Goal: Task Accomplishment & Management: Use online tool/utility

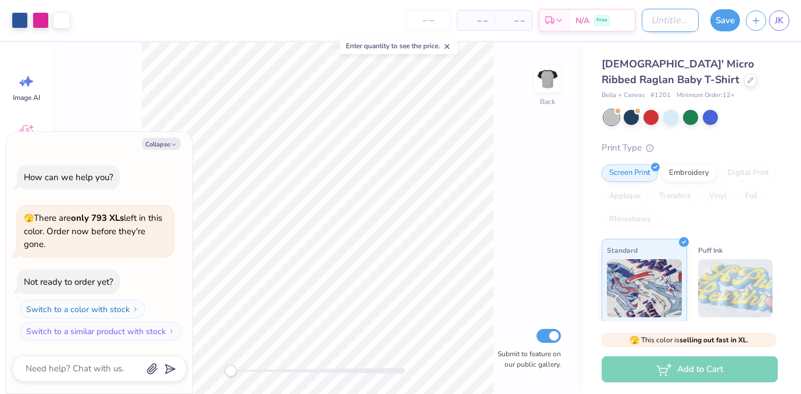
click at [650, 24] on input "Design Title" at bounding box center [670, 20] width 57 height 23
type input "S"
type textarea "x"
type input "SO"
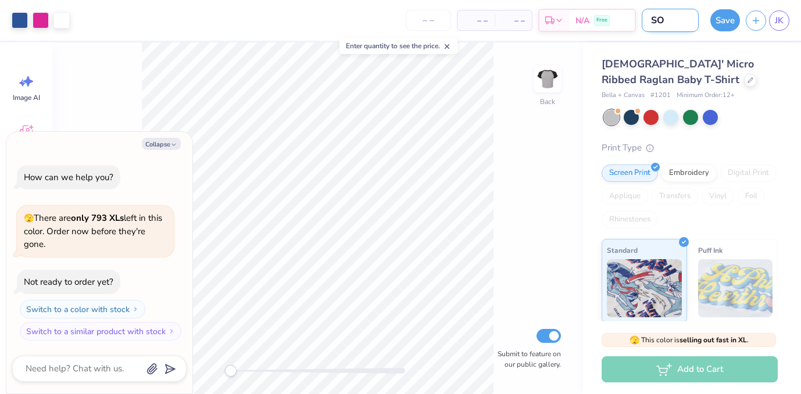
type textarea "x"
type input "SOT"
type textarea "x"
type input "SOTD"
type textarea "x"
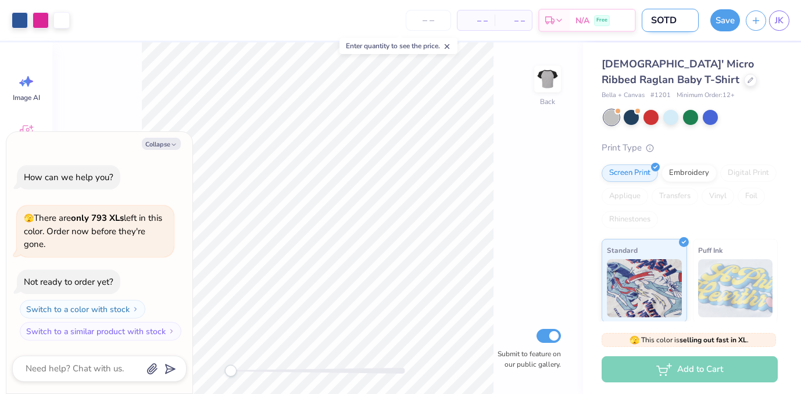
type input "SOTD"
type textarea "x"
type input "SOTD"
click at [171, 139] on button "Collapse" at bounding box center [161, 144] width 39 height 12
type textarea "x"
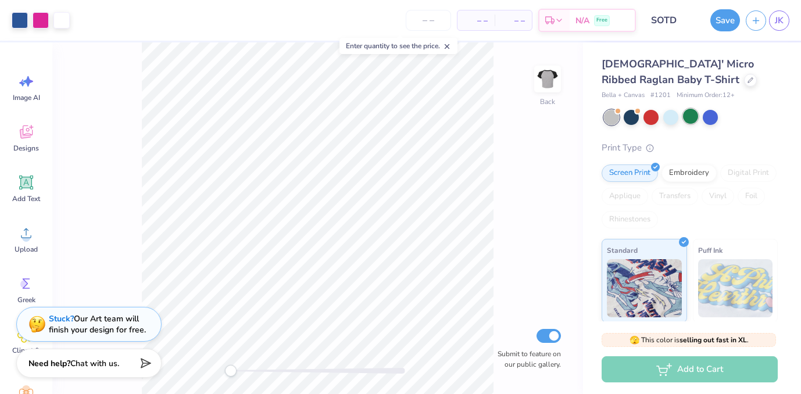
click at [692, 119] on div at bounding box center [690, 116] width 15 height 15
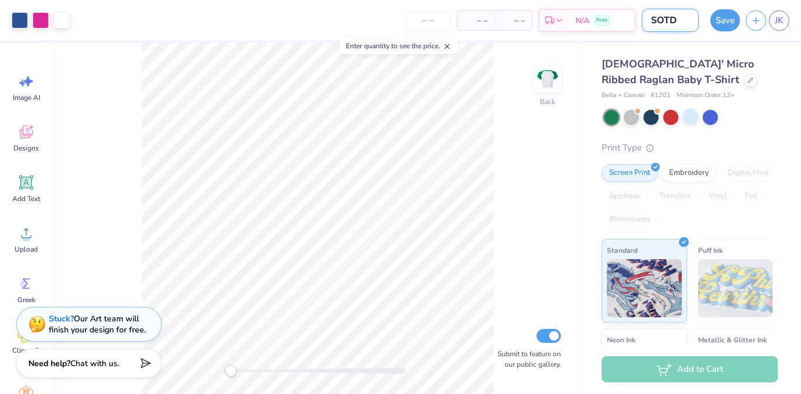
click at [675, 23] on input "SOTD" at bounding box center [670, 20] width 57 height 23
type input "SOTD Shirts"
click at [509, 145] on div "Back Submit to feature on our public gallery." at bounding box center [317, 218] width 531 height 352
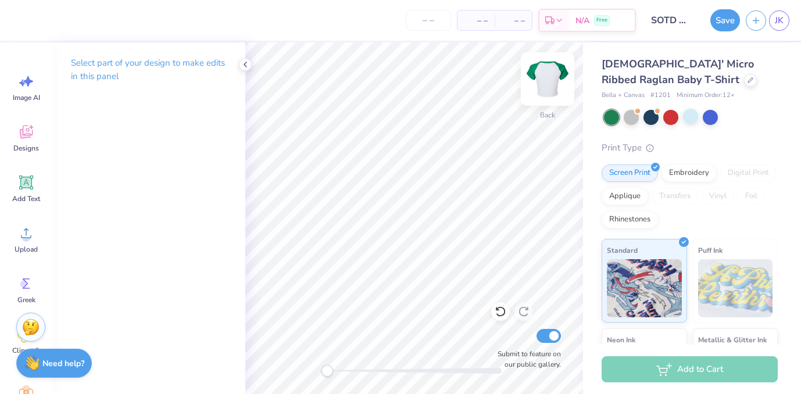
click at [552, 72] on img at bounding box center [547, 79] width 46 height 46
click at [544, 88] on img at bounding box center [547, 79] width 46 height 46
click at [747, 78] on icon at bounding box center [750, 79] width 6 height 6
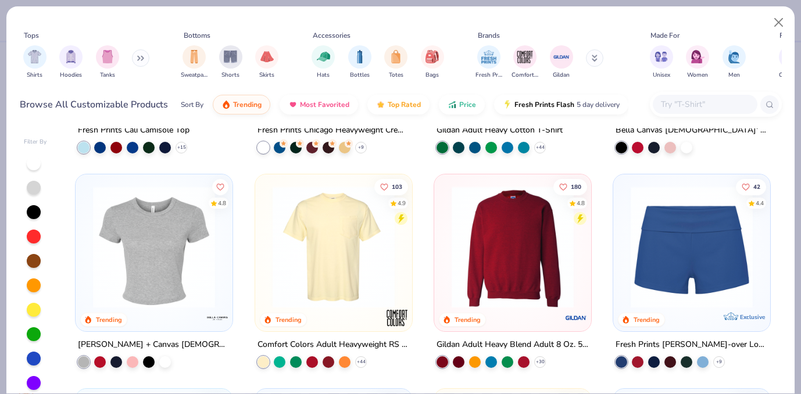
scroll to position [613, 0]
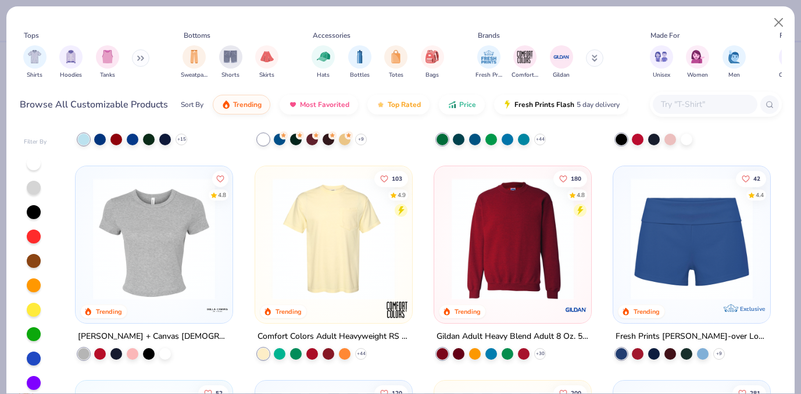
click at [531, 243] on img at bounding box center [513, 239] width 134 height 122
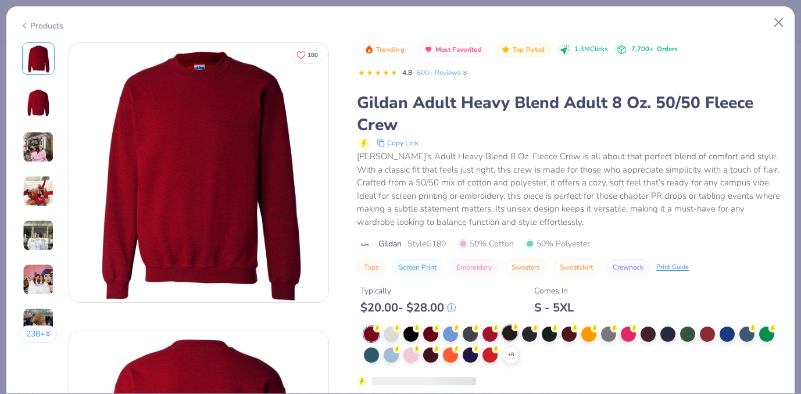
click at [510, 330] on div at bounding box center [509, 332] width 15 height 15
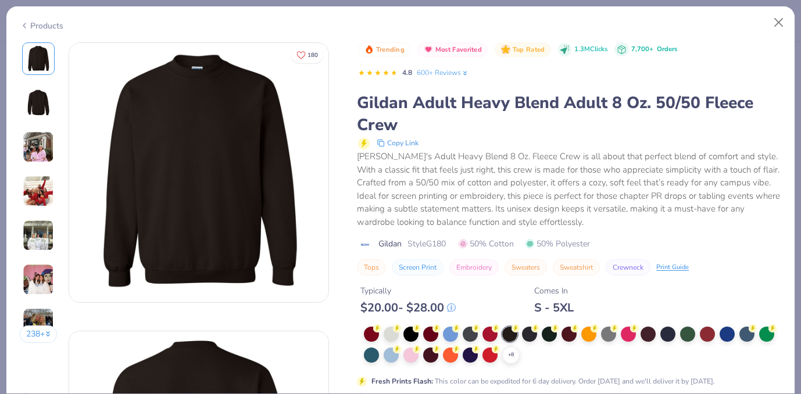
scroll to position [94, 0]
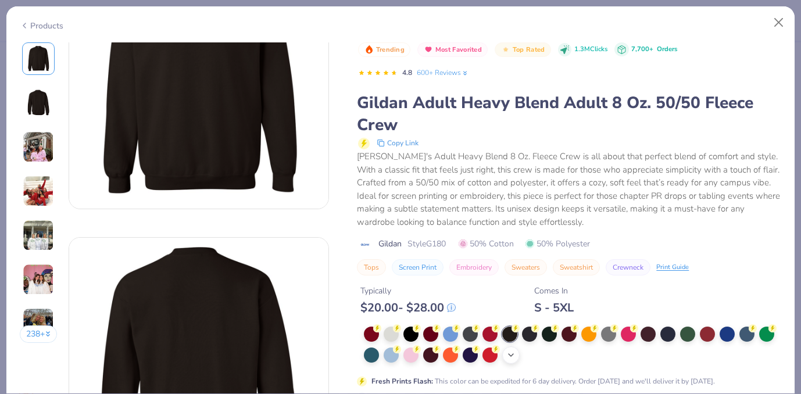
click at [509, 352] on icon at bounding box center [510, 354] width 9 height 9
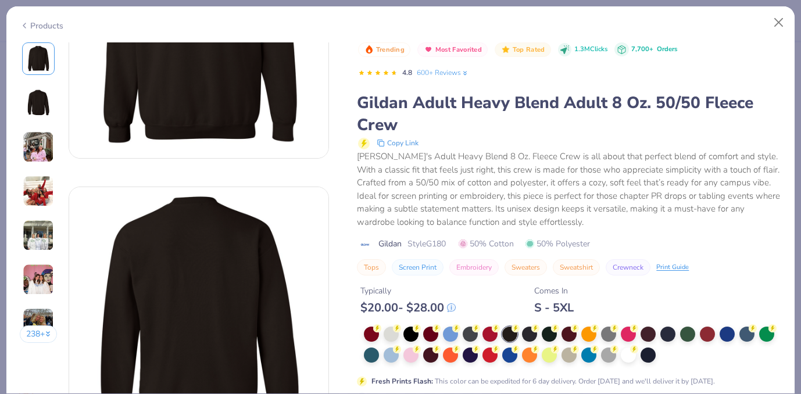
scroll to position [151, 0]
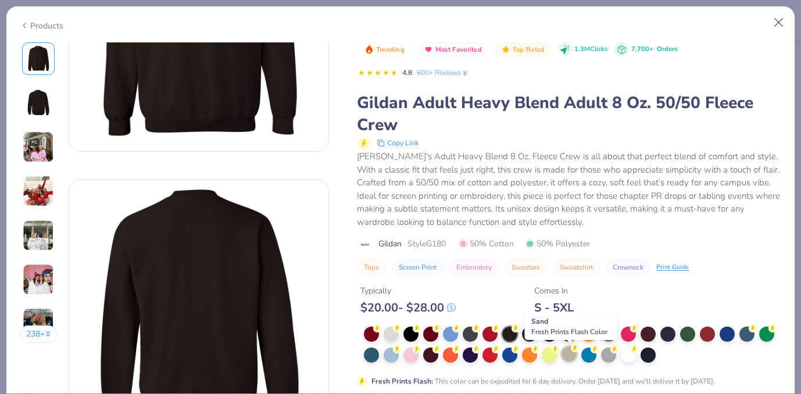
click at [571, 348] on circle at bounding box center [575, 348] width 8 height 8
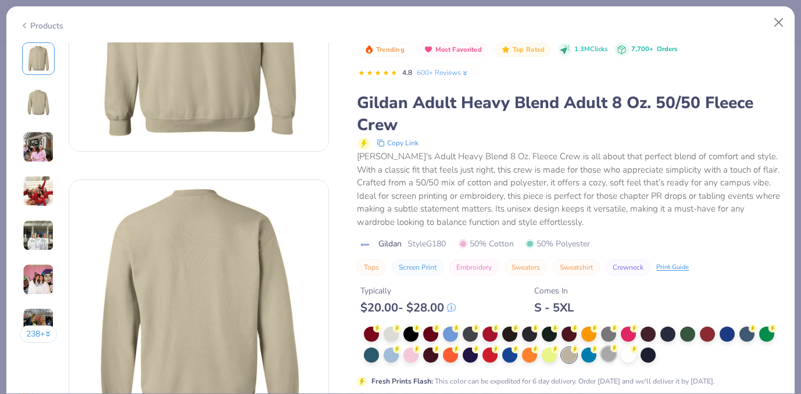
click at [608, 355] on div at bounding box center [608, 353] width 15 height 15
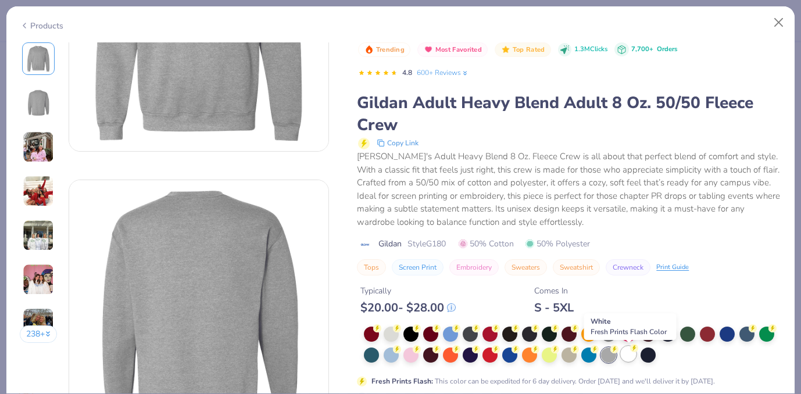
click at [634, 353] on div at bounding box center [628, 353] width 15 height 15
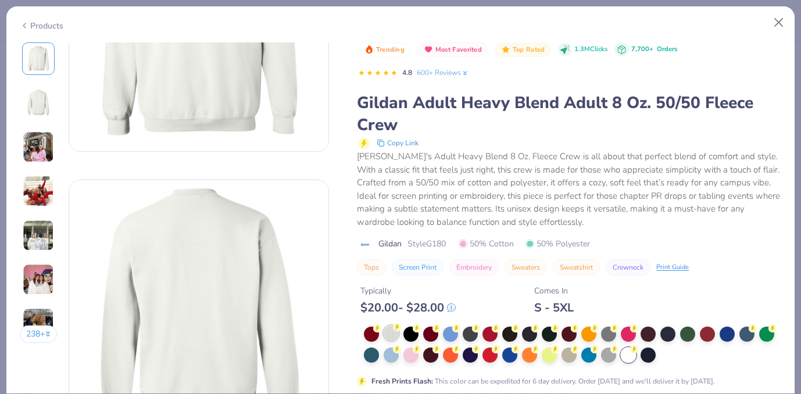
click at [391, 334] on div at bounding box center [391, 332] width 15 height 15
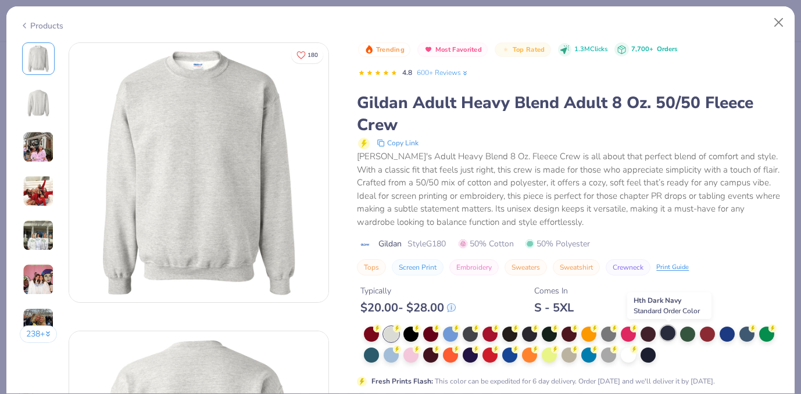
click at [664, 331] on div at bounding box center [667, 332] width 15 height 15
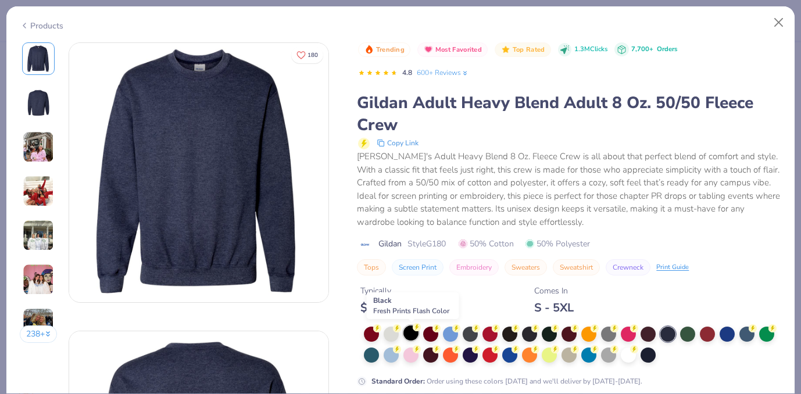
click at [410, 330] on div at bounding box center [410, 332] width 15 height 15
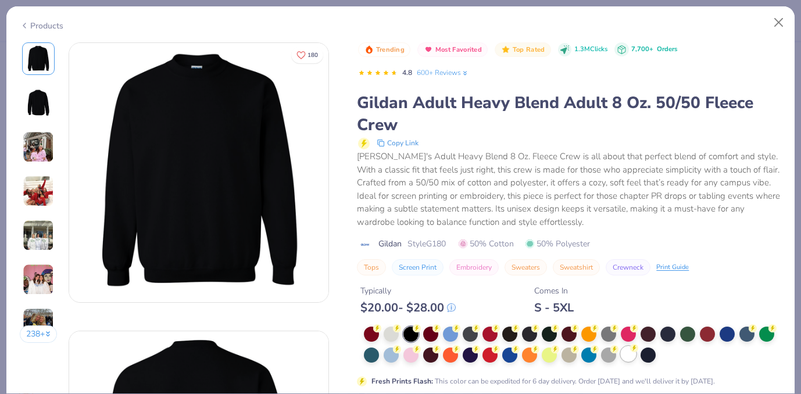
click at [624, 356] on div at bounding box center [628, 353] width 15 height 15
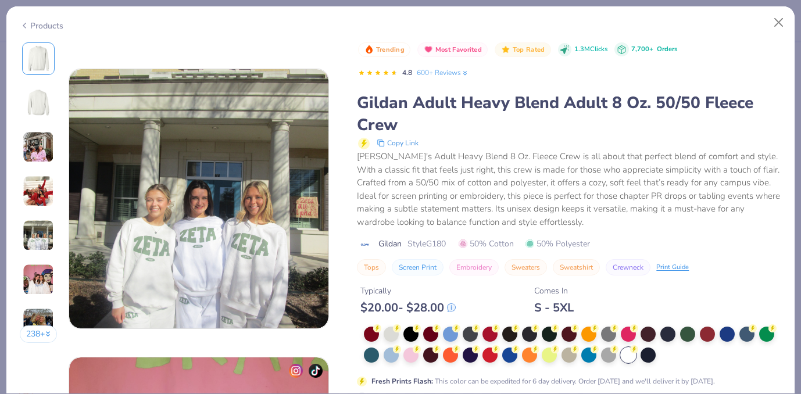
scroll to position [1131, 0]
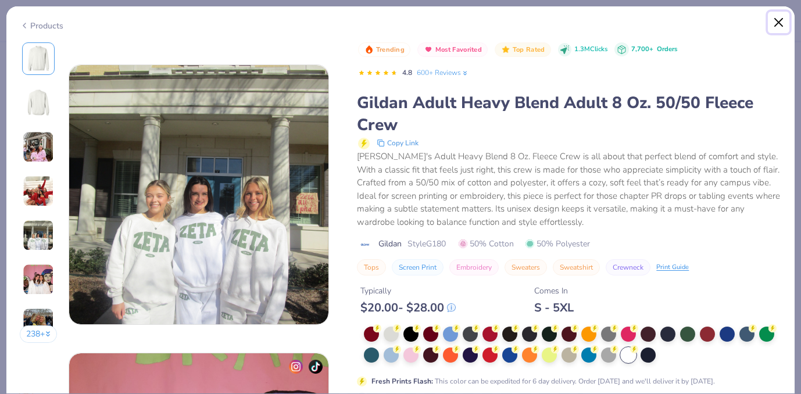
click at [774, 23] on button "Close" at bounding box center [779, 23] width 22 height 22
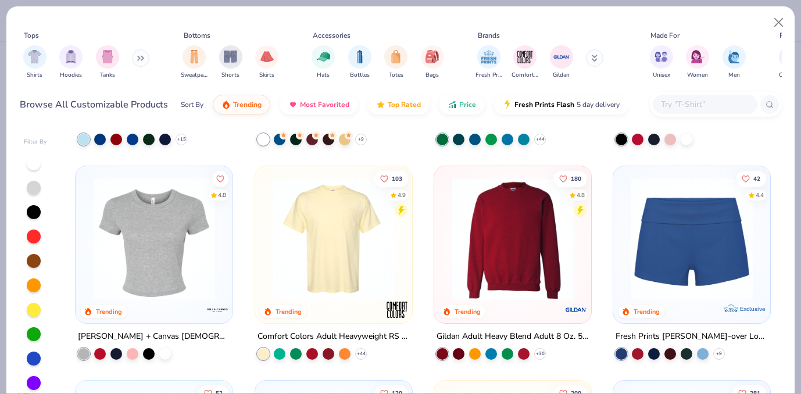
click at [539, 266] on img at bounding box center [513, 239] width 134 height 122
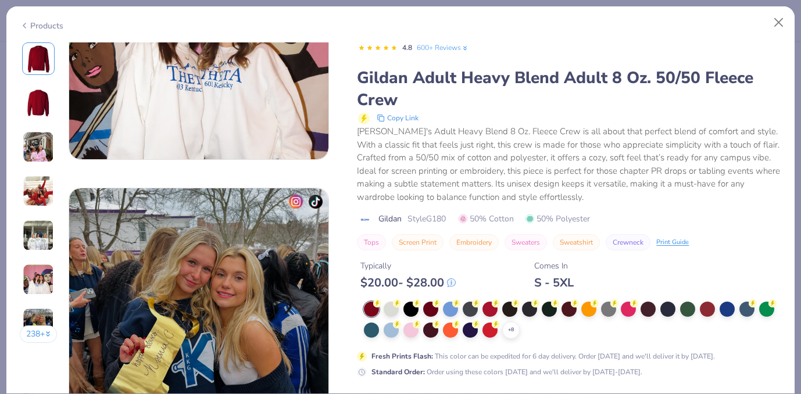
scroll to position [1735, 0]
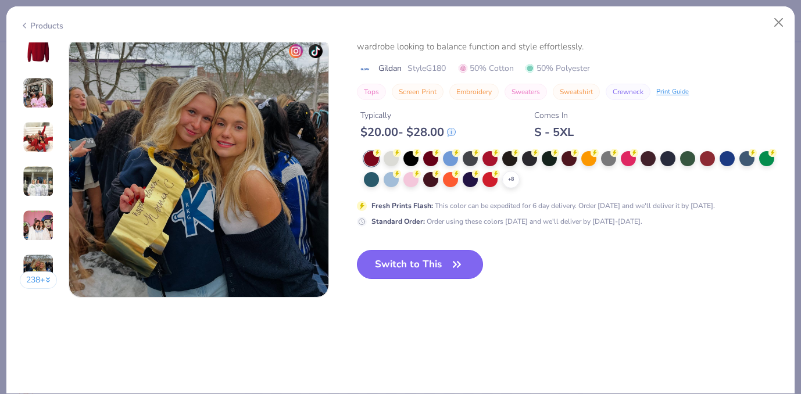
click at [421, 263] on button "Switch to This" at bounding box center [420, 264] width 126 height 29
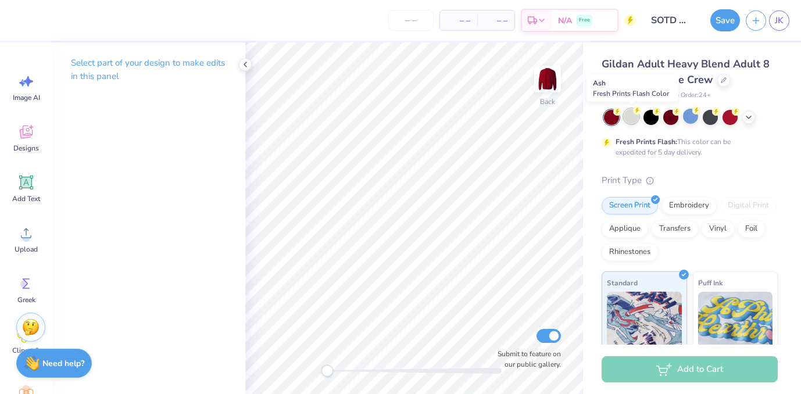
click at [629, 118] on div at bounding box center [631, 116] width 15 height 15
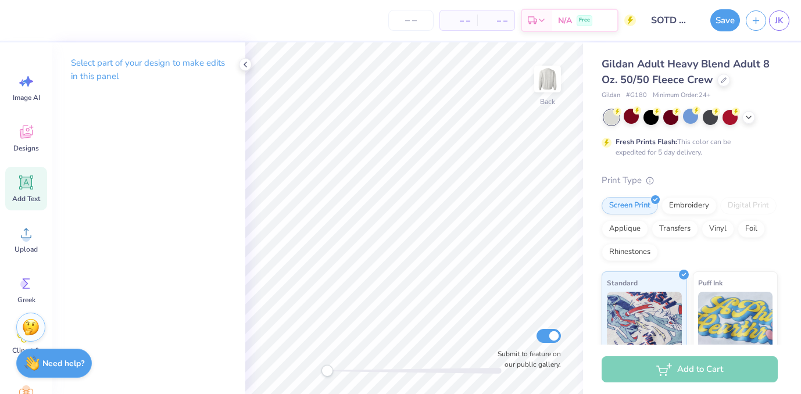
click at [17, 196] on span "Add Text" at bounding box center [26, 198] width 28 height 9
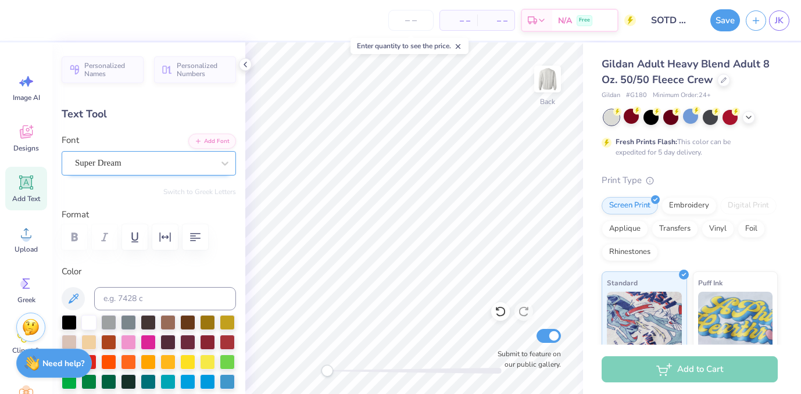
click at [120, 170] on div at bounding box center [144, 163] width 138 height 16
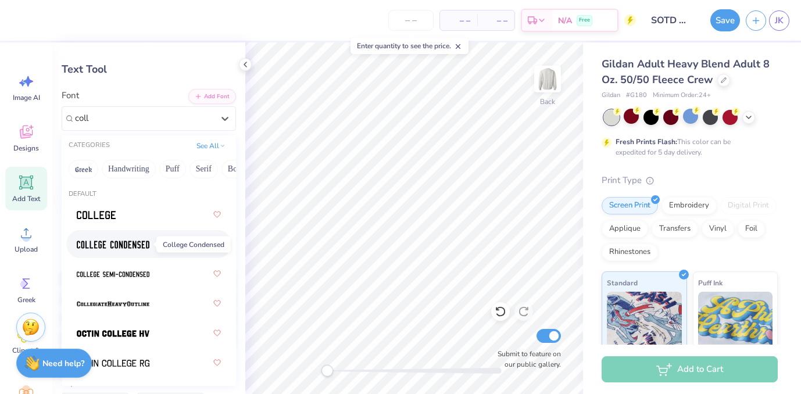
scroll to position [46, 0]
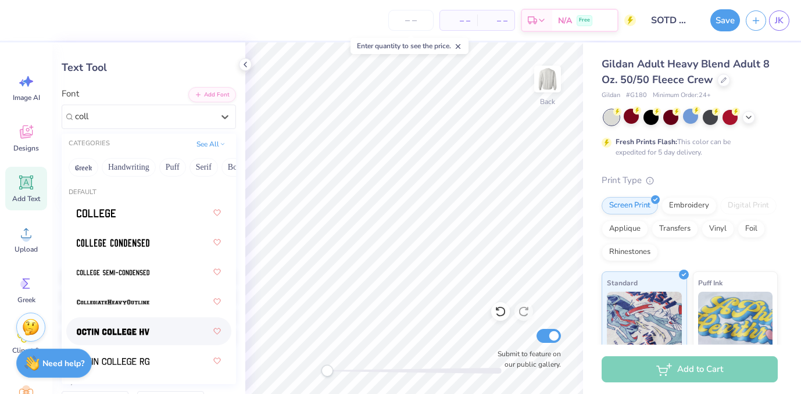
click at [126, 325] on div at bounding box center [149, 331] width 144 height 21
type input "coll"
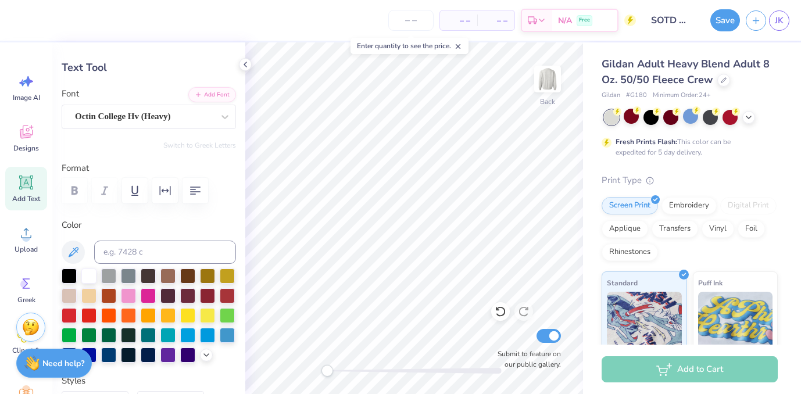
type textarea "SOTD"
type input "5.20"
type input "1.70"
type input "9.34"
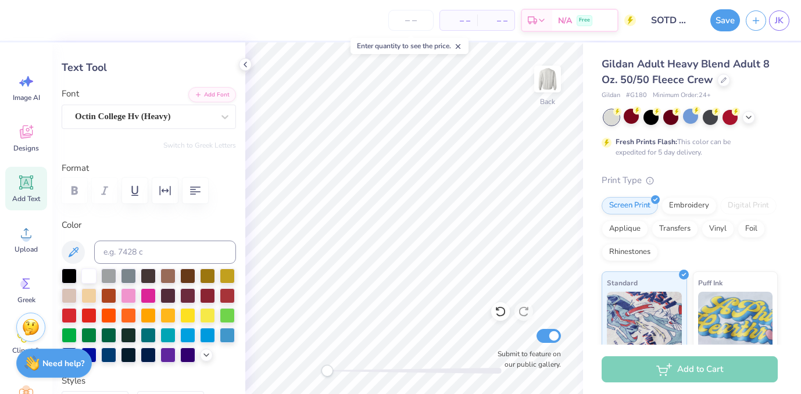
type input "3.06"
type input "9.66"
type input "13.73"
type input "4.50"
click at [116, 100] on div "Font Octin College Hv (Heavy)" at bounding box center [149, 108] width 174 height 42
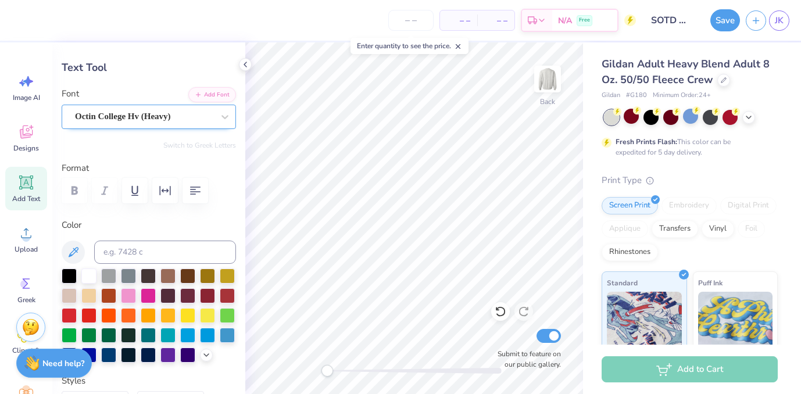
click at [116, 116] on div "Octin College Hv (Heavy)" at bounding box center [144, 117] width 141 height 18
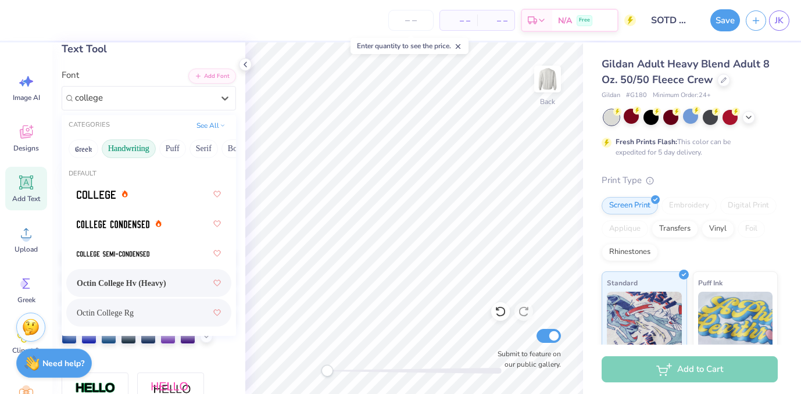
scroll to position [41, 0]
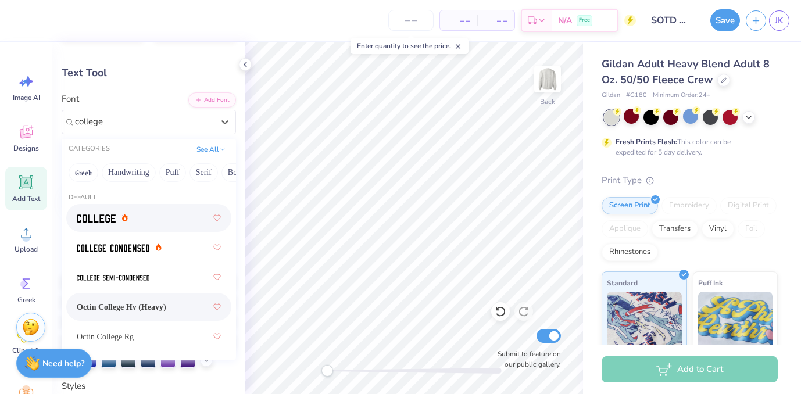
type input "college"
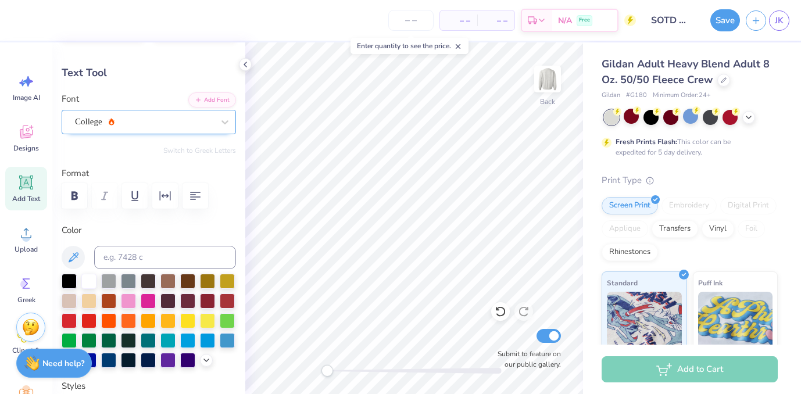
click at [150, 126] on div "College" at bounding box center [144, 122] width 141 height 18
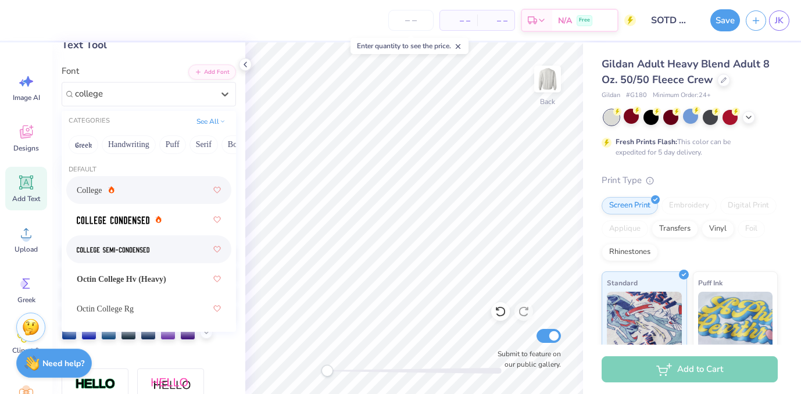
scroll to position [76, 0]
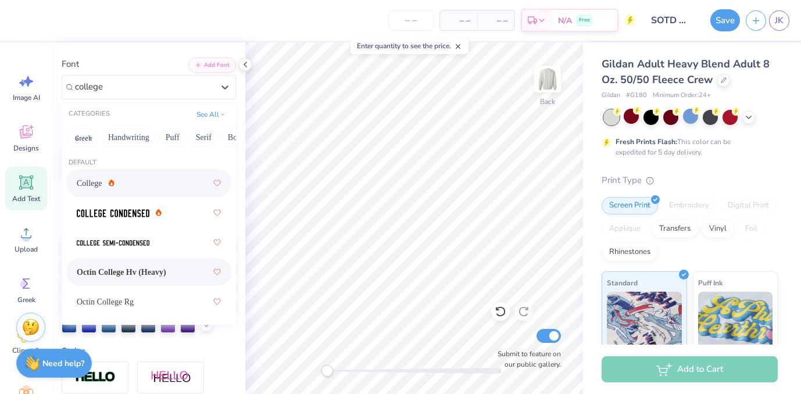
click at [162, 278] on div "Octin College Hv (Heavy)" at bounding box center [149, 272] width 144 height 21
type input "college"
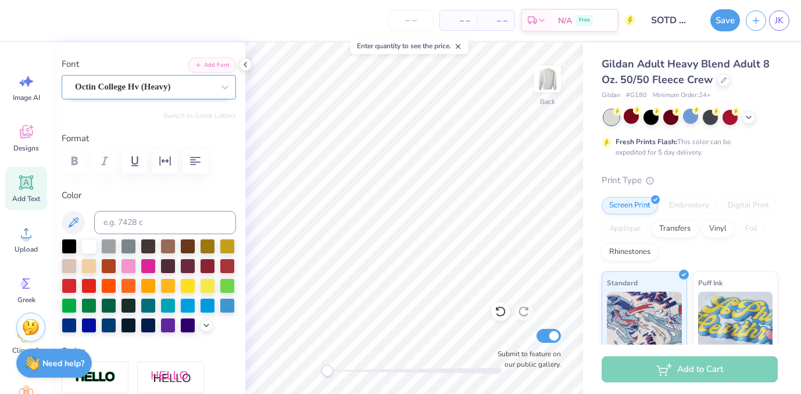
click at [166, 85] on div "Octin College Hv (Heavy)" at bounding box center [144, 87] width 141 height 18
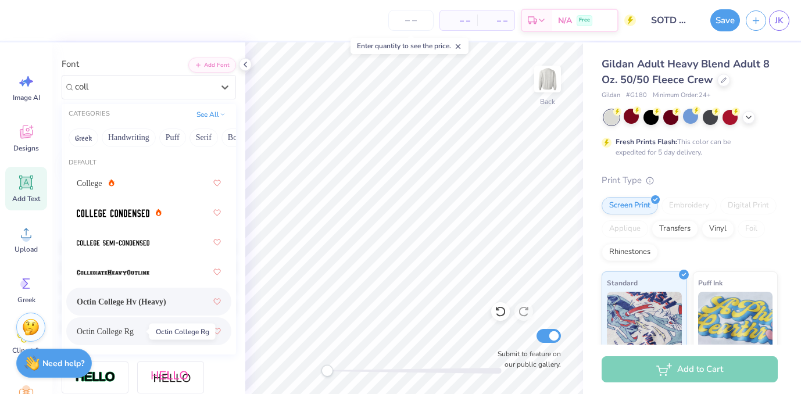
click at [134, 325] on span "Octin College Rg" at bounding box center [105, 331] width 57 height 12
type input "coll"
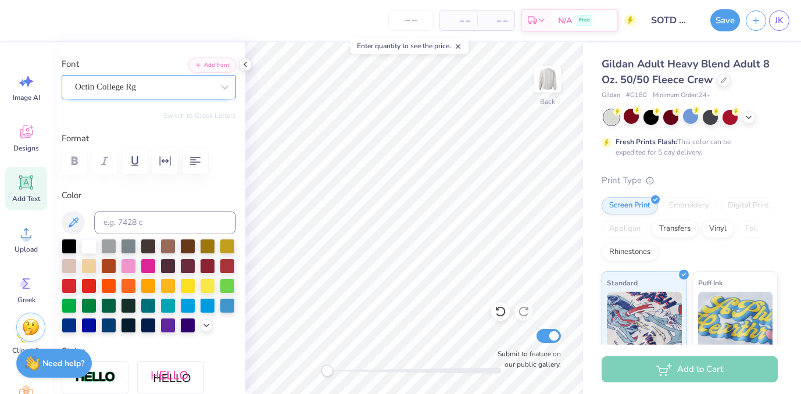
click at [176, 97] on div "Octin College Rg" at bounding box center [149, 87] width 174 height 24
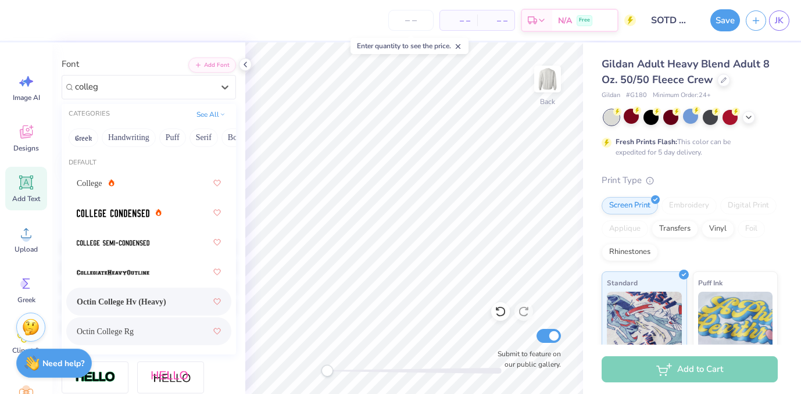
click at [136, 296] on span "Octin College Hv (Heavy)" at bounding box center [121, 302] width 89 height 12
type input "colleg"
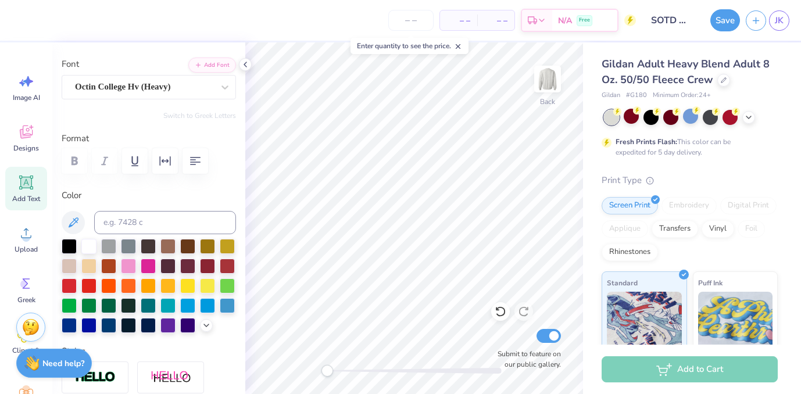
scroll to position [183, 0]
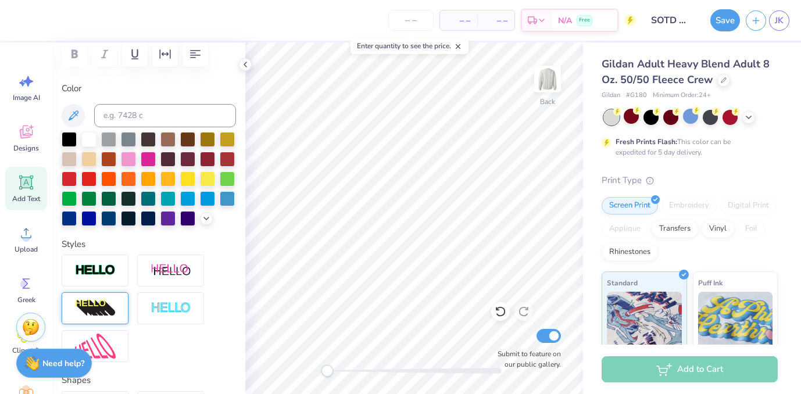
click at [97, 309] on img at bounding box center [95, 308] width 41 height 19
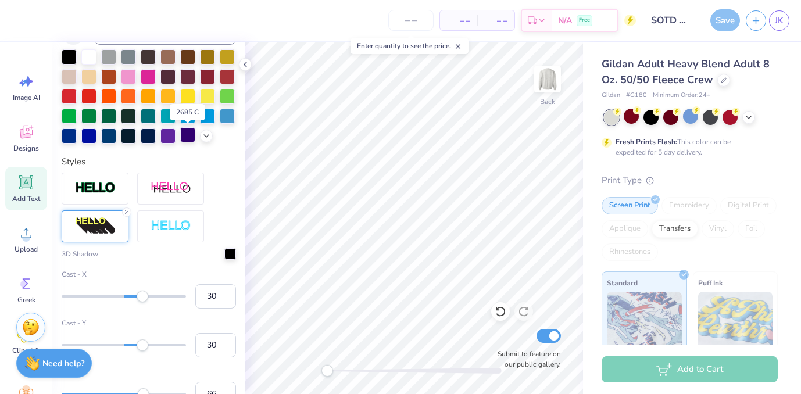
scroll to position [311, 0]
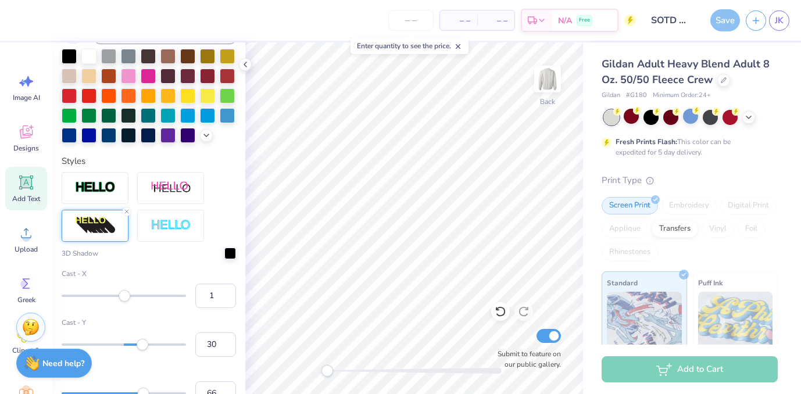
type input "0"
drag, startPoint x: 141, startPoint y: 297, endPoint x: 124, endPoint y: 297, distance: 16.9
click at [124, 297] on div "Accessibility label" at bounding box center [124, 296] width 12 height 12
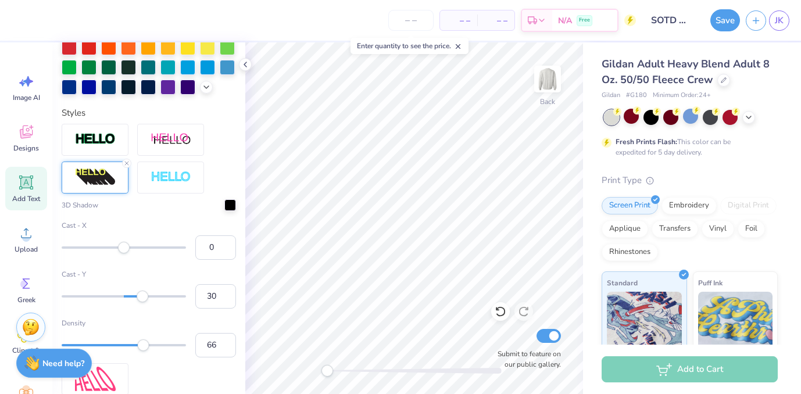
scroll to position [360, 0]
type input "32"
click at [144, 299] on div "Accessibility label" at bounding box center [144, 296] width 12 height 12
type input "71"
drag, startPoint x: 143, startPoint y: 345, endPoint x: 150, endPoint y: 345, distance: 7.0
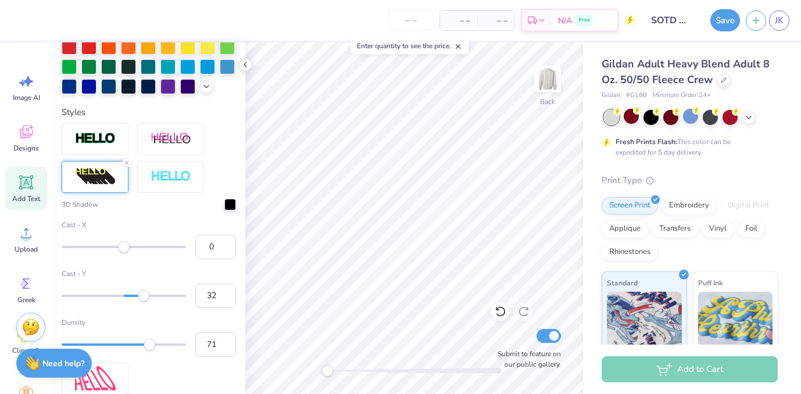
click at [150, 345] on div "Accessibility label" at bounding box center [150, 345] width 12 height 12
type input "12.83"
type input "5.56"
type input "4.19"
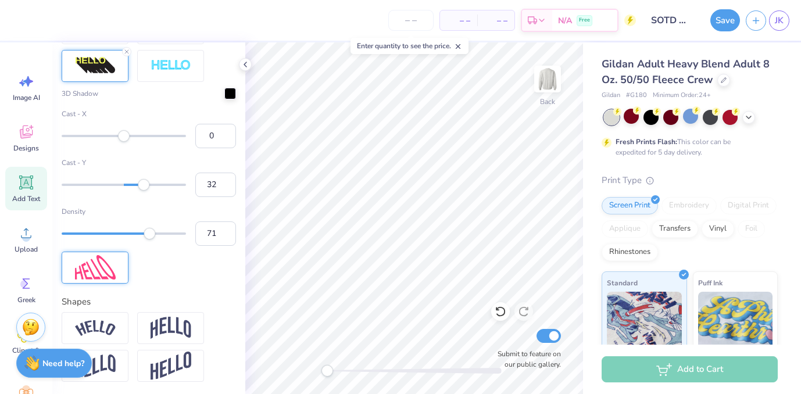
scroll to position [472, 0]
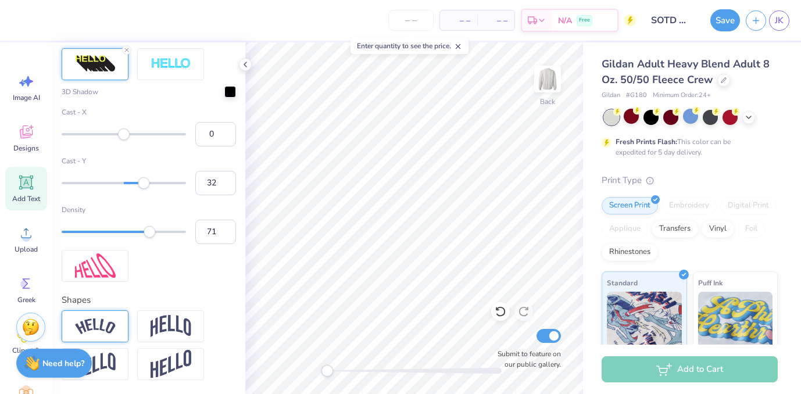
click at [106, 317] on div at bounding box center [95, 326] width 67 height 32
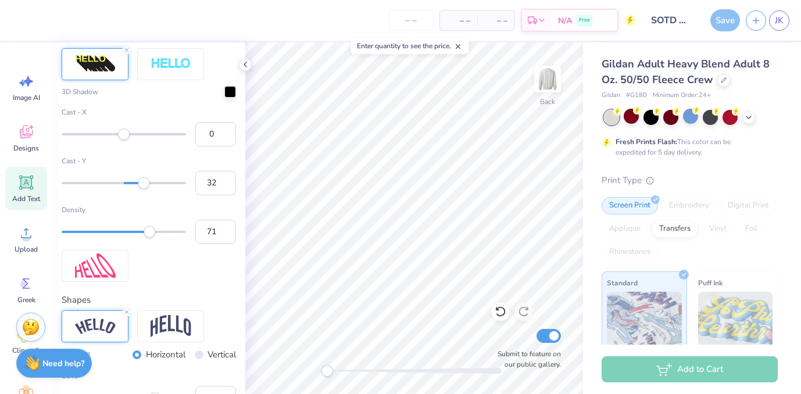
scroll to position [521, 0]
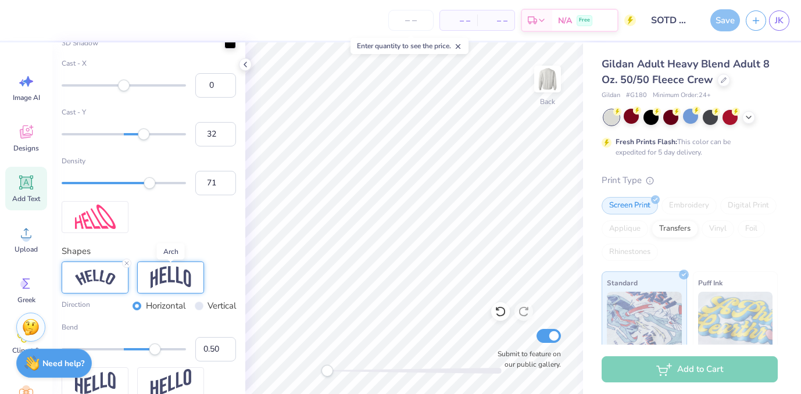
click at [171, 280] on img at bounding box center [171, 277] width 41 height 22
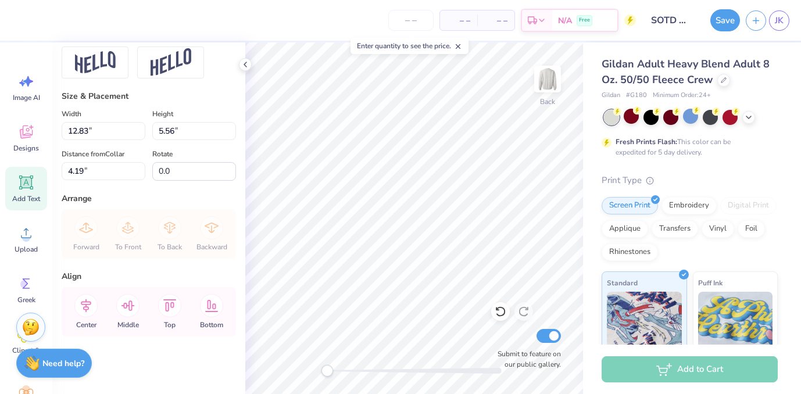
scroll to position [842, 0]
click at [81, 301] on icon at bounding box center [85, 305] width 23 height 23
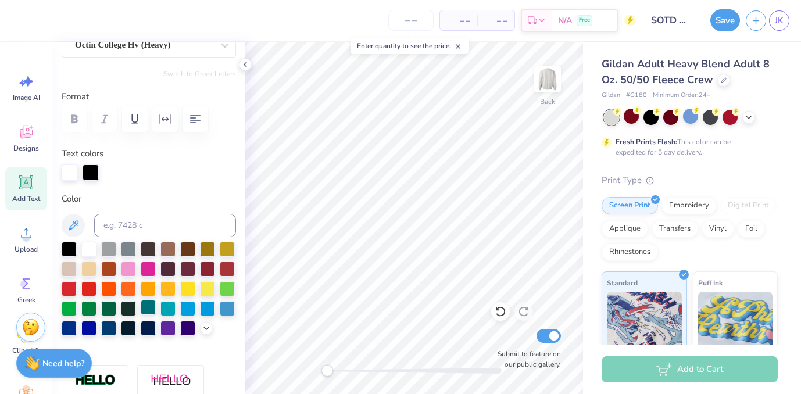
scroll to position [0, 0]
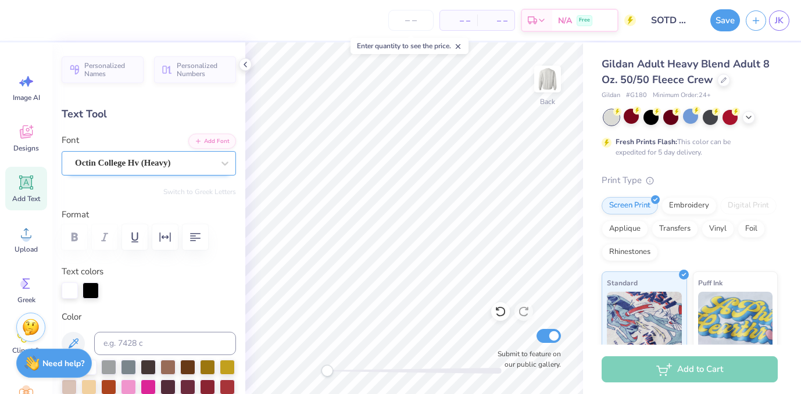
click at [138, 160] on div "Octin College Hv (Heavy)" at bounding box center [144, 163] width 141 height 18
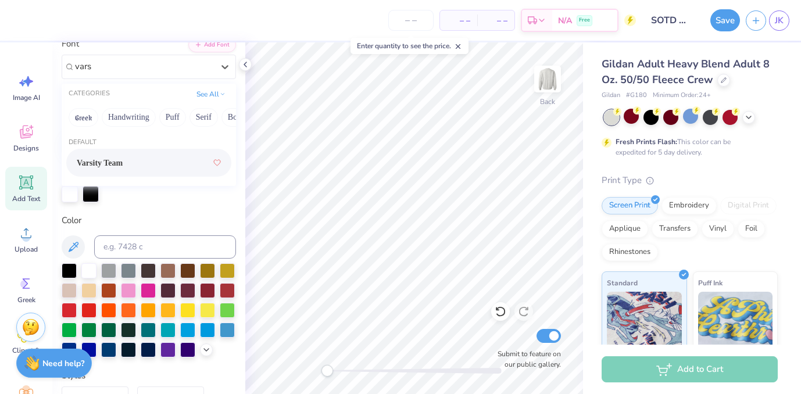
click at [122, 163] on span "Varsity Team" at bounding box center [100, 163] width 46 height 12
type input "vars"
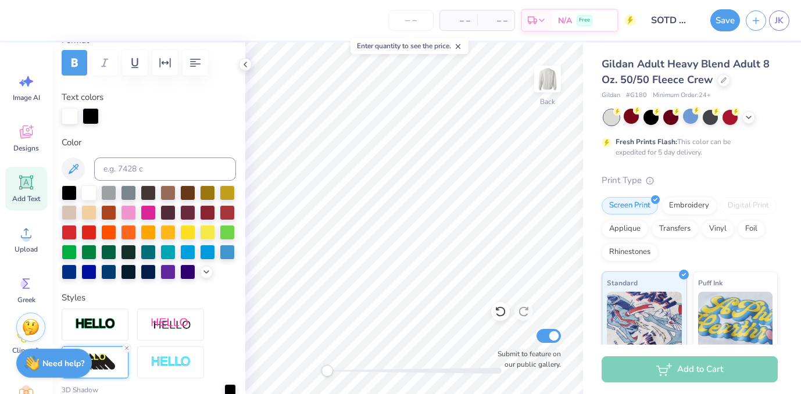
scroll to position [171, 0]
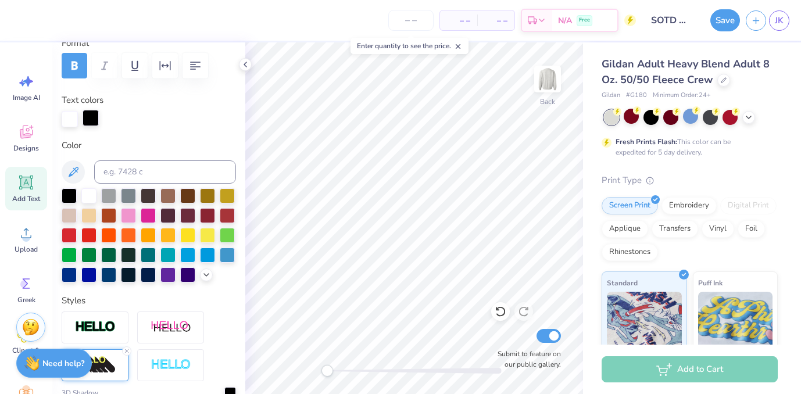
click at [92, 118] on div at bounding box center [91, 118] width 16 height 16
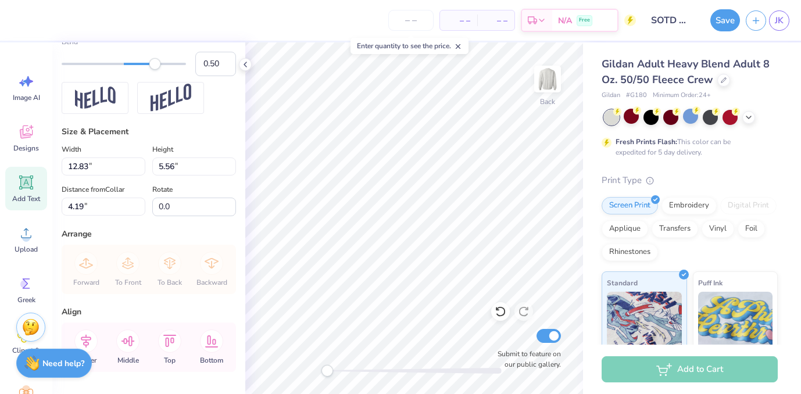
scroll to position [842, 0]
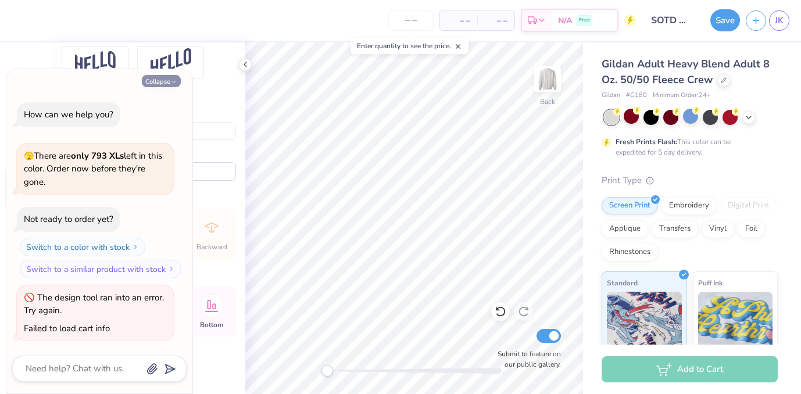
click at [171, 83] on icon "button" at bounding box center [173, 81] width 7 height 7
type textarea "x"
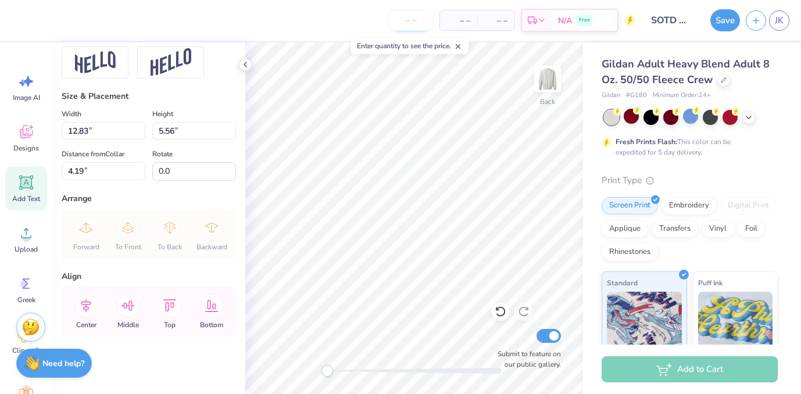
click at [410, 23] on input "number" at bounding box center [410, 20] width 45 height 21
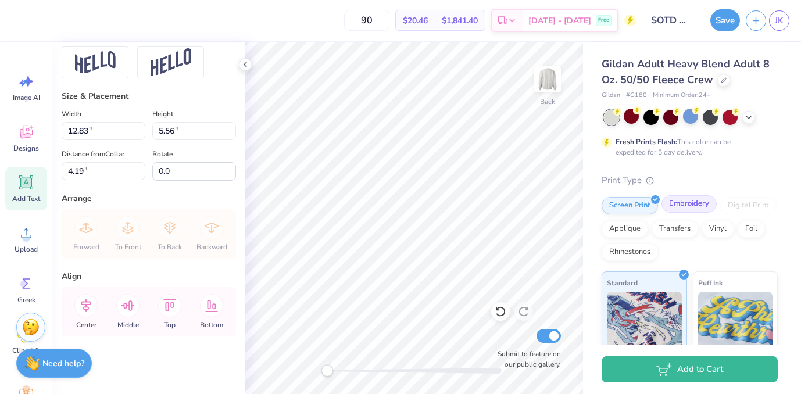
type input "90"
click at [688, 208] on div "Embroidery" at bounding box center [688, 203] width 55 height 17
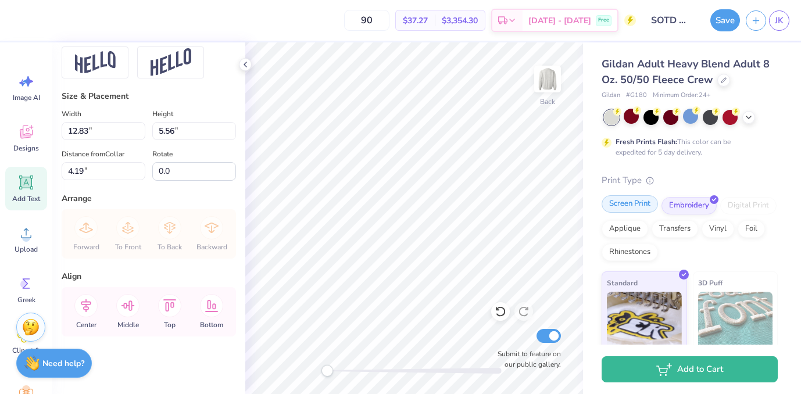
click at [651, 203] on div "Screen Print" at bounding box center [629, 203] width 56 height 17
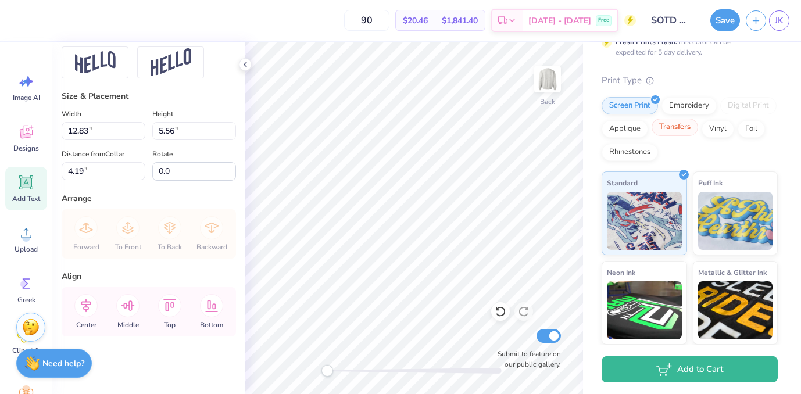
scroll to position [109, 0]
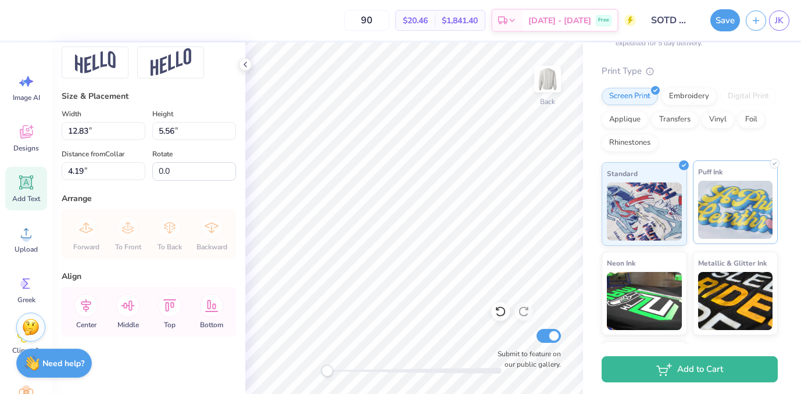
click at [712, 209] on img at bounding box center [735, 210] width 75 height 58
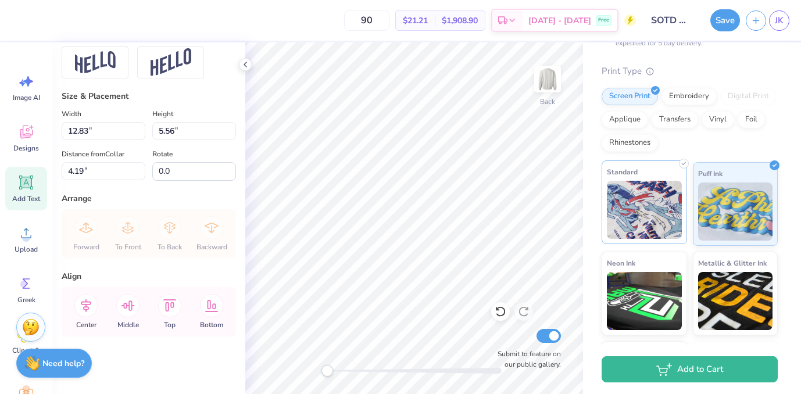
click at [662, 196] on img at bounding box center [644, 210] width 75 height 58
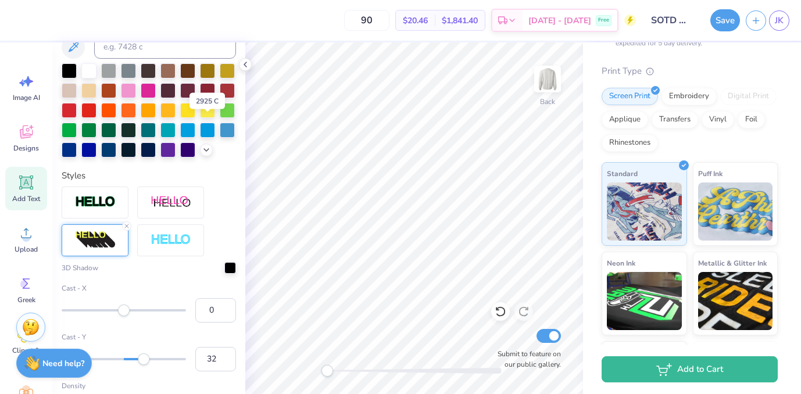
scroll to position [302, 0]
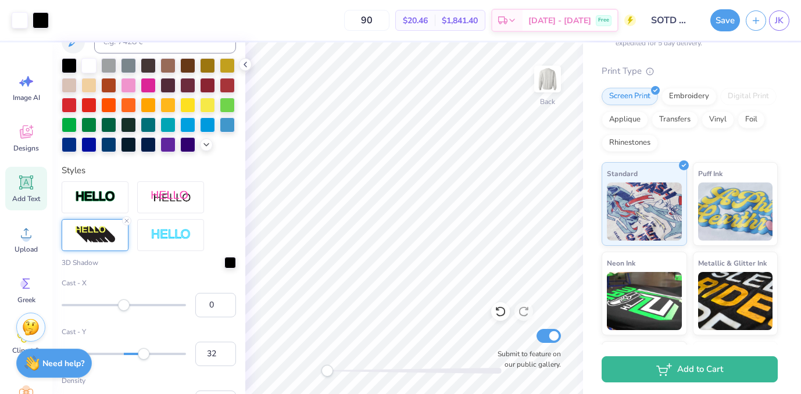
type input "11.17"
type input "7.33"
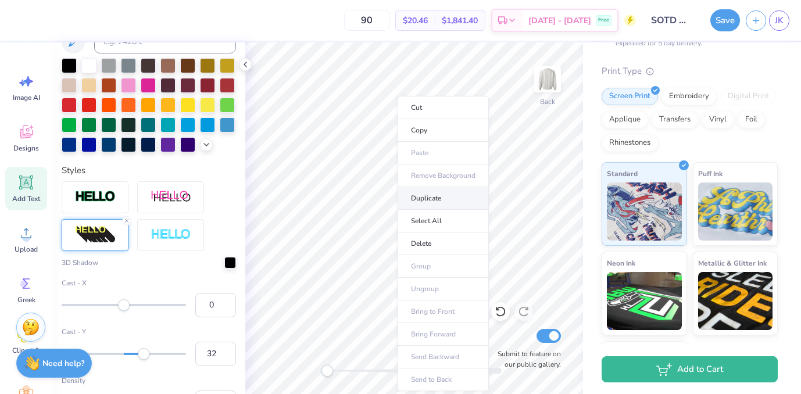
click at [431, 196] on li "Duplicate" at bounding box center [443, 198] width 91 height 23
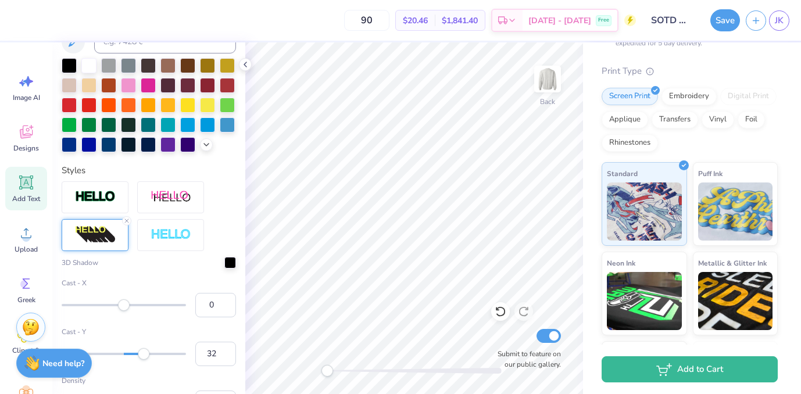
type input "4.13"
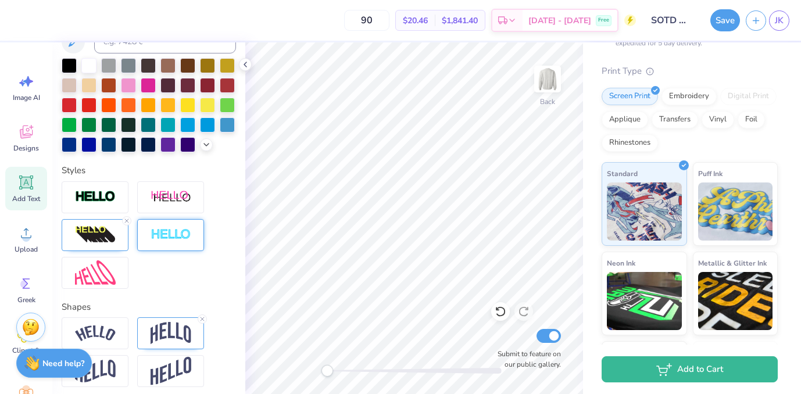
click at [192, 241] on div at bounding box center [170, 235] width 67 height 32
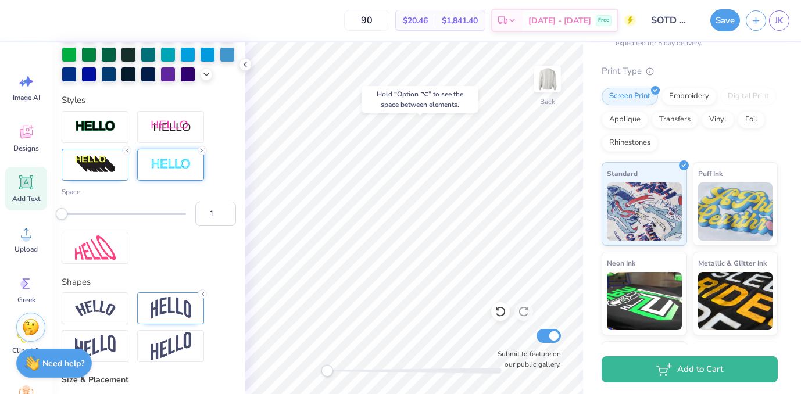
scroll to position [374, 0]
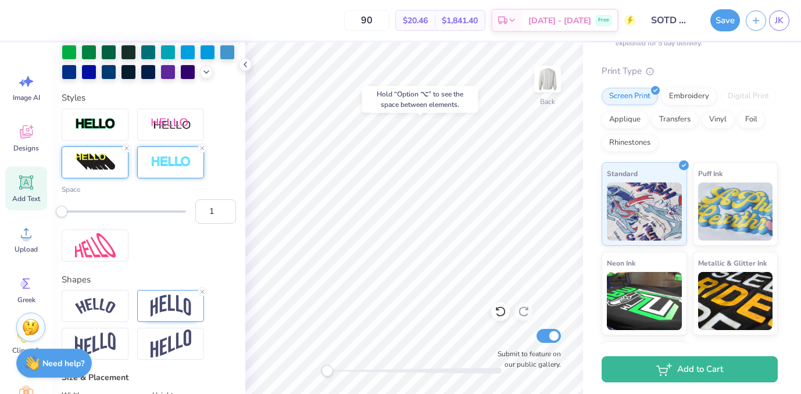
click at [101, 165] on img at bounding box center [95, 162] width 41 height 19
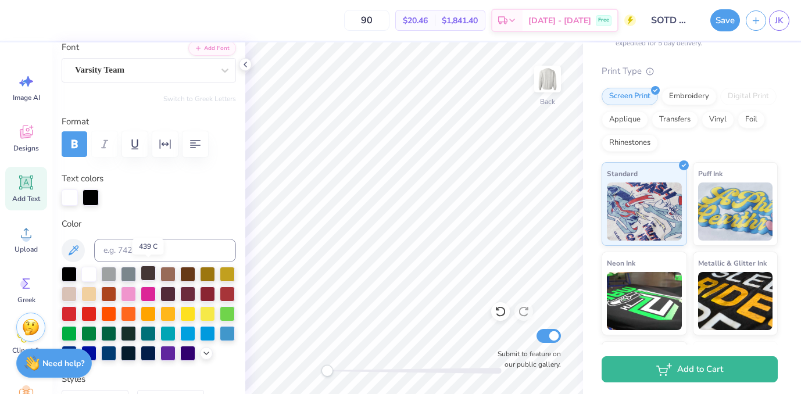
scroll to position [103, 0]
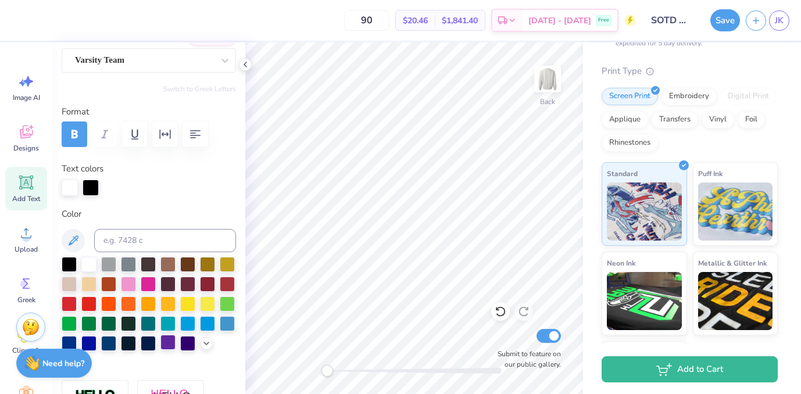
click at [170, 345] on div at bounding box center [167, 342] width 15 height 15
click at [89, 260] on div at bounding box center [88, 263] width 15 height 15
click at [91, 189] on div at bounding box center [91, 186] width 16 height 16
click at [184, 345] on div at bounding box center [187, 342] width 15 height 15
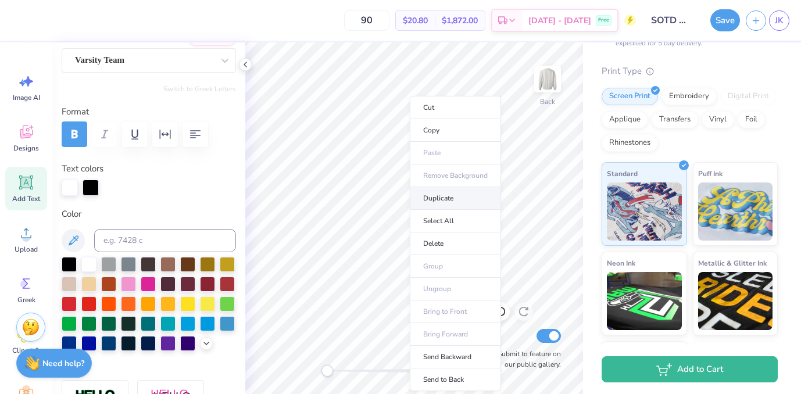
click at [441, 196] on li "Duplicate" at bounding box center [455, 198] width 91 height 23
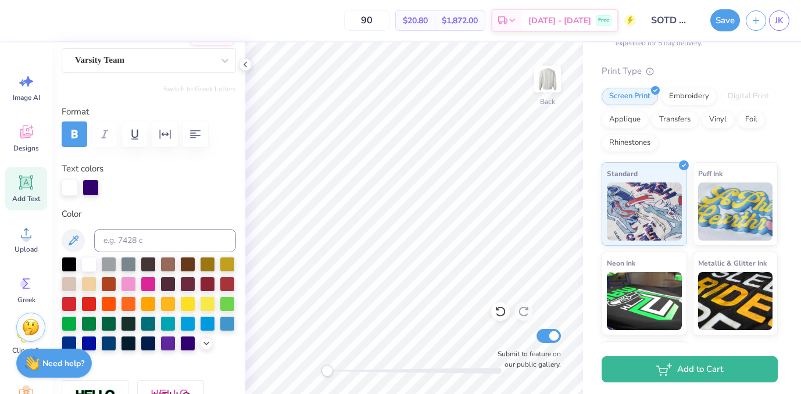
type input "11.23"
type input "7.36"
type input "4.00"
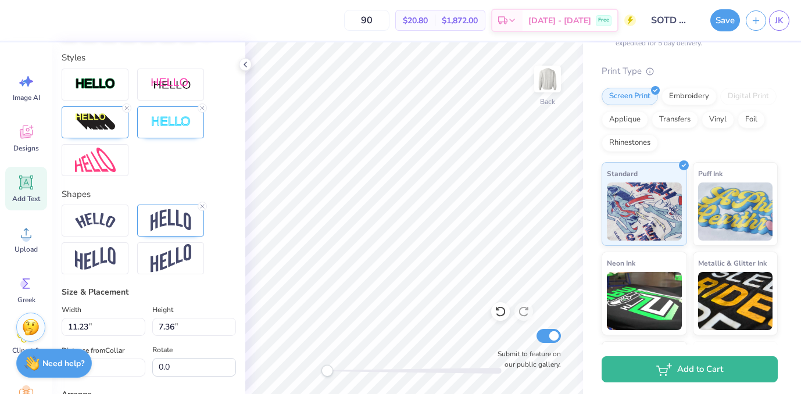
scroll to position [426, 0]
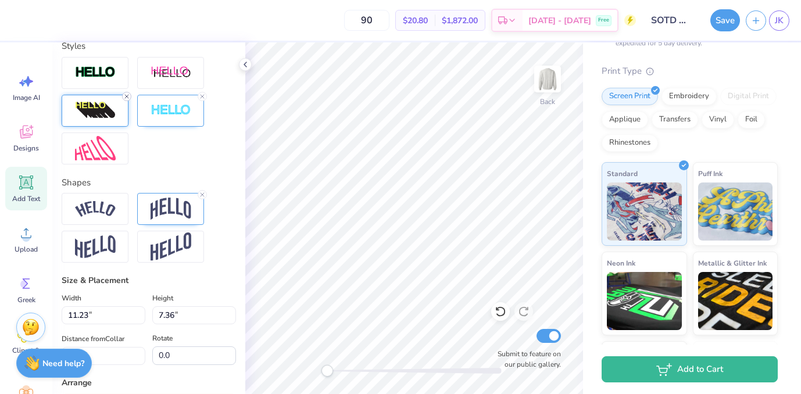
click at [127, 95] on line at bounding box center [126, 96] width 3 height 3
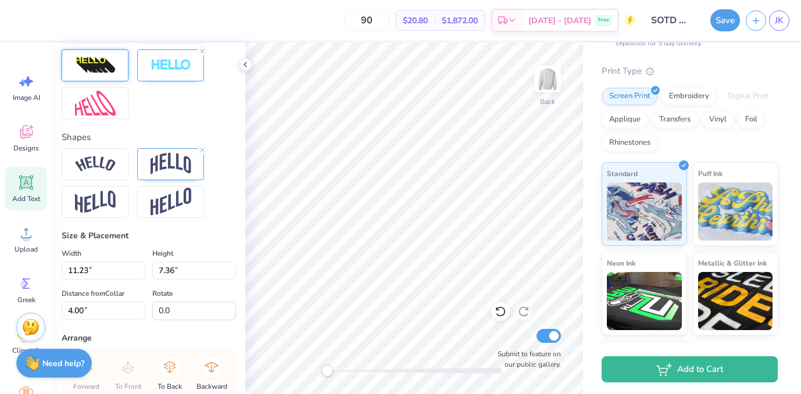
scroll to position [381, 0]
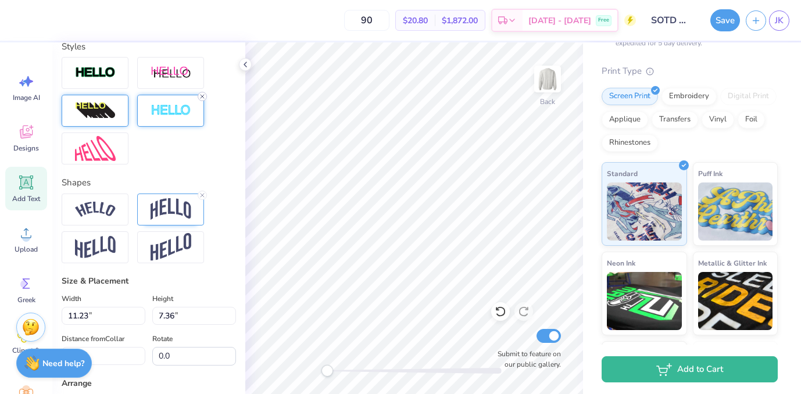
click at [201, 96] on icon at bounding box center [202, 96] width 7 height 7
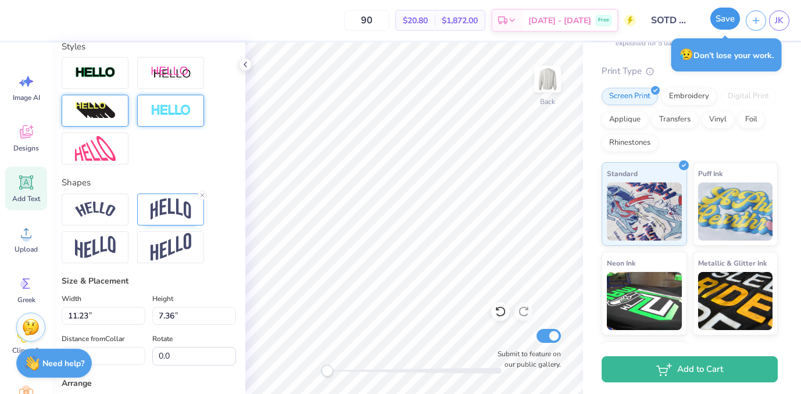
click at [722, 23] on button "Save" at bounding box center [725, 19] width 30 height 22
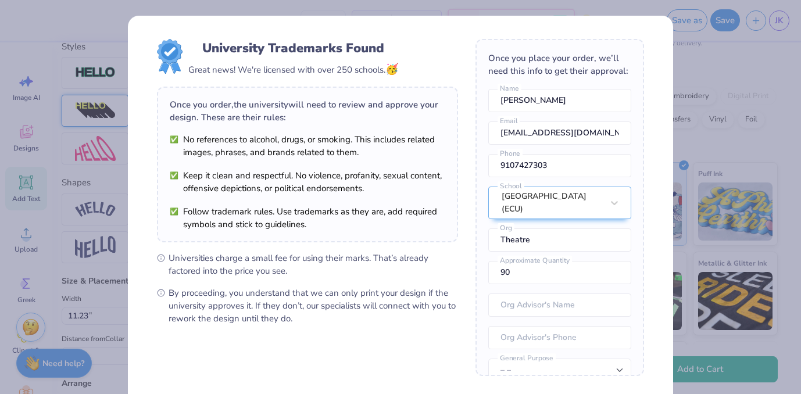
click at [701, 135] on div "University Trademarks Found Great news! We're licensed with over 250 schools. 🥳…" at bounding box center [400, 197] width 801 height 394
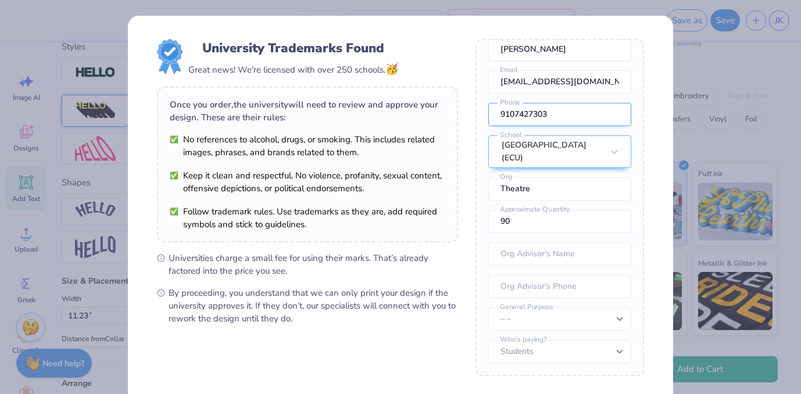
scroll to position [112, 0]
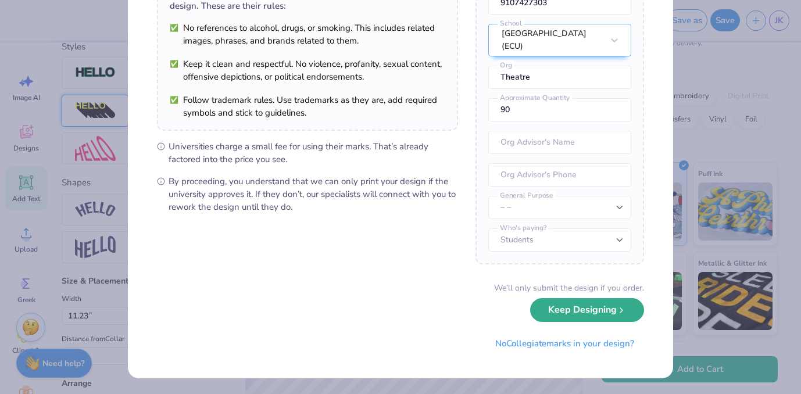
click at [564, 319] on button "Keep Designing" at bounding box center [587, 310] width 114 height 24
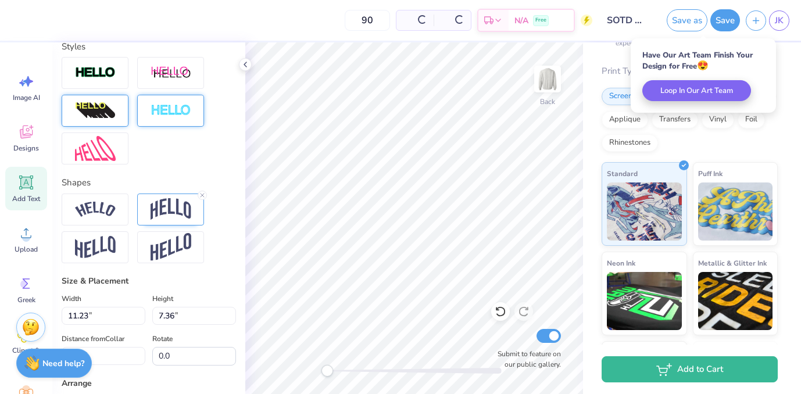
scroll to position [0, 0]
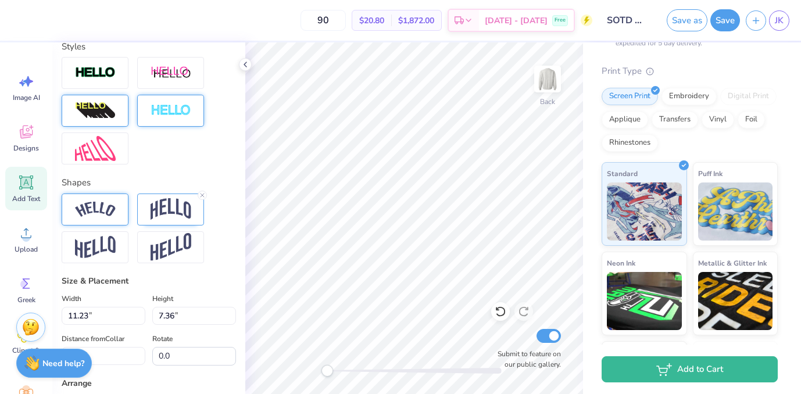
click at [96, 214] on img at bounding box center [95, 210] width 41 height 16
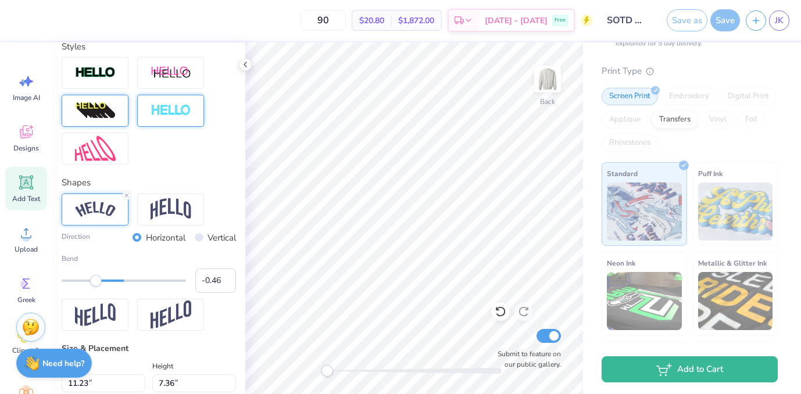
type input "-0.47"
drag, startPoint x: 151, startPoint y: 278, endPoint x: 95, endPoint y: 278, distance: 55.8
click at [95, 278] on div "Accessibility label" at bounding box center [96, 281] width 12 height 12
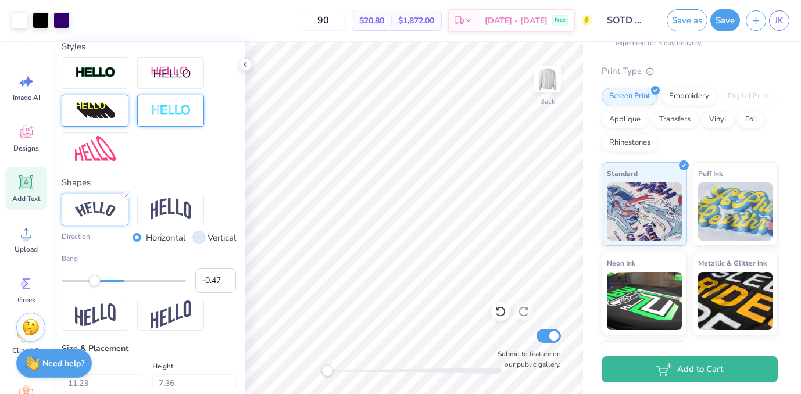
click at [196, 235] on input "Vertical" at bounding box center [199, 237] width 9 height 9
radio input "true"
click at [191, 212] on div at bounding box center [170, 210] width 67 height 32
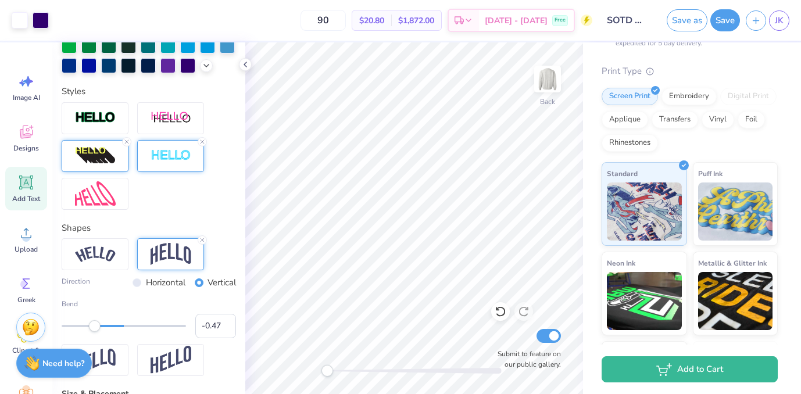
type input "3.00"
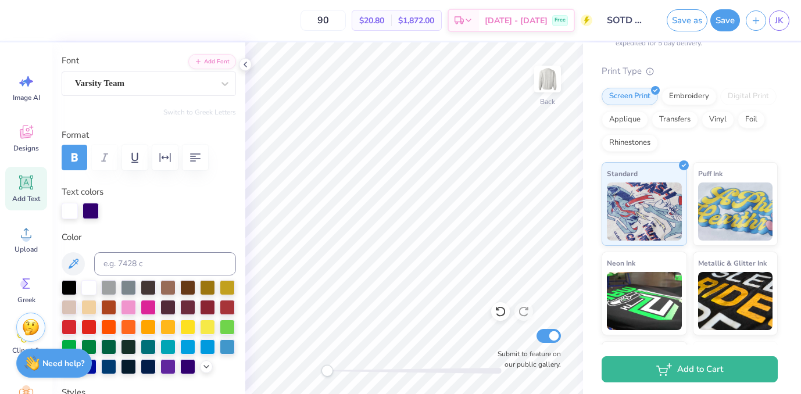
scroll to position [89, 0]
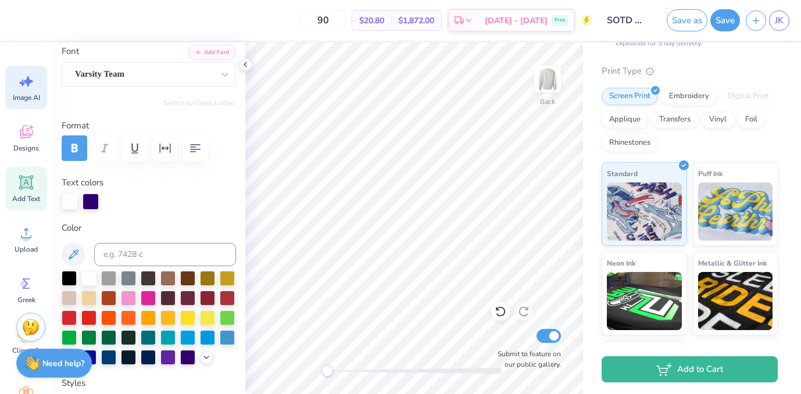
click at [30, 83] on icon at bounding box center [28, 81] width 10 height 10
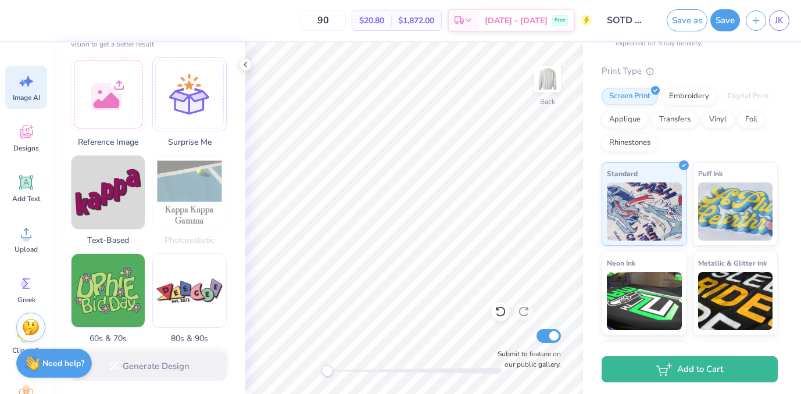
scroll to position [170, 0]
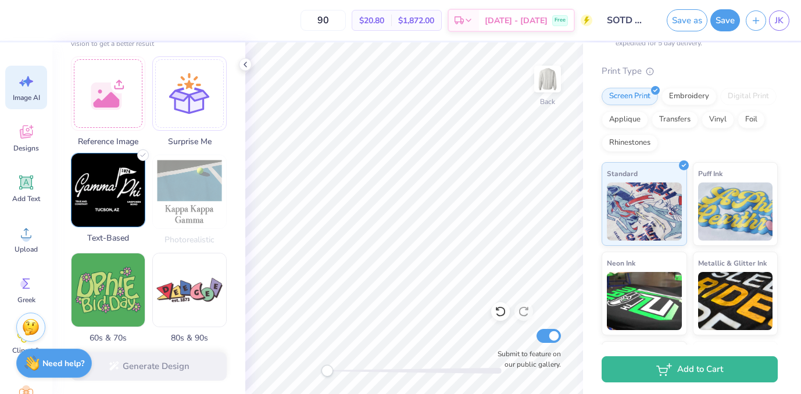
click at [117, 185] on img at bounding box center [107, 189] width 73 height 73
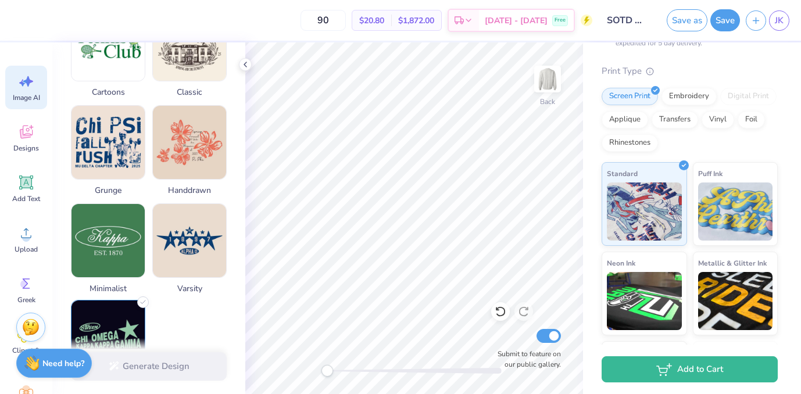
scroll to position [510, 0]
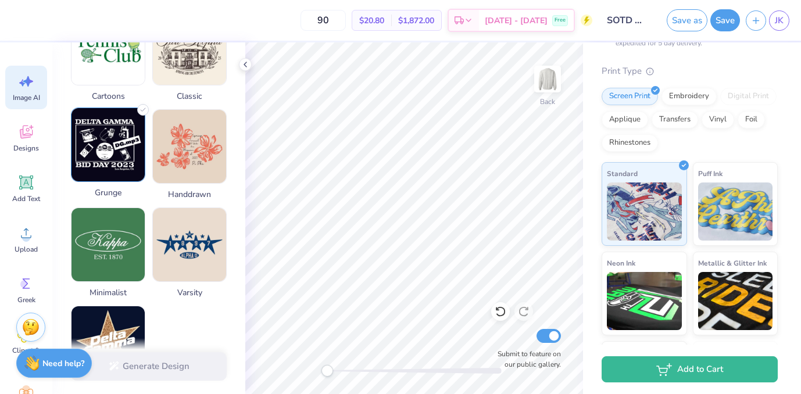
click at [105, 162] on img at bounding box center [107, 144] width 73 height 73
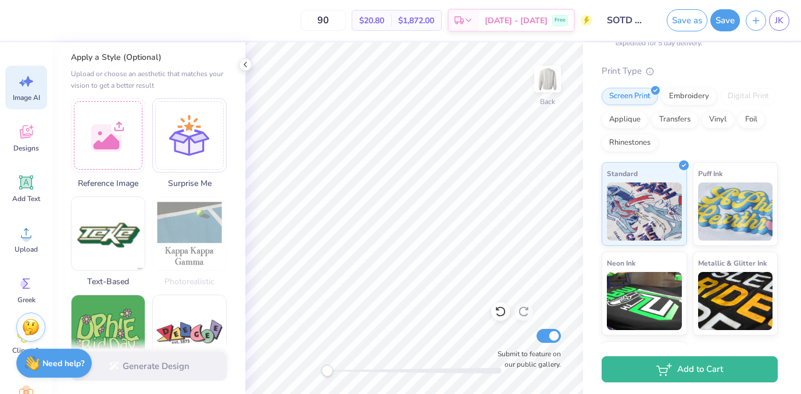
scroll to position [0, 0]
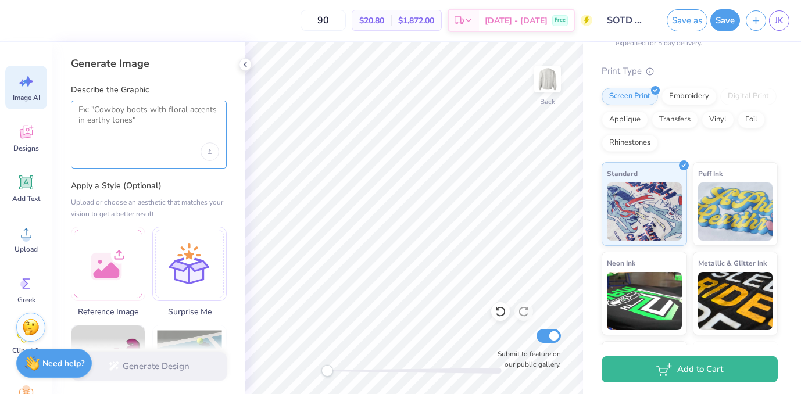
click at [155, 116] on textarea at bounding box center [148, 119] width 141 height 29
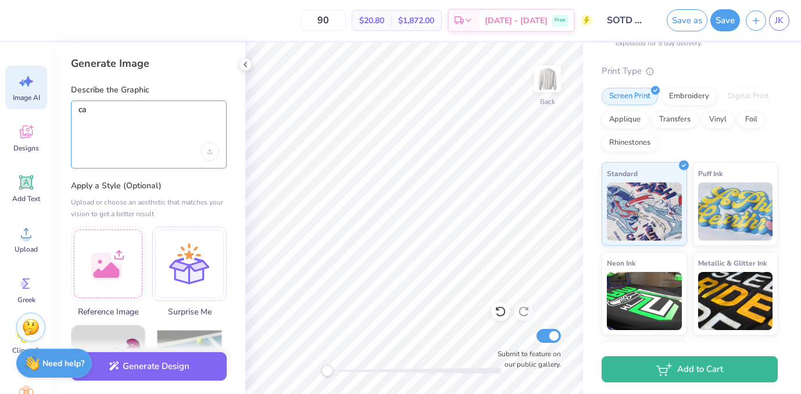
type textarea "c"
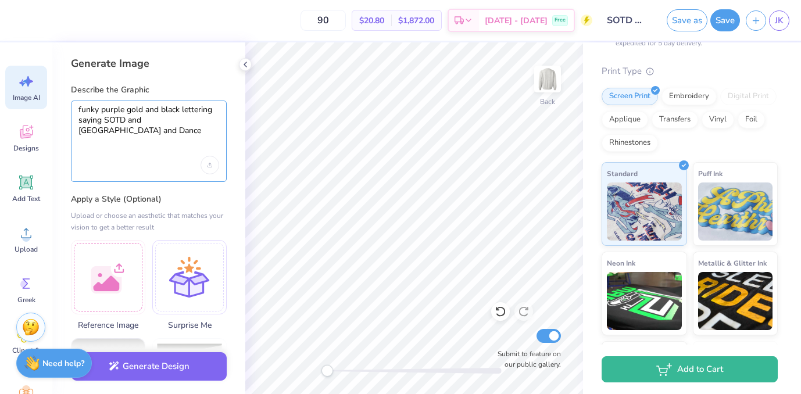
click at [189, 133] on textarea "funky purple gold and black lettering saying SOTD and East Carolina University …" at bounding box center [148, 126] width 141 height 42
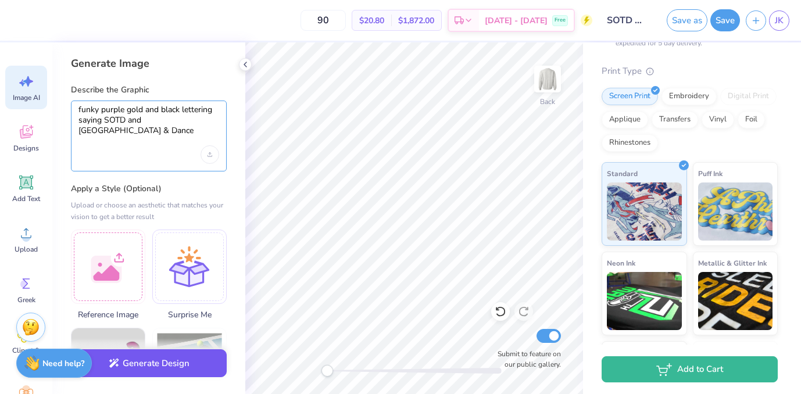
type textarea "funky purple gold and black lettering saying SOTD and East Carolina University …"
click at [194, 359] on button "Generate Design" at bounding box center [149, 363] width 156 height 28
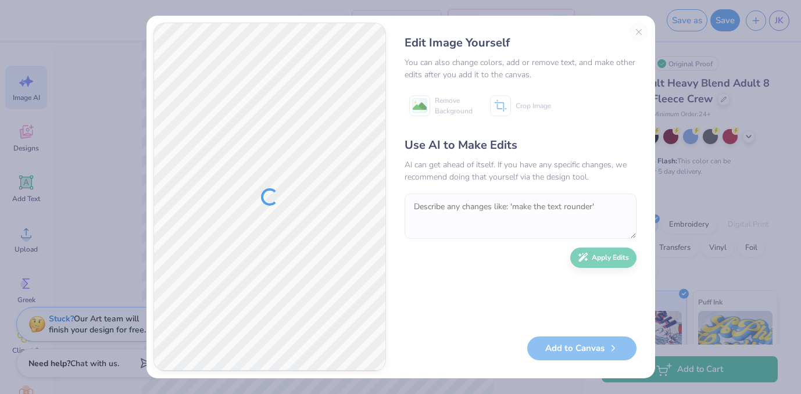
scroll to position [128, 0]
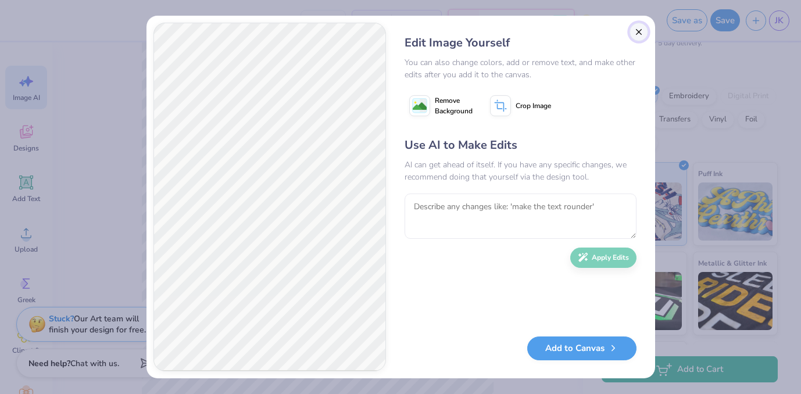
click at [640, 33] on button "Close" at bounding box center [638, 32] width 19 height 19
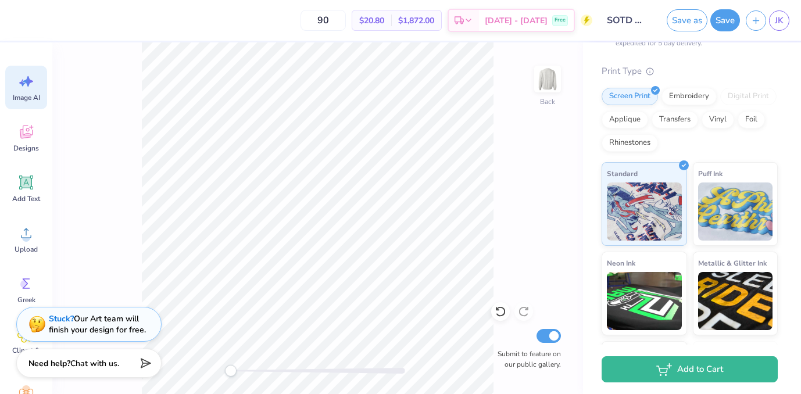
scroll to position [0, 26]
click at [38, 93] on span "Image AI" at bounding box center [26, 97] width 27 height 9
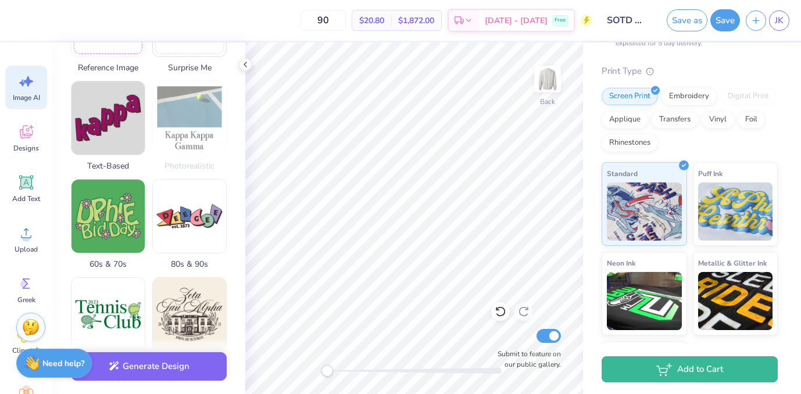
scroll to position [268, 0]
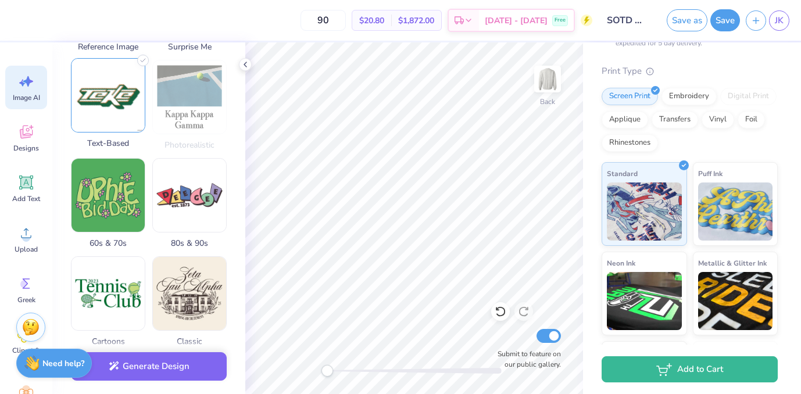
click at [105, 110] on img at bounding box center [107, 95] width 73 height 73
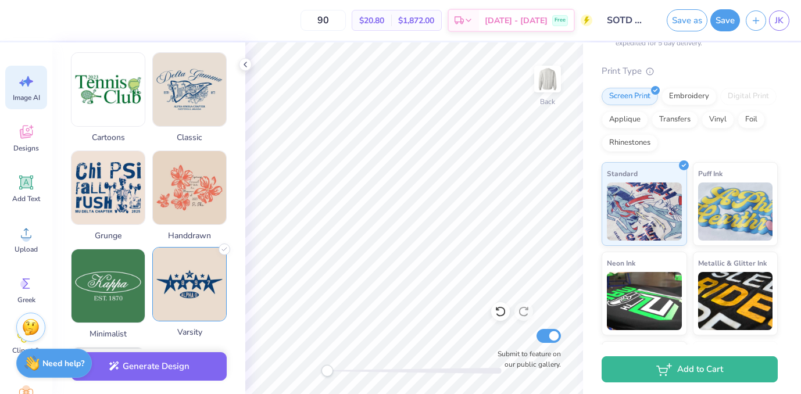
scroll to position [475, 0]
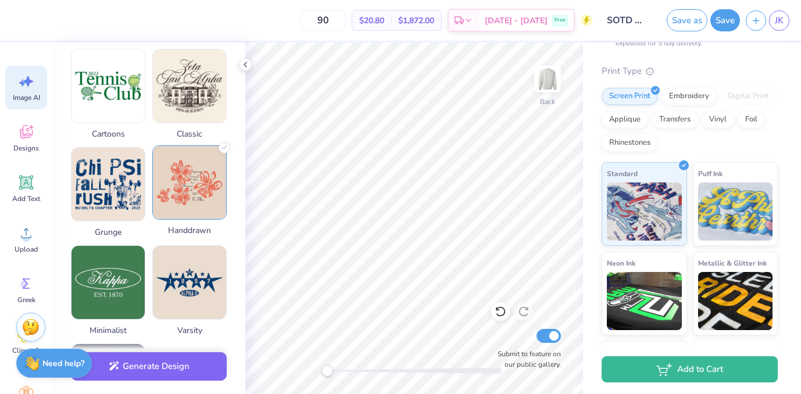
click at [175, 148] on img at bounding box center [189, 182] width 73 height 73
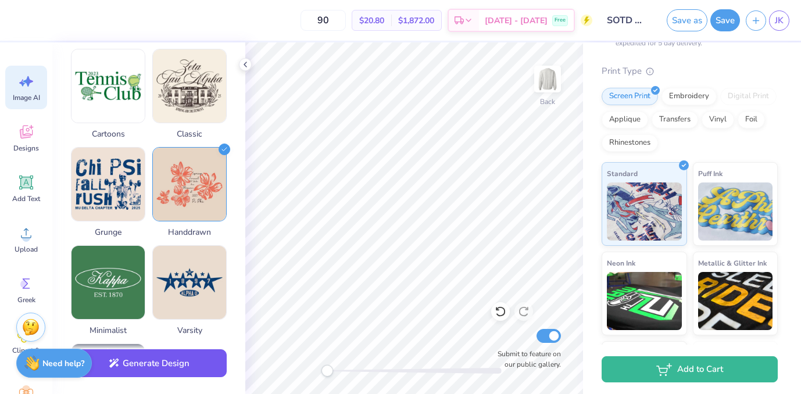
click at [148, 363] on button "Generate Design" at bounding box center [149, 363] width 156 height 28
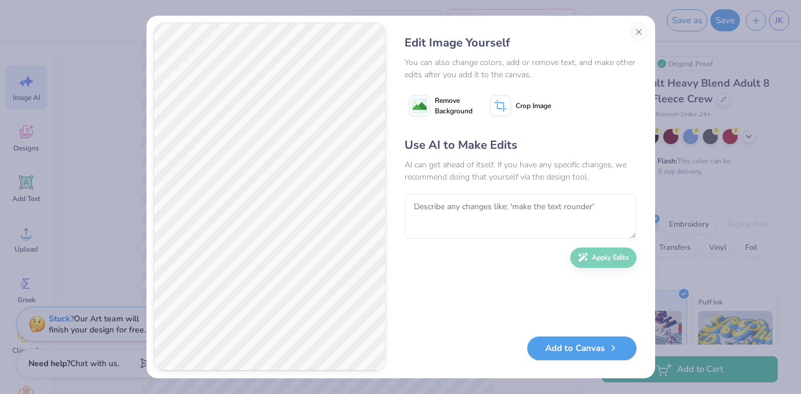
scroll to position [128, 0]
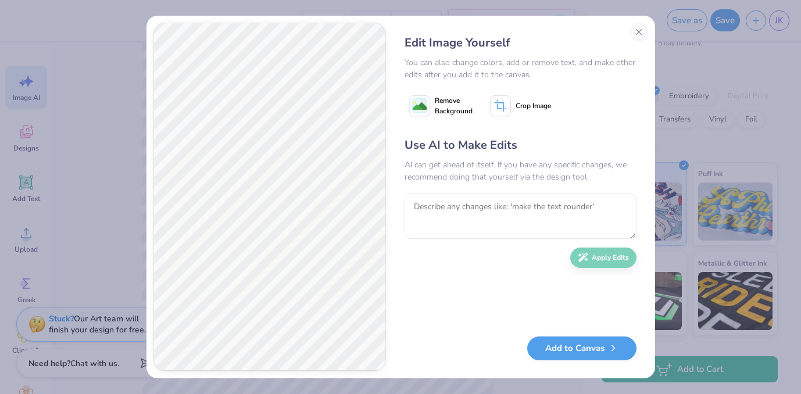
click at [423, 108] on image at bounding box center [420, 106] width 14 height 14
click at [639, 30] on button "Close" at bounding box center [638, 32] width 19 height 19
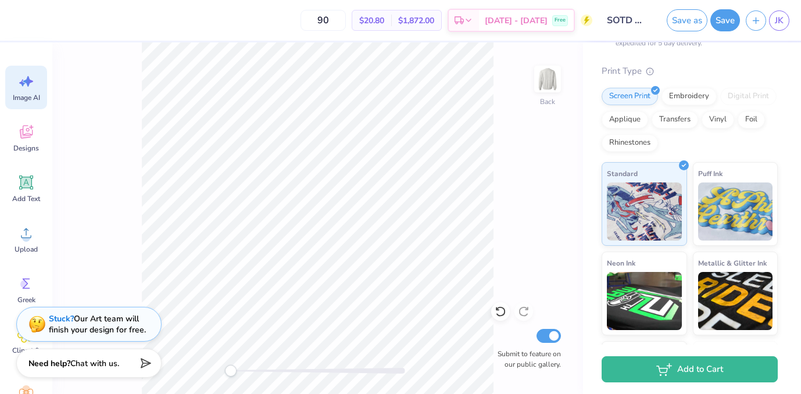
type textarea "D"
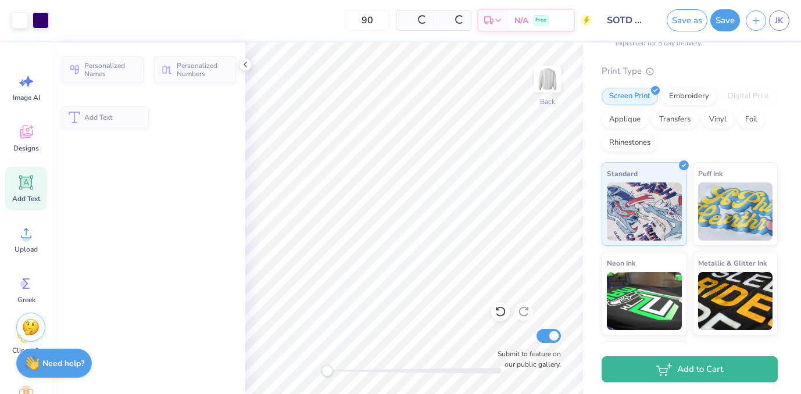
scroll to position [0, 0]
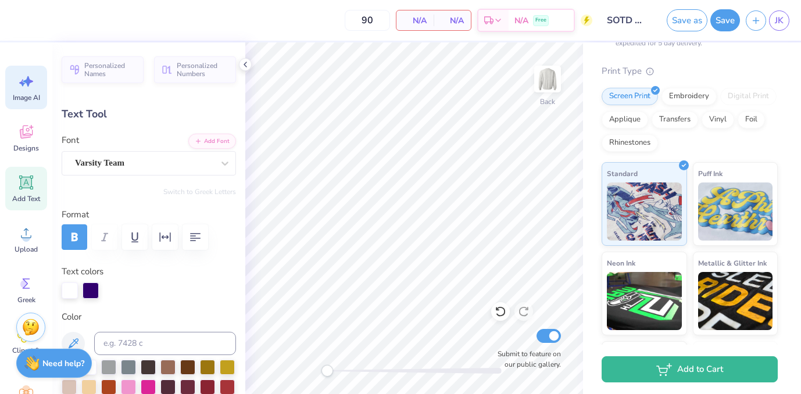
click at [32, 83] on icon at bounding box center [25, 81] width 17 height 17
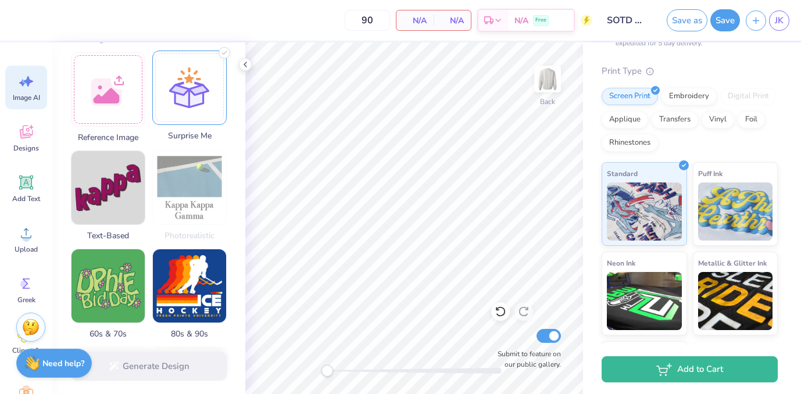
scroll to position [170, 0]
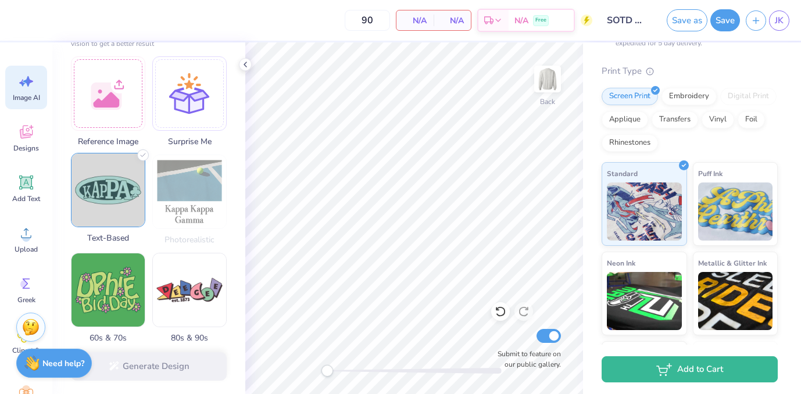
click at [127, 207] on img at bounding box center [107, 189] width 73 height 73
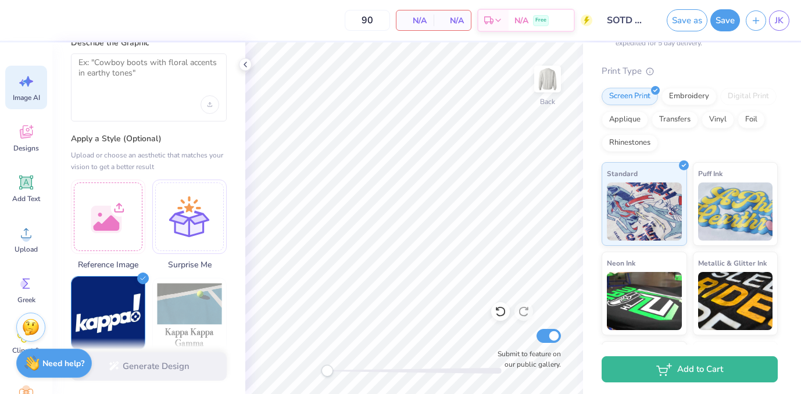
scroll to position [0, 0]
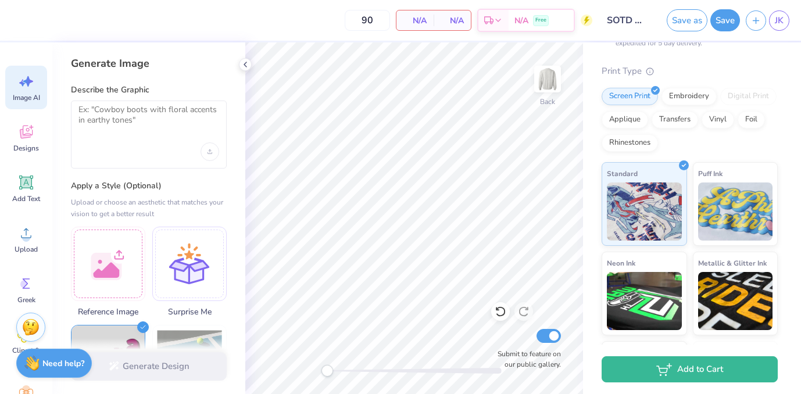
click at [149, 134] on div at bounding box center [149, 135] width 156 height 68
click at [145, 117] on textarea at bounding box center [148, 119] width 141 height 29
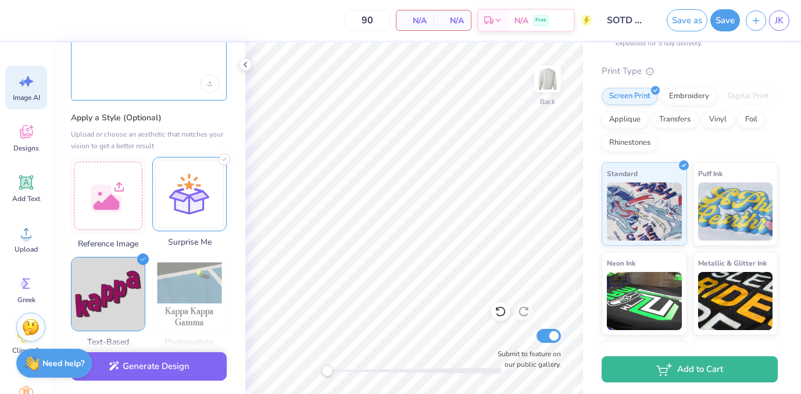
scroll to position [95, 0]
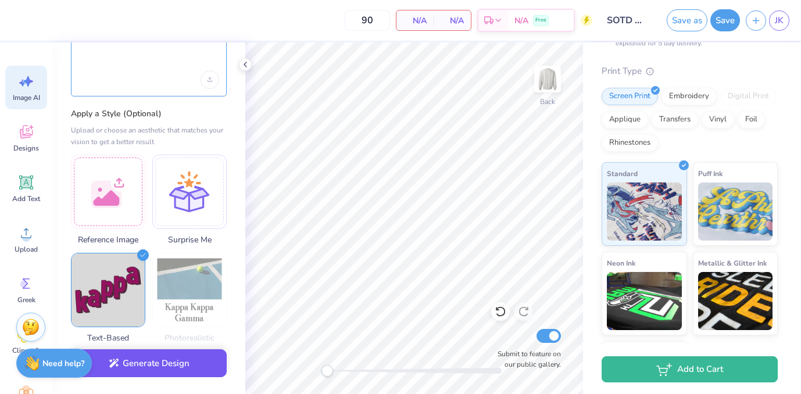
type textarea "square size purple black and gold lettering saying east carolina university SOT…"
click at [166, 362] on button "Generate Design" at bounding box center [149, 363] width 156 height 28
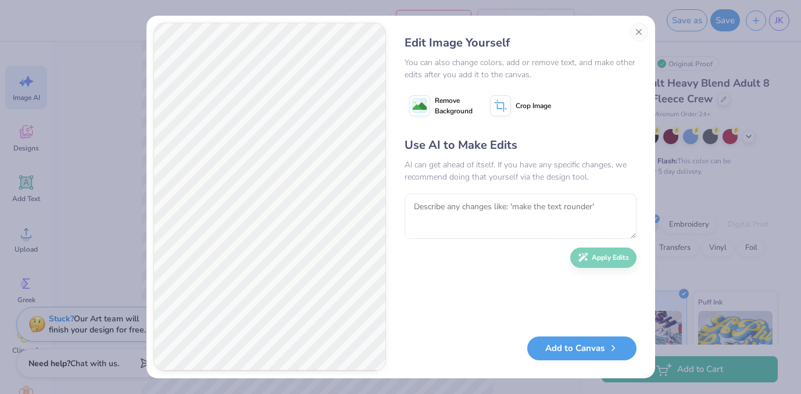
scroll to position [128, 0]
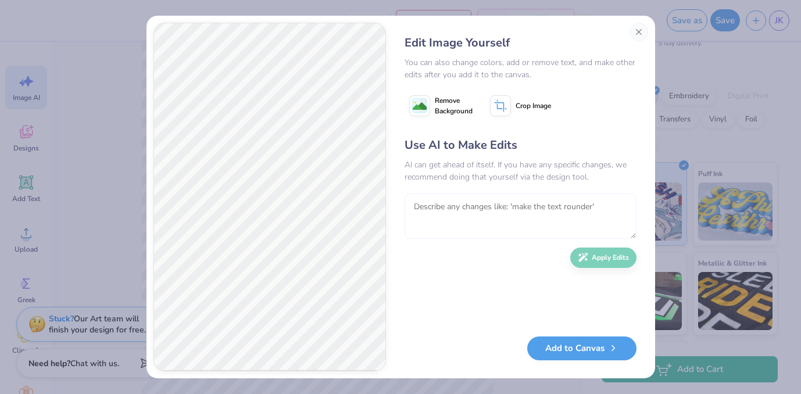
click at [511, 202] on textarea at bounding box center [520, 216] width 232 height 45
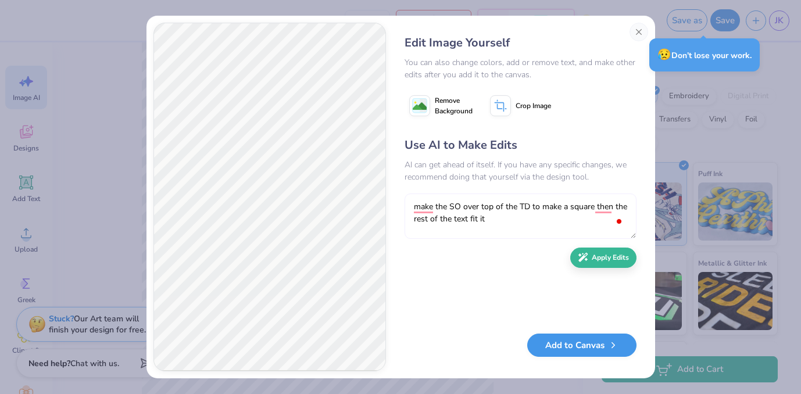
type textarea "make the SO over top of the TD to make a square then the rest of the text fit it"
click at [597, 340] on button "Add to Canvas" at bounding box center [581, 346] width 109 height 24
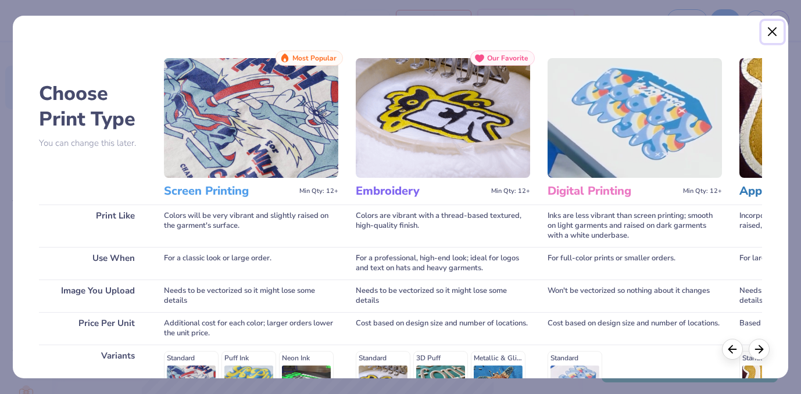
click at [772, 30] on button "Close" at bounding box center [772, 32] width 22 height 22
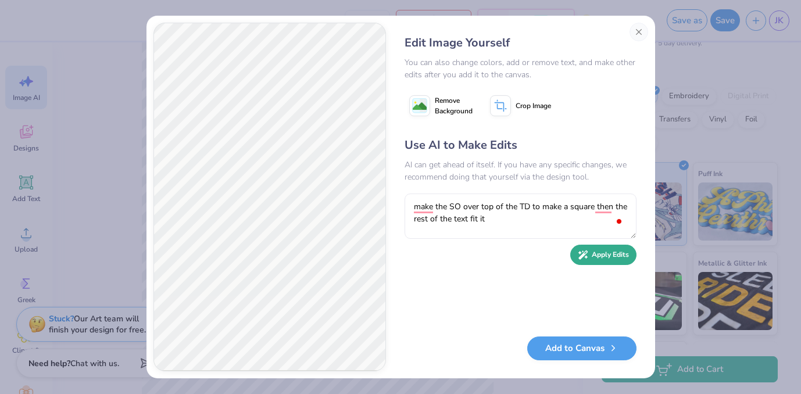
click at [613, 256] on button "Apply Edits" at bounding box center [603, 255] width 66 height 20
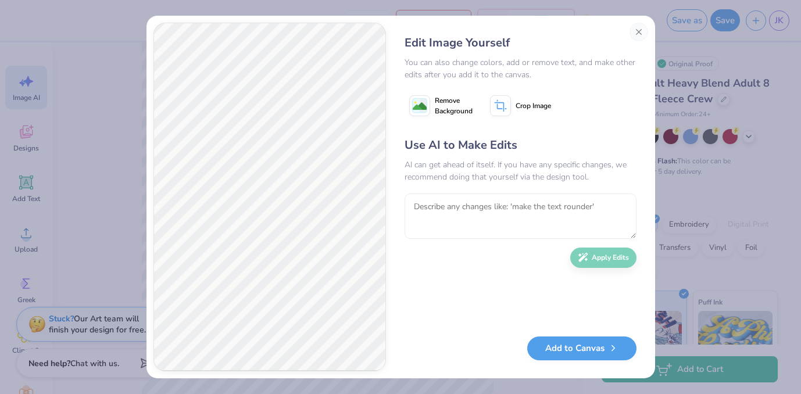
scroll to position [128, 0]
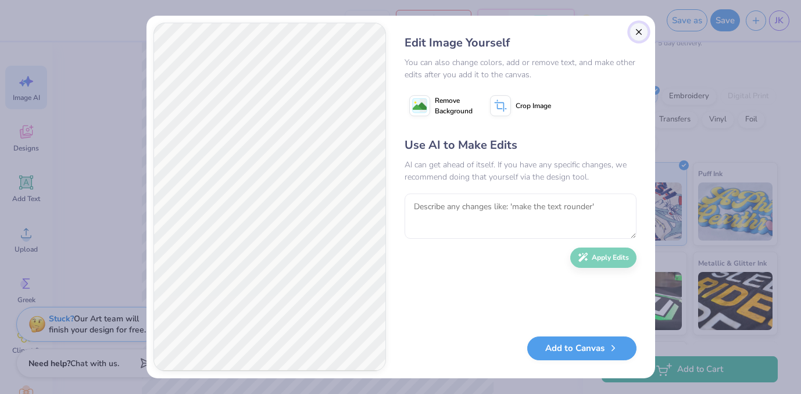
click at [633, 29] on button "Close" at bounding box center [638, 32] width 19 height 19
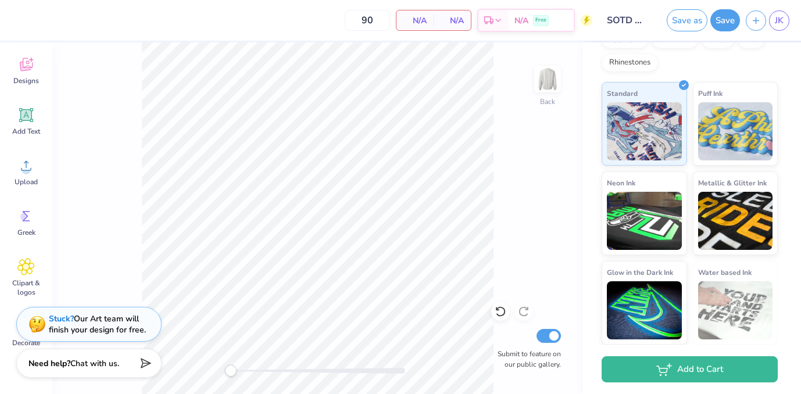
scroll to position [115, 0]
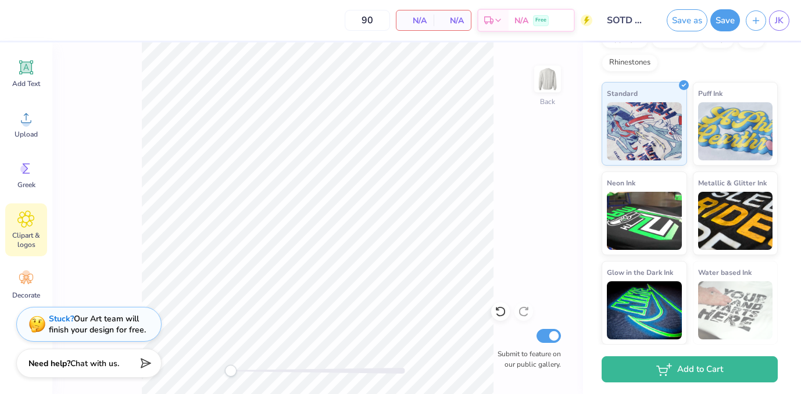
click at [22, 231] on span "Clipart & logos" at bounding box center [26, 240] width 38 height 19
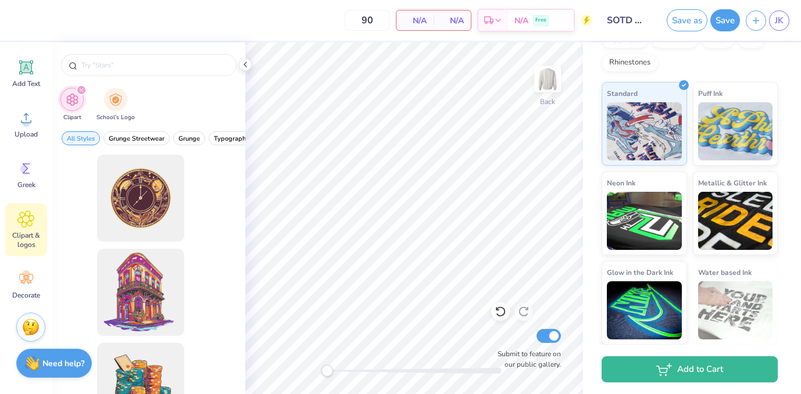
scroll to position [0, 0]
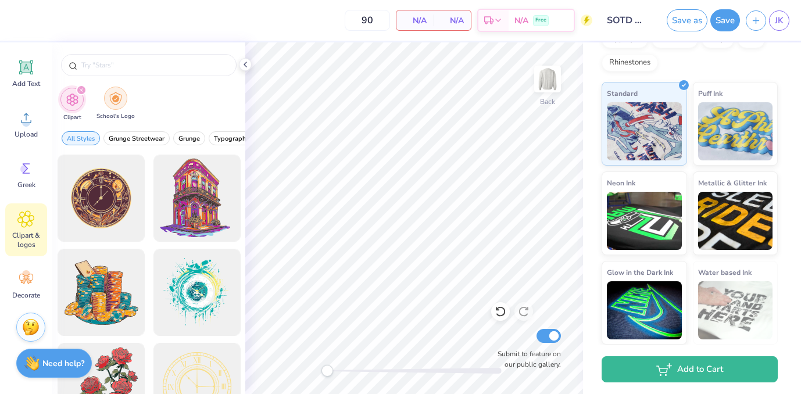
click at [109, 107] on div "filter for School's Logo" at bounding box center [115, 98] width 23 height 23
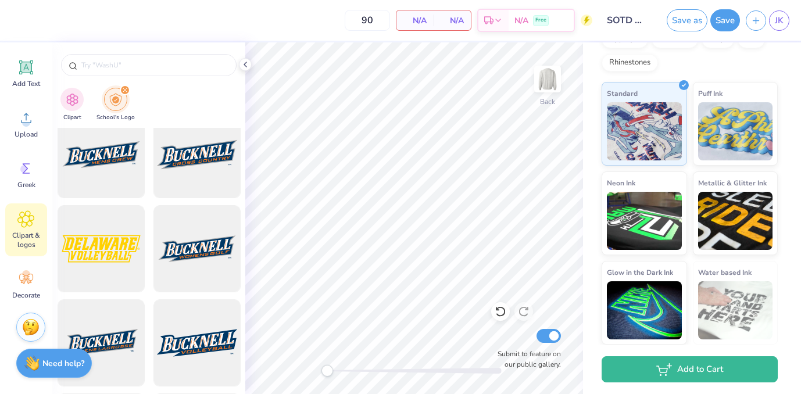
scroll to position [420, 0]
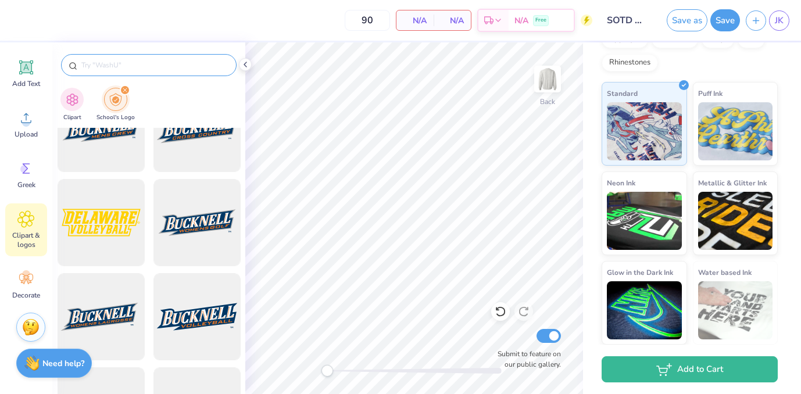
click at [149, 69] on input "text" at bounding box center [154, 65] width 149 height 12
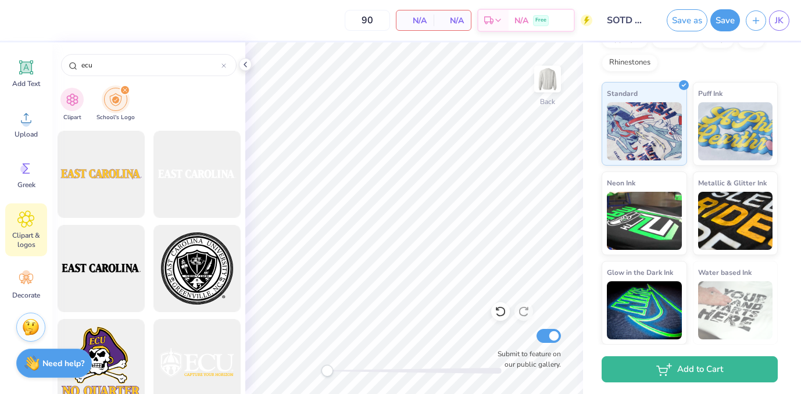
scroll to position [1789, 0]
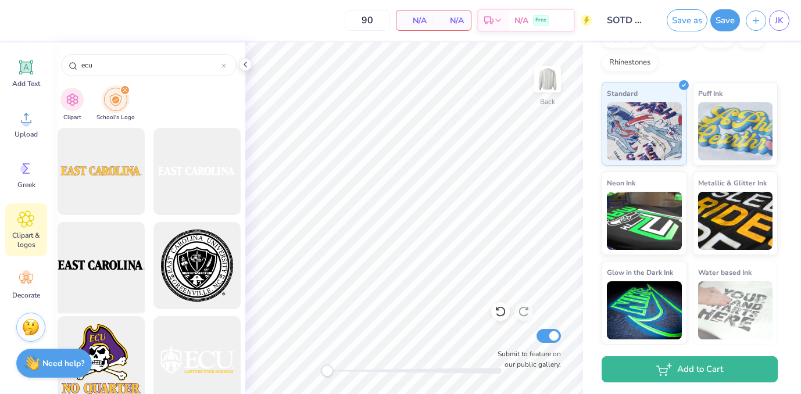
type input "ecu"
click at [94, 281] on div at bounding box center [101, 266] width 96 height 96
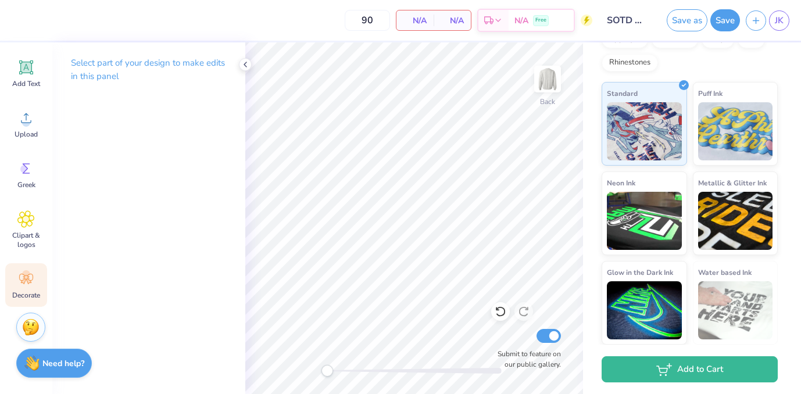
click at [28, 289] on div "Decorate" at bounding box center [26, 285] width 42 height 44
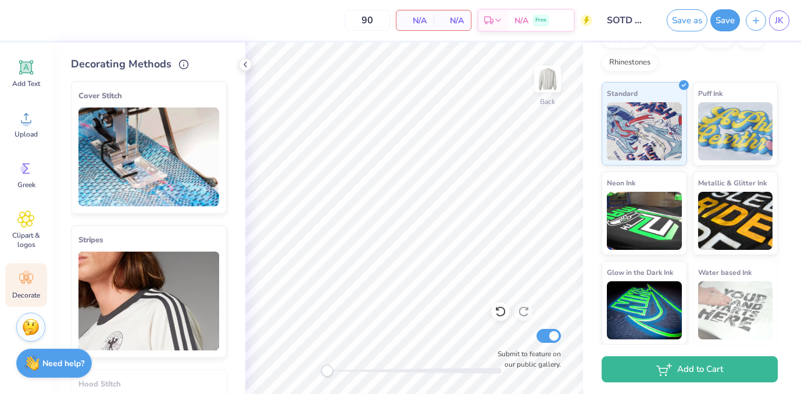
click at [146, 173] on img at bounding box center [148, 157] width 141 height 99
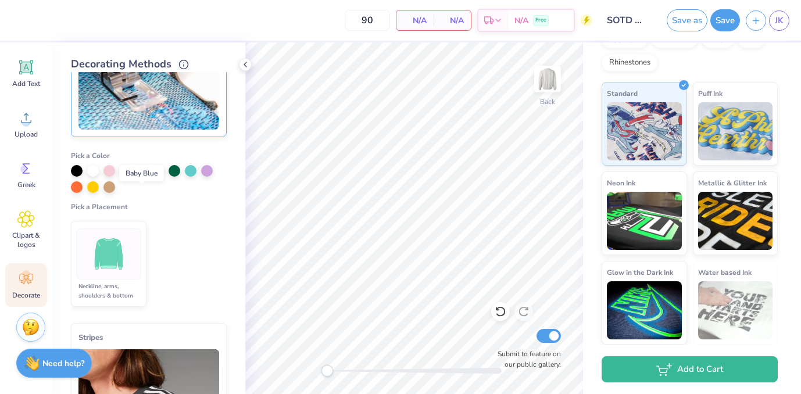
scroll to position [0, 0]
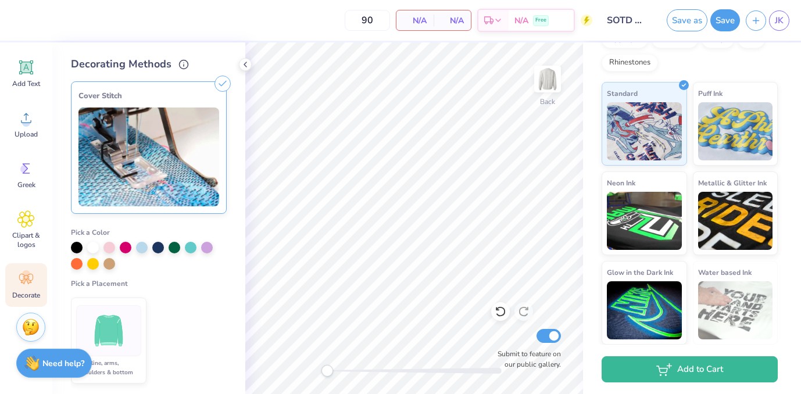
click at [220, 77] on icon at bounding box center [222, 84] width 16 height 16
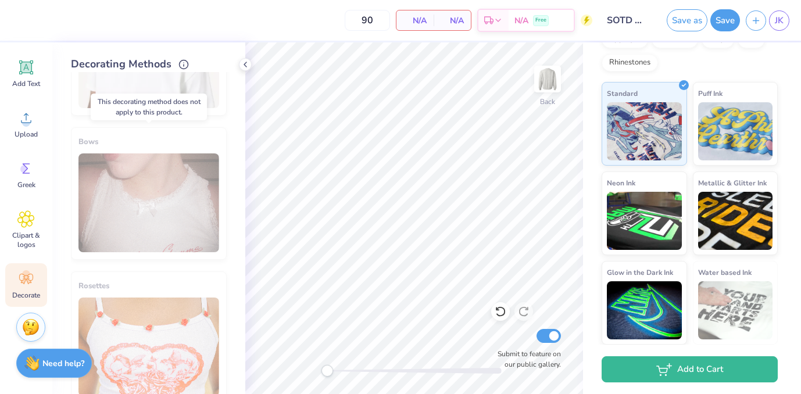
scroll to position [871, 0]
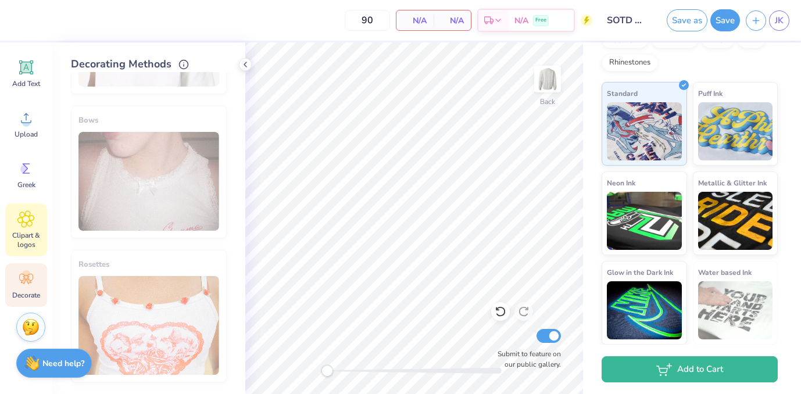
click at [33, 236] on span "Clipart & logos" at bounding box center [26, 240] width 38 height 19
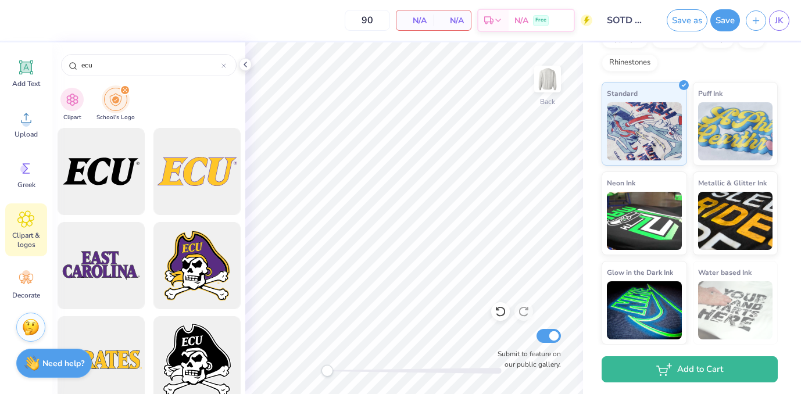
click at [123, 90] on icon "filter for School's Logo" at bounding box center [125, 90] width 5 height 5
click at [119, 70] on input "ecu" at bounding box center [150, 65] width 141 height 12
type input "circle"
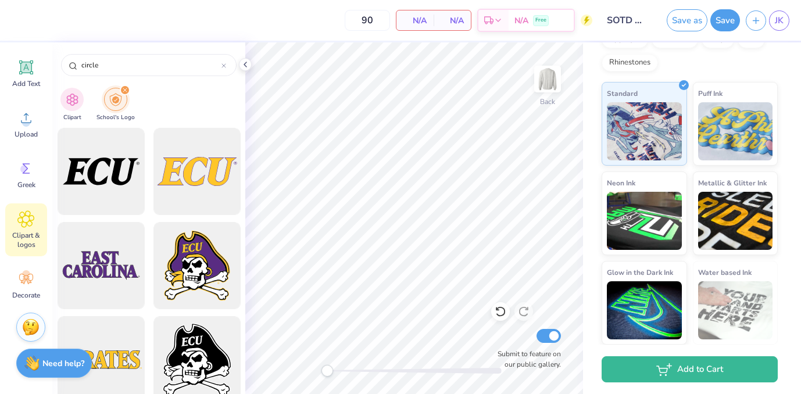
click at [126, 91] on div "filter for School's Logo" at bounding box center [125, 90] width 10 height 10
click at [123, 87] on div "filter for School's Logo" at bounding box center [125, 90] width 10 height 10
click at [78, 92] on img "filter for Clipart" at bounding box center [72, 98] width 13 height 13
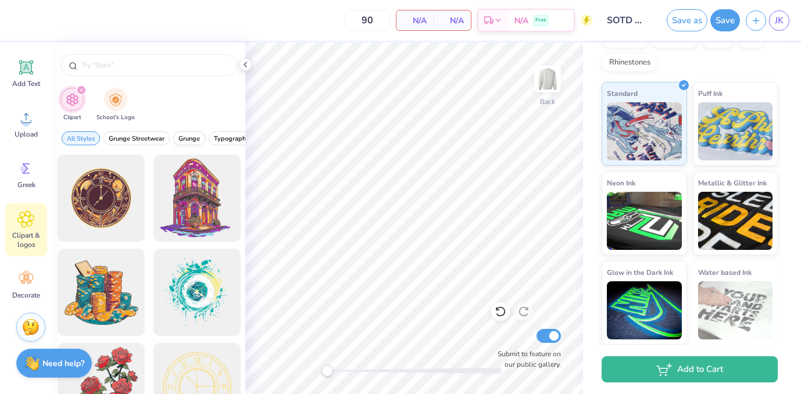
click at [197, 140] on span "Grunge" at bounding box center [189, 138] width 22 height 9
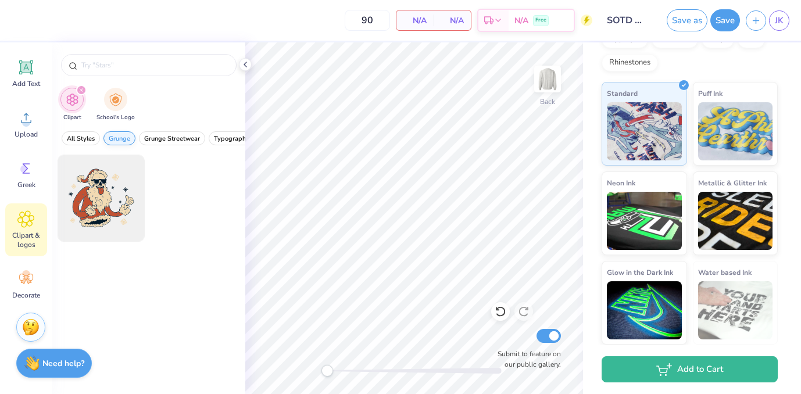
click at [197, 140] on span "Grunge Streetwear" at bounding box center [172, 138] width 56 height 9
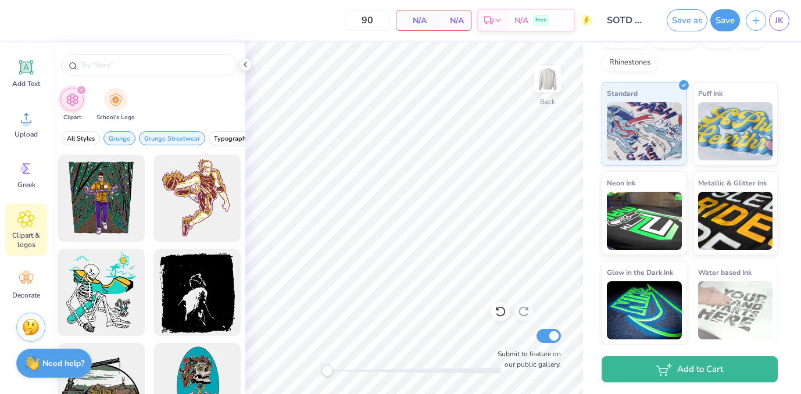
click at [227, 135] on span "Typography" at bounding box center [231, 138] width 35 height 9
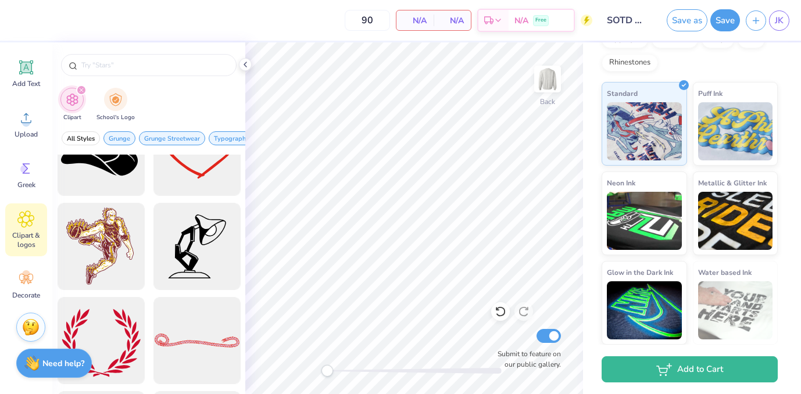
scroll to position [618, 0]
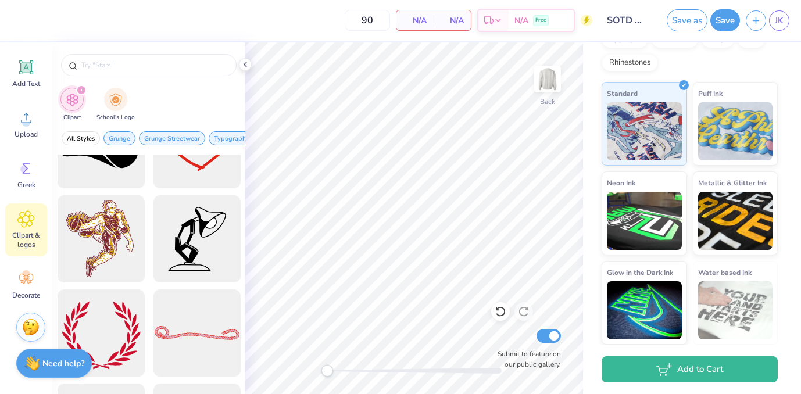
click at [238, 62] on div at bounding box center [148, 62] width 193 height 40
click at [41, 67] on div "Add Text" at bounding box center [26, 74] width 42 height 44
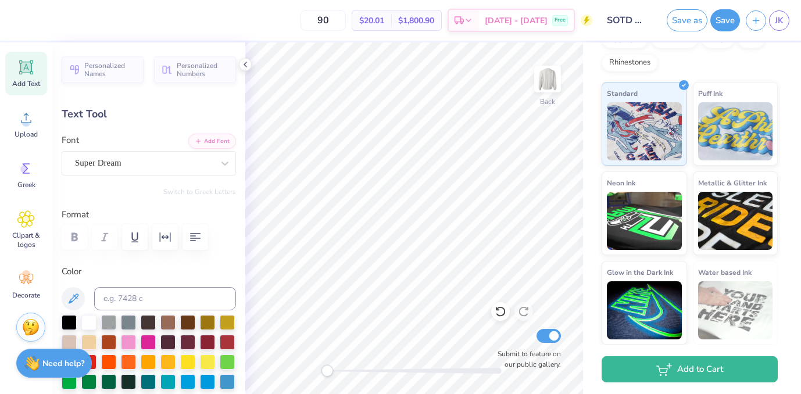
scroll to position [0, 0]
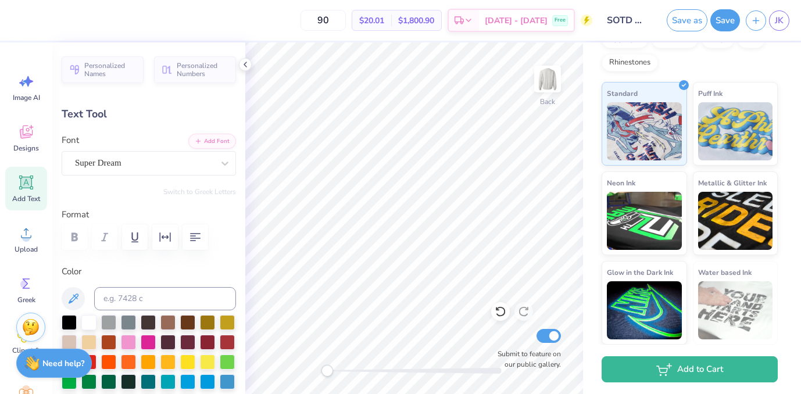
click at [23, 88] on icon at bounding box center [25, 81] width 17 height 17
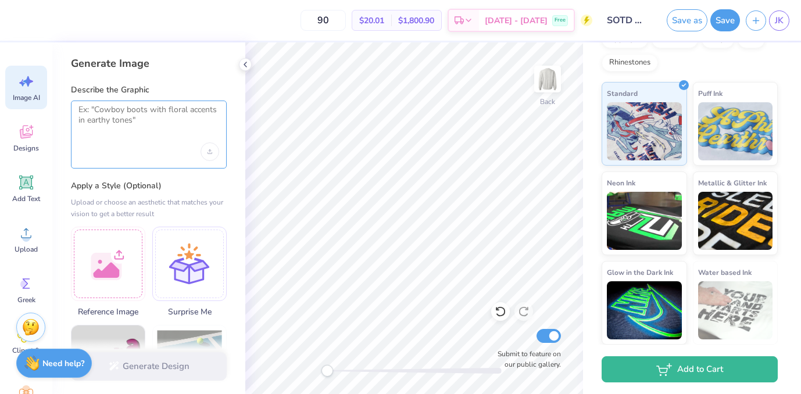
click at [98, 123] on textarea at bounding box center [148, 119] width 141 height 29
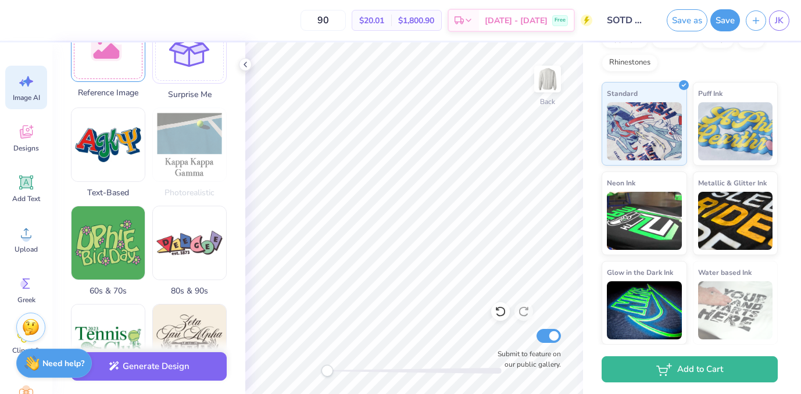
scroll to position [225, 0]
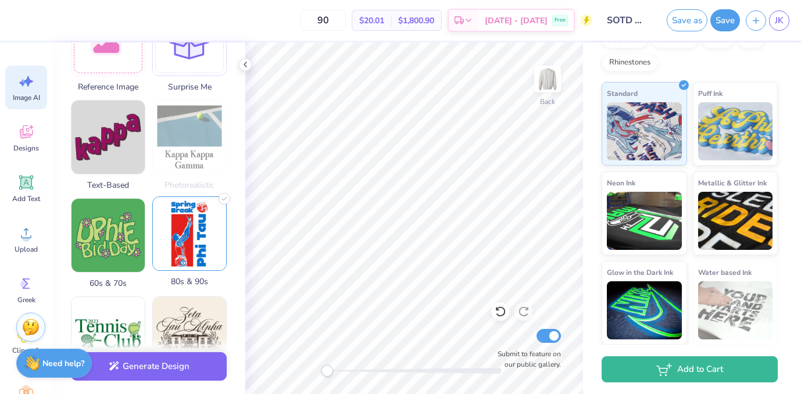
click at [194, 245] on img at bounding box center [189, 233] width 73 height 73
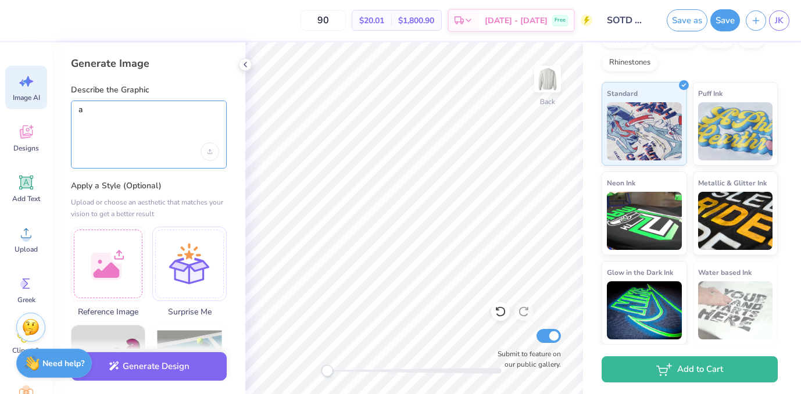
click at [140, 119] on textarea "a" at bounding box center [148, 119] width 141 height 29
click at [141, 112] on textarea "an oval tilted upwars slightly with" at bounding box center [148, 119] width 141 height 29
click at [199, 113] on textarea "an oval tilted upward slightly with" at bounding box center [148, 119] width 141 height 29
click at [207, 114] on textarea "an oval tilted upward slightly with" at bounding box center [148, 119] width 141 height 29
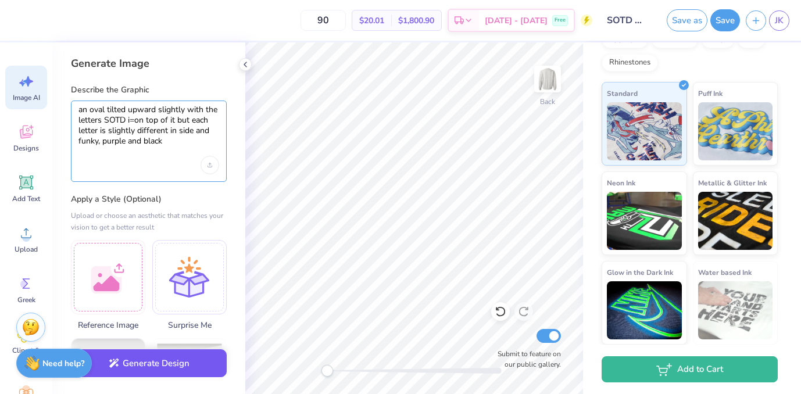
type textarea "an oval tilted upward slightly with the letters SOTD i=on top of it but each le…"
click at [176, 366] on button "Generate Design" at bounding box center [149, 363] width 156 height 28
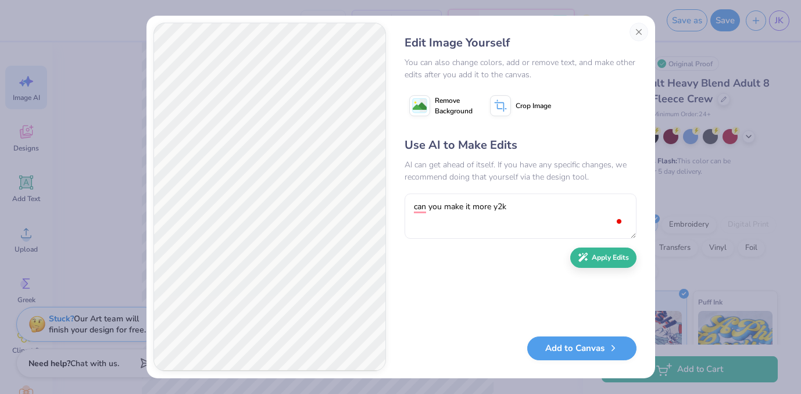
scroll to position [209, 0]
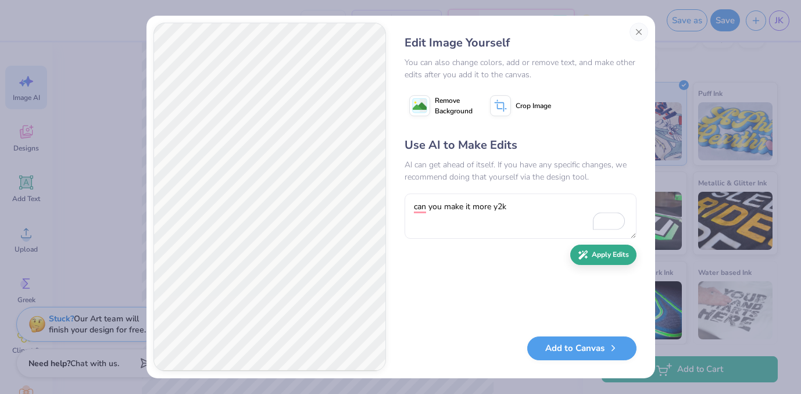
type textarea "can you make it more y2k"
click at [592, 265] on div "Use AI to Make Edits AI can get ahead of itself. If you have any specific chang…" at bounding box center [520, 231] width 232 height 188
click at [595, 259] on button "Apply Edits" at bounding box center [603, 255] width 66 height 20
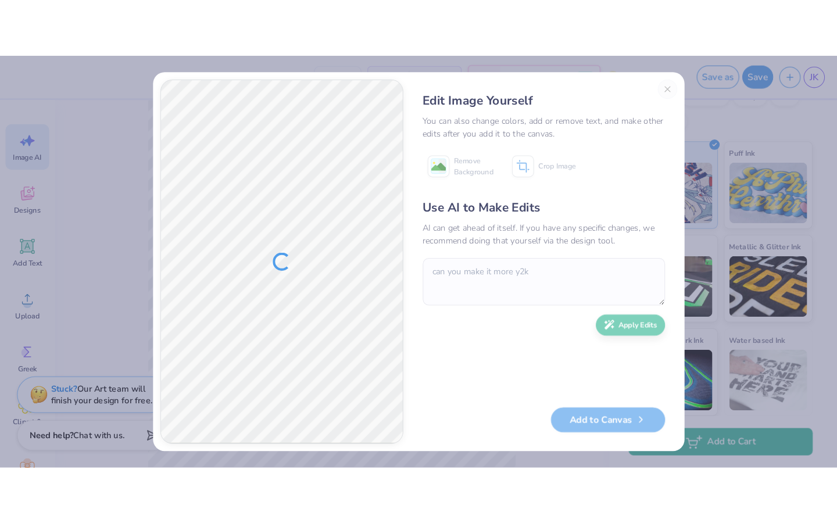
scroll to position [80, 0]
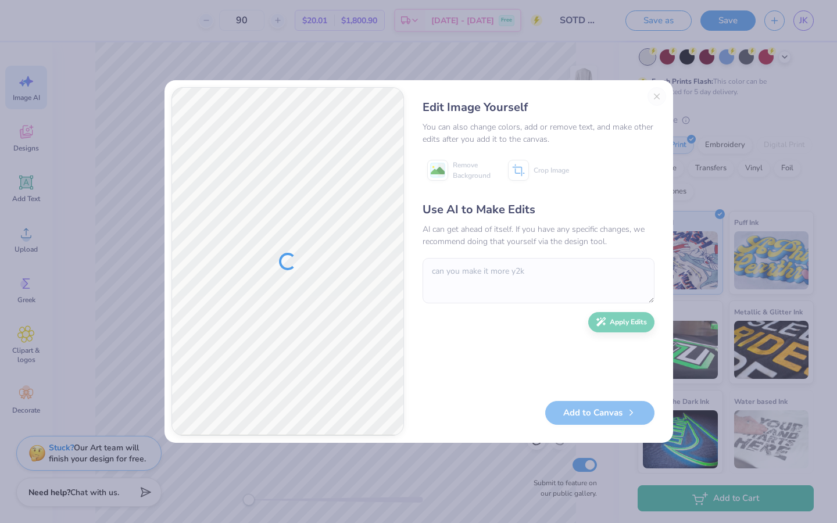
click at [657, 98] on div "Edit Image Yourself You can also change colors, add or remove text, and make ot…" at bounding box center [538, 261] width 255 height 349
click at [660, 98] on div "Edit Image Yourself You can also change colors, add or remove text, and make ot…" at bounding box center [538, 261] width 255 height 349
click at [466, 231] on div "AI can get ahead of itself. If you have any specific changes, we recommend doin…" at bounding box center [539, 235] width 232 height 24
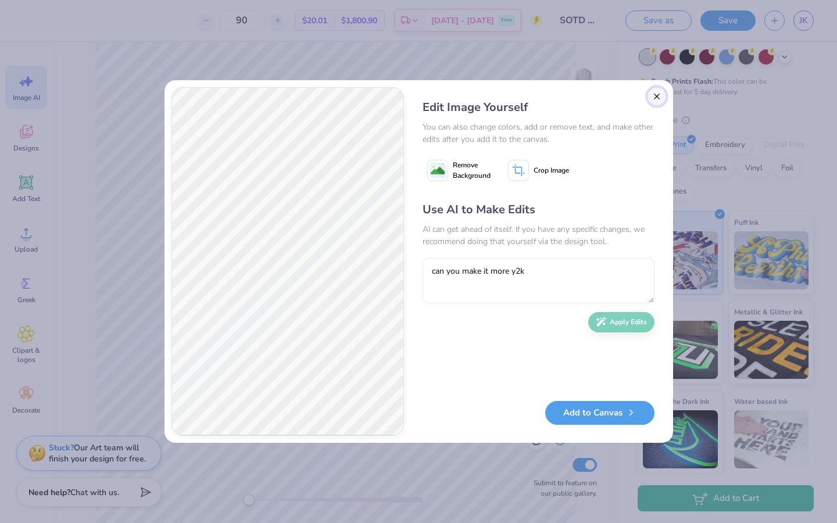
click at [660, 94] on button "Close" at bounding box center [656, 96] width 19 height 19
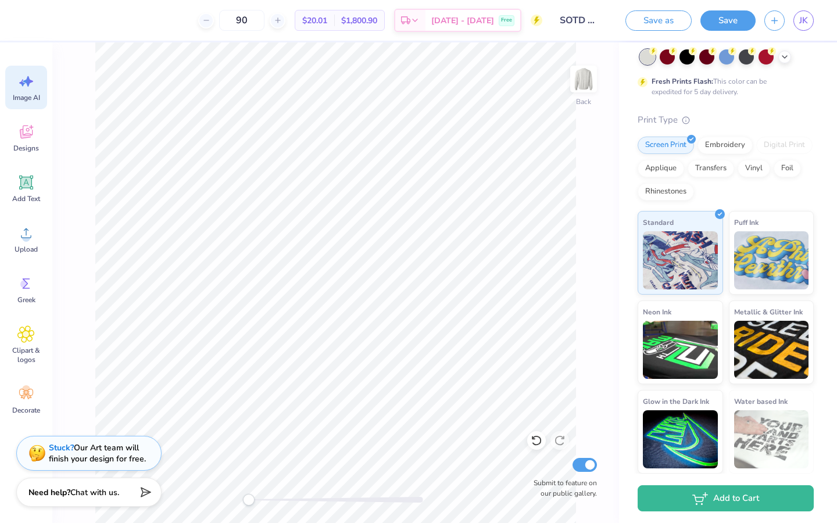
scroll to position [0, 26]
click at [38, 97] on span "Image AI" at bounding box center [26, 97] width 27 height 9
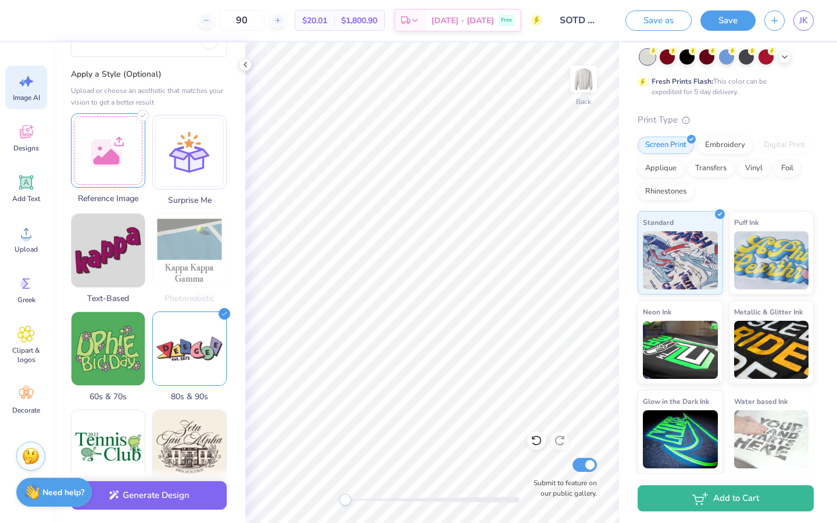
scroll to position [153, 0]
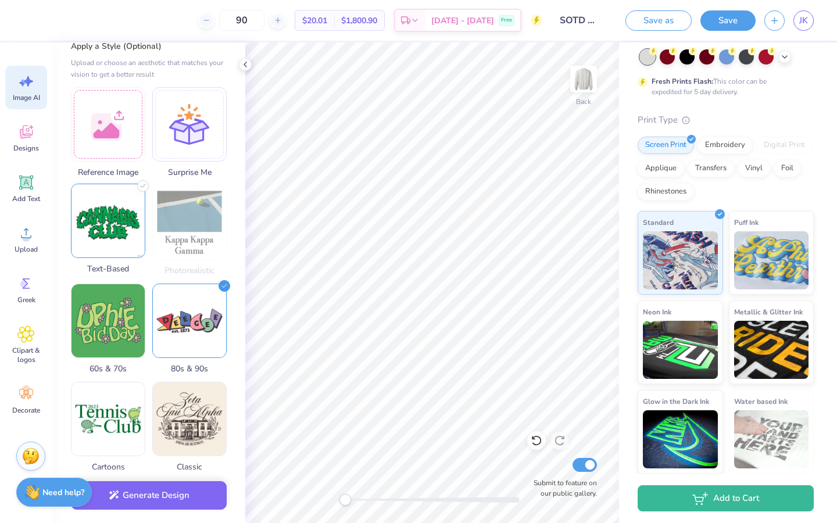
click at [122, 227] on img at bounding box center [107, 220] width 73 height 73
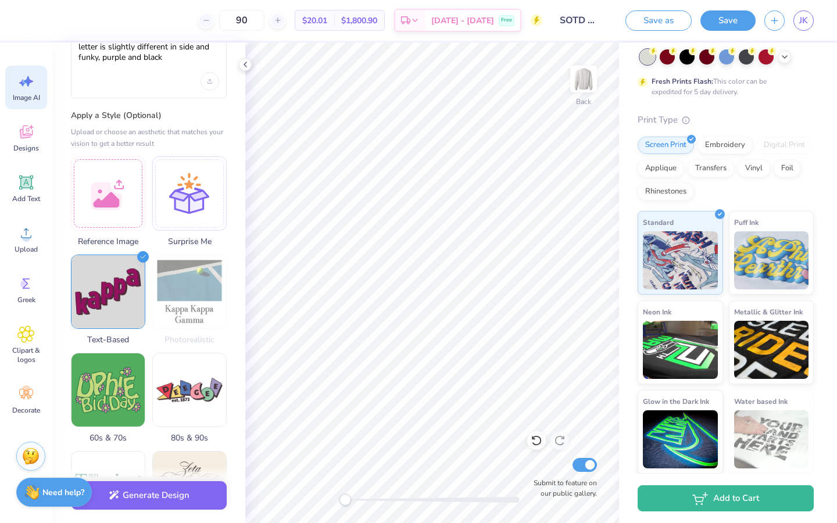
scroll to position [87, 0]
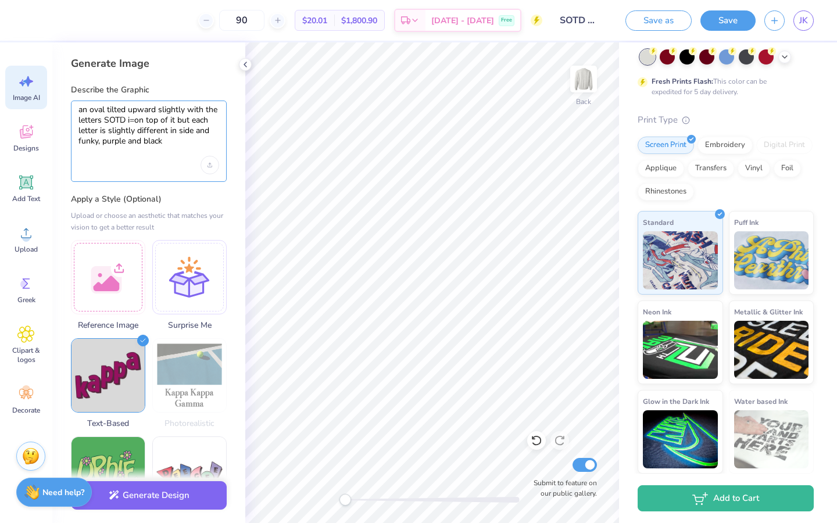
click at [136, 120] on textarea "an oval tilted upward slightly with the letters SOTD i=on top of it but each le…" at bounding box center [148, 126] width 141 height 42
type textarea "an oval tilted upward slightly with the letters SOTD on top of it but each lett…"
click at [187, 500] on button "Generate Design" at bounding box center [149, 492] width 156 height 28
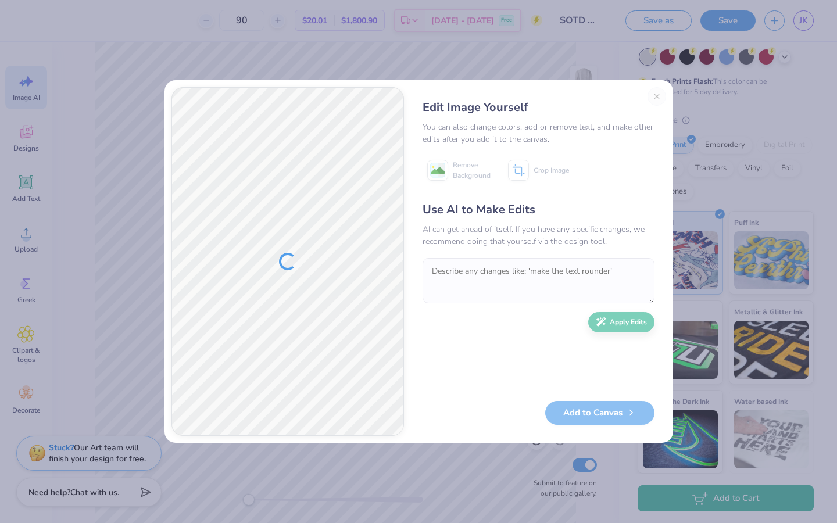
click at [654, 96] on div "Edit Image Yourself You can also change colors, add or remove text, and make ot…" at bounding box center [538, 261] width 255 height 349
click at [656, 94] on div "Edit Image Yourself You can also change colors, add or remove text, and make ot…" at bounding box center [538, 261] width 255 height 349
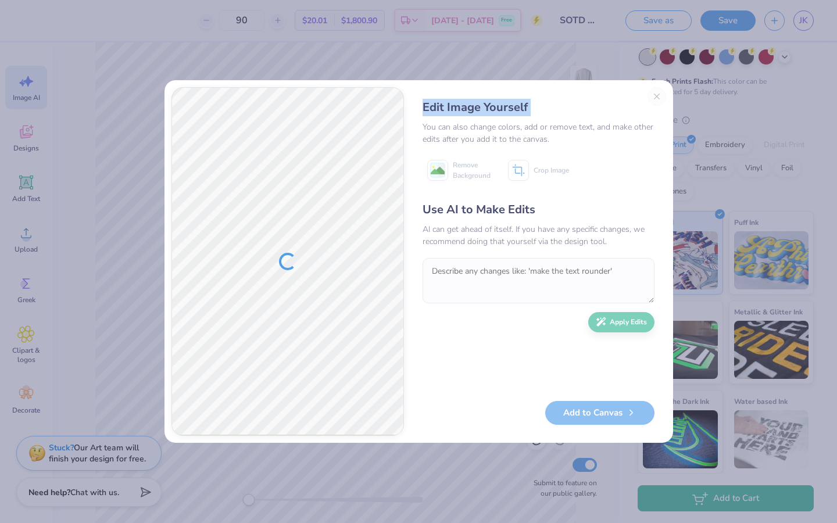
click at [656, 94] on div "Edit Image Yourself You can also change colors, add or remove text, and make ot…" at bounding box center [538, 261] width 255 height 349
click at [659, 94] on button "Close" at bounding box center [656, 96] width 19 height 19
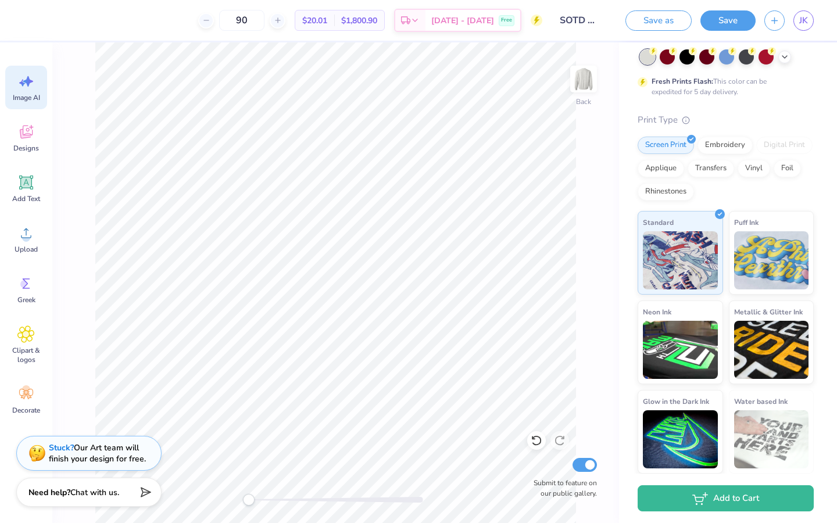
scroll to position [0, 26]
click at [30, 130] on icon at bounding box center [25, 131] width 17 height 17
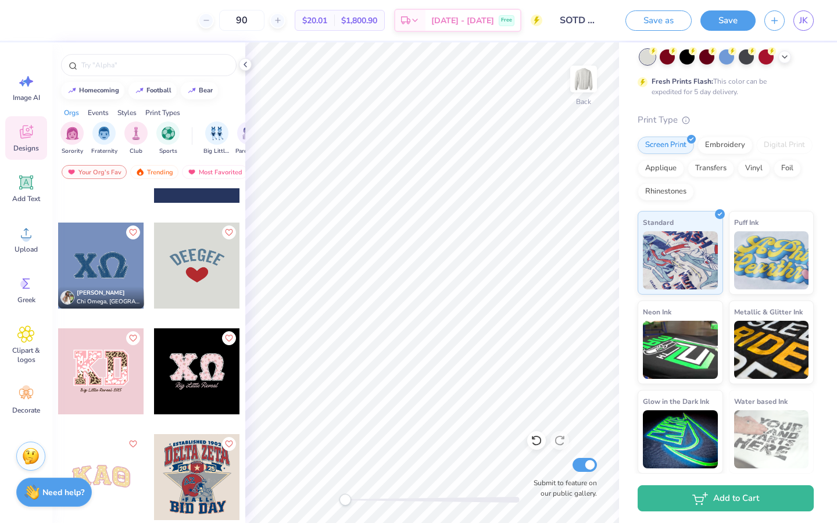
scroll to position [4835, 0]
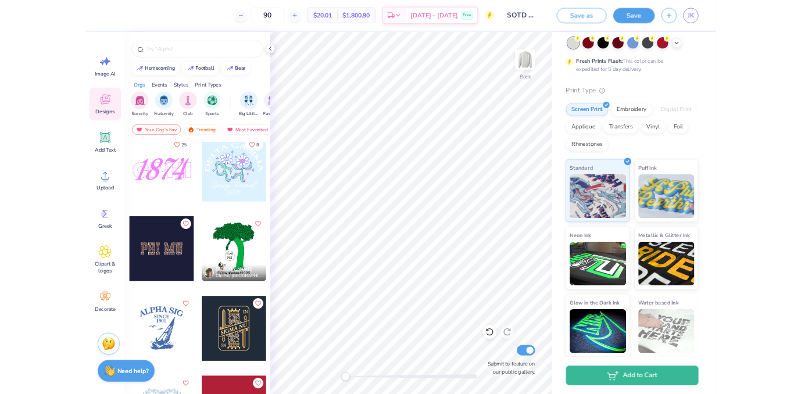
scroll to position [6251, 0]
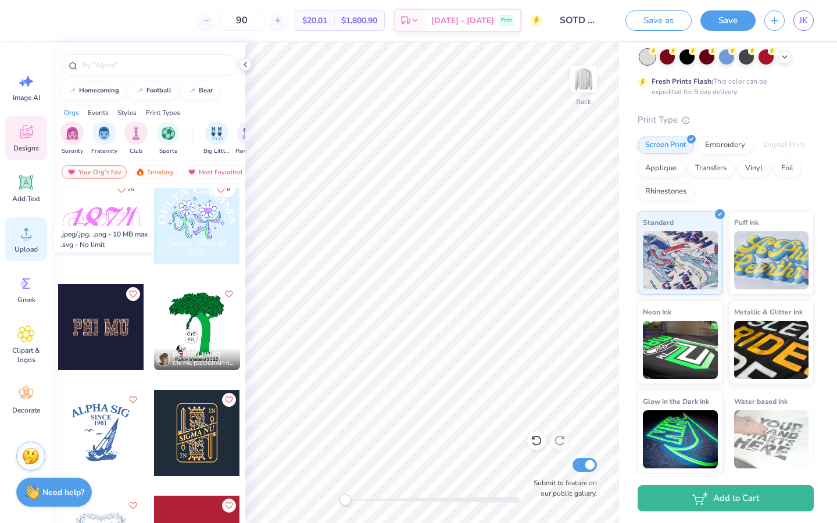
click at [32, 242] on div "Upload" at bounding box center [26, 239] width 42 height 44
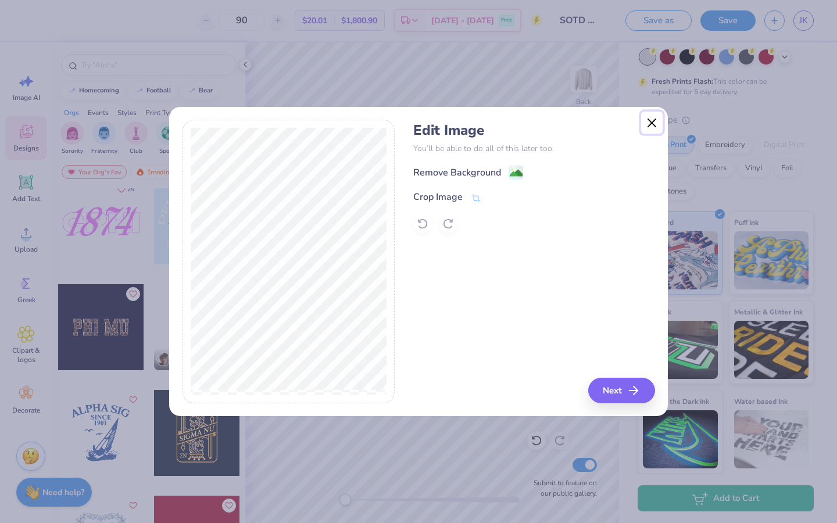
click at [654, 125] on button "Close" at bounding box center [652, 123] width 22 height 22
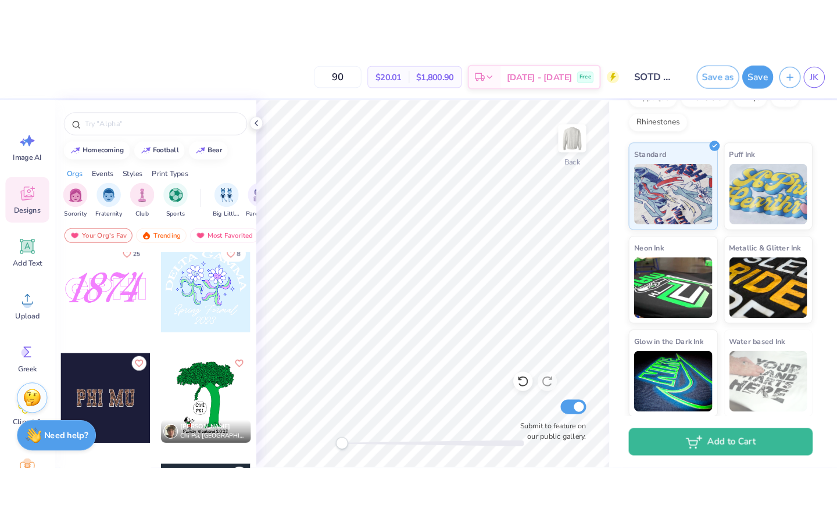
scroll to position [209, 0]
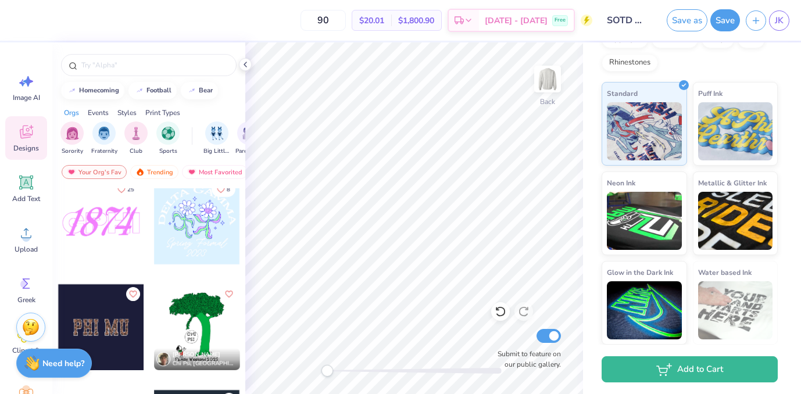
click at [128, 215] on div at bounding box center [101, 221] width 86 height 86
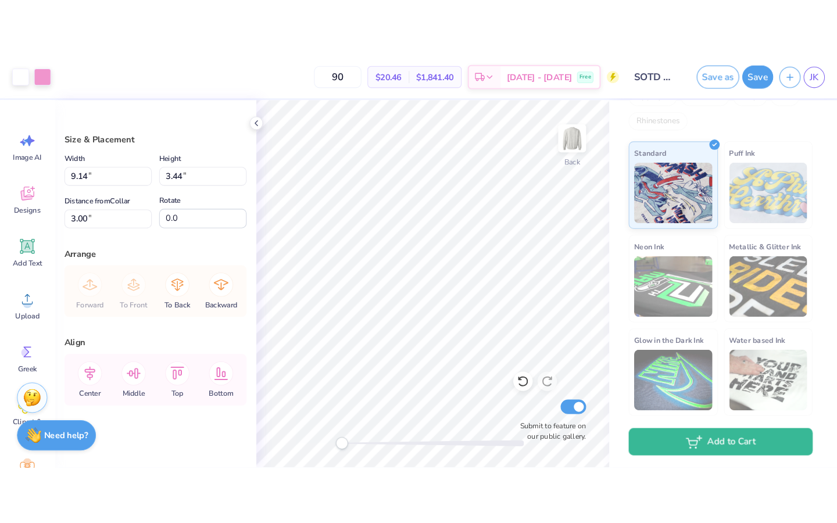
scroll to position [80, 0]
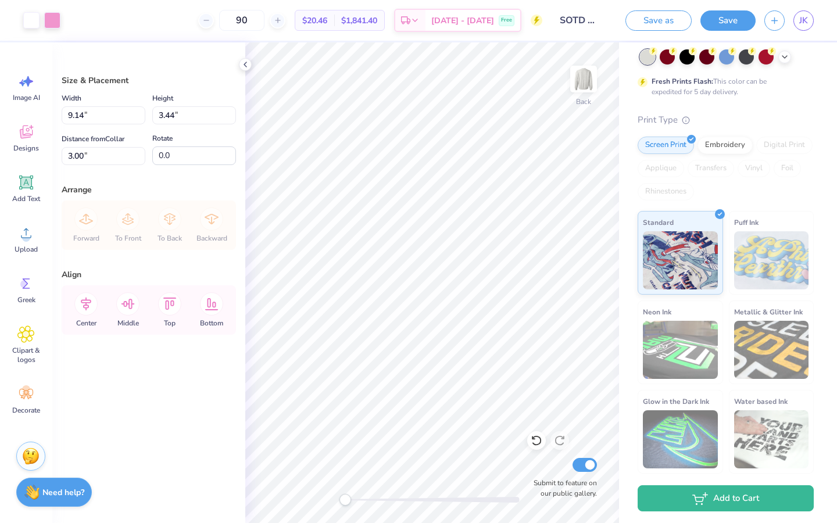
type input "12.99"
type input "4.88"
type input "3.26"
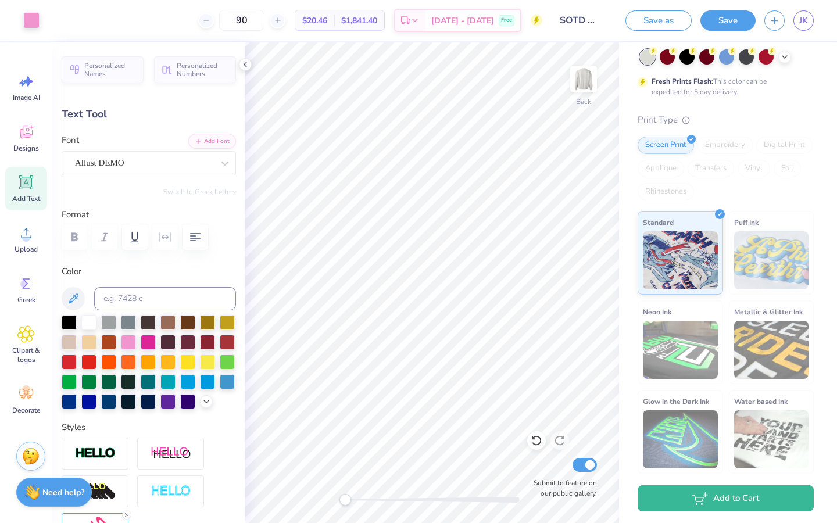
type input "10.49"
type input "4.17"
type input "1.72"
type textarea "School of Theatre & Dance"
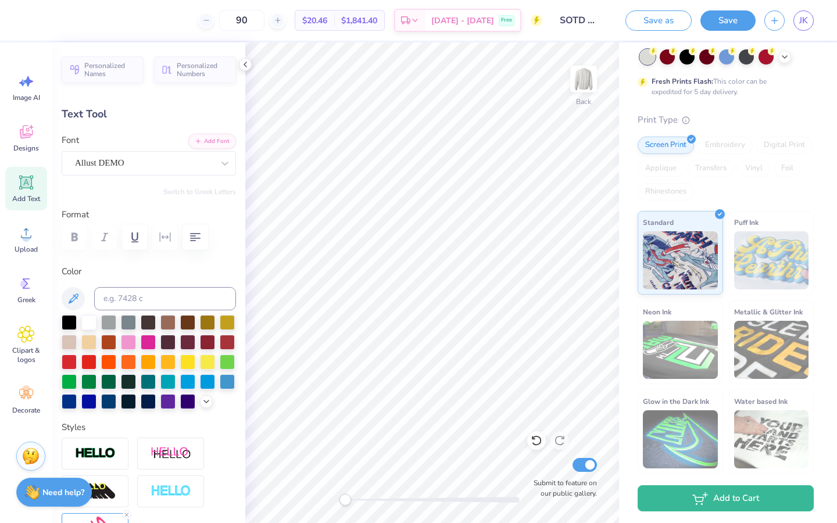
scroll to position [0, 5]
type input "3.85"
type input "1.33"
type input "10.85"
type input "7.15"
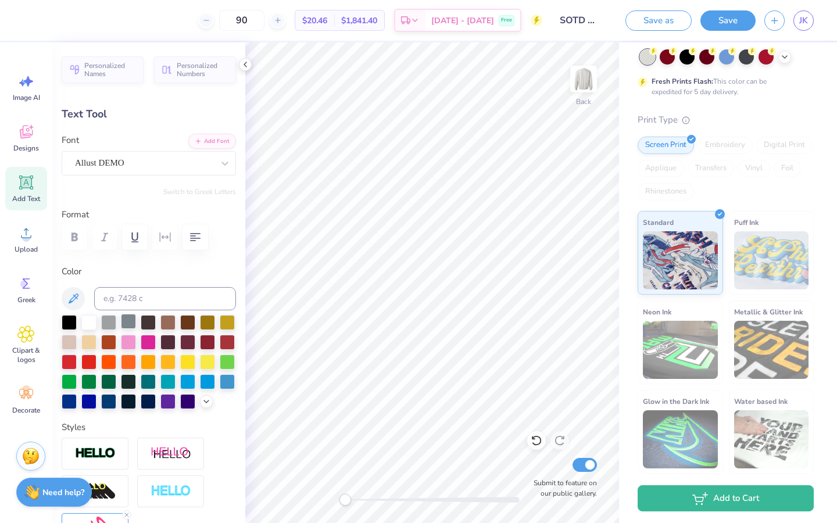
type input "2.47"
type input "11.14"
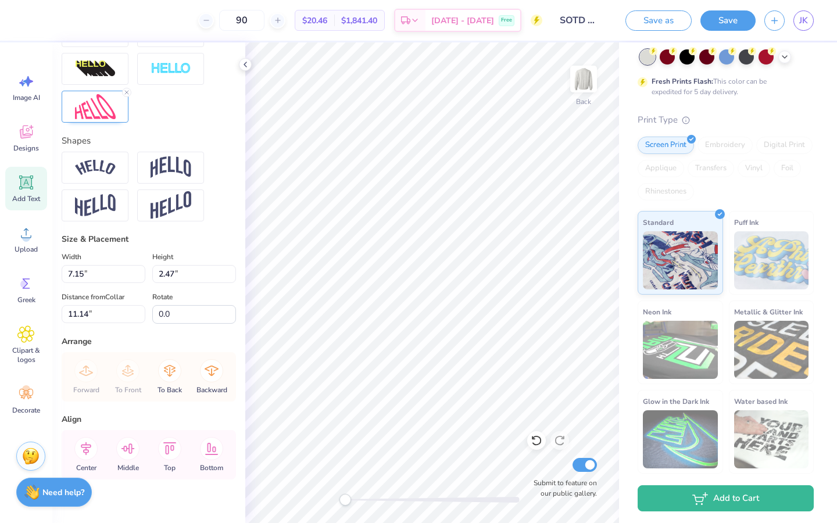
scroll to position [436, 0]
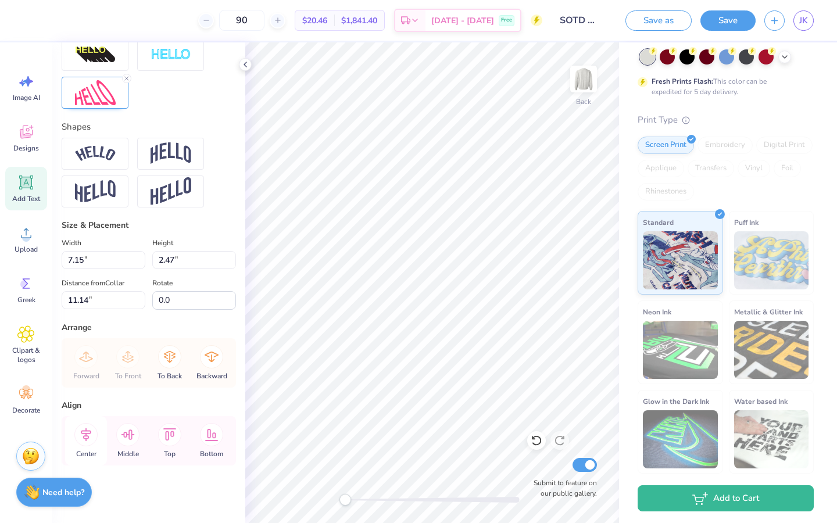
click at [88, 430] on icon at bounding box center [86, 434] width 10 height 13
type input "11.06"
type input "3.82"
type input "9.87"
click at [102, 92] on img at bounding box center [95, 92] width 41 height 25
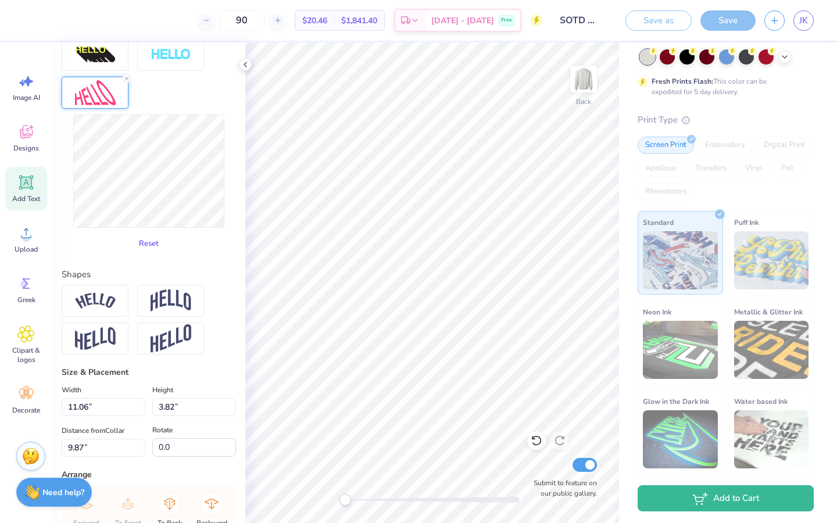
click at [149, 245] on button "Reset" at bounding box center [149, 243] width 30 height 19
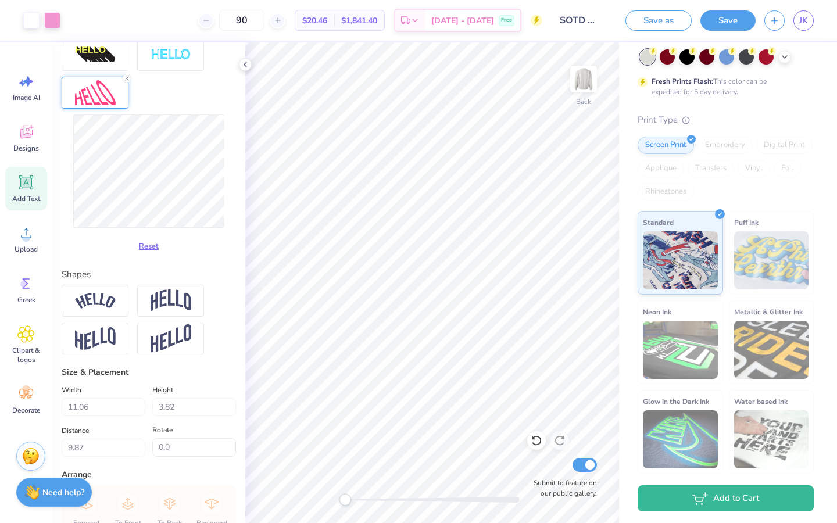
type input "12.99"
type input "3.61"
type input "4.53"
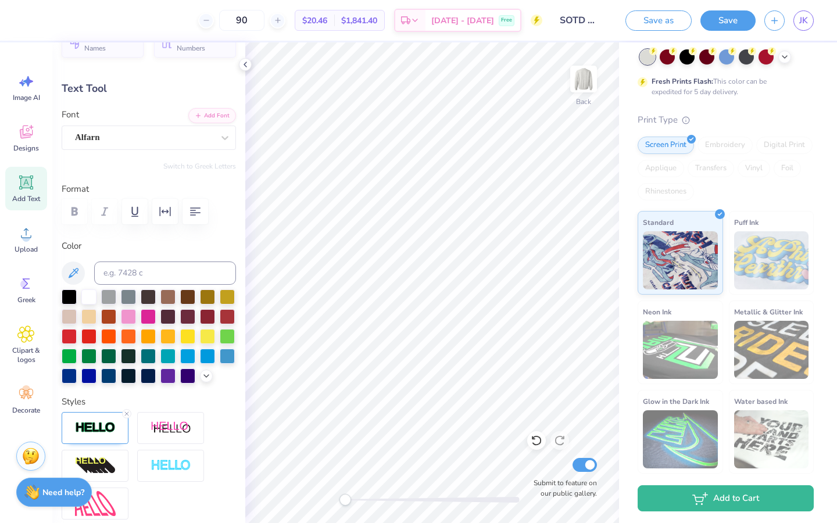
scroll to position [0, 0]
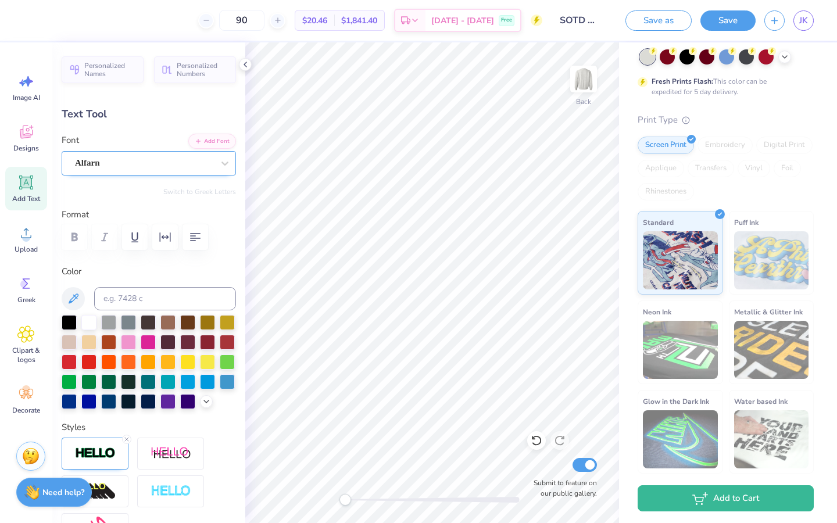
type textarea "SOTD"
click at [126, 163] on div "Alfarn" at bounding box center [144, 163] width 141 height 18
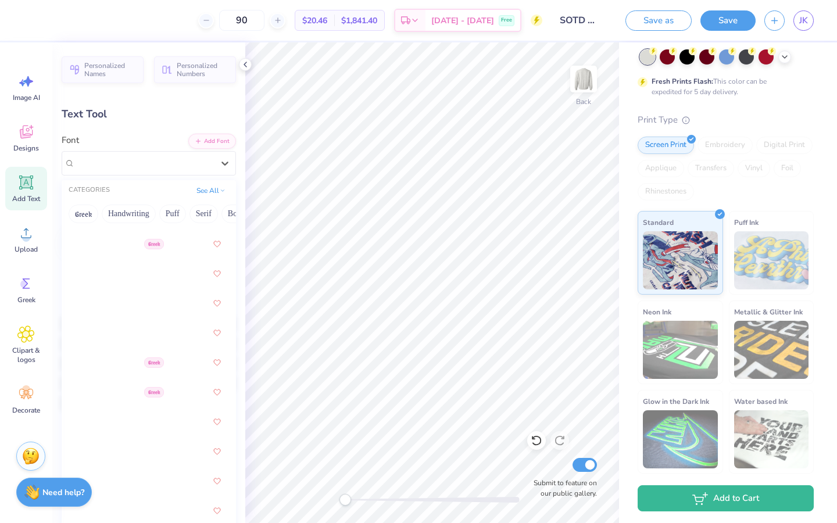
scroll to position [2572, 0]
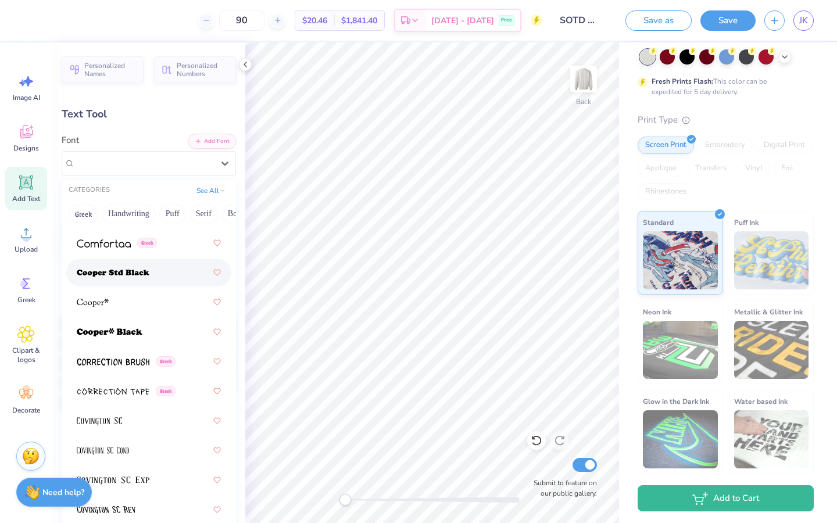
click at [135, 273] on img at bounding box center [113, 273] width 73 height 8
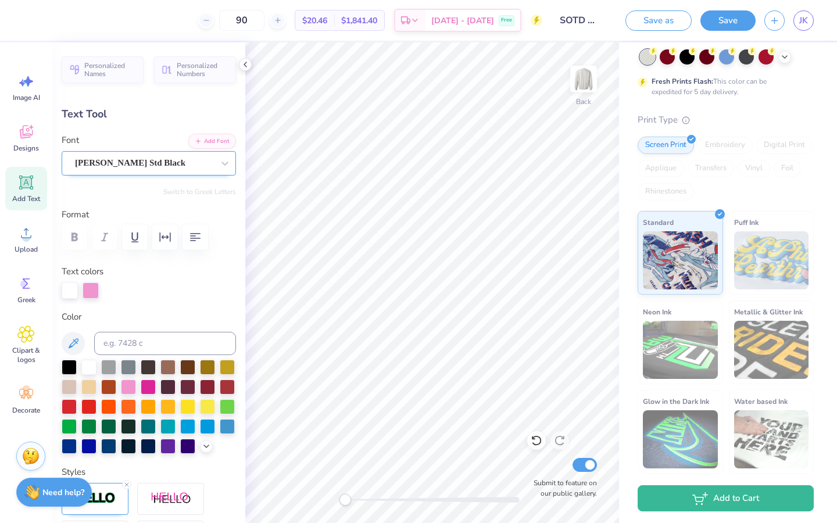
click at [162, 165] on div "Cooper Std Black" at bounding box center [144, 163] width 141 height 18
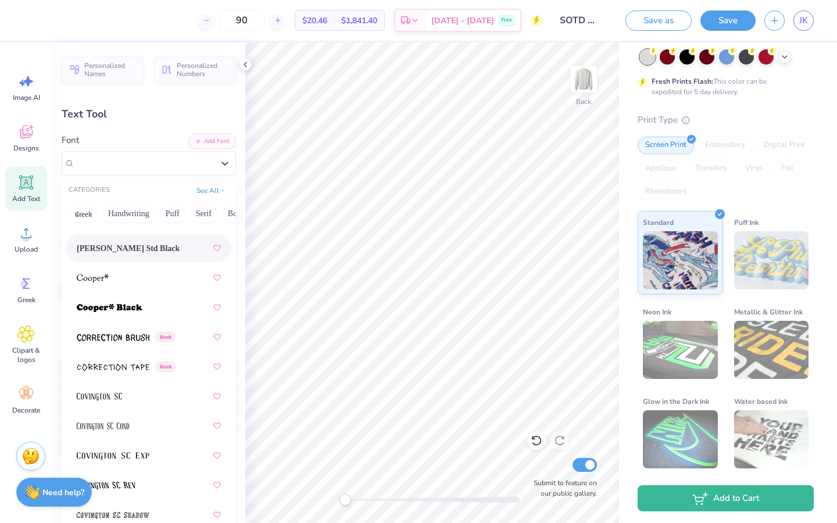
scroll to position [2607, 0]
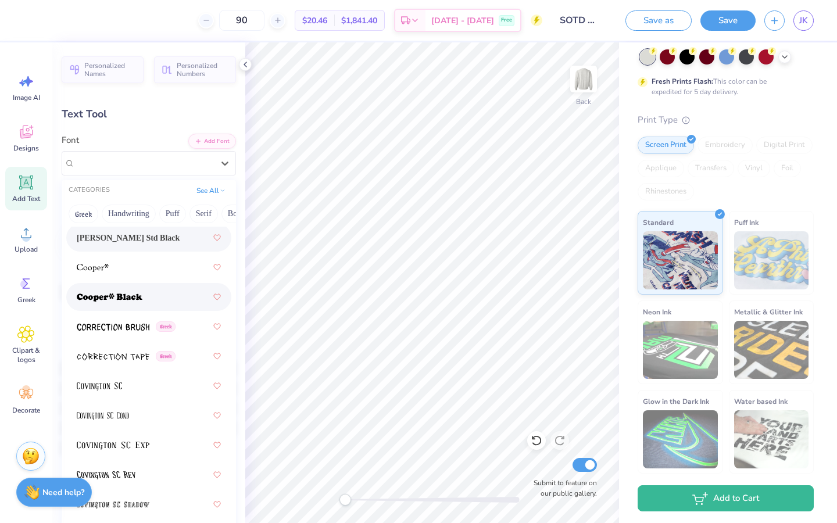
click at [144, 295] on div at bounding box center [149, 297] width 144 height 21
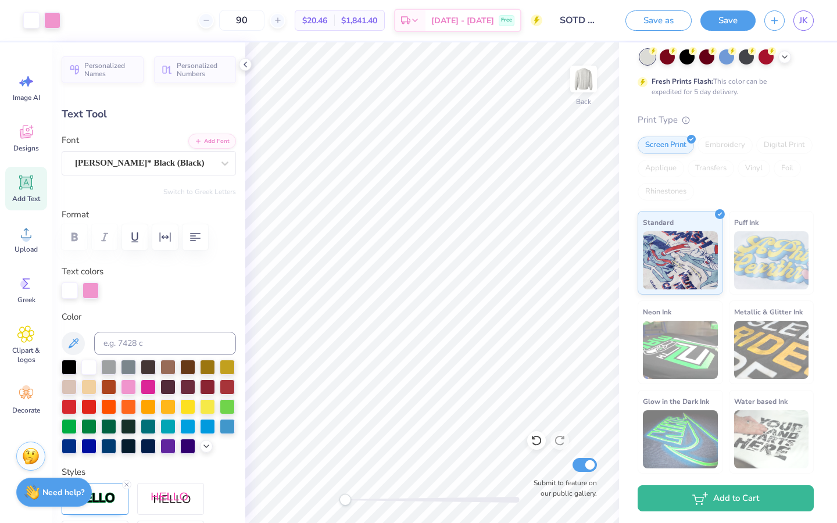
type input "13.86"
type input "1.56"
type input "12.19"
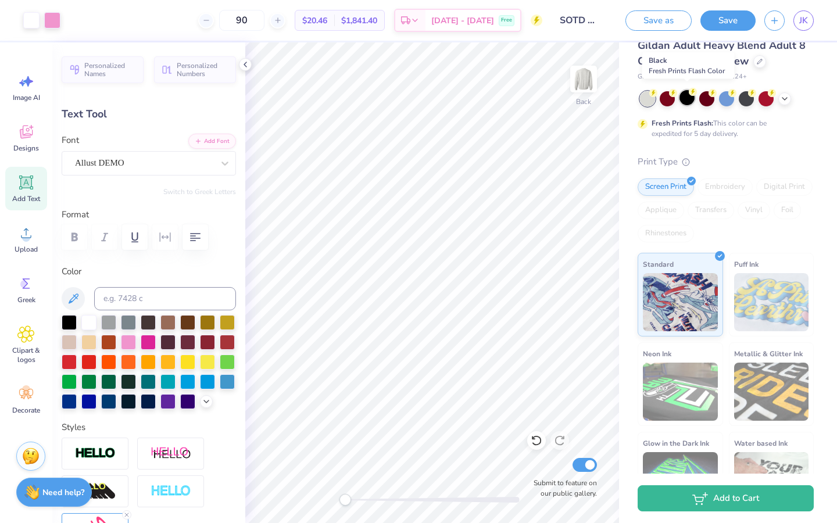
scroll to position [37, 0]
click at [689, 96] on icon at bounding box center [693, 93] width 8 height 8
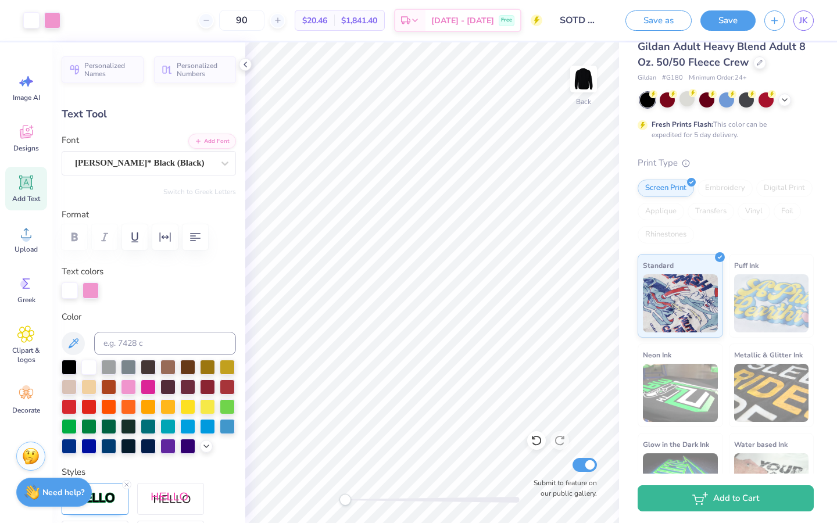
type input "14.21"
type input "3.71"
type input "4.79"
click at [89, 287] on div at bounding box center [91, 289] width 16 height 16
click at [170, 450] on div at bounding box center [167, 445] width 15 height 15
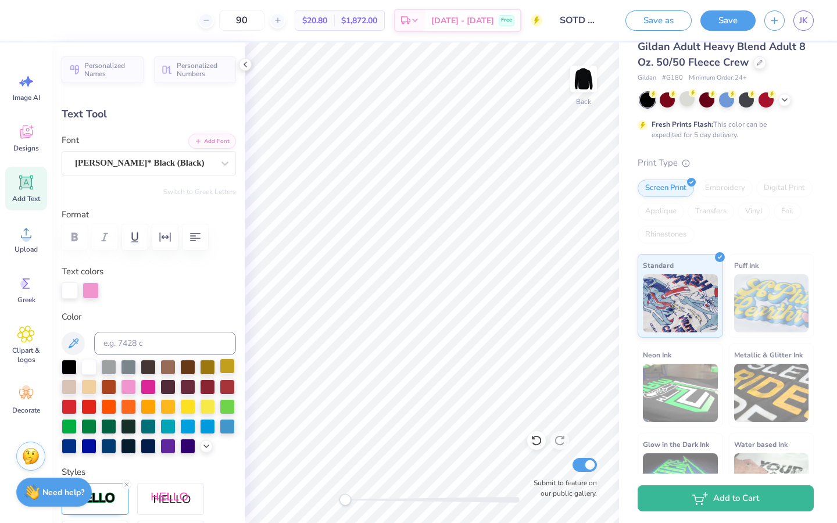
type input "13.86"
type input "1.56"
type input "5.86"
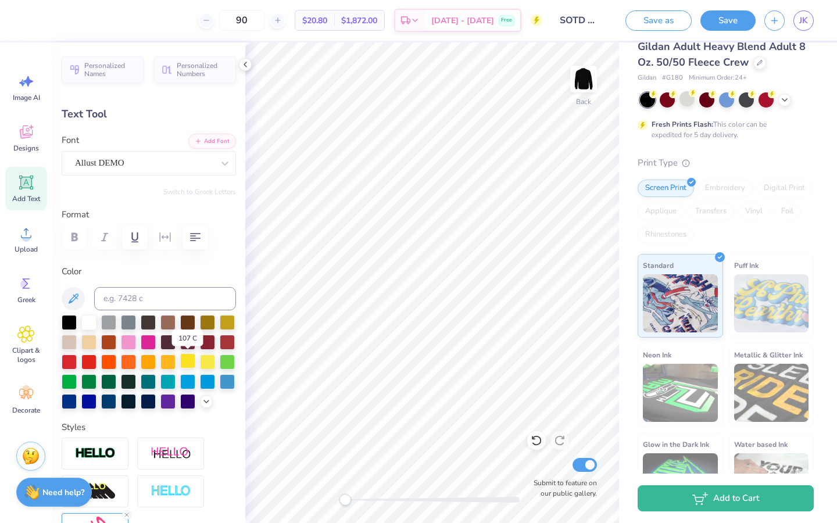
click at [191, 356] on div at bounding box center [187, 360] width 15 height 15
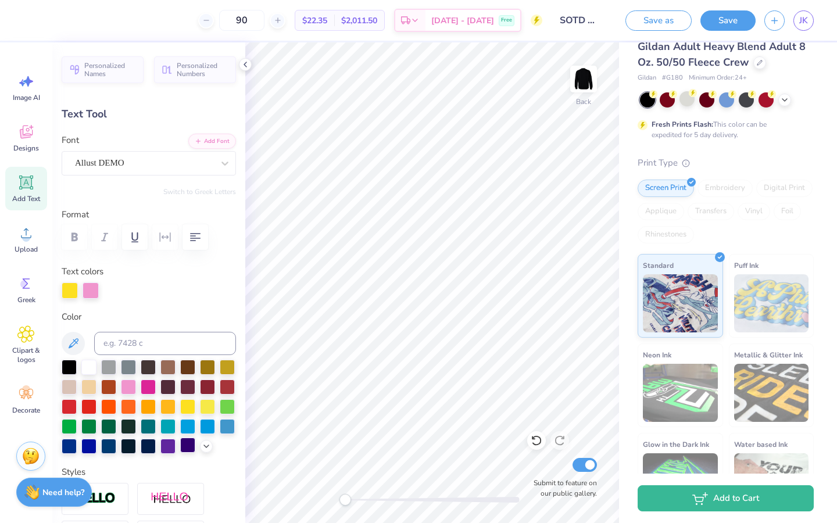
click at [182, 443] on div at bounding box center [187, 445] width 15 height 15
click at [91, 369] on div at bounding box center [88, 366] width 15 height 15
type input "14.21"
type input "3.71"
type input "4.79"
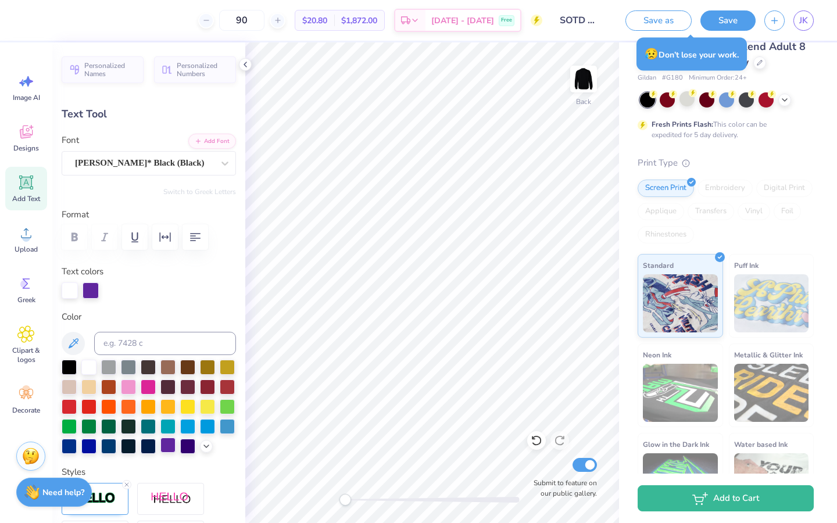
click at [169, 448] on div at bounding box center [167, 445] width 15 height 15
click at [85, 282] on div at bounding box center [91, 289] width 16 height 16
click at [84, 362] on div at bounding box center [88, 366] width 15 height 15
click at [188, 289] on div at bounding box center [149, 290] width 174 height 16
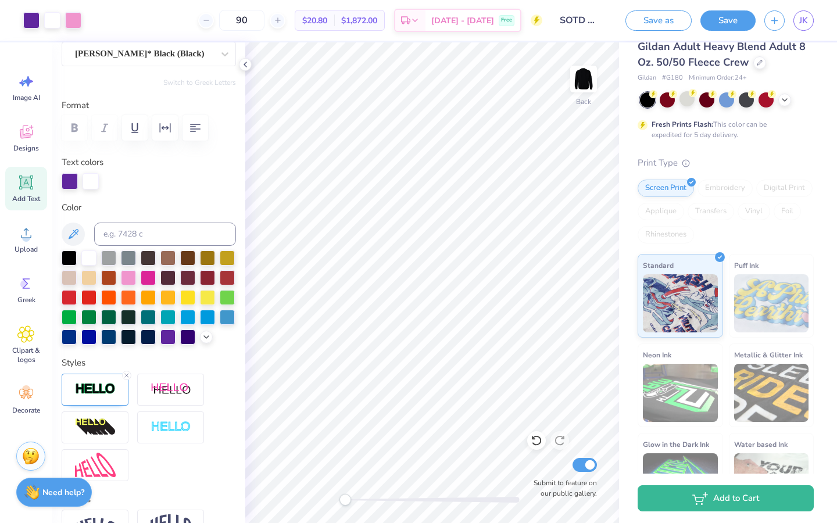
scroll to position [112, 0]
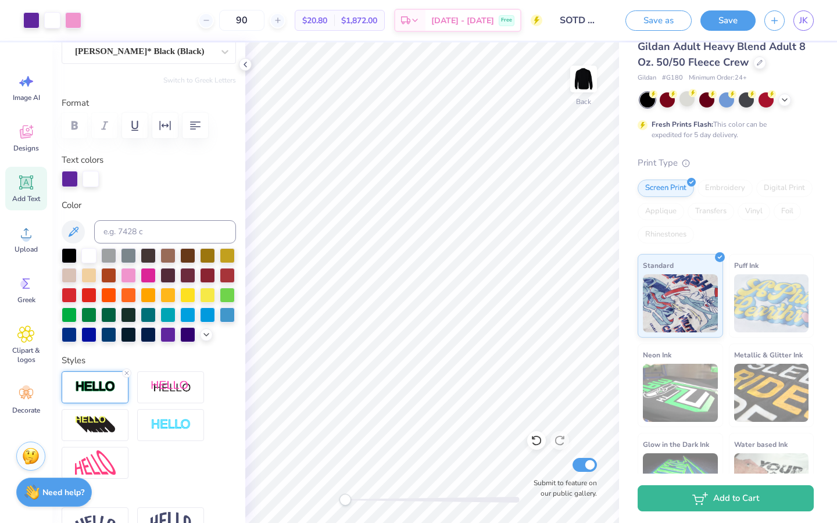
click at [98, 398] on div at bounding box center [95, 387] width 67 height 32
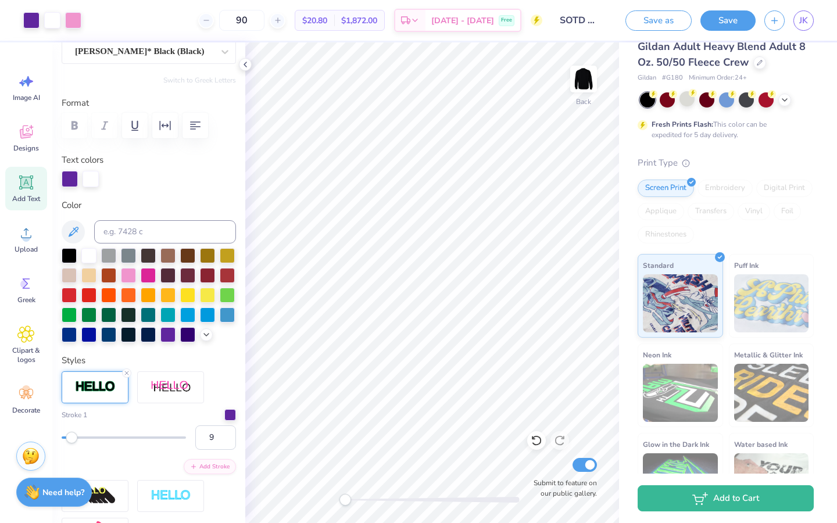
type input "10"
drag, startPoint x: 62, startPoint y: 436, endPoint x: 73, endPoint y: 436, distance: 11.0
click at [73, 436] on div "Accessibility label" at bounding box center [73, 438] width 12 height 12
type input "7"
drag, startPoint x: 72, startPoint y: 436, endPoint x: 81, endPoint y: 432, distance: 9.4
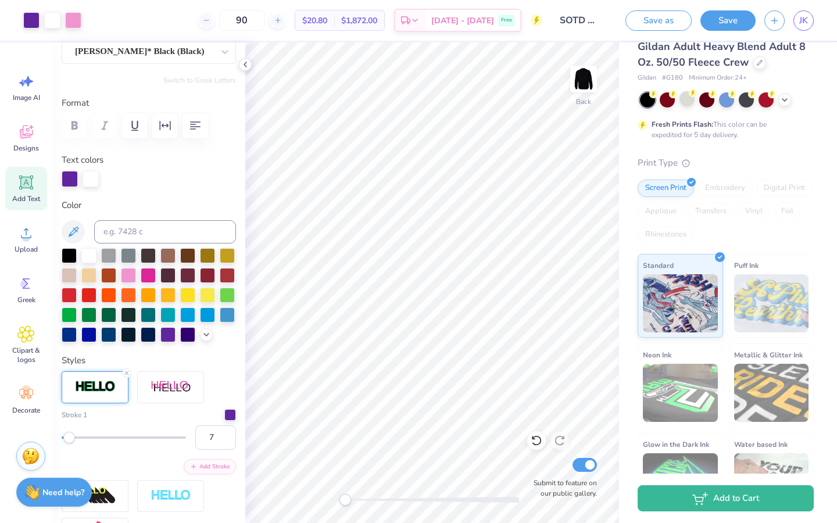
click at [69, 436] on div "Accessibility label" at bounding box center [69, 438] width 12 height 12
click at [231, 415] on div at bounding box center [230, 414] width 12 height 12
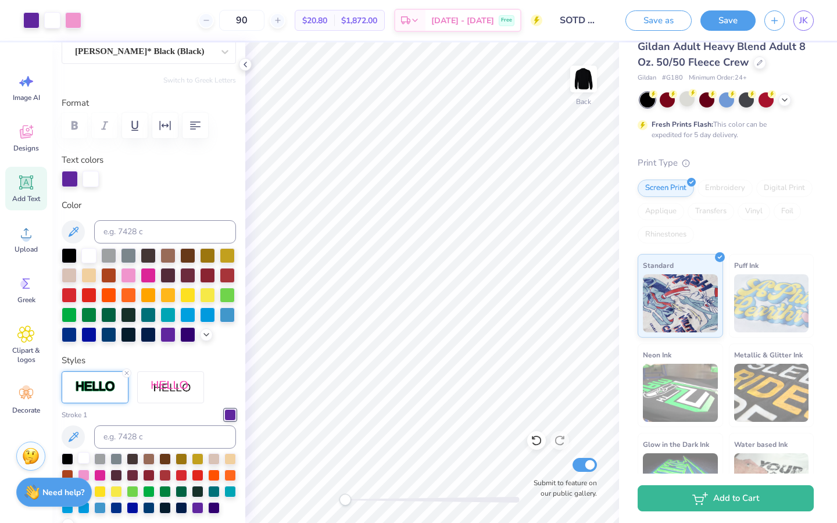
click at [84, 461] on div at bounding box center [84, 458] width 12 height 12
click at [159, 408] on div "Stroke 1 7 Add Stroke" at bounding box center [149, 515] width 174 height 289
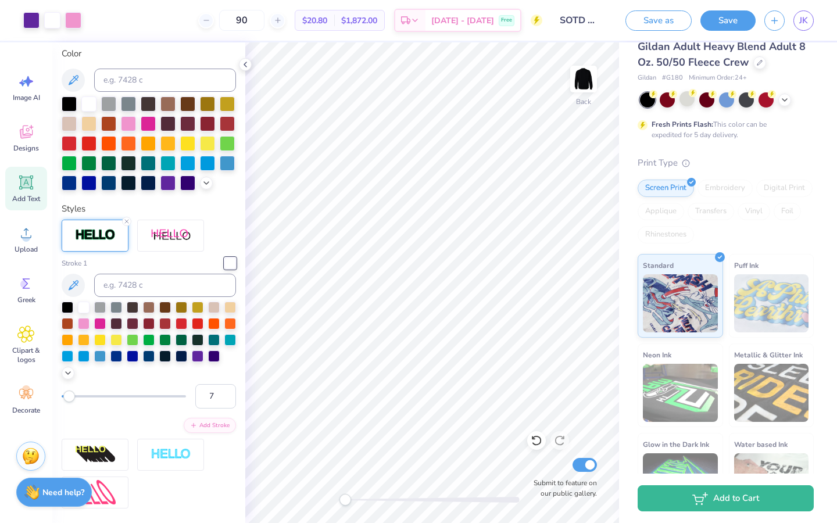
scroll to position [276, 0]
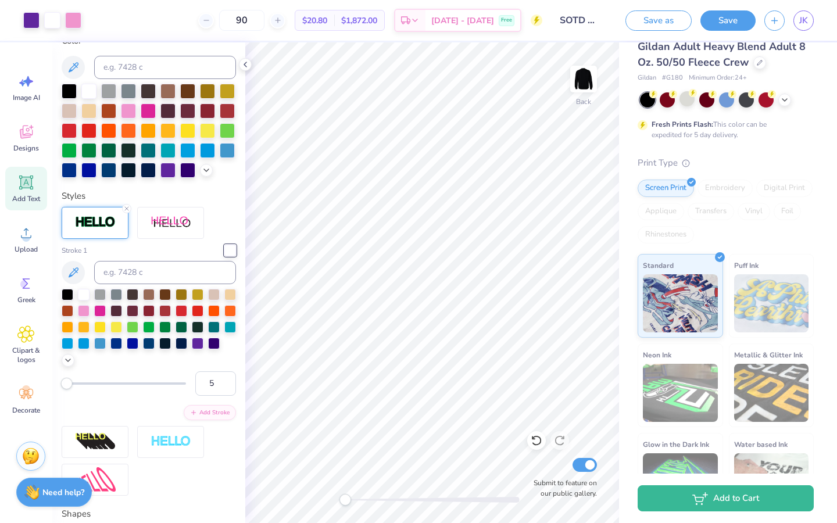
type input "4"
click at [65, 383] on div "Accessibility label" at bounding box center [65, 384] width 12 height 12
type input "3"
click at [65, 383] on div "Accessibility label" at bounding box center [64, 384] width 12 height 12
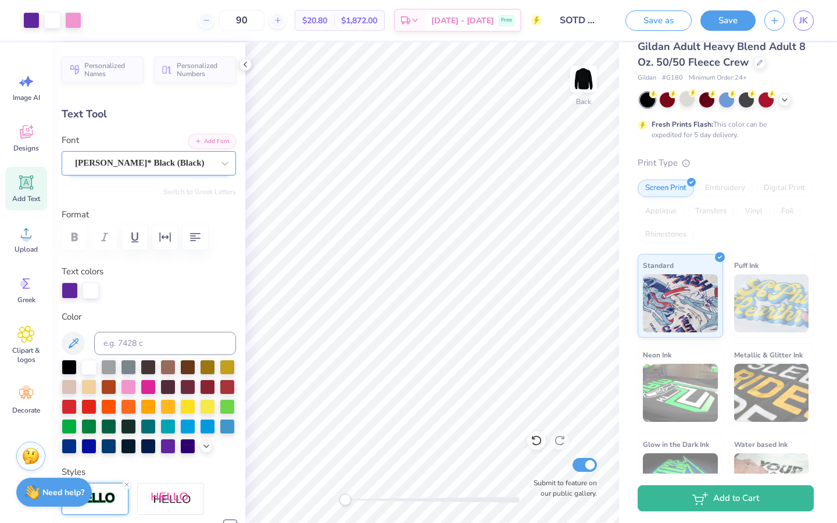
click at [155, 155] on div at bounding box center [144, 163] width 138 height 16
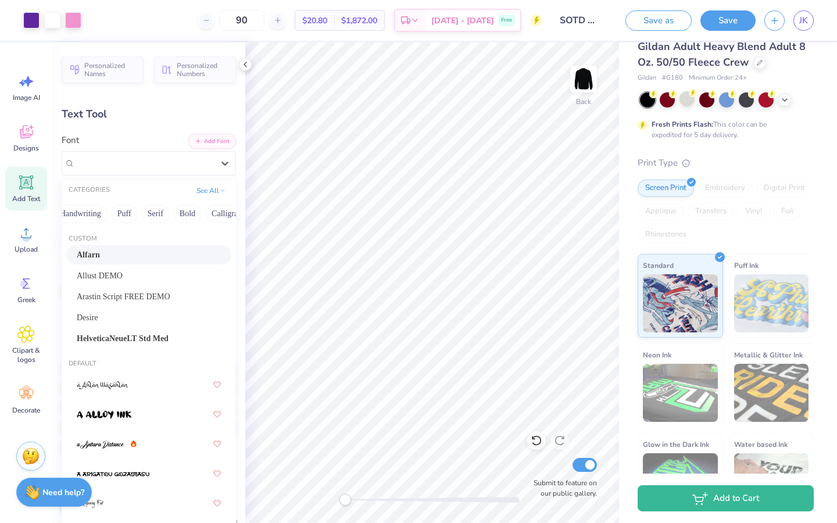
scroll to position [0, 66]
click at [174, 218] on button "Bold" at bounding box center [170, 214] width 28 height 19
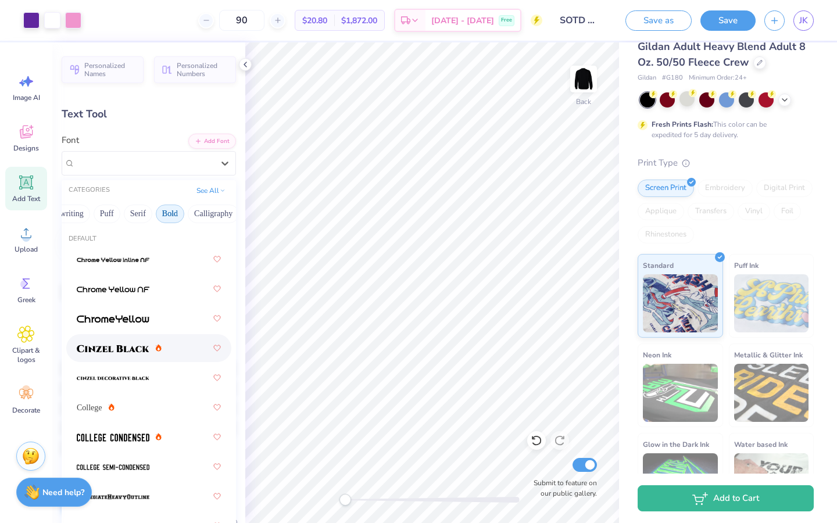
click at [127, 345] on img at bounding box center [113, 349] width 73 height 8
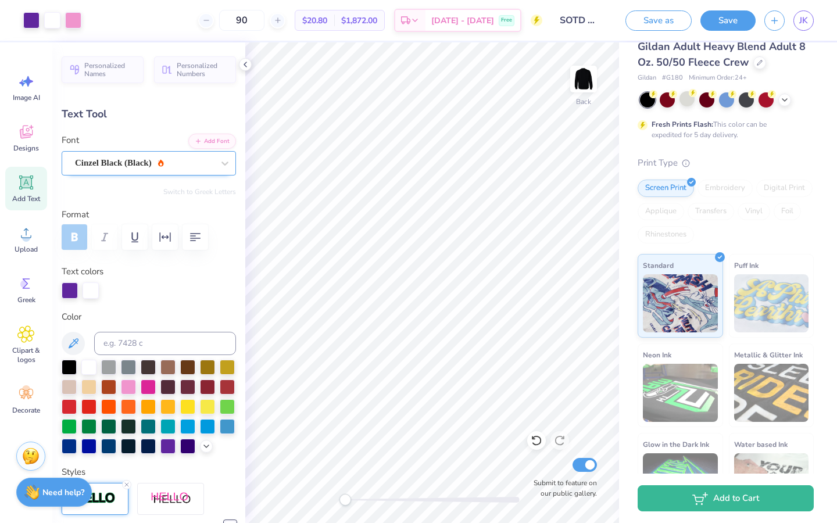
click at [210, 167] on div "Cinzel Black (Black)" at bounding box center [144, 163] width 141 height 18
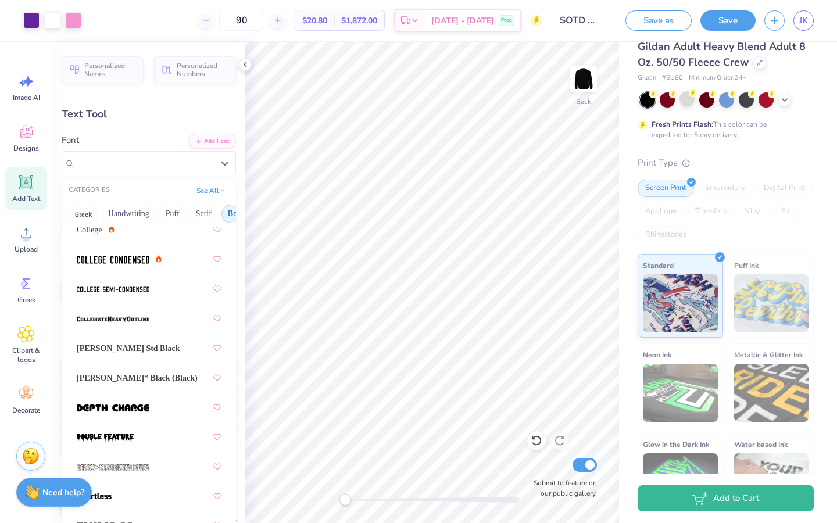
scroll to position [179, 0]
click at [162, 327] on div at bounding box center [149, 317] width 144 height 21
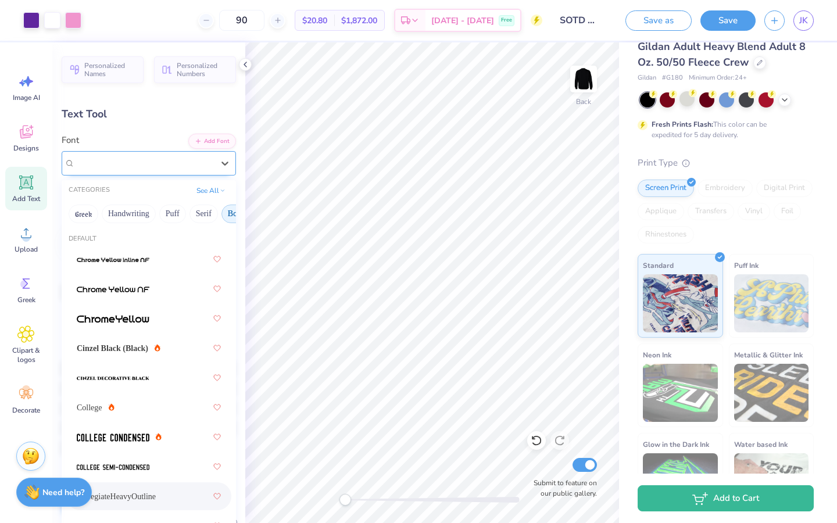
click at [209, 163] on div "CollegiateHeavyOutline" at bounding box center [144, 163] width 141 height 18
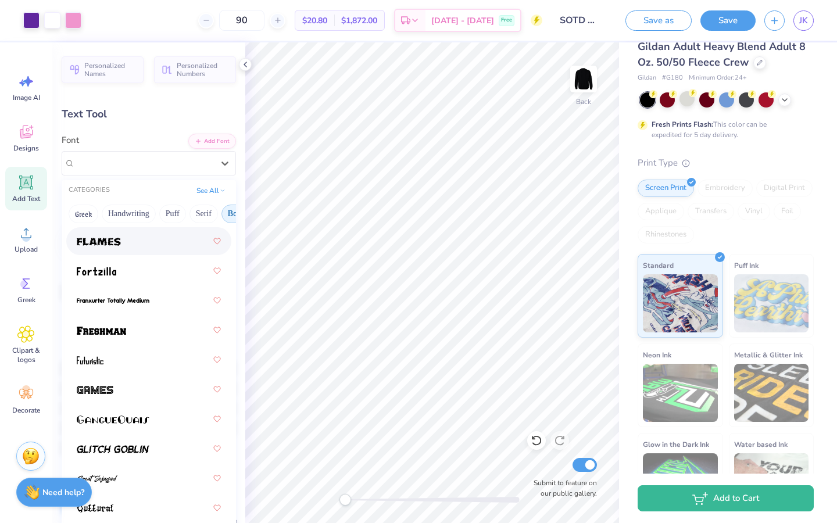
scroll to position [524, 0]
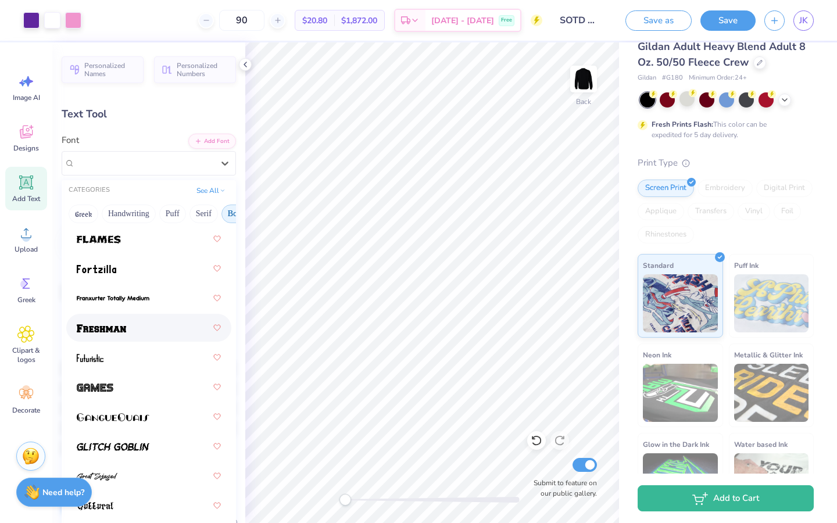
click at [157, 322] on div at bounding box center [149, 327] width 144 height 21
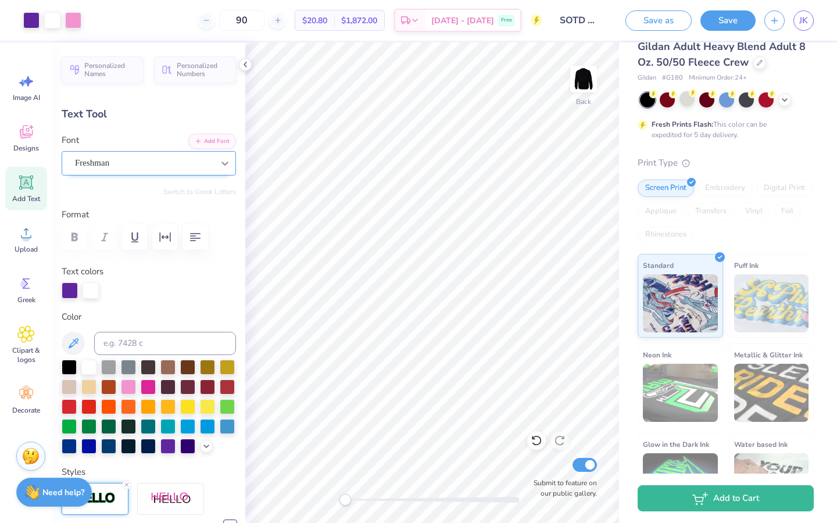
click at [223, 165] on icon at bounding box center [225, 163] width 12 height 12
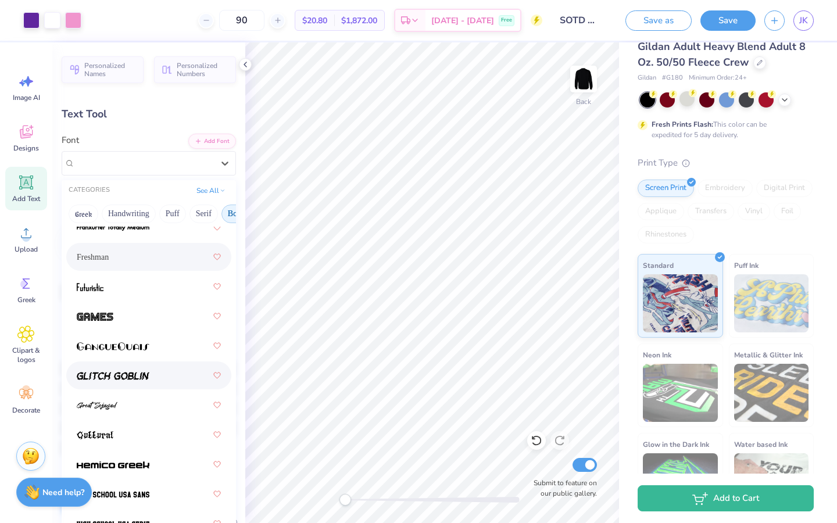
scroll to position [603, 0]
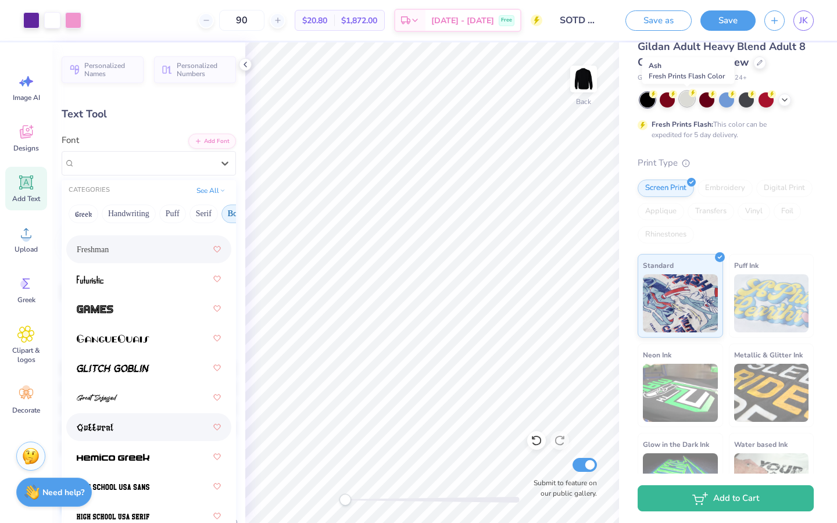
click at [692, 98] on div at bounding box center [686, 98] width 15 height 15
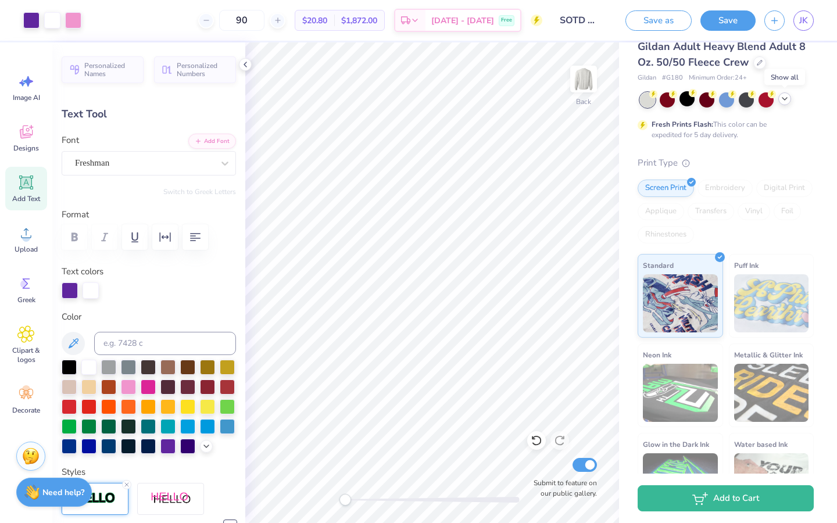
click at [785, 100] on icon at bounding box center [784, 98] width 9 height 9
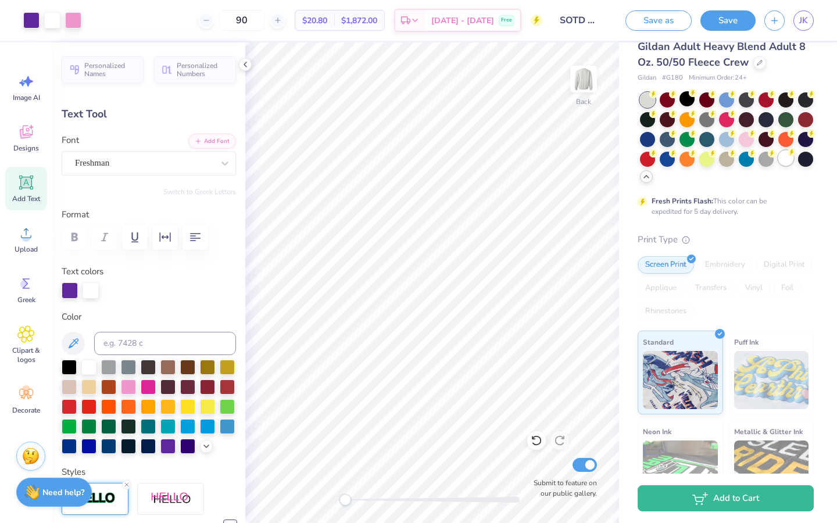
click at [787, 158] on div at bounding box center [785, 158] width 15 height 15
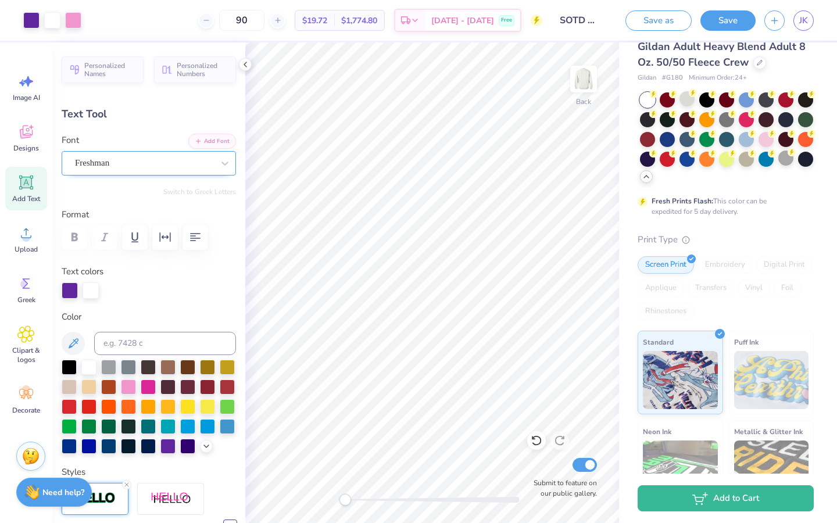
click at [157, 155] on div "Freshman" at bounding box center [144, 163] width 141 height 18
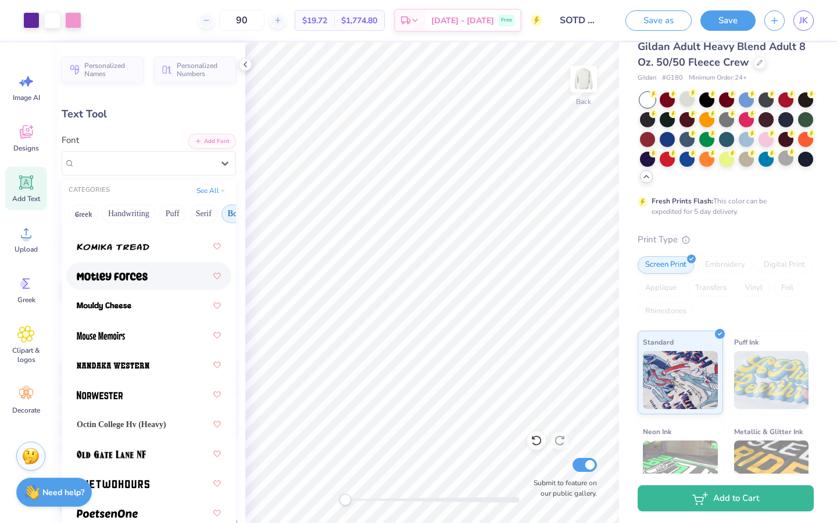
scroll to position [1347, 0]
click at [110, 275] on img at bounding box center [112, 276] width 71 height 8
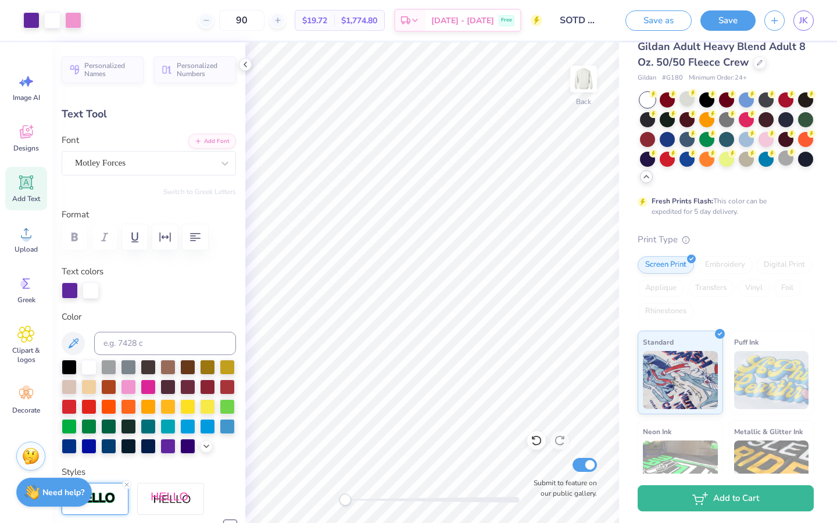
click at [144, 178] on div "Personalized Names Personalized Numbers Text Tool Add Font Font Motley Forces S…" at bounding box center [148, 282] width 193 height 481
click at [146, 163] on div "Motley Forces" at bounding box center [144, 163] width 141 height 18
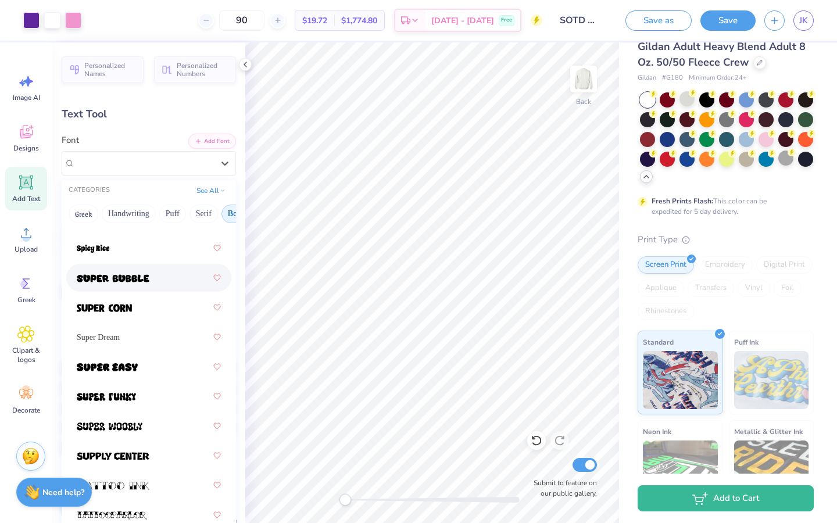
scroll to position [1778, 0]
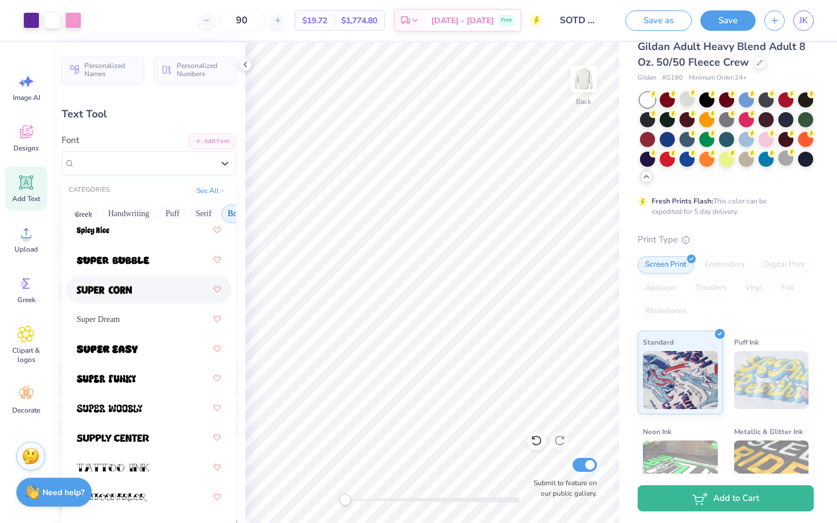
click at [136, 288] on div at bounding box center [149, 289] width 144 height 21
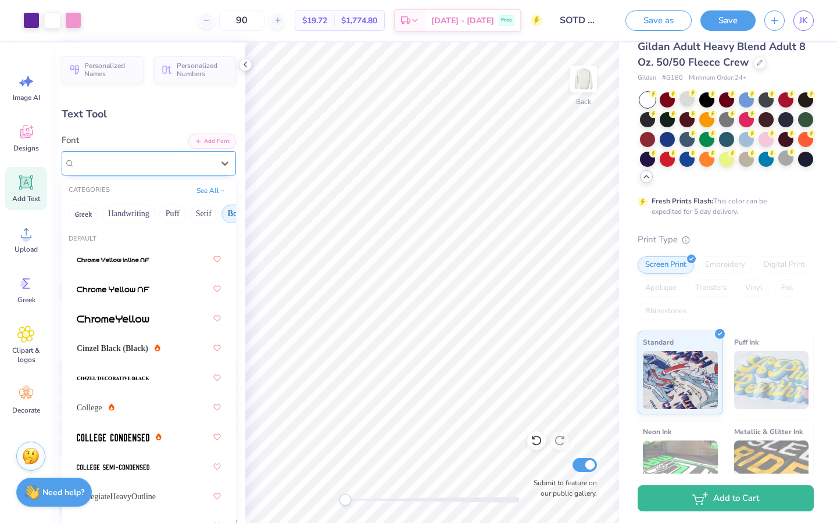
click at [145, 158] on div "Super Corn" at bounding box center [144, 163] width 141 height 18
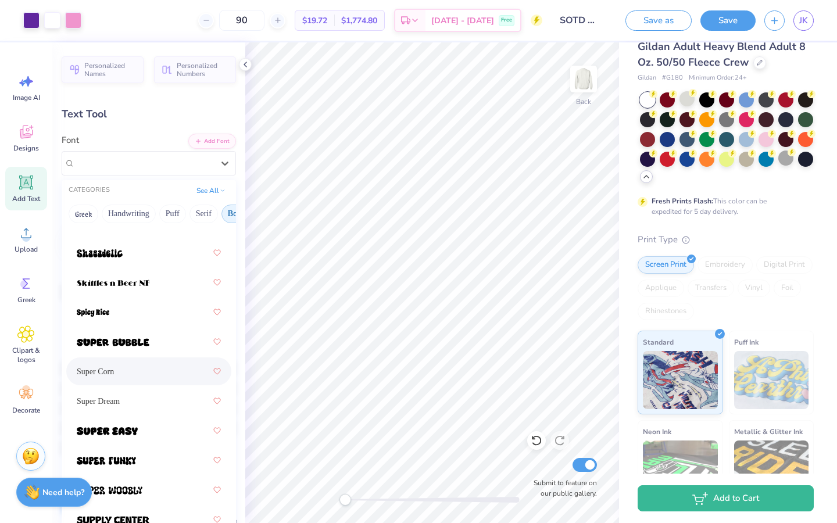
scroll to position [1700, 0]
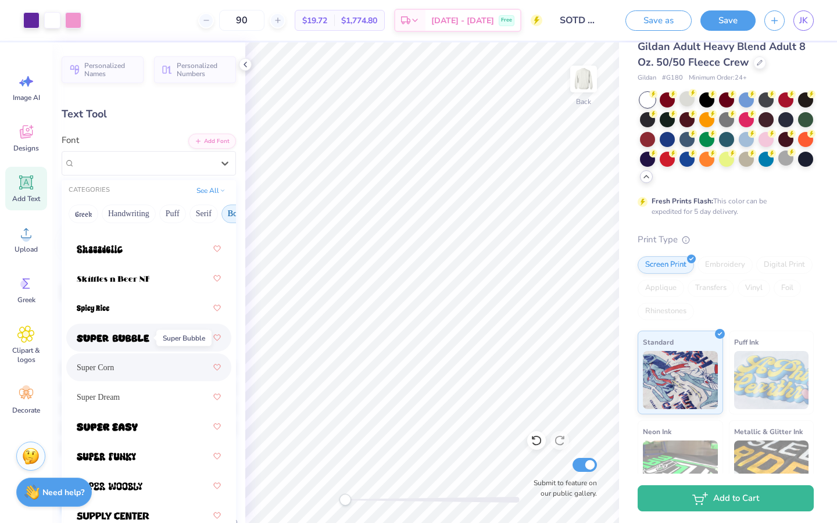
click at [137, 341] on img at bounding box center [113, 338] width 73 height 8
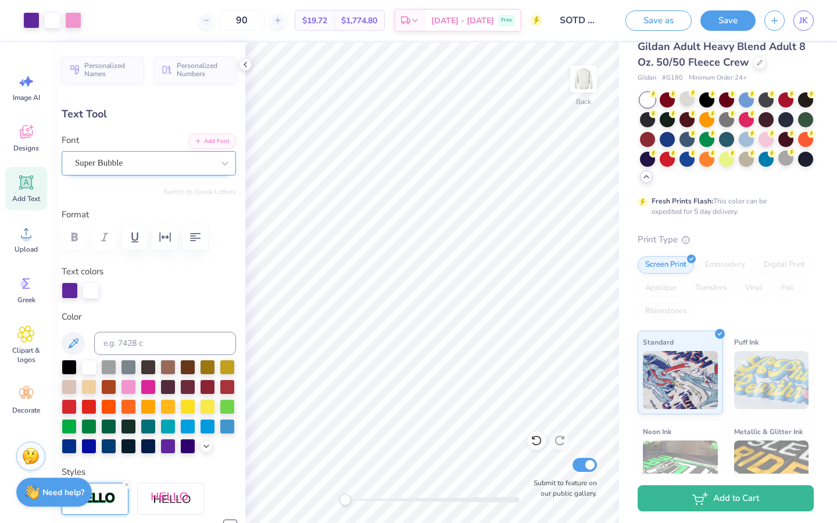
click at [198, 168] on div "Super Bubble" at bounding box center [144, 163] width 141 height 18
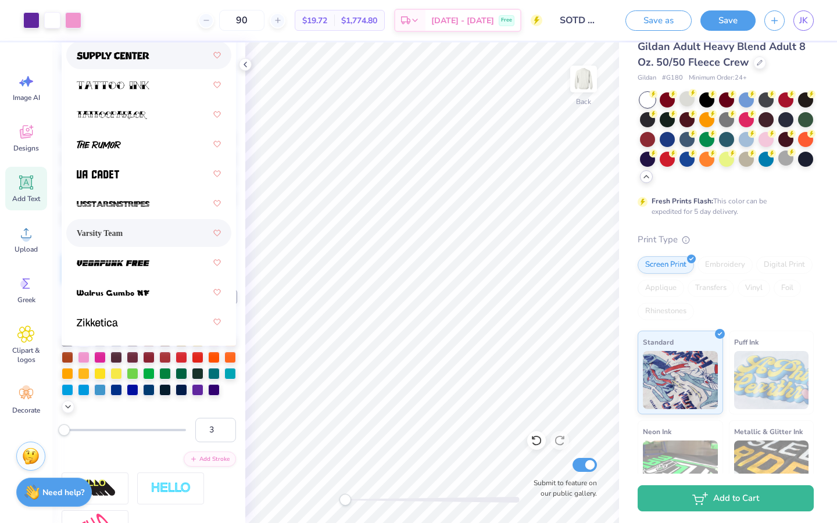
scroll to position [231, 0]
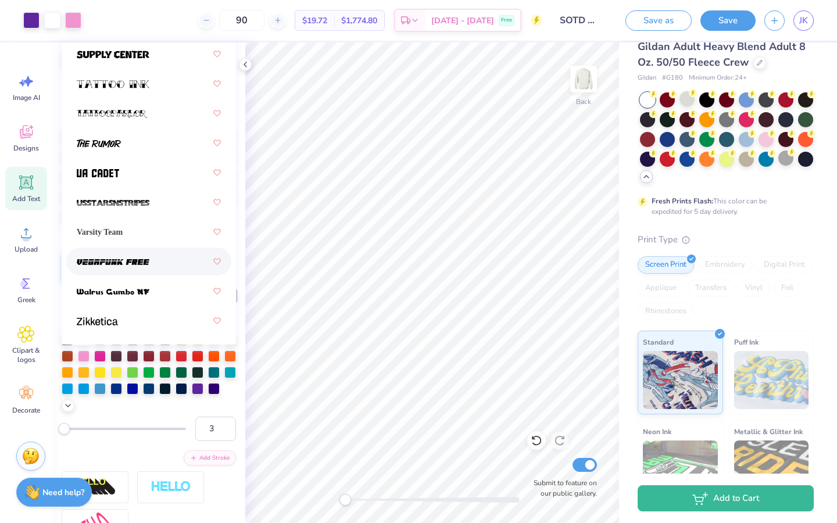
click at [144, 274] on div at bounding box center [148, 262] width 165 height 28
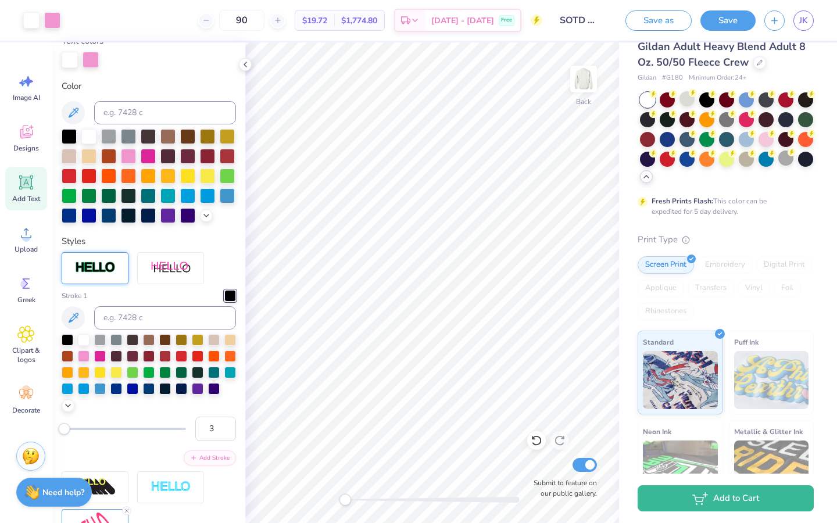
type input "13.86"
type input "1.56"
type input "5.86"
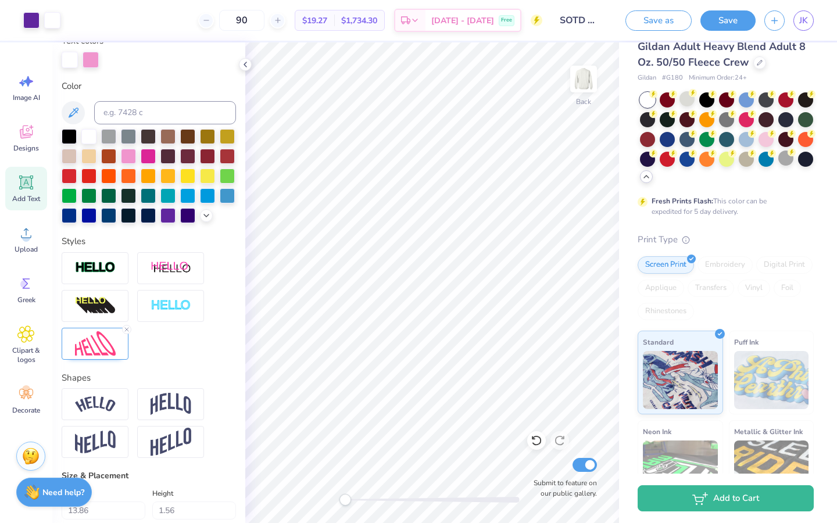
type input "12.19"
type input "3.25"
type input "5.02"
type input "8.02"
type input "2.14"
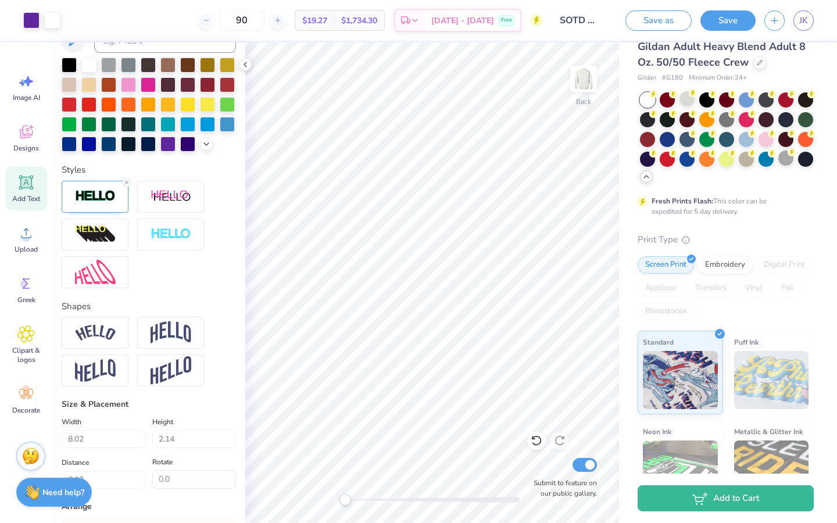
scroll to position [310, 0]
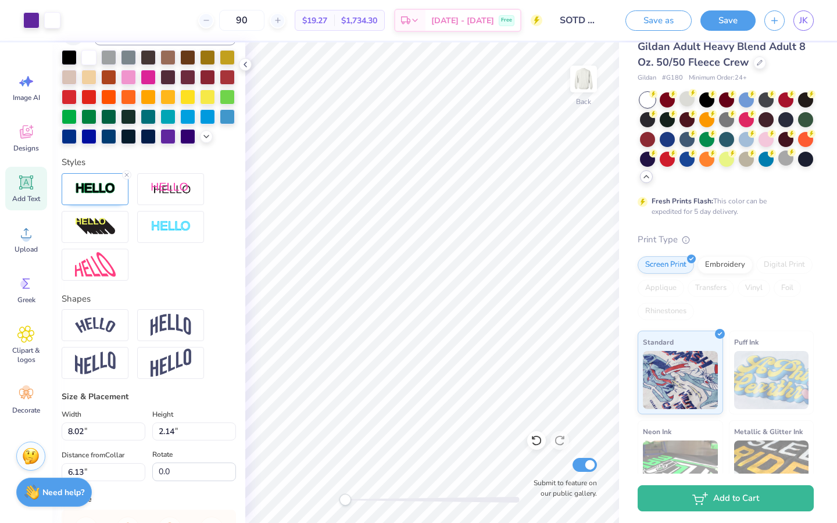
type input "2.71"
type input "6.52"
type input "1.74"
type input "2.70"
type input "5.48"
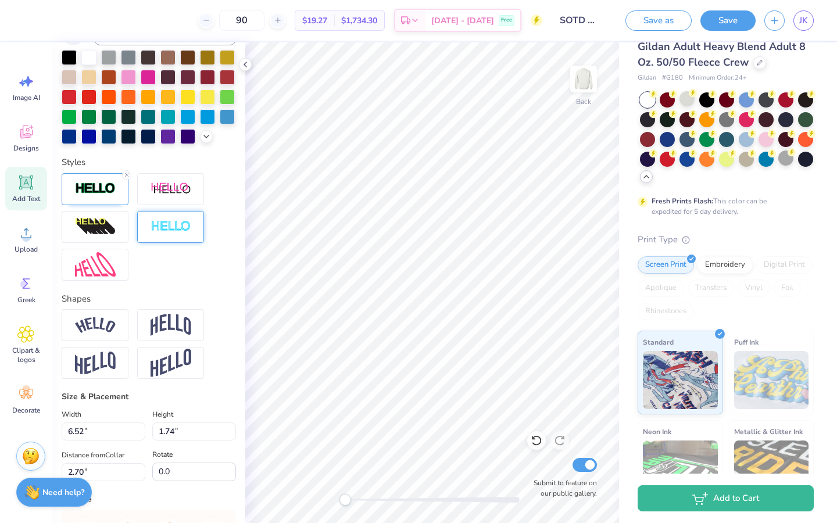
type input "1.46"
type input "3.24"
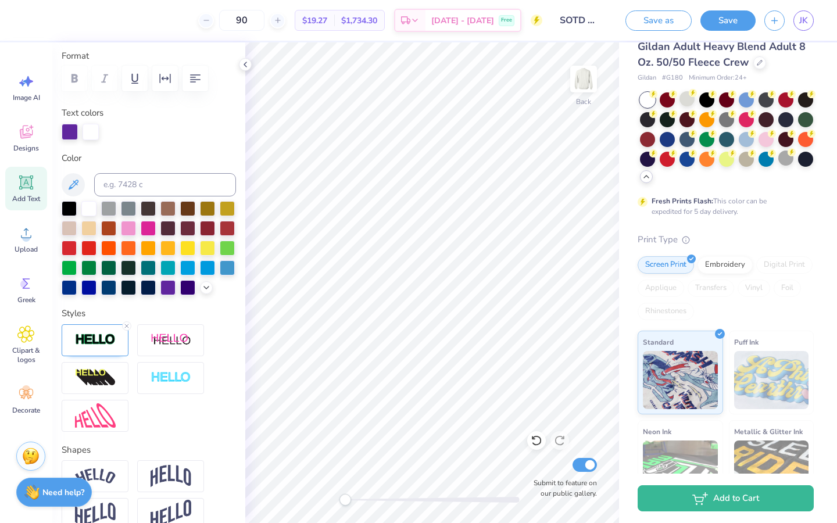
scroll to position [180, 0]
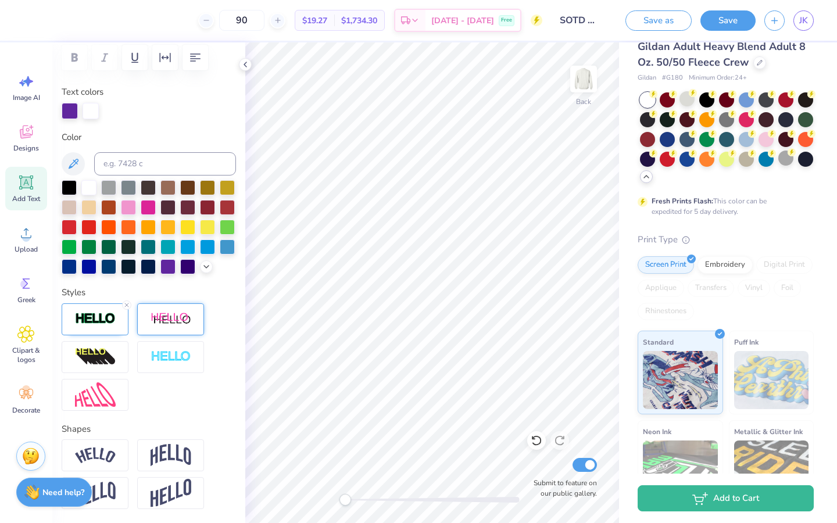
click at [156, 331] on div at bounding box center [170, 319] width 67 height 32
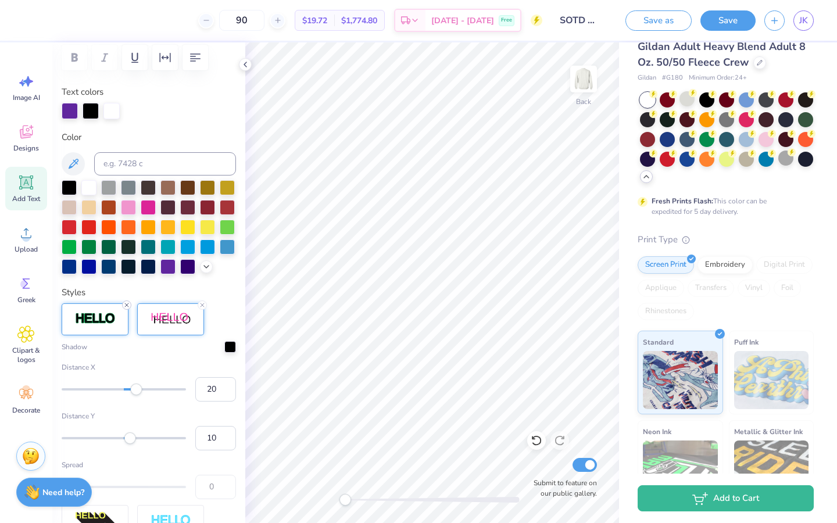
click at [123, 303] on icon at bounding box center [126, 305] width 7 height 7
click at [202, 305] on line at bounding box center [201, 304] width 3 height 3
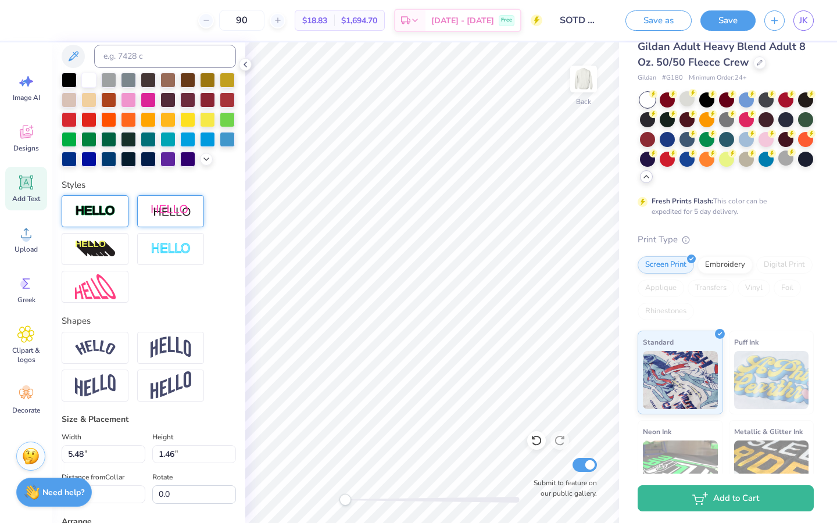
scroll to position [246, 0]
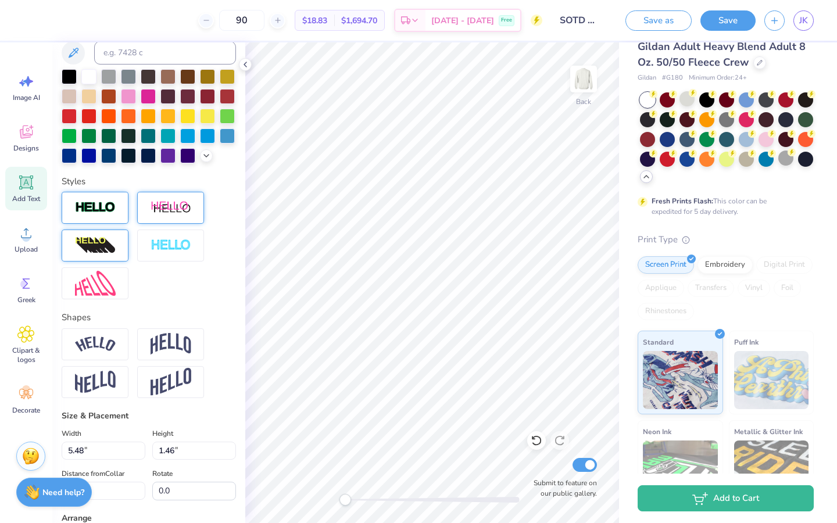
click at [107, 253] on img at bounding box center [95, 246] width 41 height 19
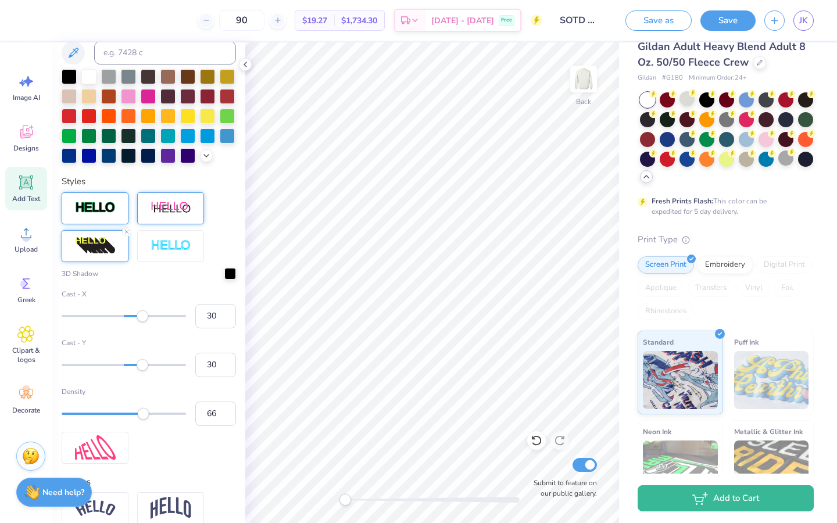
scroll to position [316, 0]
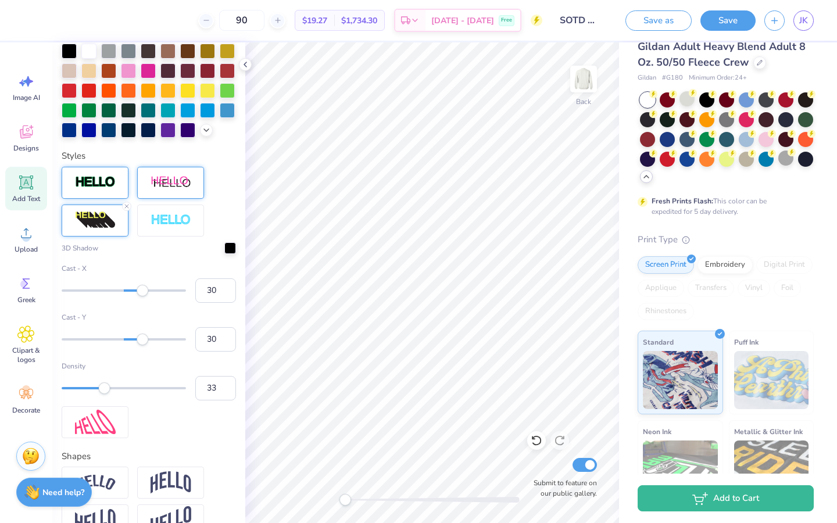
type input "32"
drag, startPoint x: 141, startPoint y: 386, endPoint x: 101, endPoint y: 386, distance: 40.1
click at [101, 386] on div "Accessibility label" at bounding box center [104, 388] width 12 height 12
type input "18"
drag, startPoint x: 101, startPoint y: 386, endPoint x: 83, endPoint y: 386, distance: 18.0
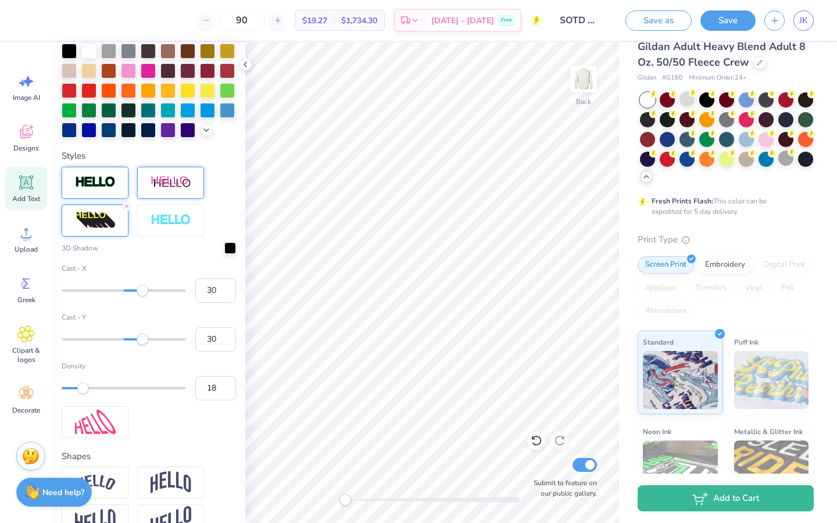
click at [83, 386] on div "Accessibility label" at bounding box center [83, 388] width 12 height 12
type input "1"
drag, startPoint x: 83, startPoint y: 386, endPoint x: 41, endPoint y: 386, distance: 41.8
click at [41, 386] on div "90 $19.27 Per Item $1,734.30 Total Est. Delivery Oct 10 - 13 Free Design Title …" at bounding box center [418, 261] width 837 height 523
type input "26"
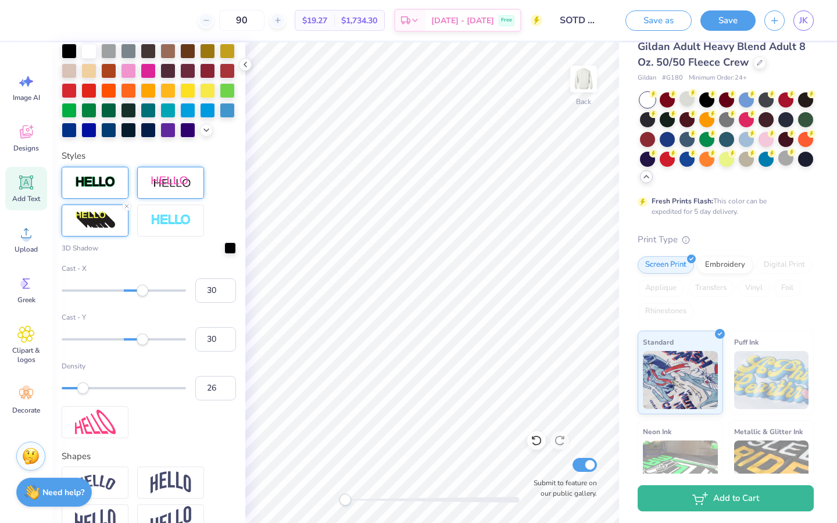
drag, startPoint x: 65, startPoint y: 387, endPoint x: 94, endPoint y: 387, distance: 28.5
click at [89, 387] on div "Accessibility label" at bounding box center [83, 388] width 12 height 12
type input "14"
drag, startPoint x: 144, startPoint y: 338, endPoint x: 133, endPoint y: 339, distance: 11.1
click at [133, 339] on div "Accessibility label" at bounding box center [133, 340] width 12 height 12
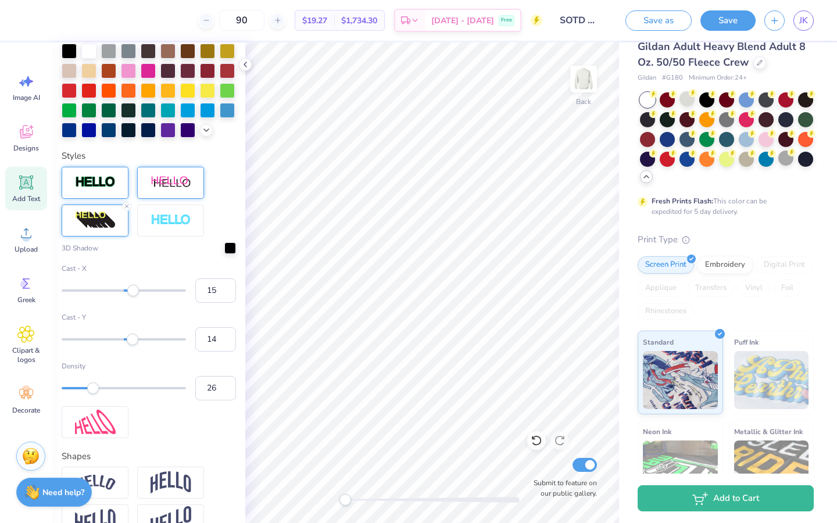
type input "14"
drag, startPoint x: 142, startPoint y: 288, endPoint x: 133, endPoint y: 288, distance: 9.9
click at [133, 288] on div "Accessibility label" at bounding box center [133, 291] width 12 height 12
click at [225, 293] on input "13" at bounding box center [215, 290] width 41 height 24
click at [225, 293] on input "12" at bounding box center [215, 290] width 41 height 24
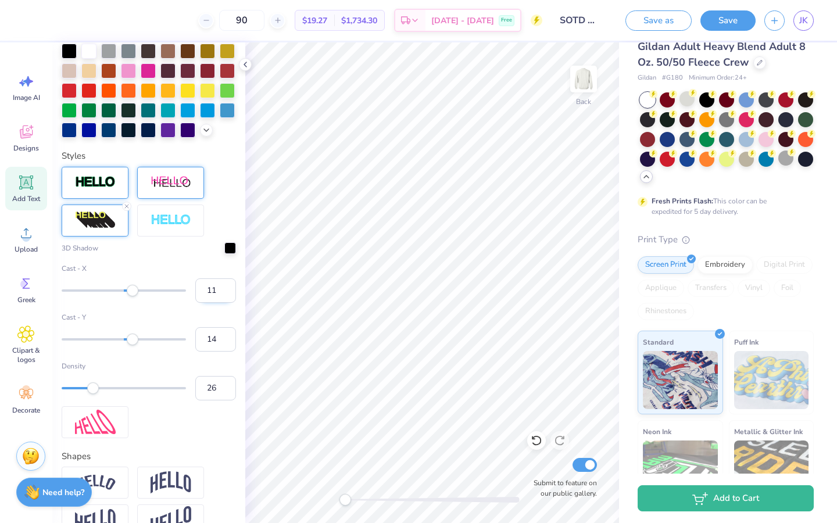
click at [225, 293] on input "11" at bounding box center [215, 290] width 41 height 24
type input "10"
click at [225, 293] on input "10" at bounding box center [215, 290] width 41 height 24
click at [225, 341] on input "13" at bounding box center [215, 339] width 41 height 24
click at [225, 341] on input "12" at bounding box center [215, 339] width 41 height 24
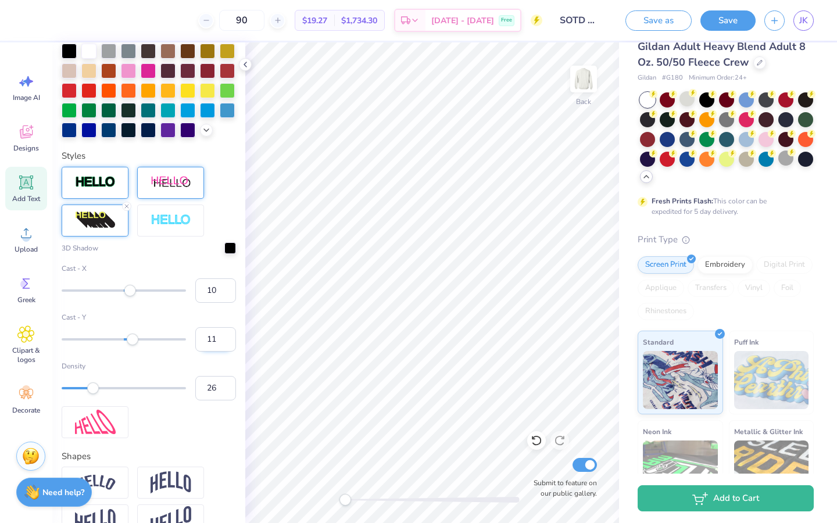
click at [225, 341] on input "11" at bounding box center [215, 339] width 41 height 24
type input "10"
click at [225, 341] on input "10" at bounding box center [215, 339] width 41 height 24
click at [225, 389] on input "25" at bounding box center [215, 388] width 41 height 24
click at [225, 389] on input "24" at bounding box center [215, 388] width 41 height 24
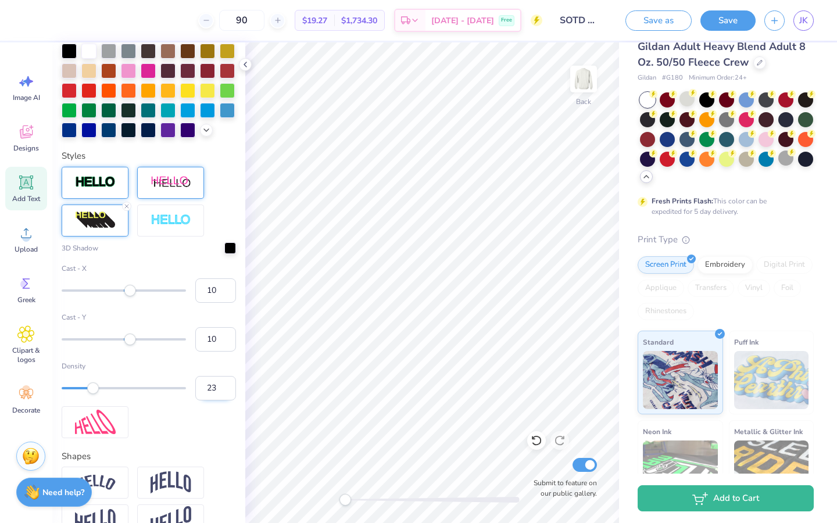
click at [225, 389] on input "23" at bounding box center [215, 388] width 41 height 24
click at [225, 389] on input "22" at bounding box center [215, 388] width 41 height 24
click at [225, 389] on input "21" at bounding box center [215, 388] width 41 height 24
click at [225, 389] on input "20" at bounding box center [215, 388] width 41 height 24
click at [225, 389] on input "19" at bounding box center [215, 388] width 41 height 24
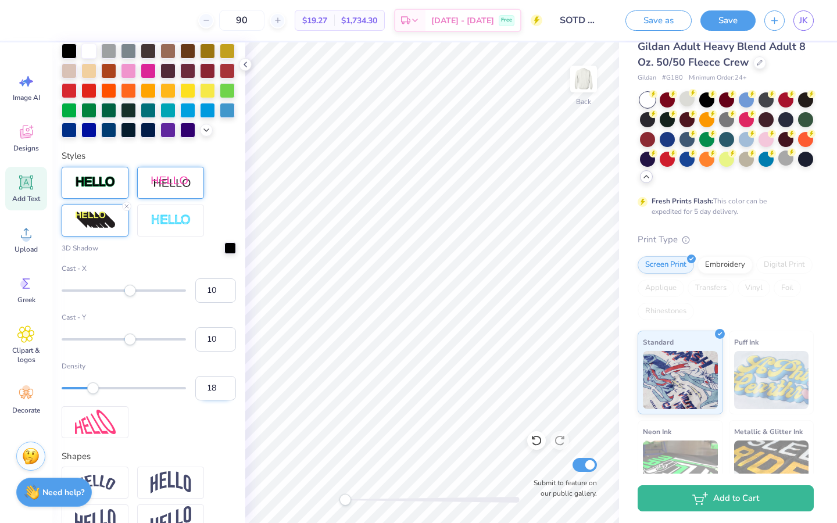
click at [225, 389] on input "18" at bounding box center [215, 388] width 41 height 24
click at [227, 393] on input "17" at bounding box center [215, 388] width 41 height 24
click at [227, 393] on input "16" at bounding box center [215, 388] width 41 height 24
click at [227, 393] on input "15" at bounding box center [215, 388] width 41 height 24
type input "14"
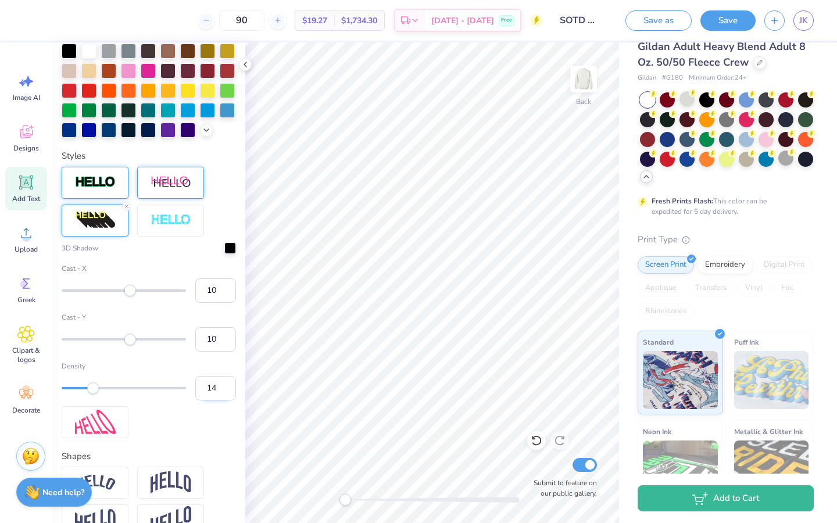
click at [227, 393] on input "14" at bounding box center [215, 388] width 41 height 24
click at [156, 361] on label "Density" at bounding box center [149, 366] width 174 height 10
type input "5.93"
type input "1.51"
type input "3.28"
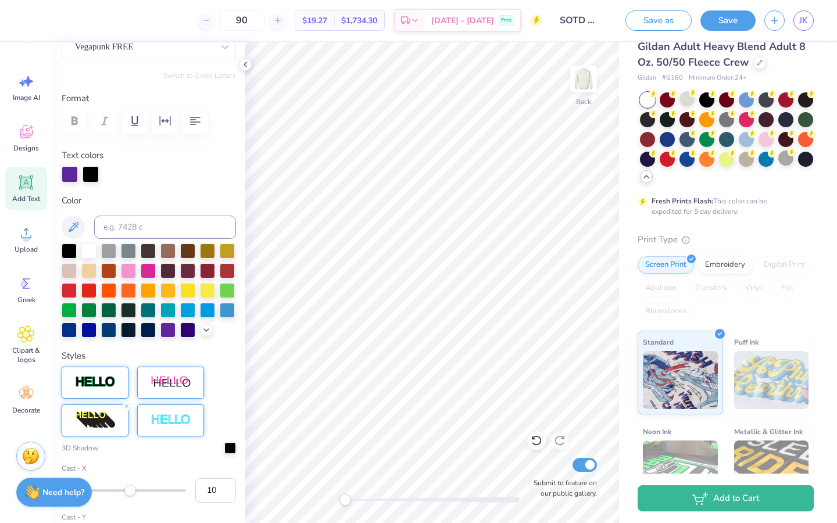
scroll to position [0, 0]
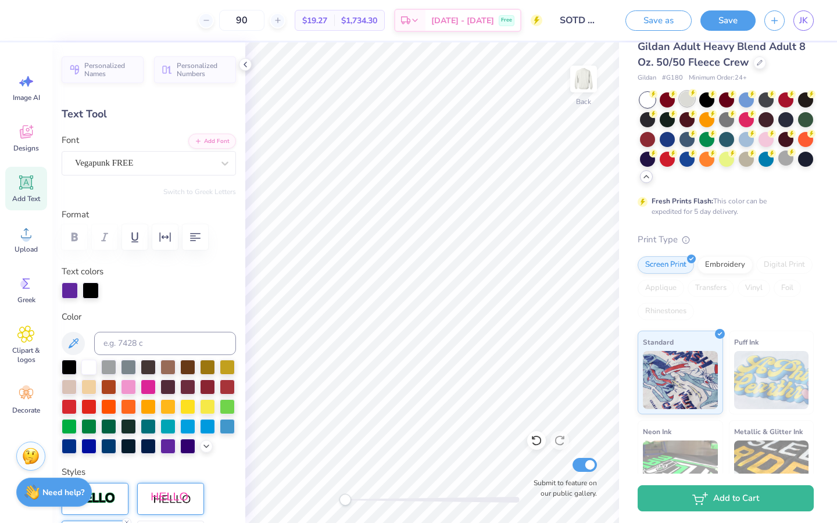
click at [694, 99] on div at bounding box center [686, 98] width 15 height 15
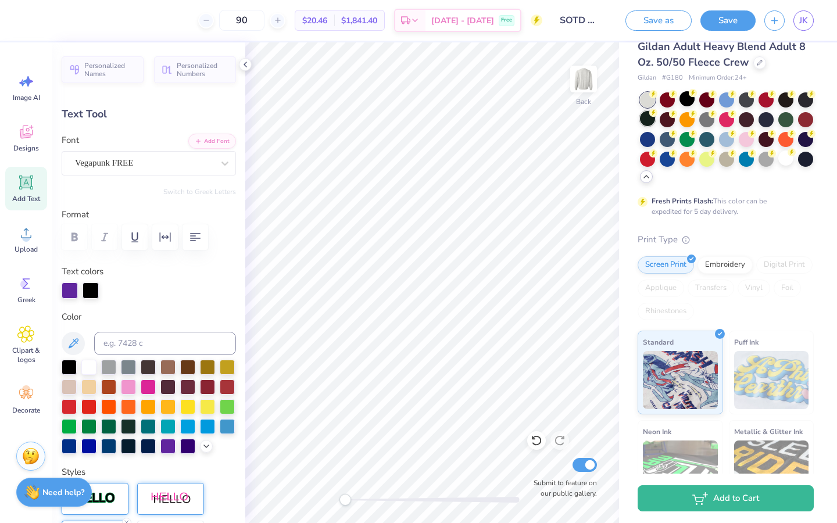
click at [647, 122] on div at bounding box center [647, 118] width 15 height 15
click at [73, 298] on div at bounding box center [70, 289] width 16 height 16
click at [65, 288] on div at bounding box center [70, 290] width 16 height 16
click at [90, 364] on div at bounding box center [88, 366] width 15 height 15
click at [94, 293] on div at bounding box center [91, 289] width 16 height 16
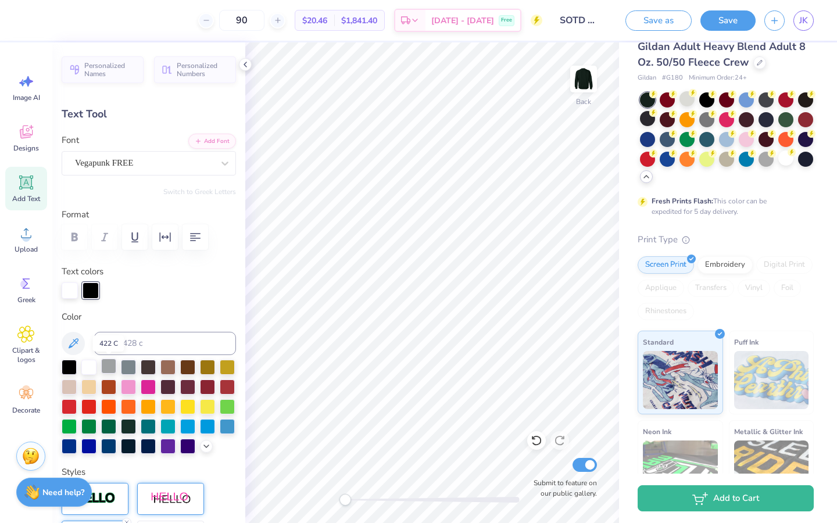
click at [114, 367] on div at bounding box center [108, 366] width 15 height 15
click at [171, 449] on div at bounding box center [167, 445] width 15 height 15
click at [183, 450] on div at bounding box center [187, 445] width 15 height 15
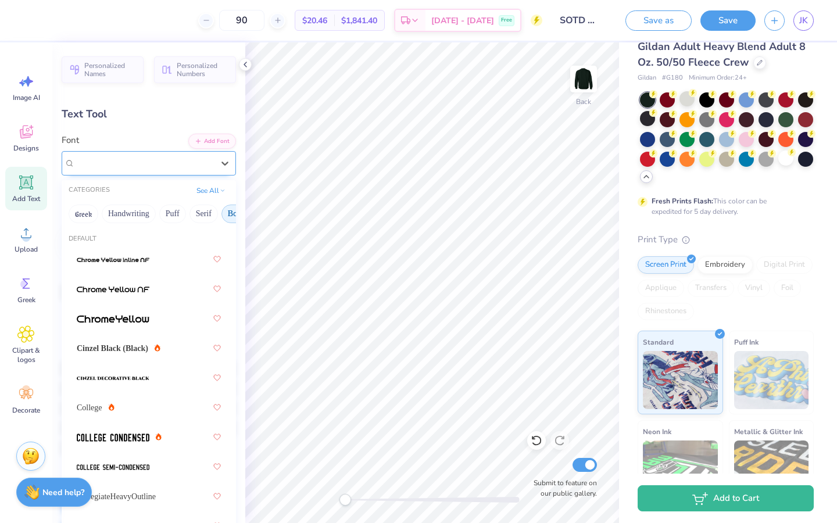
click at [163, 166] on div "Vegapunk FREE" at bounding box center [144, 163] width 141 height 18
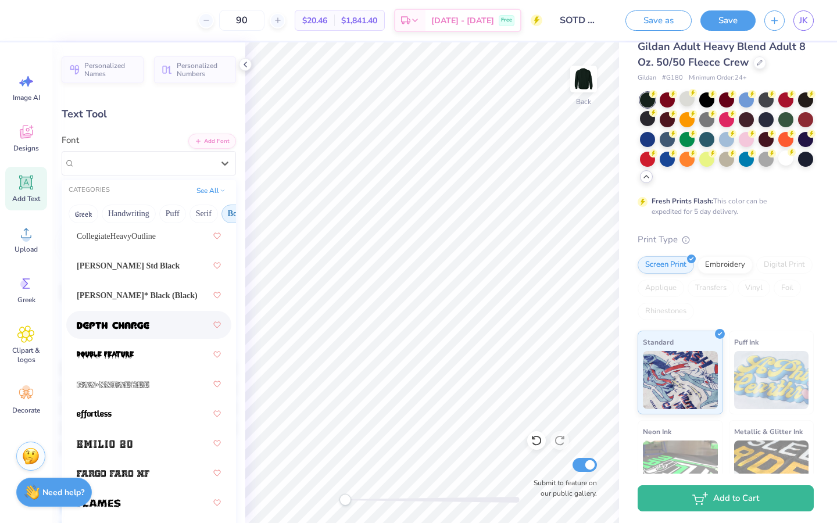
scroll to position [263, 0]
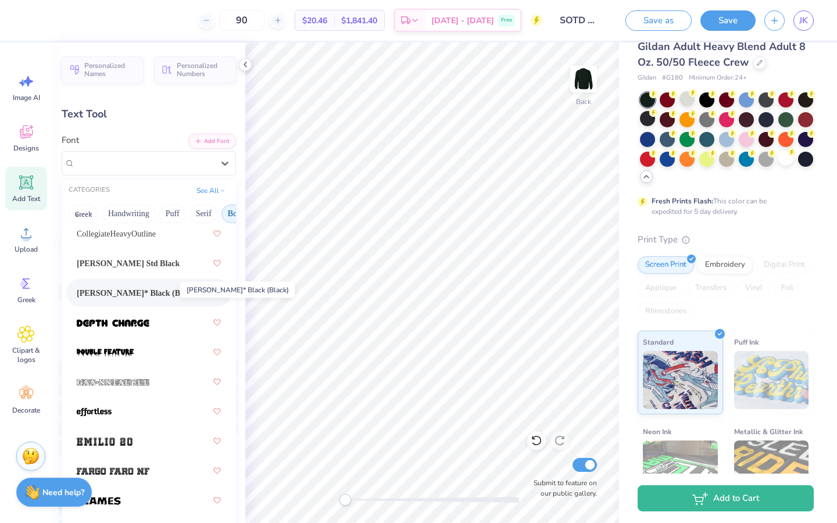
click at [154, 296] on span "Cooper* Black (Black)" at bounding box center [137, 293] width 121 height 12
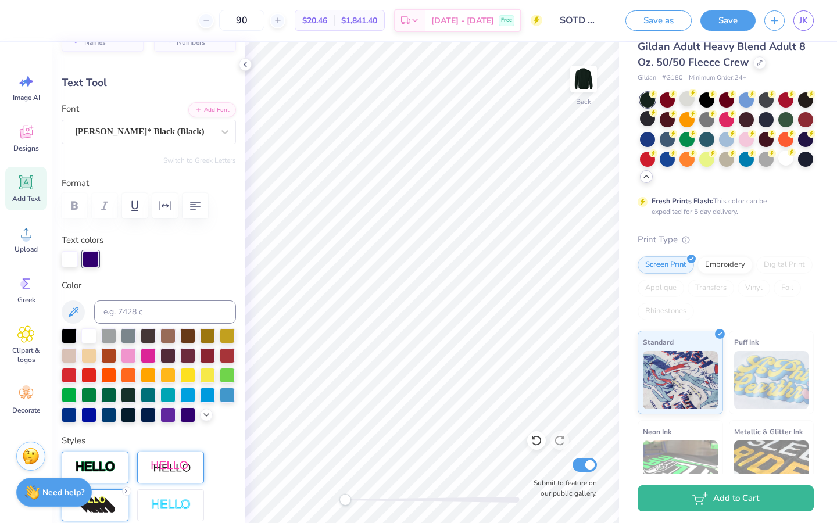
scroll to position [33, 0]
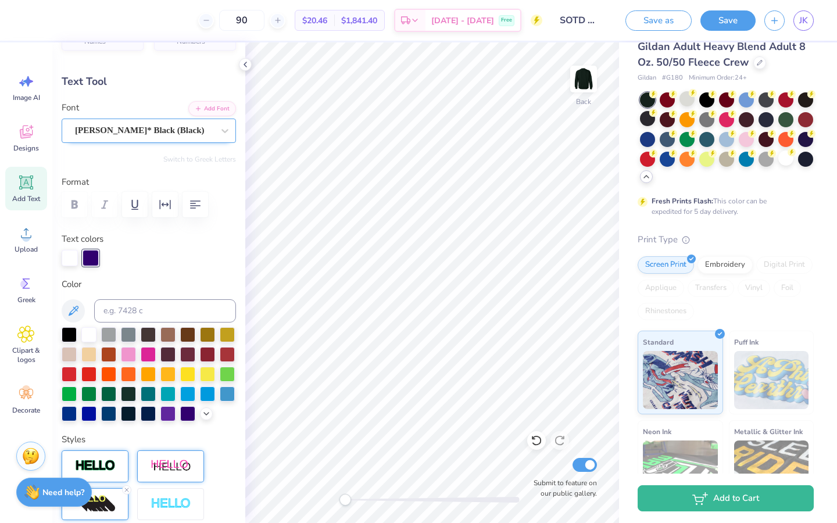
click at [146, 133] on div "Cooper* Black (Black)" at bounding box center [144, 130] width 141 height 18
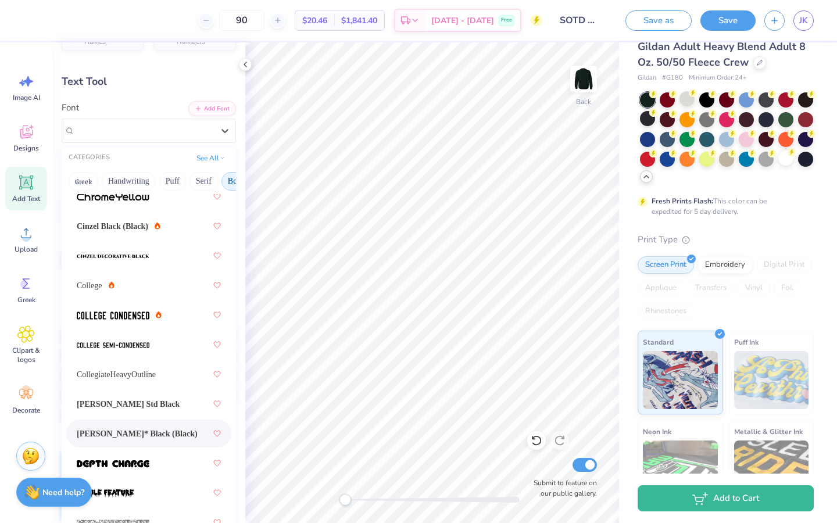
scroll to position [113, 0]
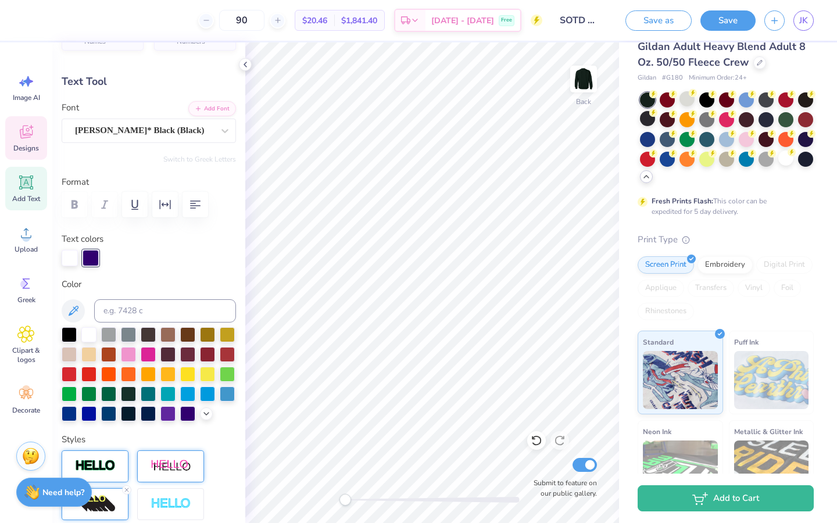
click at [31, 146] on span "Designs" at bounding box center [26, 148] width 26 height 9
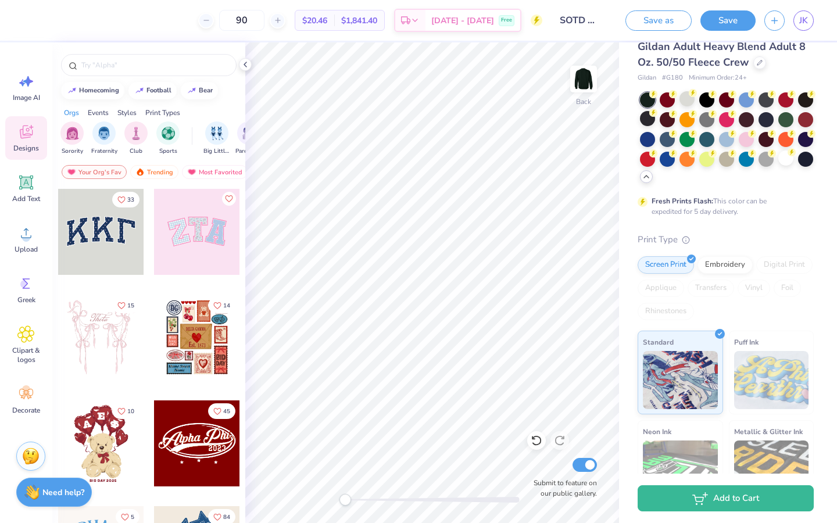
scroll to position [22, 0]
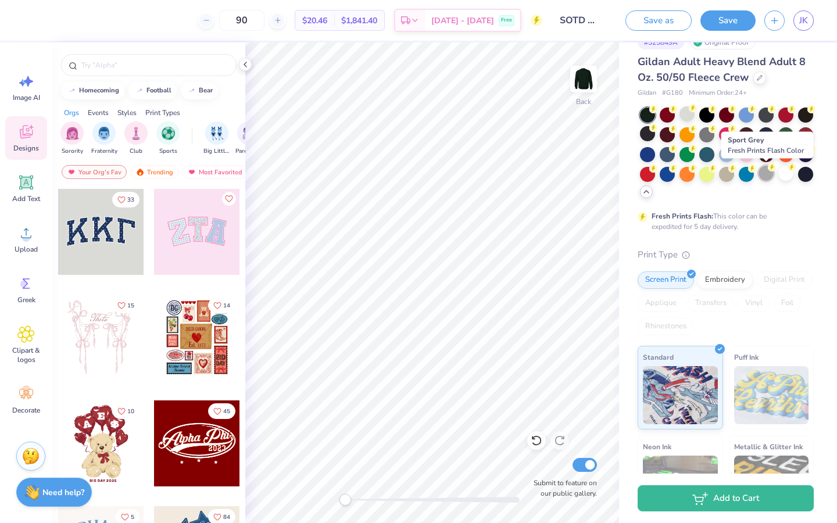
click at [769, 176] on div at bounding box center [765, 173] width 15 height 15
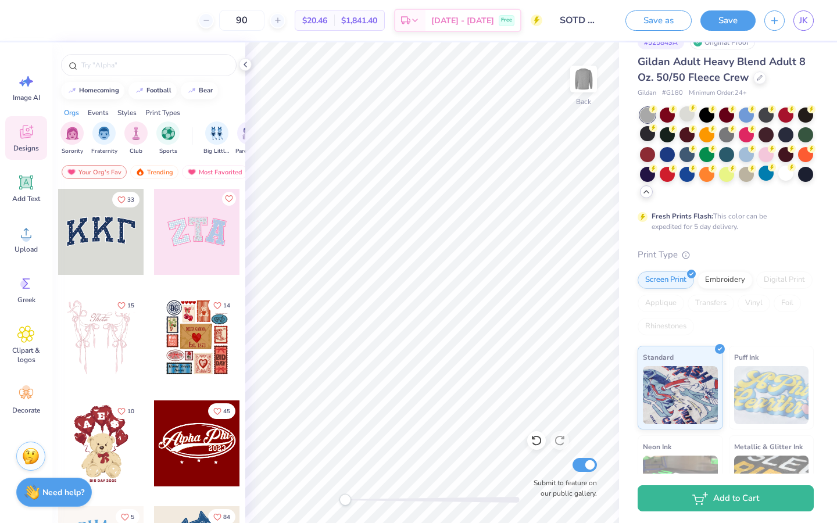
scroll to position [0, 0]
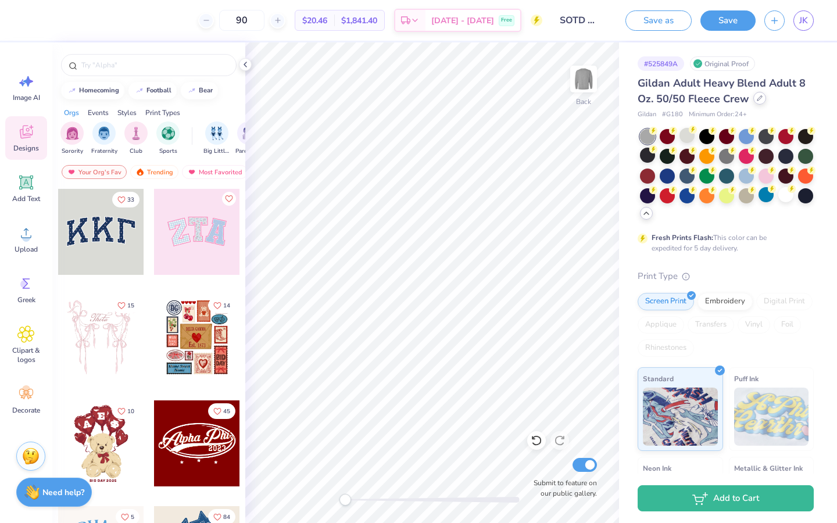
click at [758, 101] on div at bounding box center [759, 98] width 13 height 13
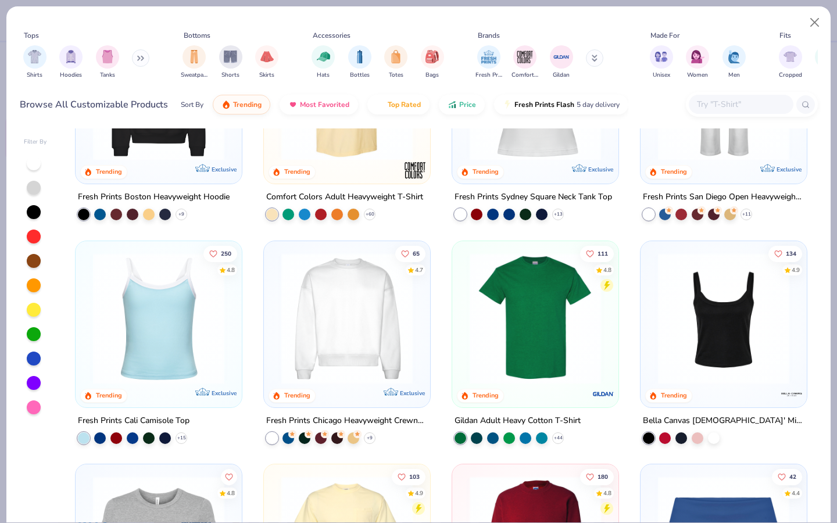
scroll to position [345, 0]
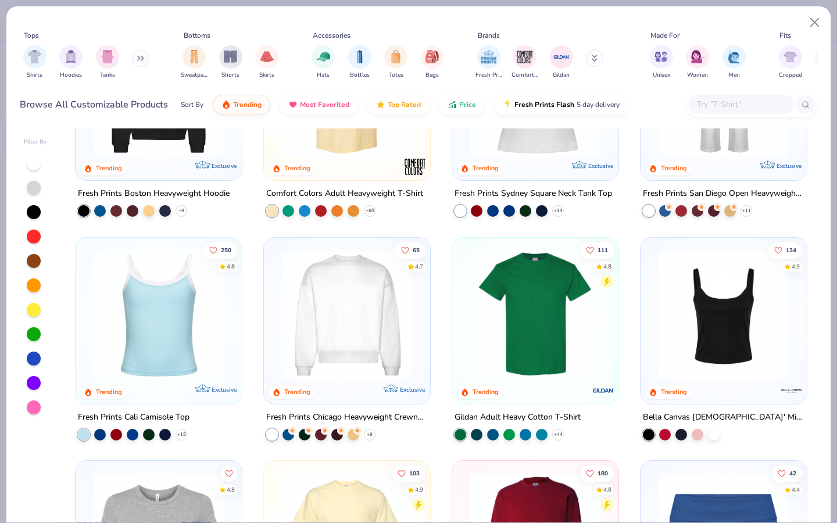
click at [363, 310] on img at bounding box center [346, 314] width 143 height 131
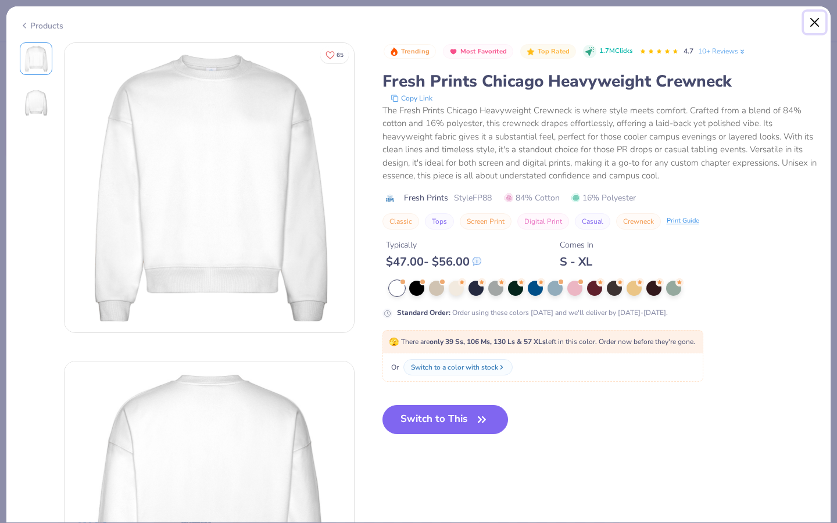
click at [814, 17] on button "Close" at bounding box center [815, 23] width 22 height 22
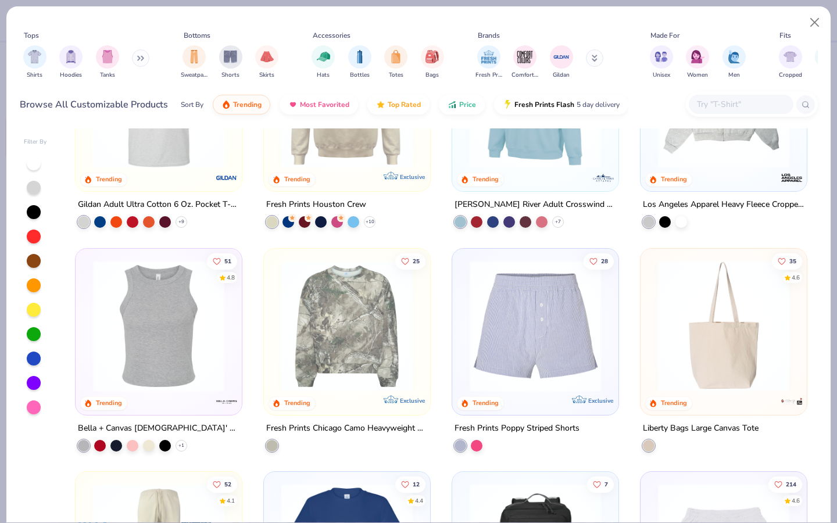
scroll to position [3021, 0]
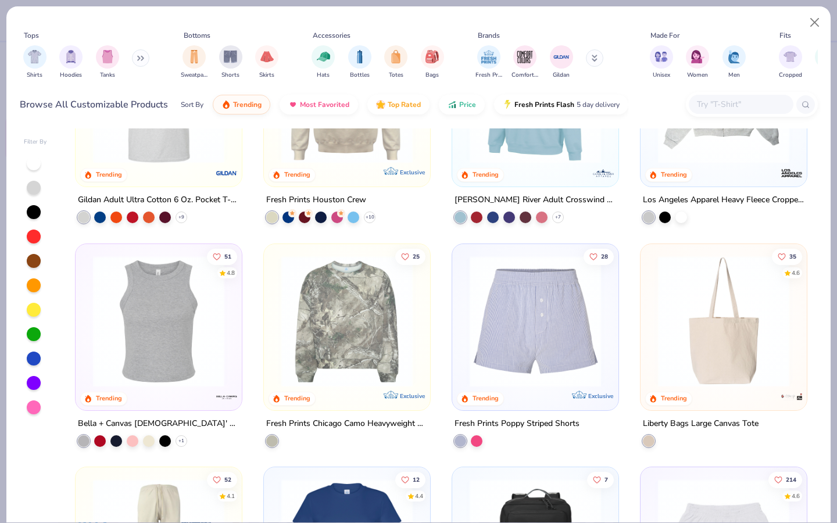
click at [357, 324] on img at bounding box center [346, 320] width 143 height 131
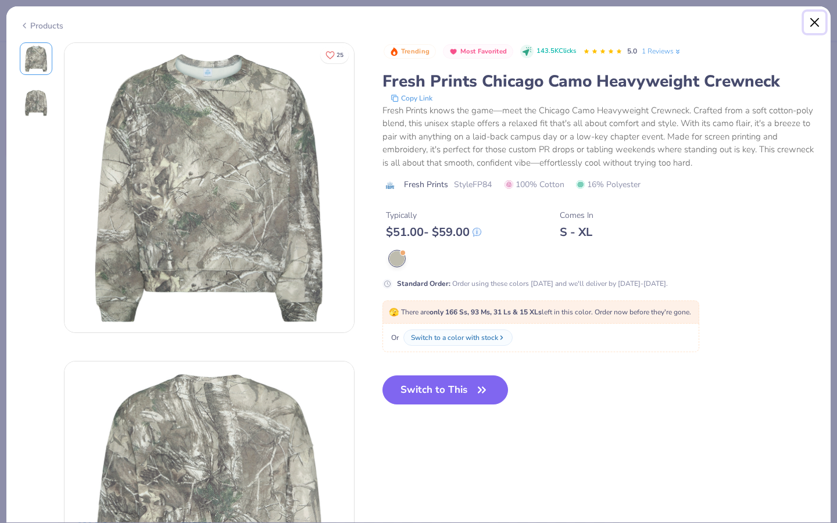
click at [815, 20] on button "Close" at bounding box center [815, 23] width 22 height 22
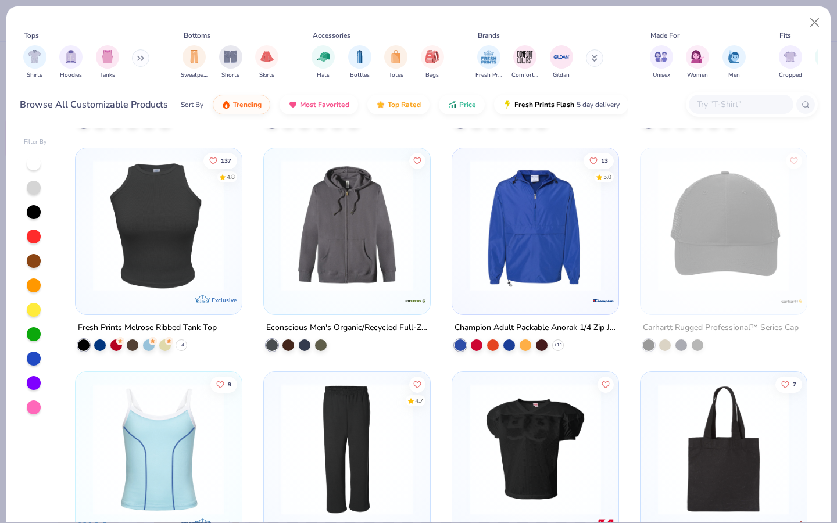
scroll to position [6951, 0]
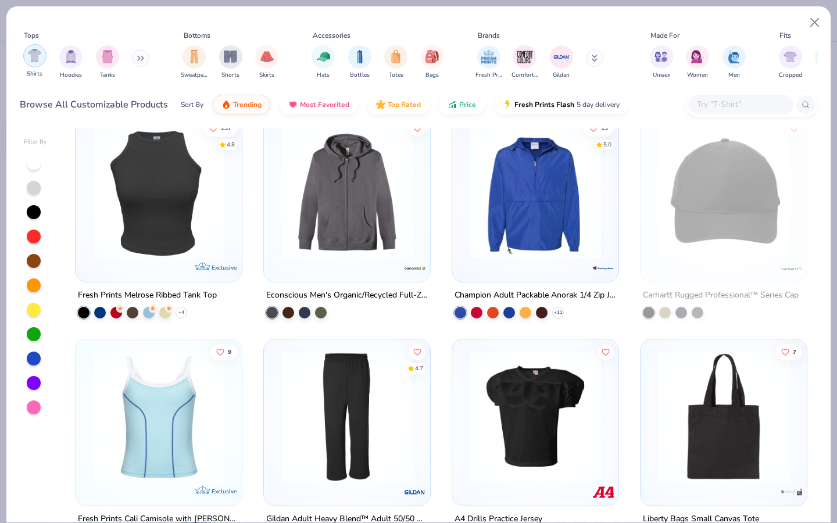
click at [36, 62] on img "filter for Shirts" at bounding box center [34, 55] width 13 height 13
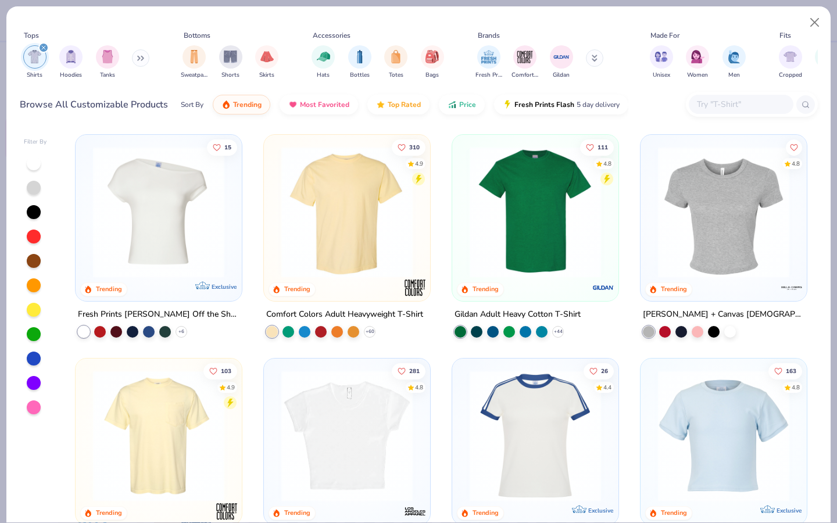
click at [137, 59] on button at bounding box center [140, 57] width 17 height 17
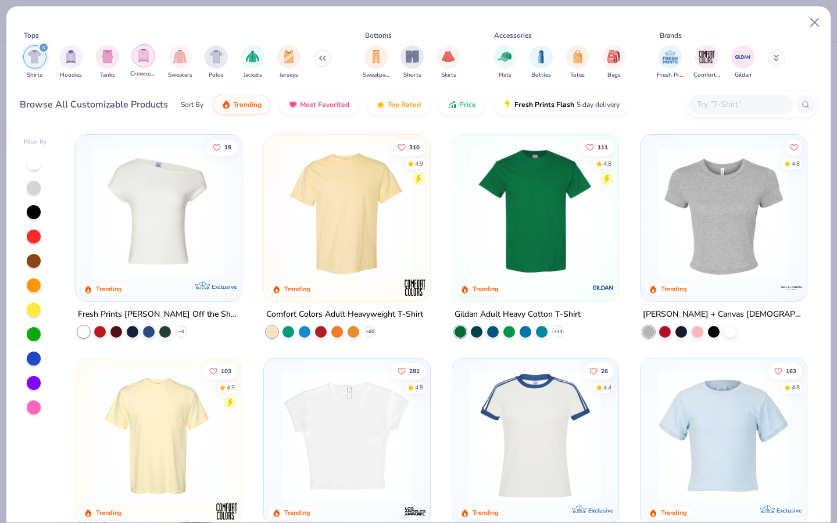
click at [139, 55] on img "filter for Crewnecks" at bounding box center [143, 55] width 13 height 13
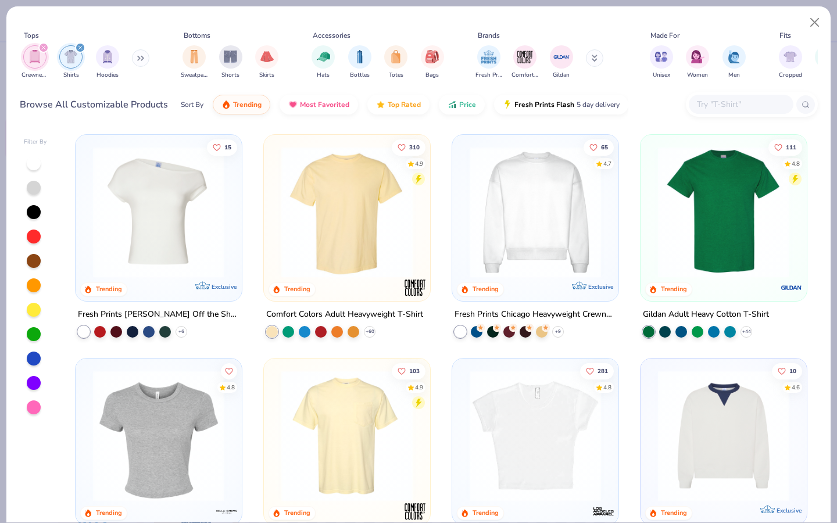
click at [44, 46] on icon "filter for Crewnecks" at bounding box center [43, 47] width 5 height 5
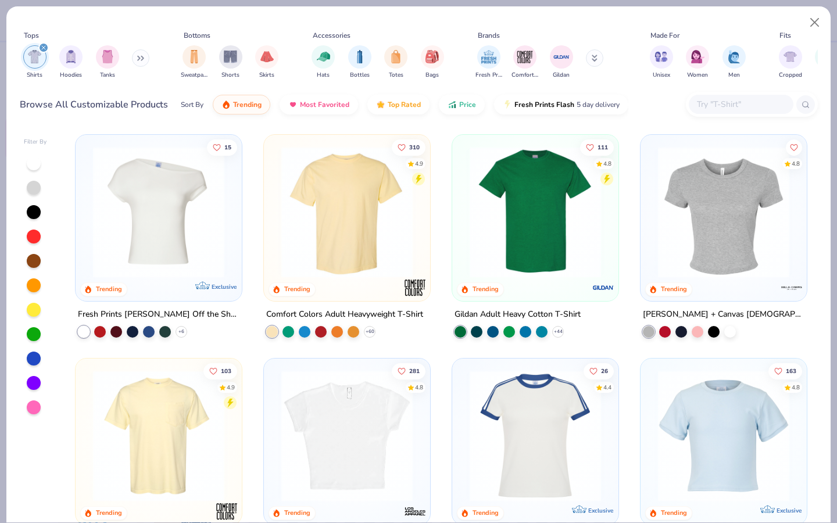
click at [44, 44] on div "filter for Shirts" at bounding box center [43, 47] width 10 height 10
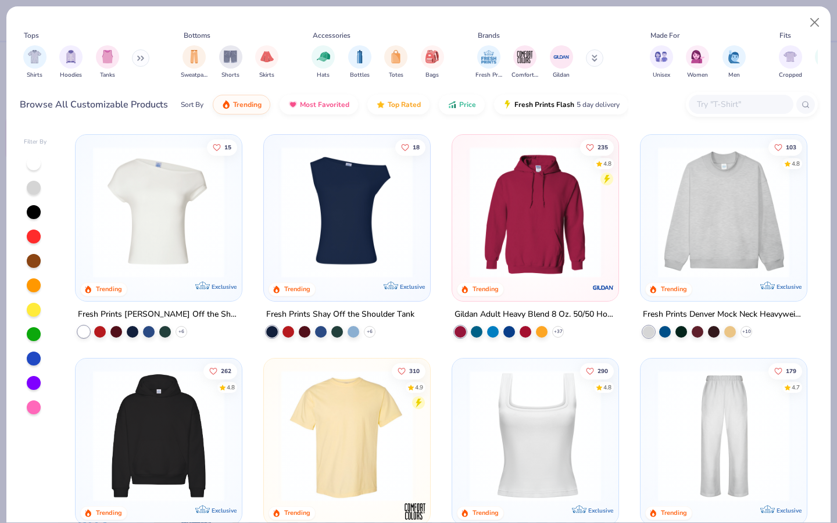
click at [140, 62] on button at bounding box center [140, 57] width 17 height 17
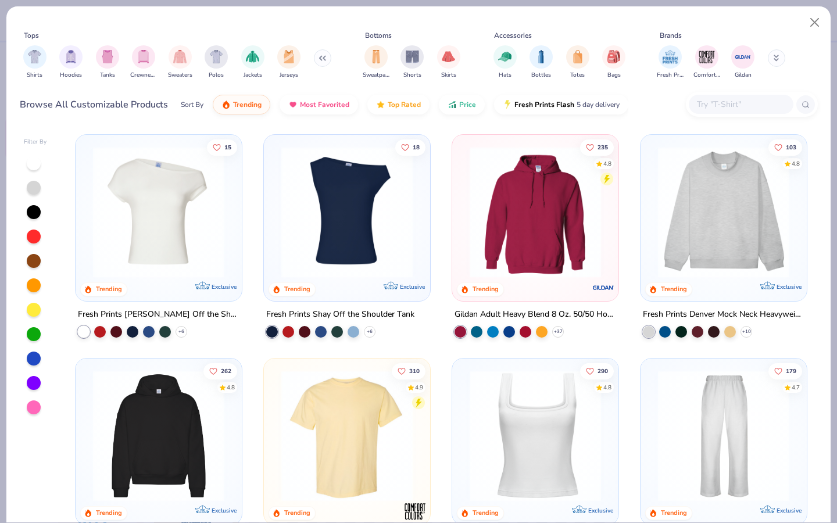
click at [140, 62] on img "filter for Crewnecks" at bounding box center [143, 56] width 13 height 13
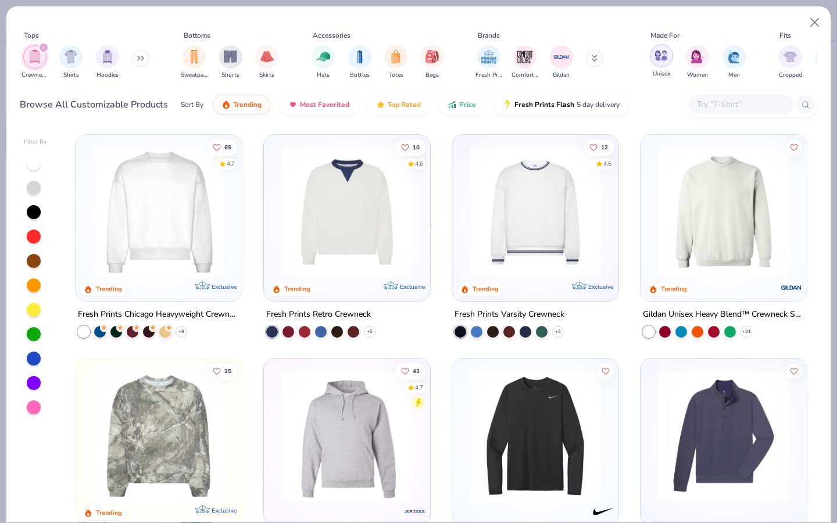
click at [663, 59] on img "filter for Unisex" at bounding box center [660, 55] width 13 height 13
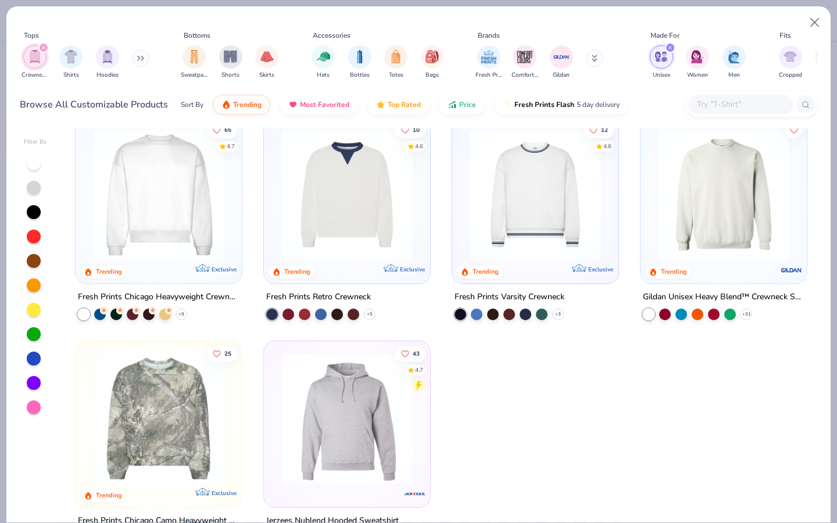
scroll to position [20, 0]
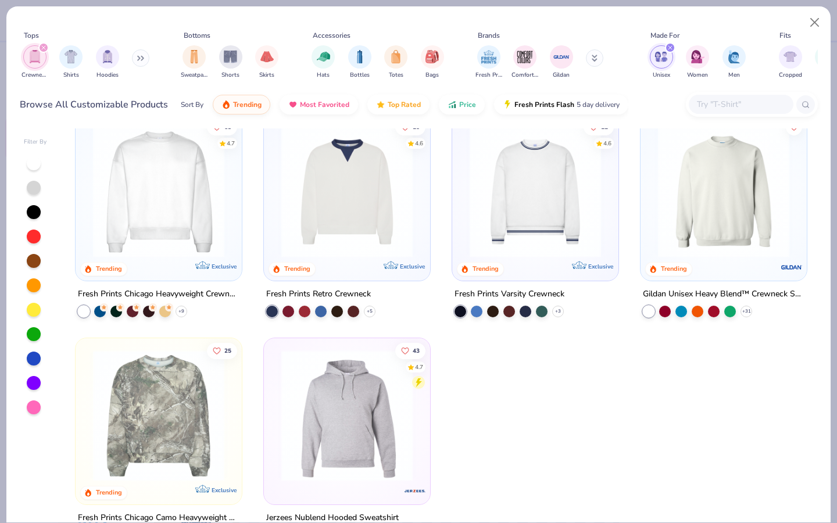
click at [521, 213] on img at bounding box center [535, 191] width 143 height 131
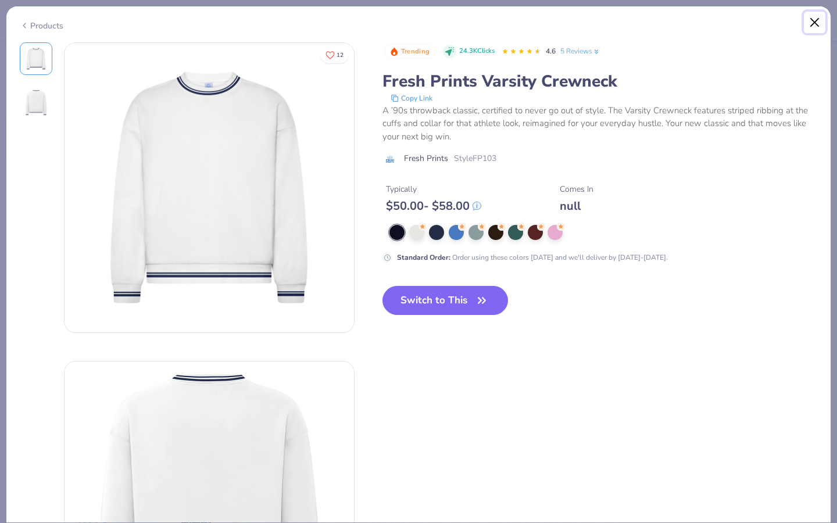
click at [809, 25] on button "Close" at bounding box center [815, 23] width 22 height 22
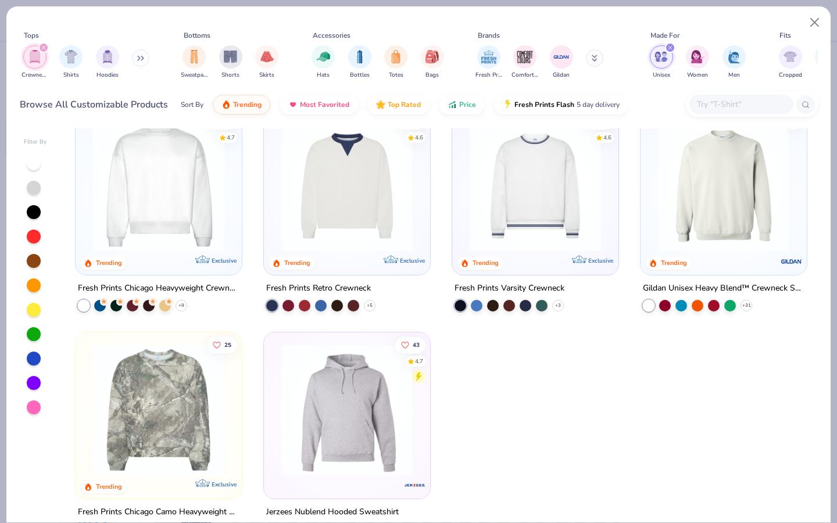
scroll to position [58, 0]
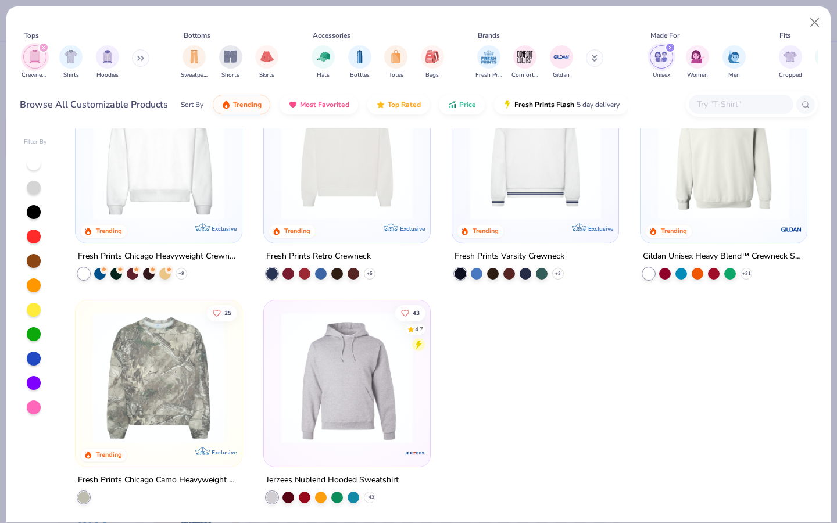
click at [678, 183] on img at bounding box center [723, 153] width 143 height 131
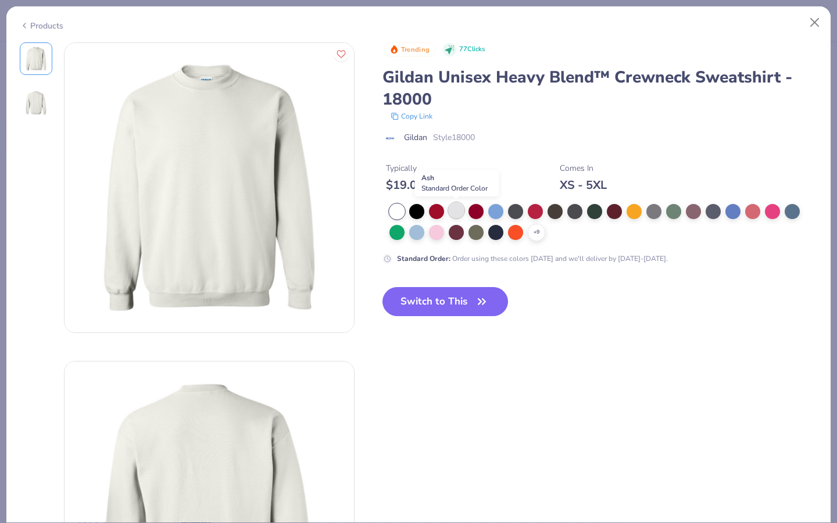
click at [449, 210] on div at bounding box center [456, 210] width 15 height 15
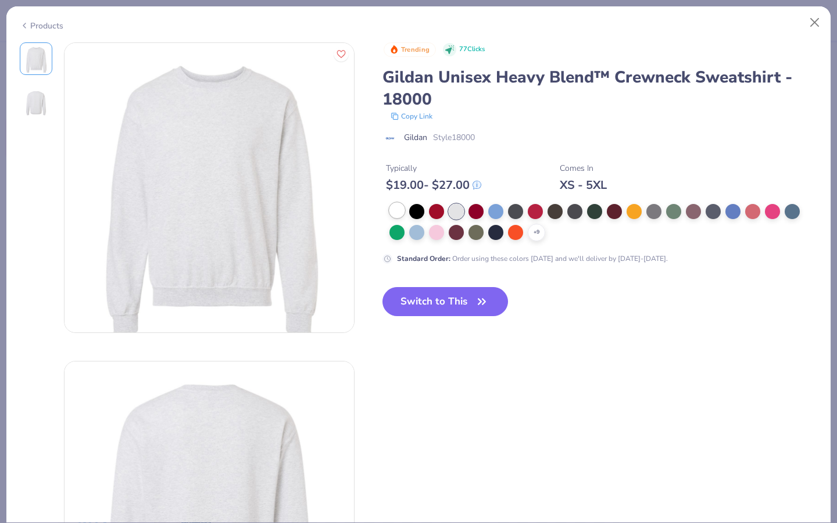
click at [395, 209] on div at bounding box center [396, 210] width 15 height 15
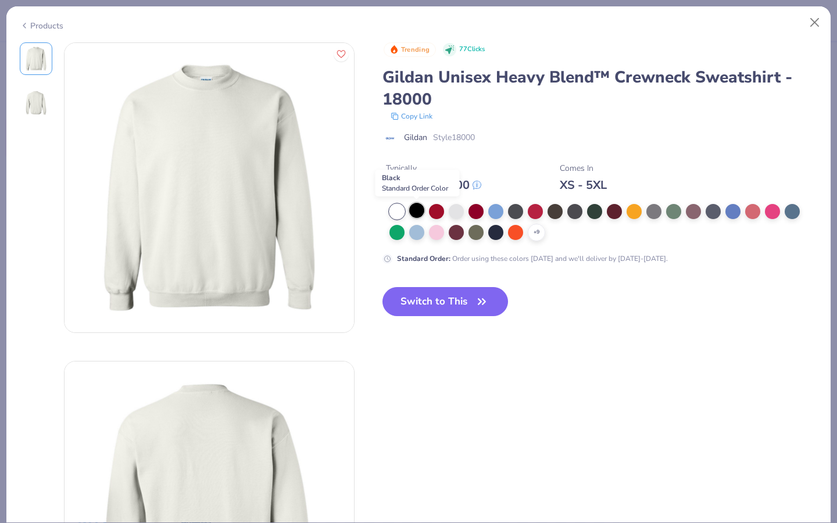
click at [413, 209] on div at bounding box center [416, 210] width 15 height 15
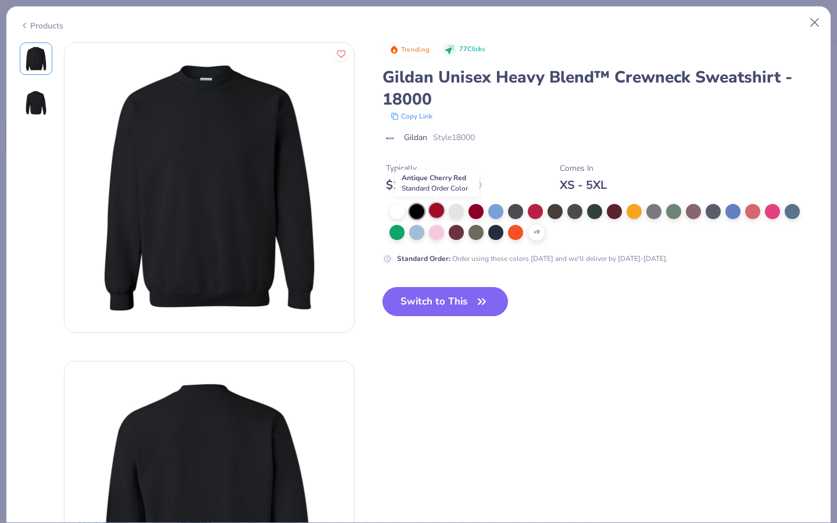
click at [437, 210] on div at bounding box center [436, 210] width 15 height 15
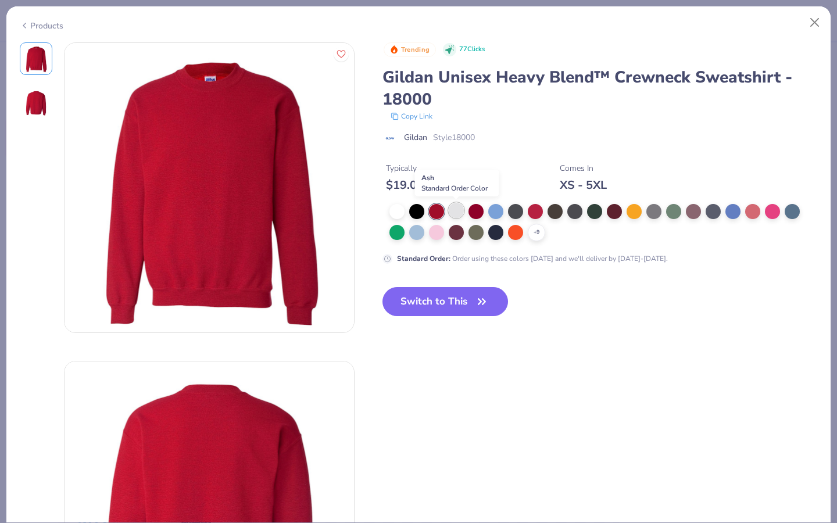
click at [452, 211] on div at bounding box center [456, 210] width 15 height 15
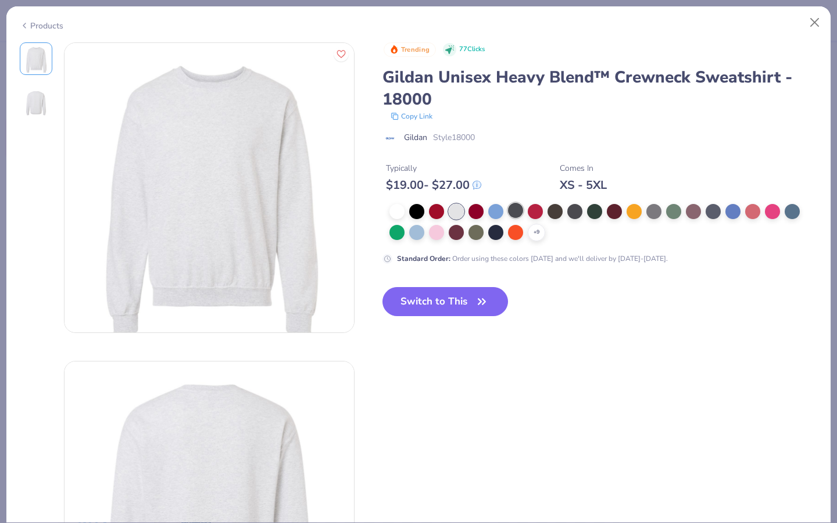
click at [518, 212] on div at bounding box center [515, 210] width 15 height 15
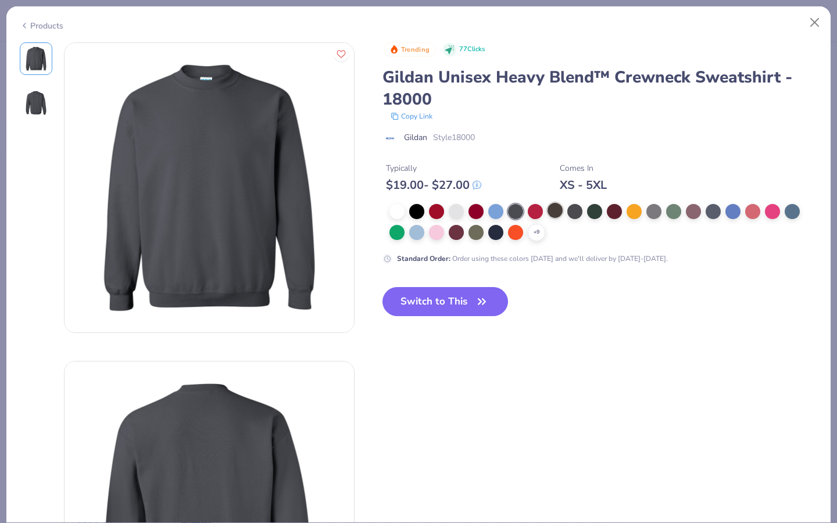
click at [551, 211] on div at bounding box center [554, 210] width 15 height 15
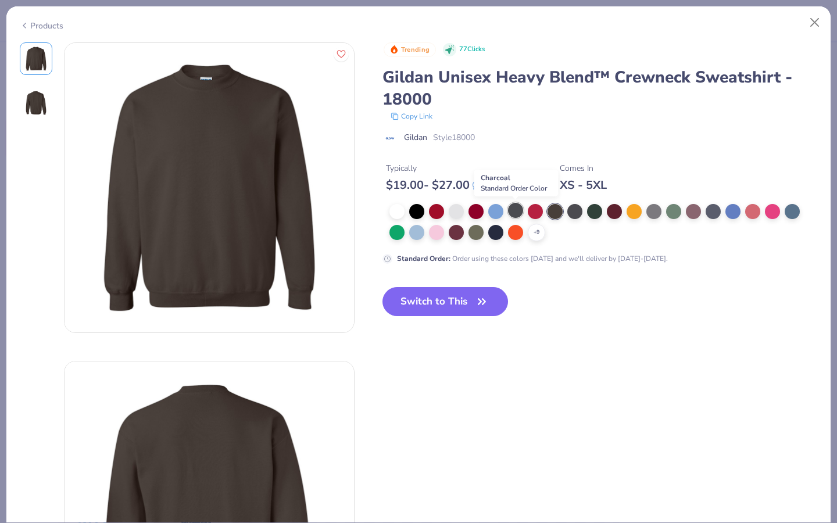
click at [512, 211] on div at bounding box center [515, 210] width 15 height 15
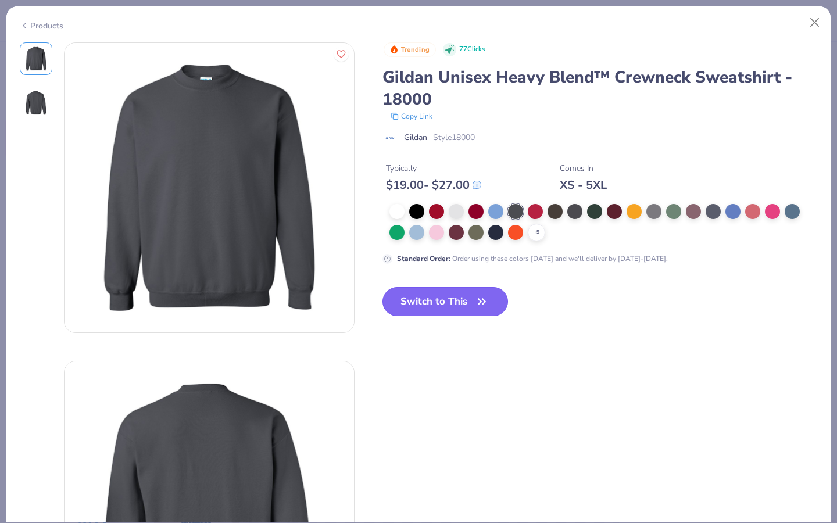
click at [448, 305] on button "Switch to This" at bounding box center [445, 301] width 126 height 29
click at [454, 305] on button "Switch to This" at bounding box center [445, 301] width 126 height 29
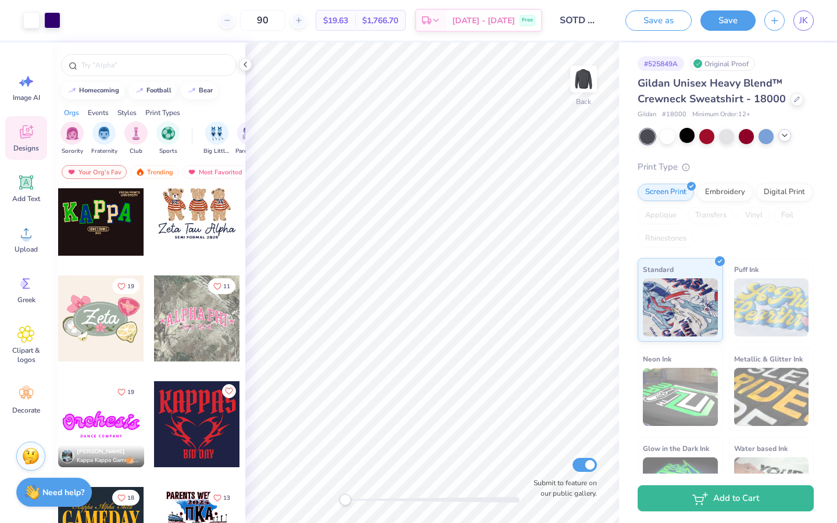
scroll to position [549, 0]
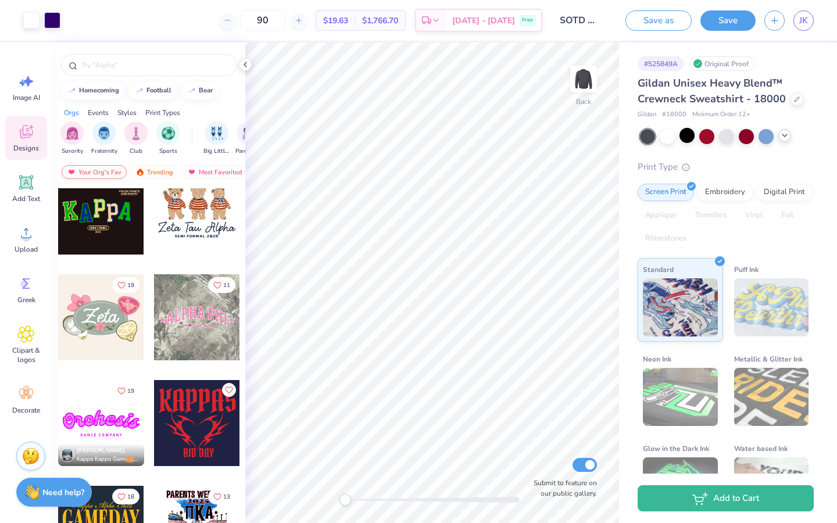
click at [116, 170] on div "Your Org's Fav" at bounding box center [94, 172] width 65 height 14
click at [119, 170] on div "Your Org's Fav" at bounding box center [94, 172] width 65 height 14
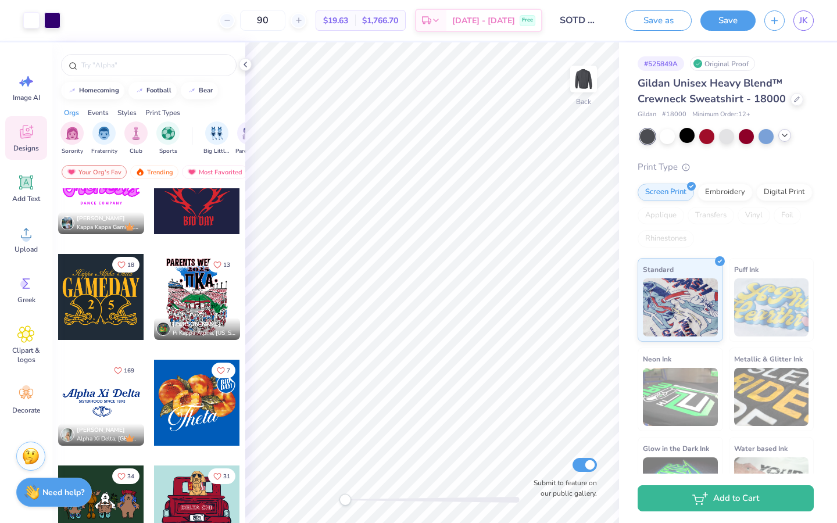
scroll to position [782, 0]
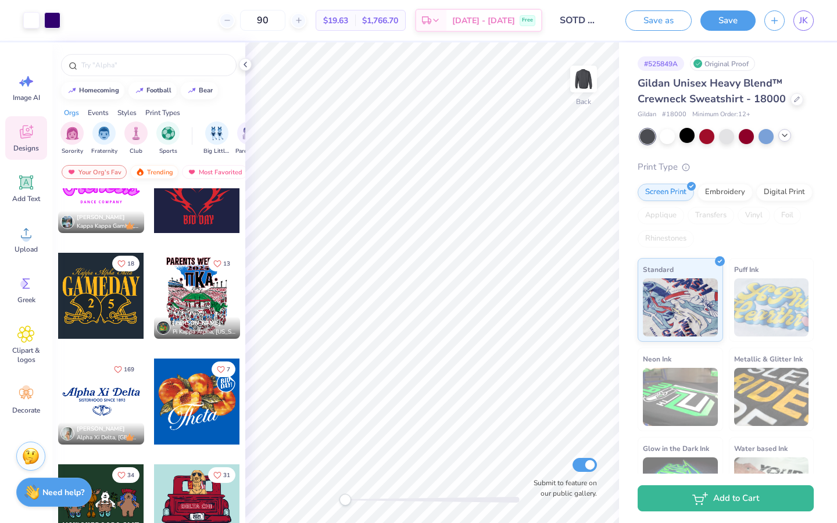
click at [157, 175] on div "Trending" at bounding box center [154, 172] width 48 height 14
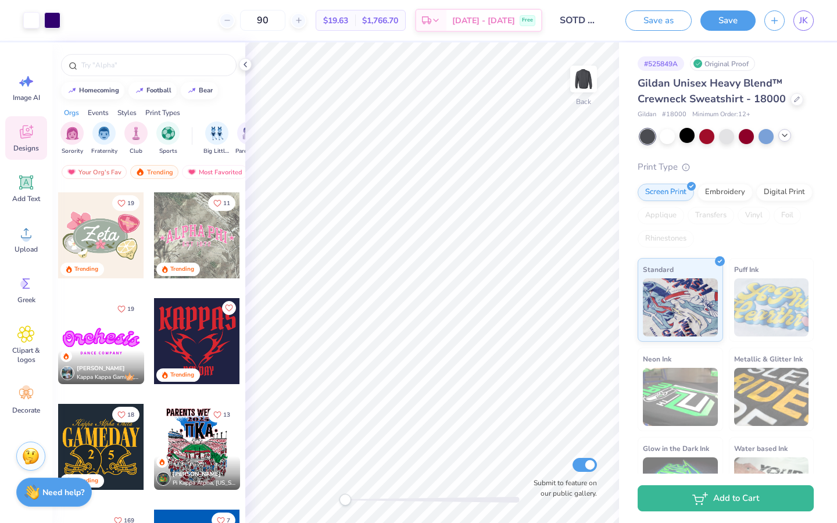
scroll to position [636, 0]
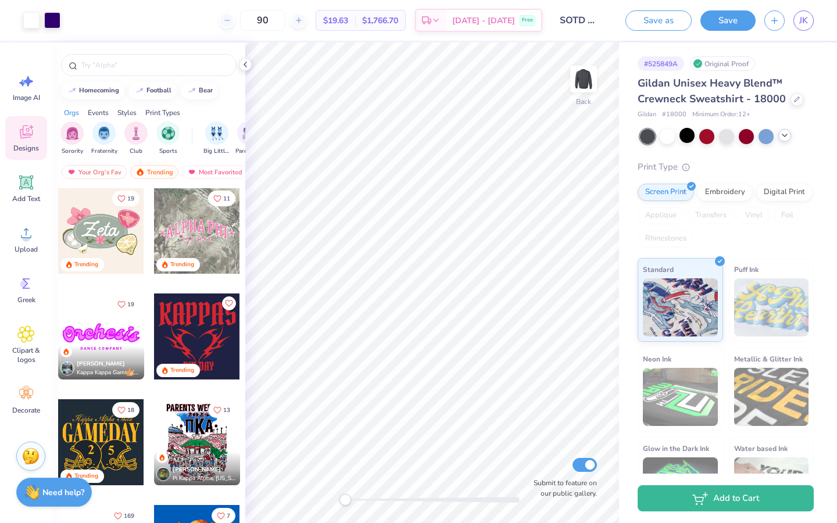
click at [119, 245] on div at bounding box center [101, 231] width 86 height 86
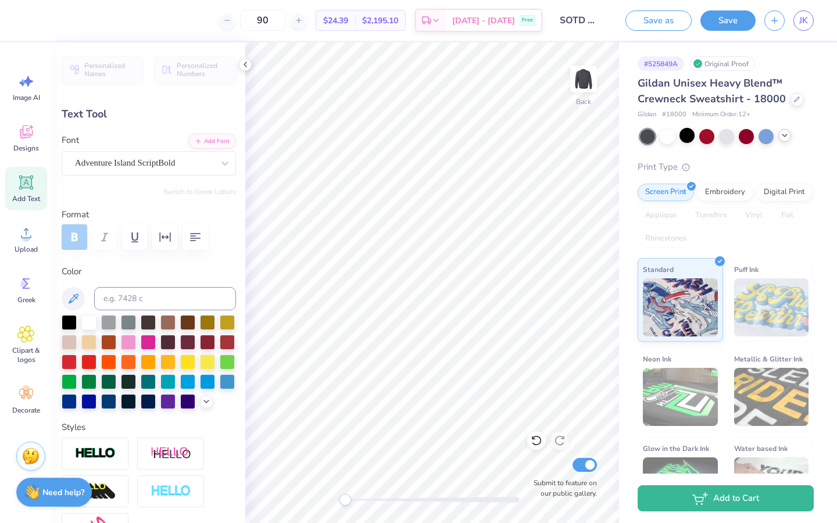
type textarea "SOTD"
type input "7.04"
type input "2.58"
type input "4.90"
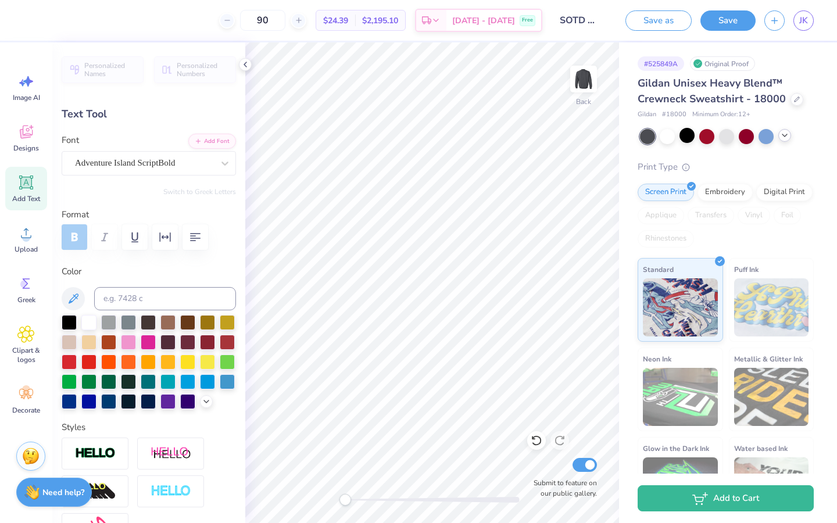
type input "6.99"
type input "1.80"
type input "2.75"
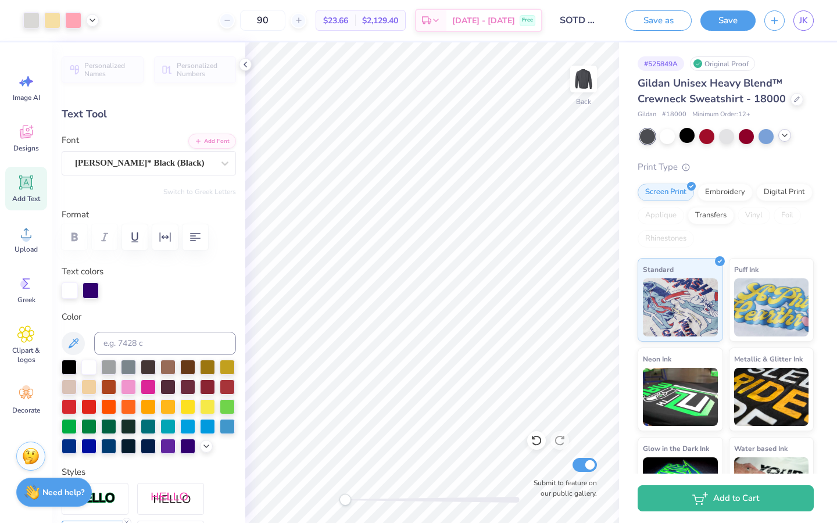
type input "6.07"
type input "2.22"
type input "5.26"
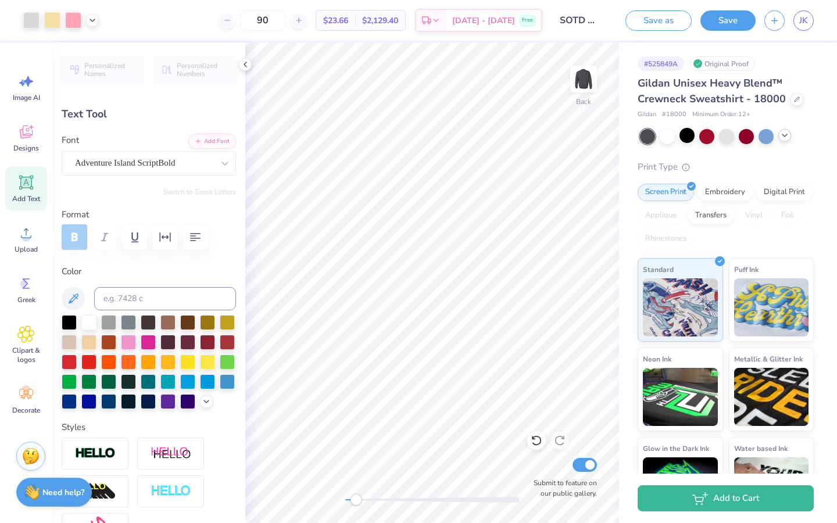
drag, startPoint x: 346, startPoint y: 500, endPoint x: 356, endPoint y: 500, distance: 9.3
click at [356, 500] on div "Accessibility label" at bounding box center [356, 500] width 12 height 12
type input "1.04"
type input "1.59"
type input "6.46"
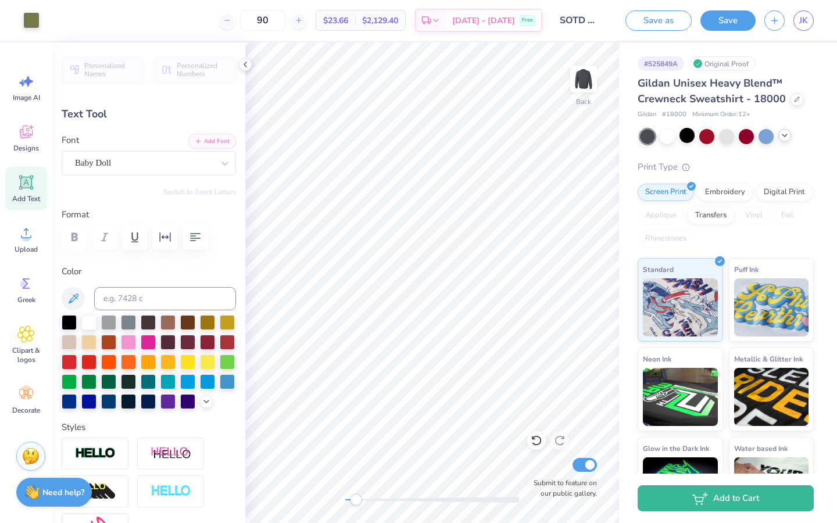
type input "-60.3"
type textarea "School of theatreL"
type input "0.97"
type input "0.74"
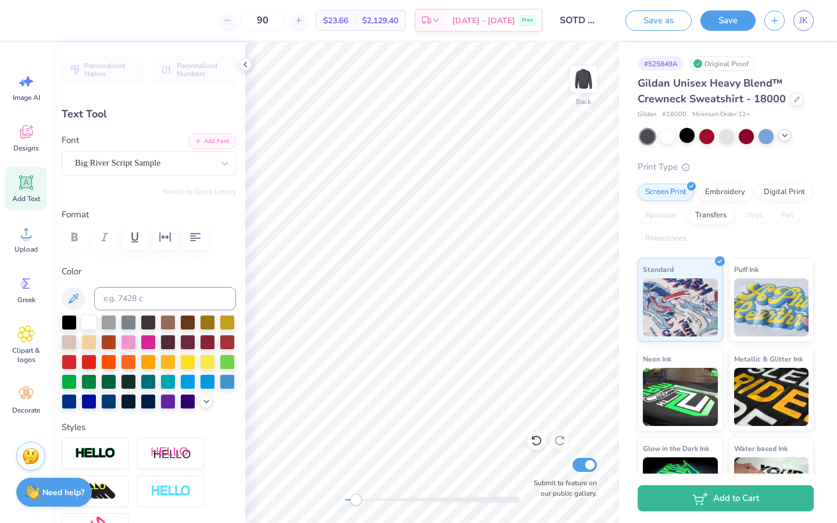
type input "8.58"
type input "-25.5"
type input "1.32"
type input "2.02"
type input "6.27"
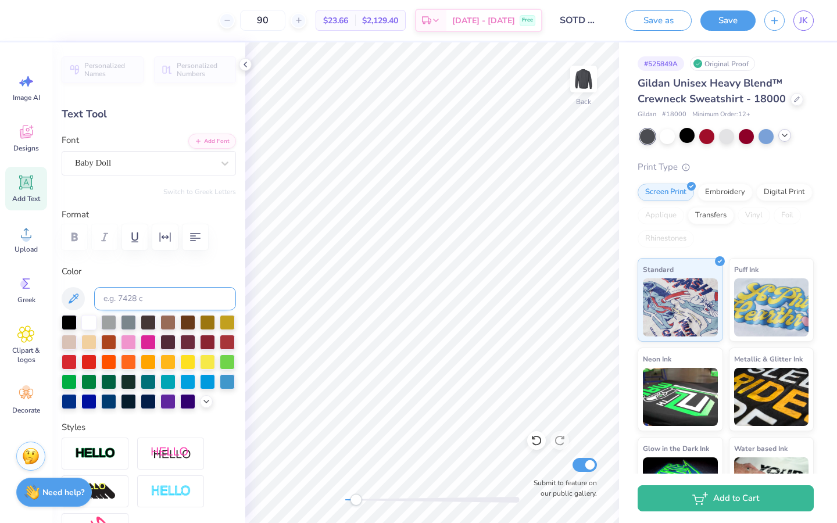
type input "-60.3"
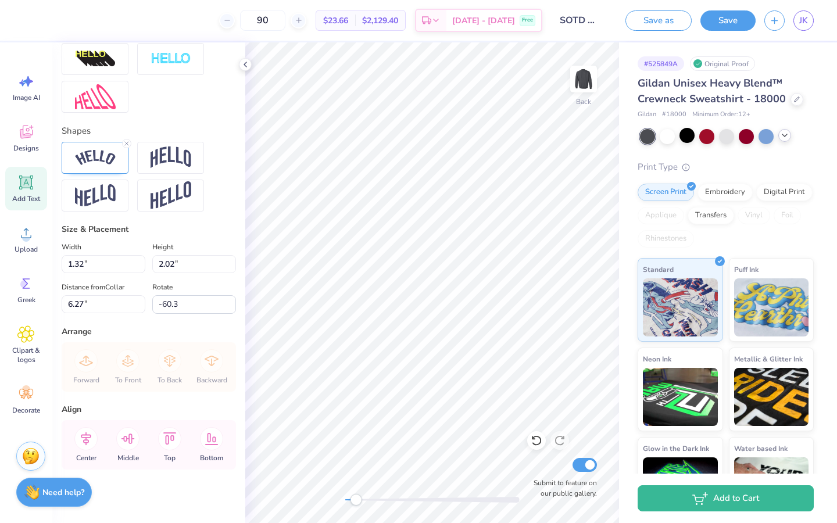
scroll to position [436, 0]
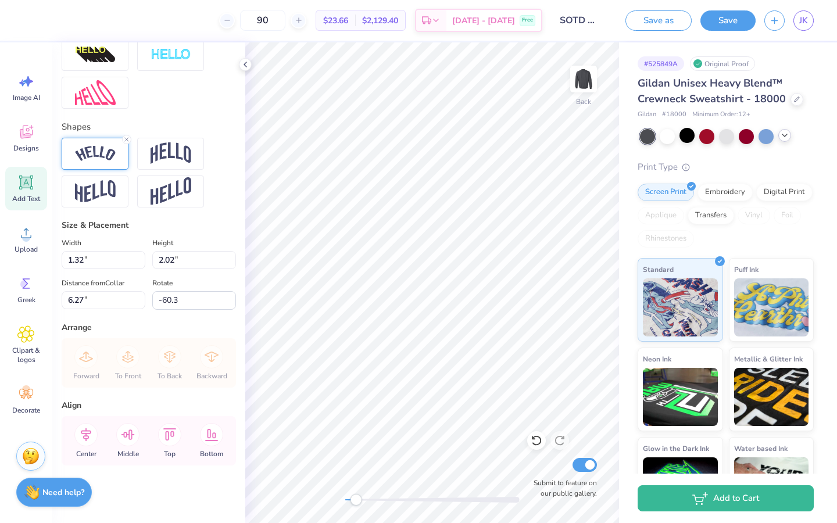
click at [87, 163] on div at bounding box center [95, 154] width 67 height 32
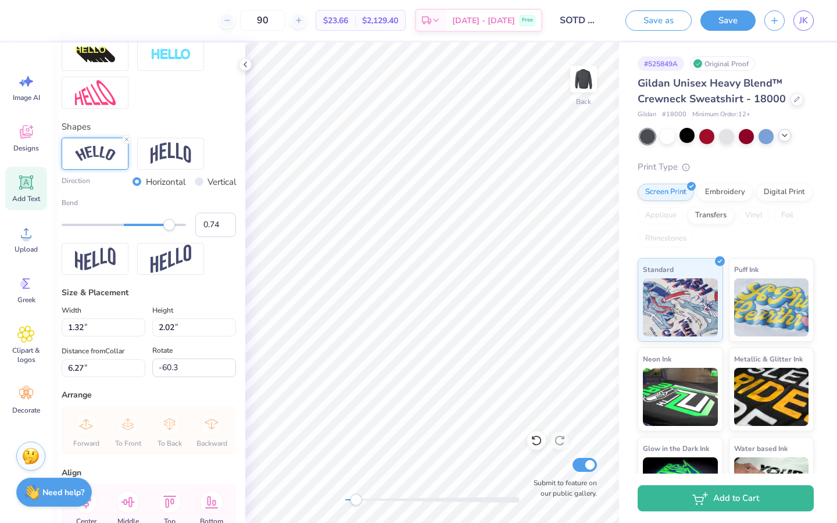
type input "0.75"
click at [170, 223] on div "Accessibility label" at bounding box center [170, 225] width 12 height 12
type input "0.0"
type input "1.40"
type input "2.05"
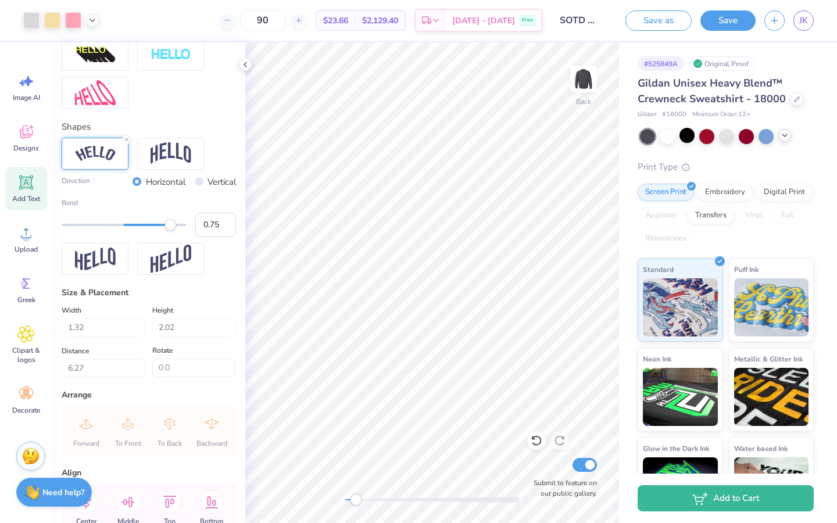
type input "6.28"
type input "-60.3"
type input "1.20"
type input "1.75"
type input "6.61"
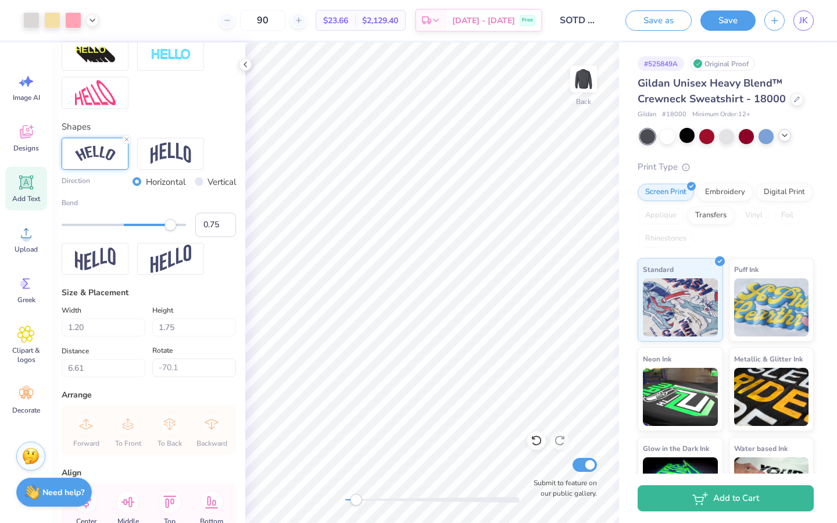
type input "0.0"
type input "1.02"
type input "1.88"
type input "6.51"
type input "0.0"
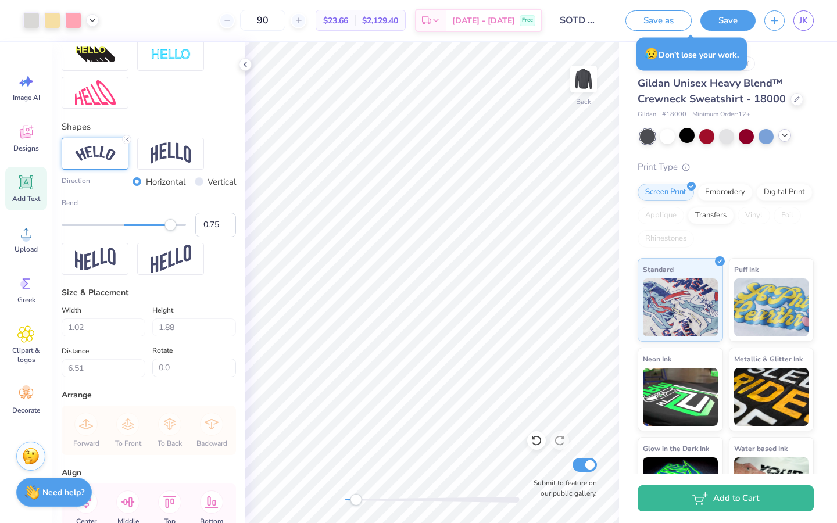
type input "0.97"
type input "0.74"
type input "8.58"
type input "-25.5"
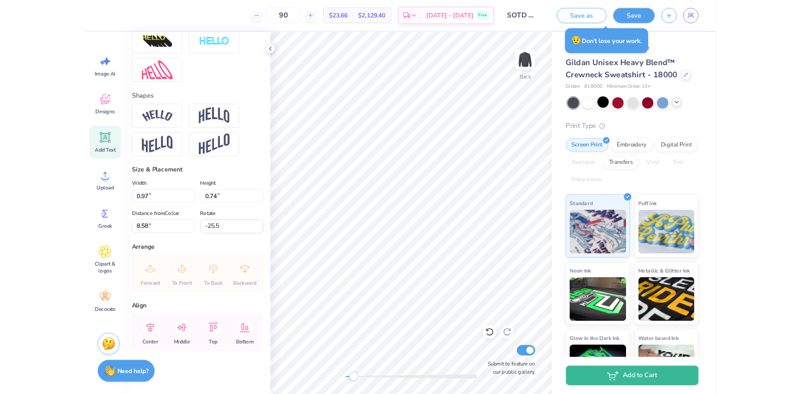
scroll to position [0, 1]
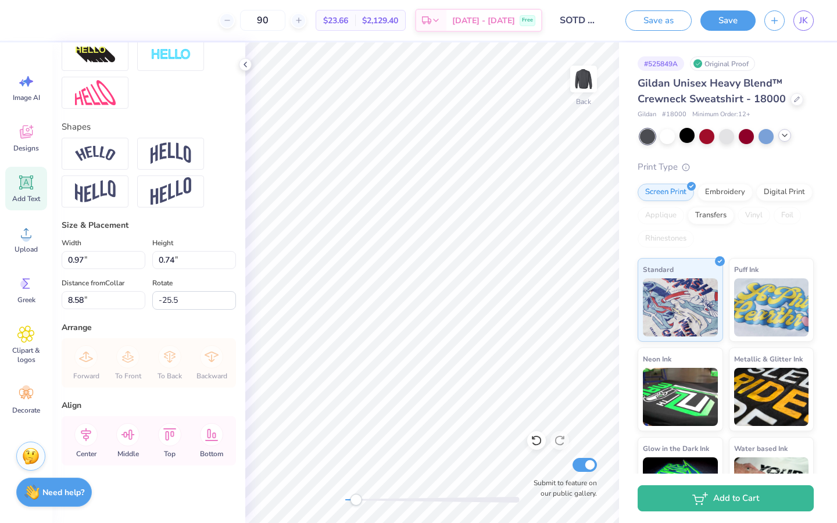
type textarea "and dance"
type input "0.0"
type input "2.33"
type input "1.26"
type input "8.42"
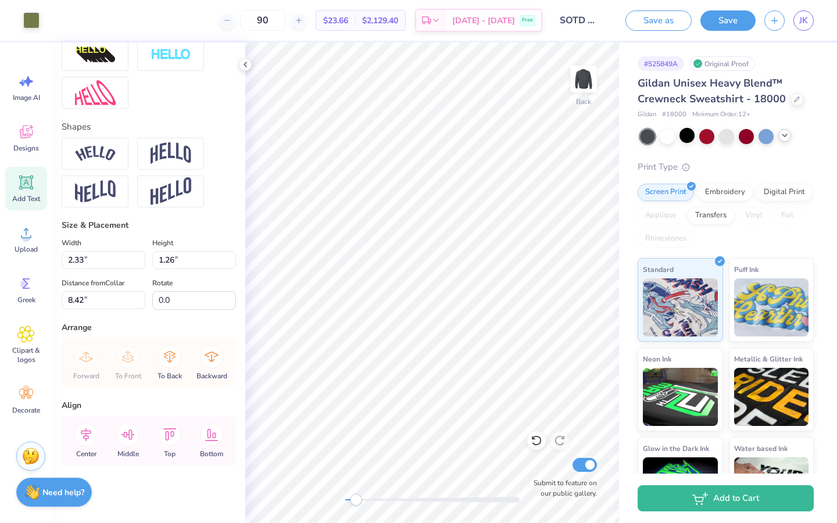
type input "-25.5"
type input "1.51"
type input "0.81"
type input "8.68"
type input "0.0"
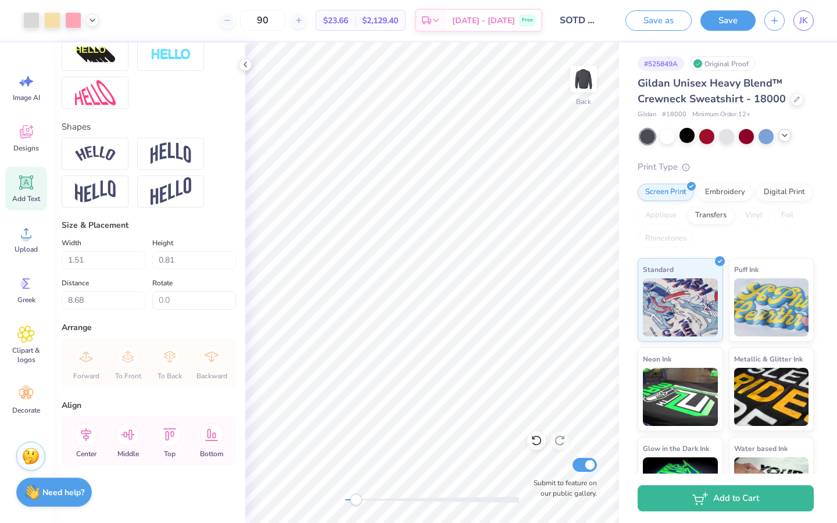
type input "8.45"
type input "0.0"
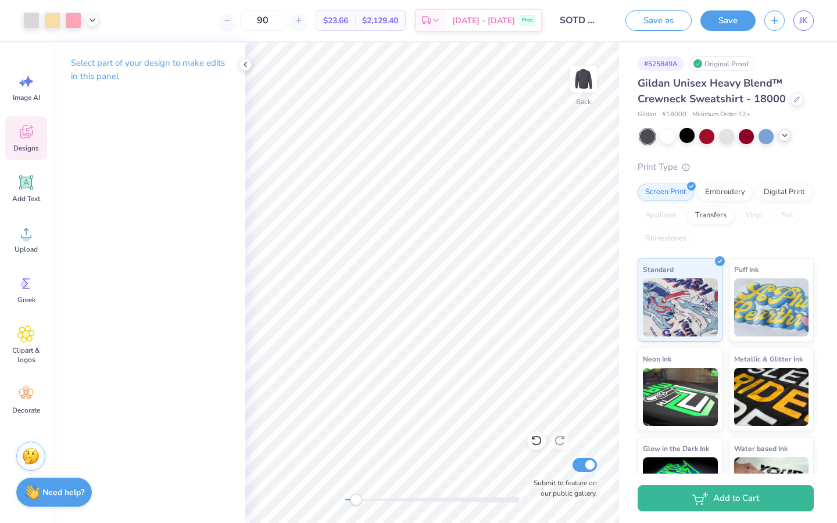
click at [23, 141] on div "Designs" at bounding box center [26, 138] width 42 height 44
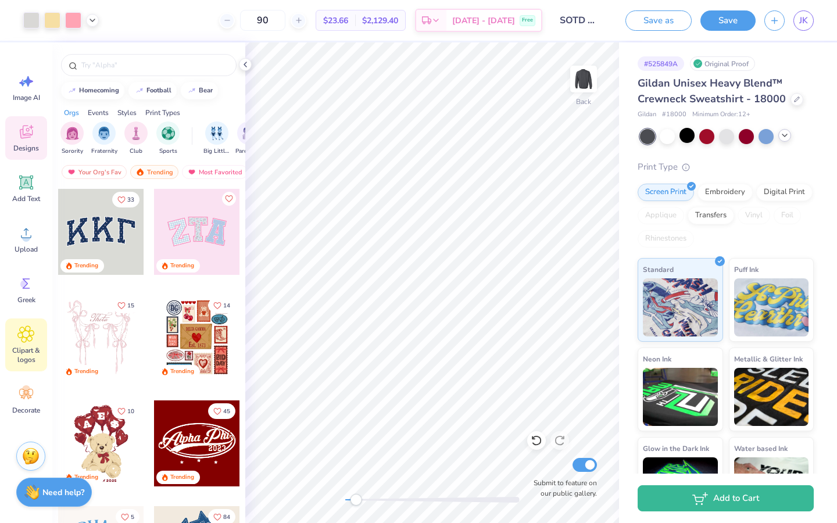
click at [22, 338] on icon at bounding box center [25, 333] width 17 height 17
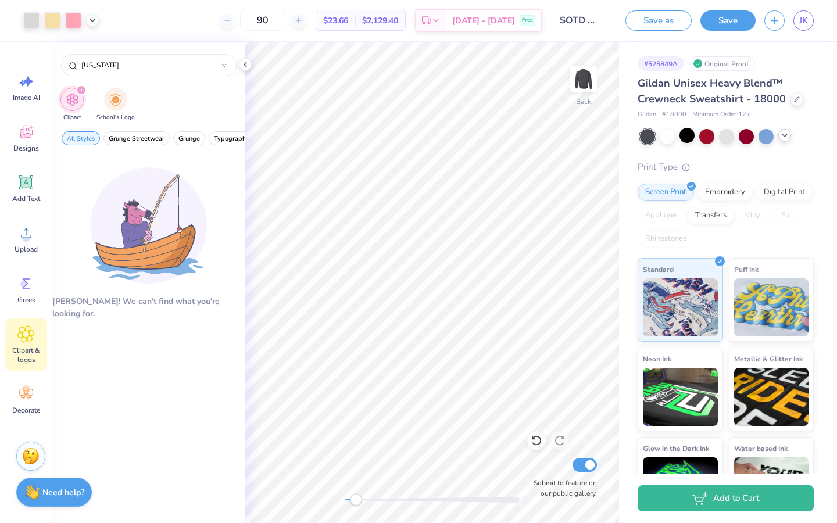
type input "north carolina"
click at [78, 93] on div "filter for Clipart" at bounding box center [81, 90] width 10 height 10
click at [79, 87] on div "filter for Clipart" at bounding box center [81, 90] width 10 height 10
click at [159, 62] on input "north carolina" at bounding box center [150, 65] width 141 height 12
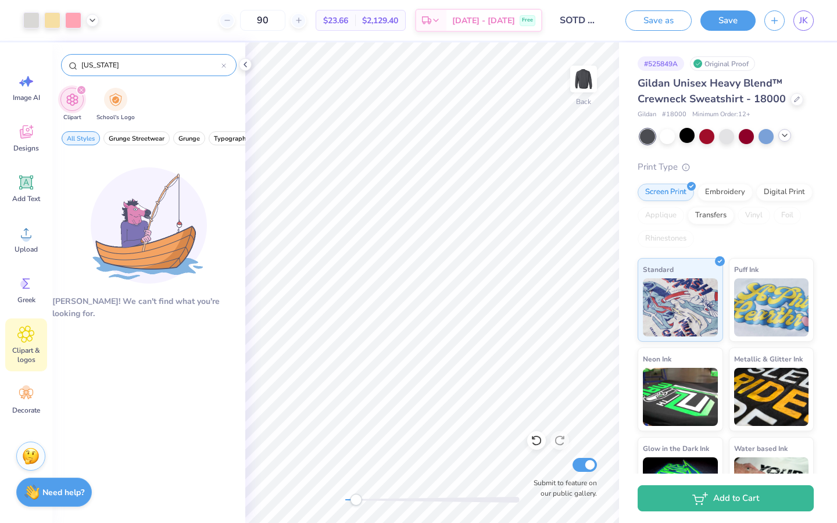
click at [159, 62] on input "north carolina" at bounding box center [150, 65] width 141 height 12
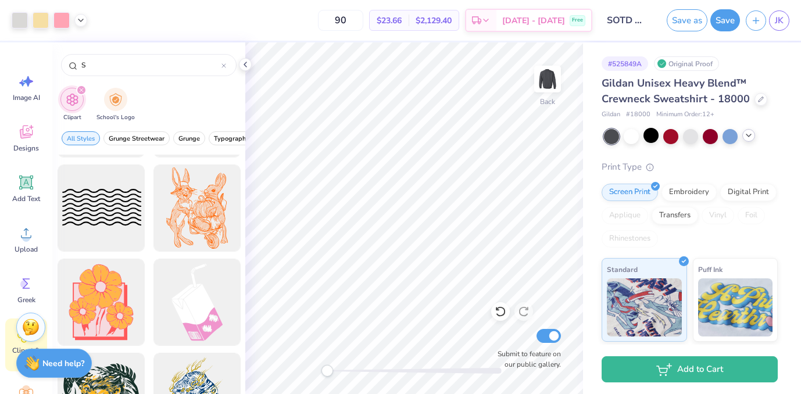
scroll to position [507, 0]
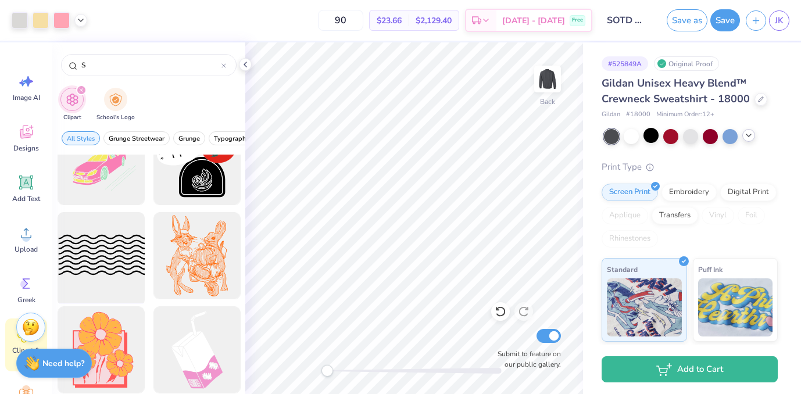
type input "S"
click at [86, 241] on div at bounding box center [101, 256] width 96 height 96
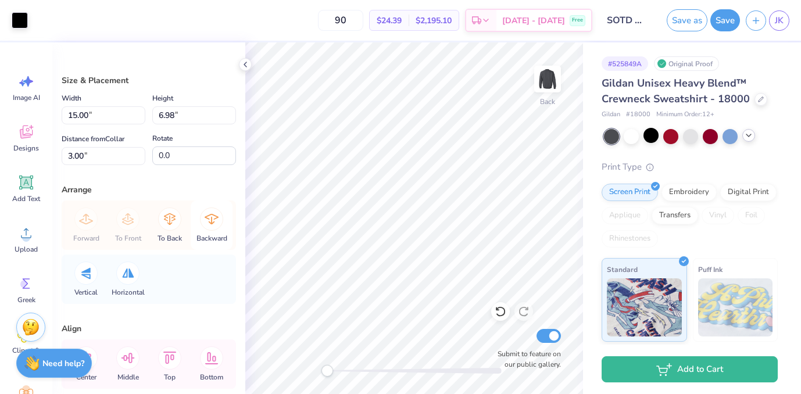
type input "4.30"
type input "2.00"
type input "7.98"
type input "3.53"
type input "3.57"
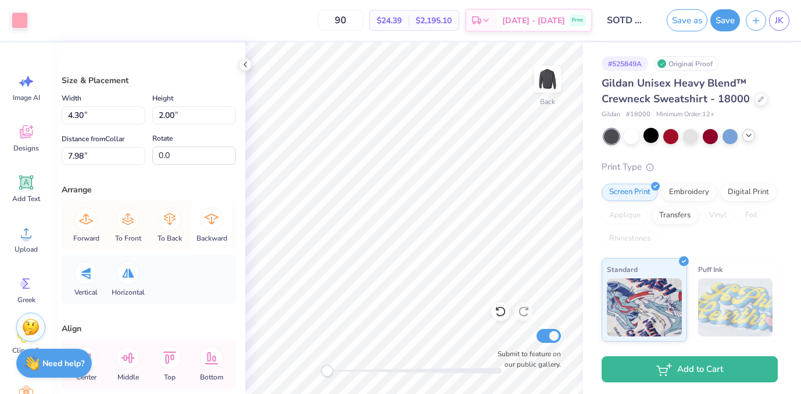
type input "3.07"
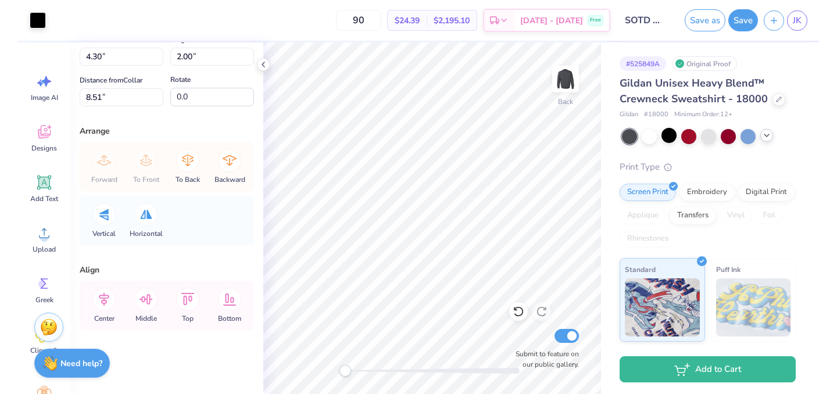
scroll to position [0, 0]
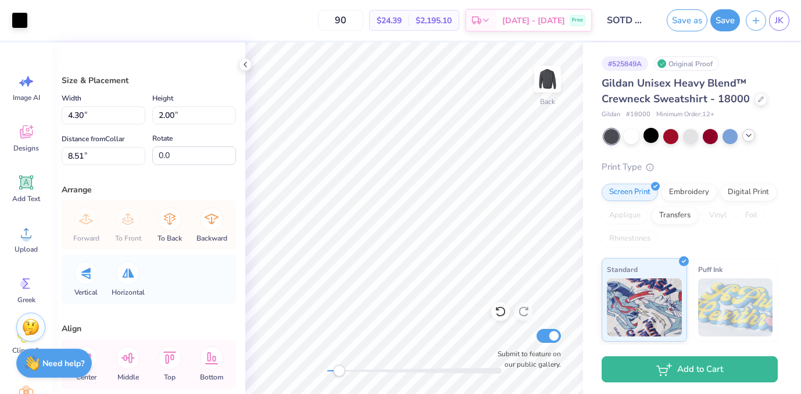
drag, startPoint x: 327, startPoint y: 368, endPoint x: 339, endPoint y: 369, distance: 12.2
click at [339, 369] on div "Accessibility label" at bounding box center [339, 371] width 12 height 12
click at [19, 19] on div at bounding box center [20, 19] width 16 height 16
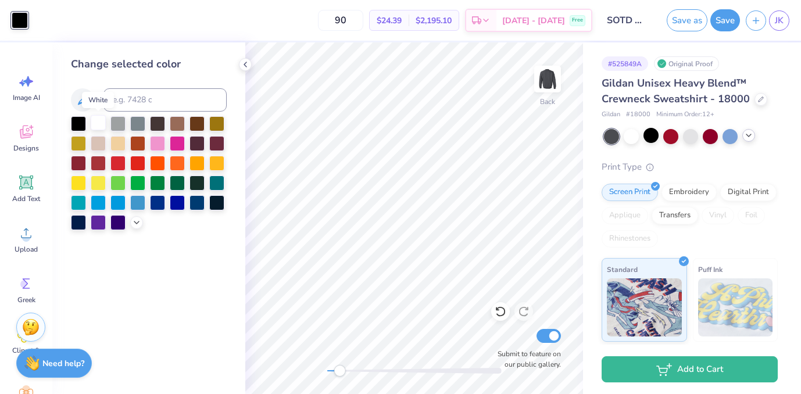
click at [99, 124] on div at bounding box center [98, 122] width 15 height 15
click at [246, 62] on icon at bounding box center [245, 64] width 9 height 9
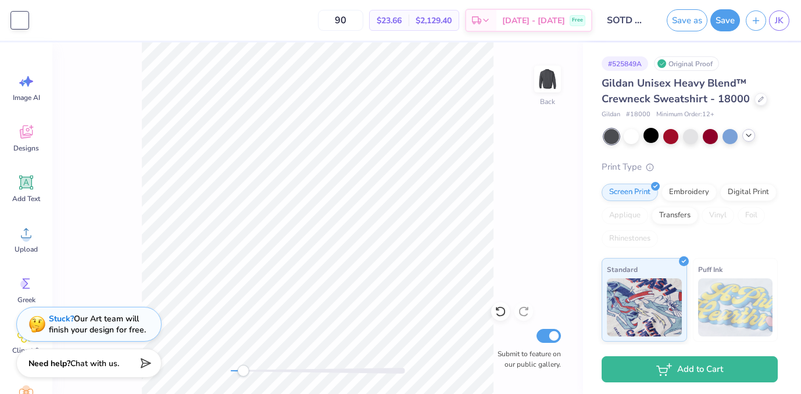
click at [24, 15] on div at bounding box center [20, 20] width 16 height 16
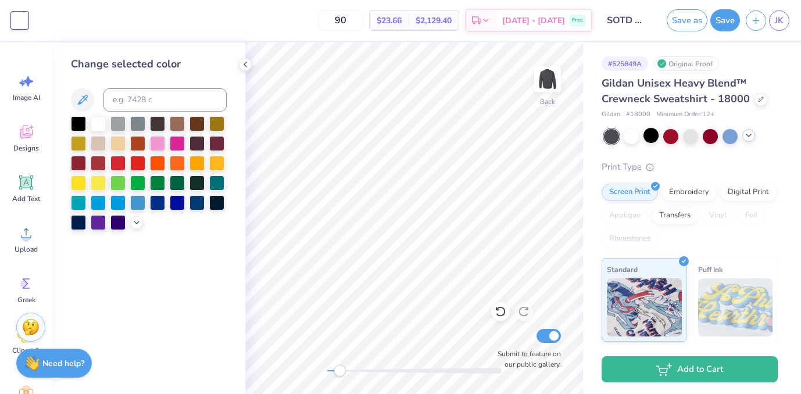
click at [13, 20] on div at bounding box center [20, 20] width 16 height 16
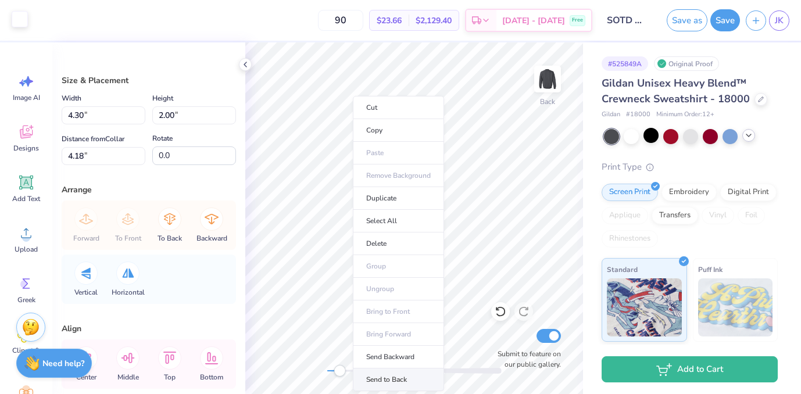
click at [384, 376] on li "Send to Back" at bounding box center [398, 379] width 91 height 23
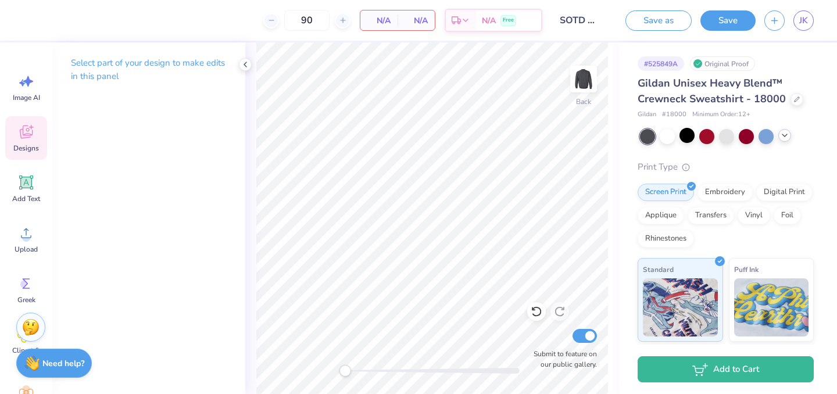
click at [16, 139] on div "Designs" at bounding box center [26, 138] width 42 height 44
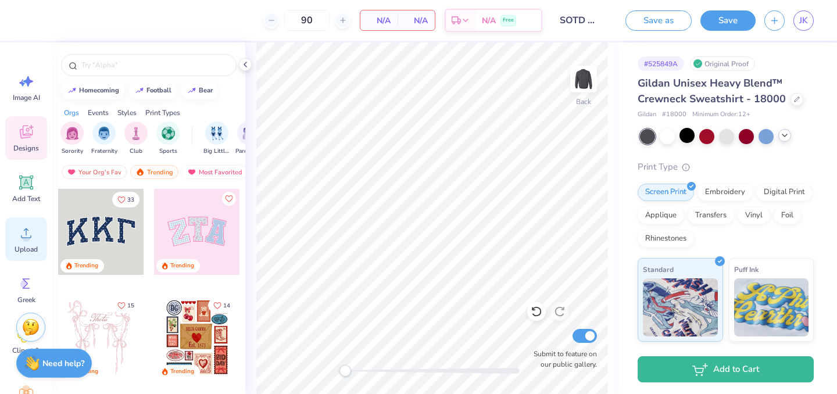
click at [28, 235] on circle at bounding box center [26, 238] width 8 height 8
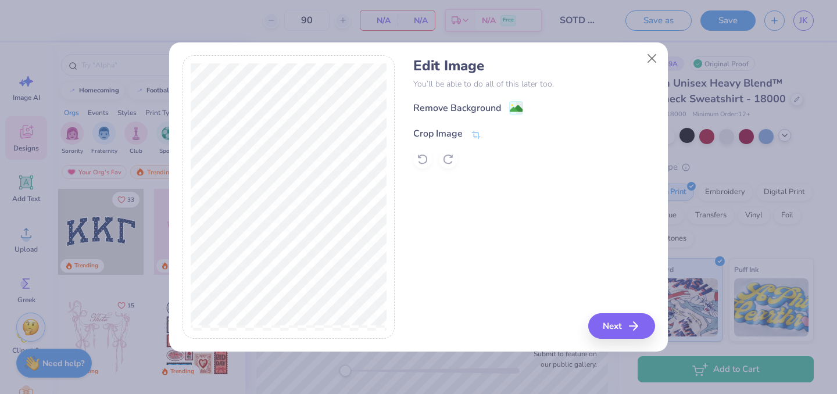
click at [472, 132] on icon at bounding box center [476, 134] width 9 height 8
click at [495, 133] on polyline at bounding box center [495, 132] width 5 height 3
click at [477, 108] on div "Remove Background" at bounding box center [457, 109] width 88 height 14
click at [610, 324] on button "Next" at bounding box center [623, 326] width 67 height 26
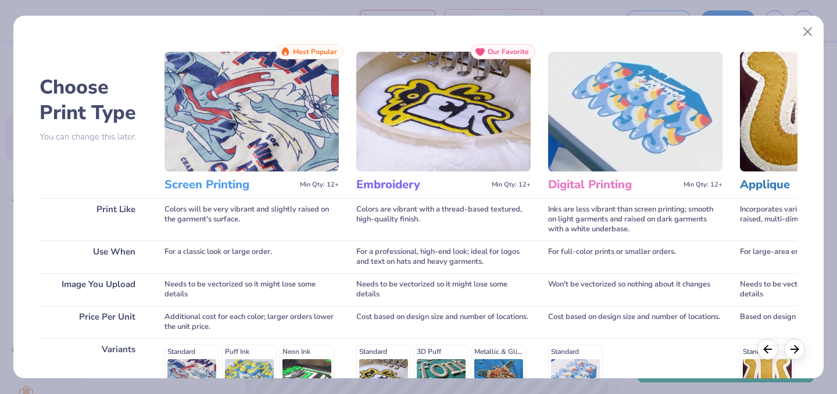
scroll to position [6, 0]
click at [474, 96] on img at bounding box center [443, 112] width 174 height 120
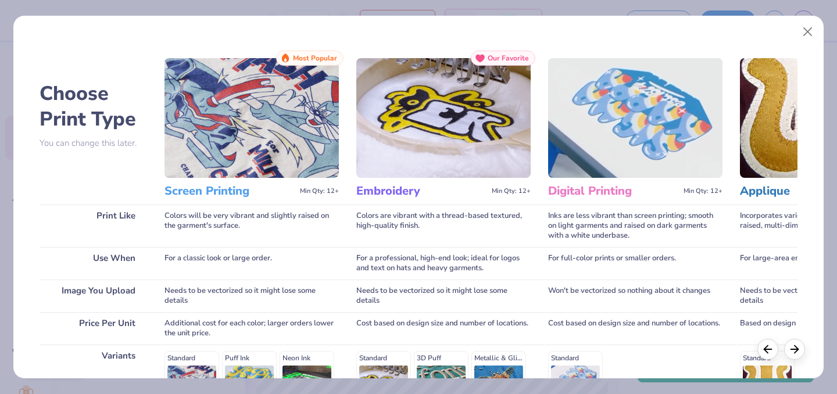
scroll to position [185, 0]
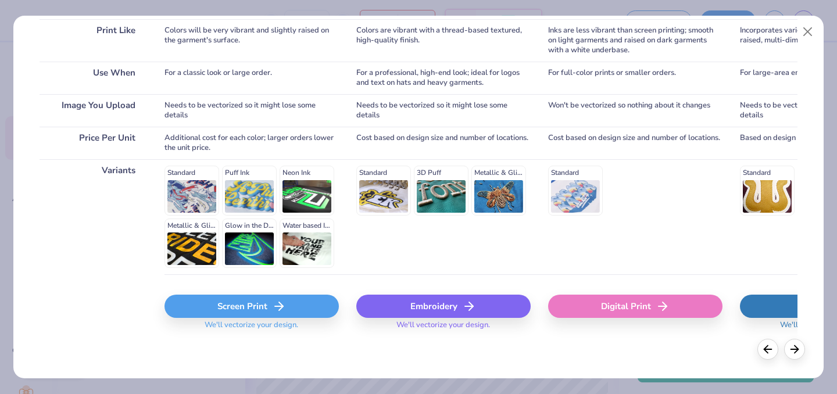
click at [416, 310] on div "Embroidery" at bounding box center [443, 306] width 174 height 23
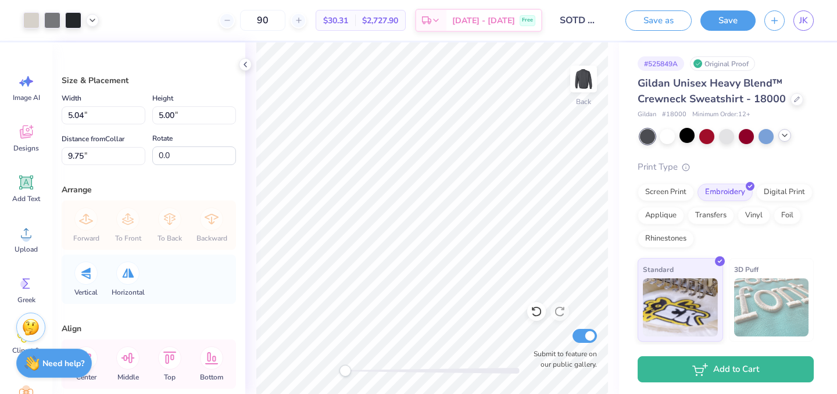
type input "2.05"
type input "2.03"
type input "12.72"
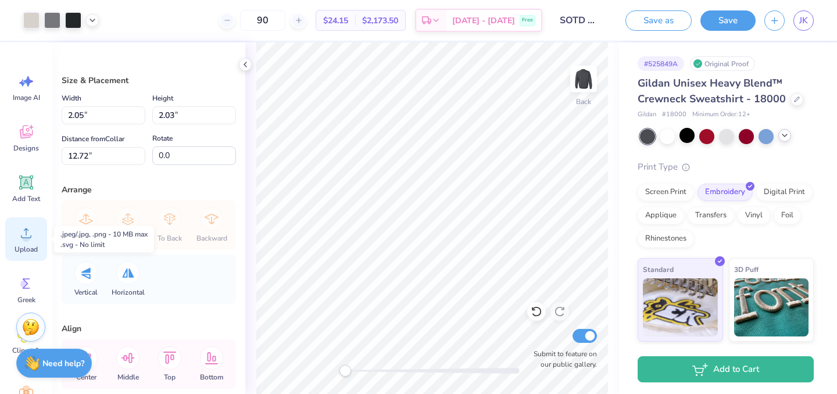
click at [24, 242] on div "Upload" at bounding box center [26, 239] width 42 height 44
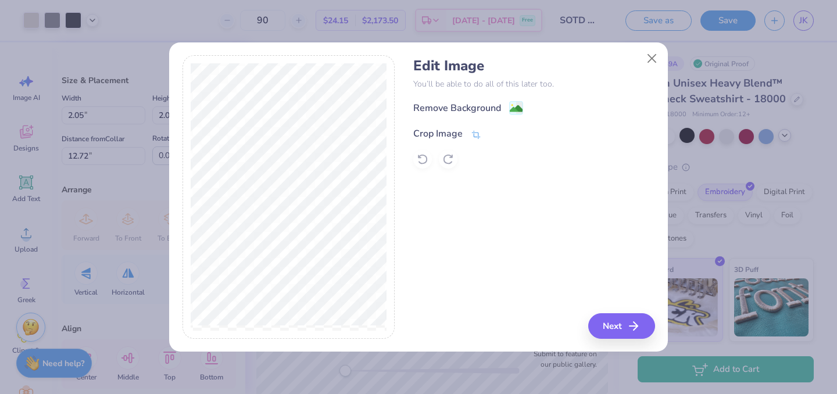
click at [477, 131] on icon at bounding box center [476, 135] width 10 height 10
click at [492, 132] on icon at bounding box center [495, 132] width 7 height 7
click at [517, 105] on image at bounding box center [516, 109] width 13 height 13
click at [425, 169] on div "Edit Image You’ll be able to do all of this later too. Remove Background Crop I…" at bounding box center [533, 197] width 241 height 284
click at [421, 157] on icon at bounding box center [423, 159] width 12 height 12
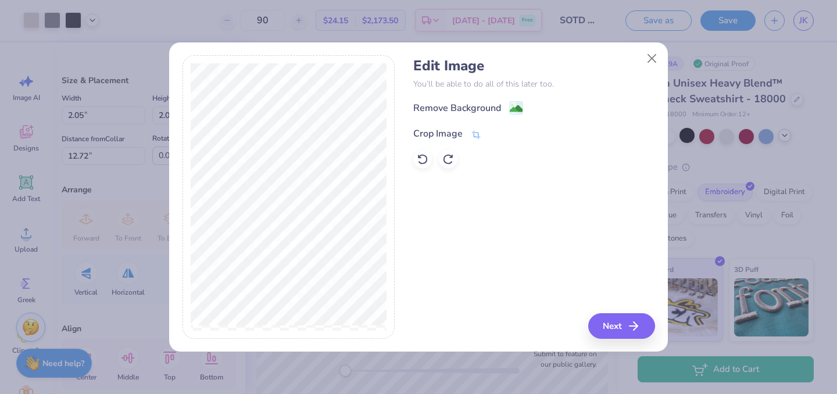
click at [461, 137] on div "Crop Image" at bounding box center [437, 134] width 49 height 14
click at [611, 327] on div "Edit Image You’ll be able to do all of this later too. Remove Background Crop I…" at bounding box center [533, 197] width 241 height 284
click at [496, 131] on polyline at bounding box center [495, 132] width 5 height 3
click at [626, 324] on button "Next" at bounding box center [623, 326] width 67 height 26
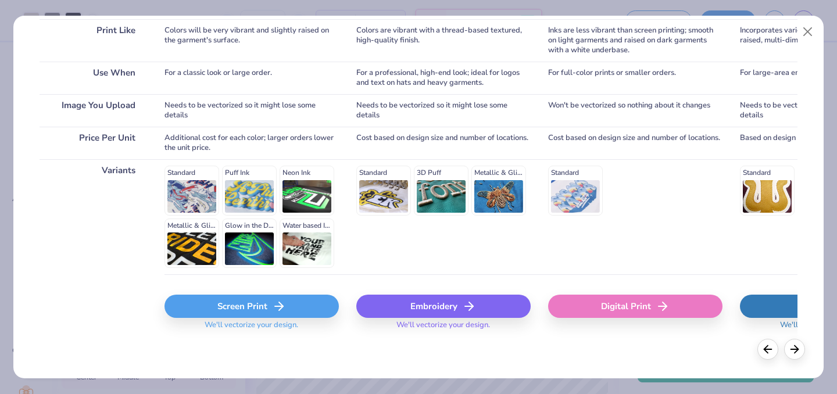
click at [262, 312] on div "Screen Print" at bounding box center [251, 306] width 174 height 23
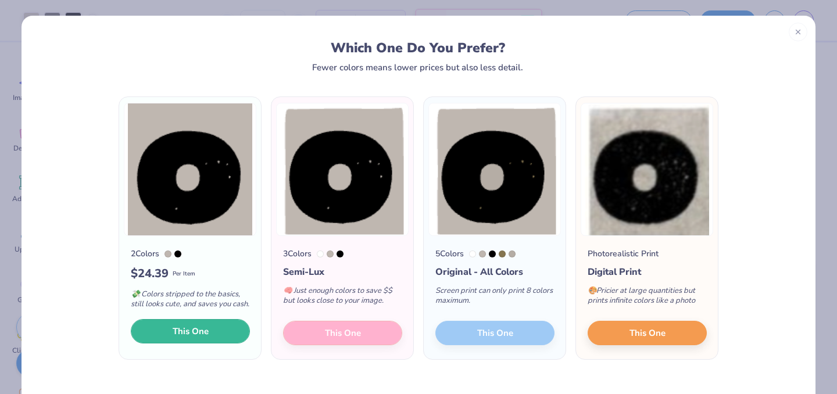
click at [238, 343] on button "This One" at bounding box center [190, 331] width 119 height 24
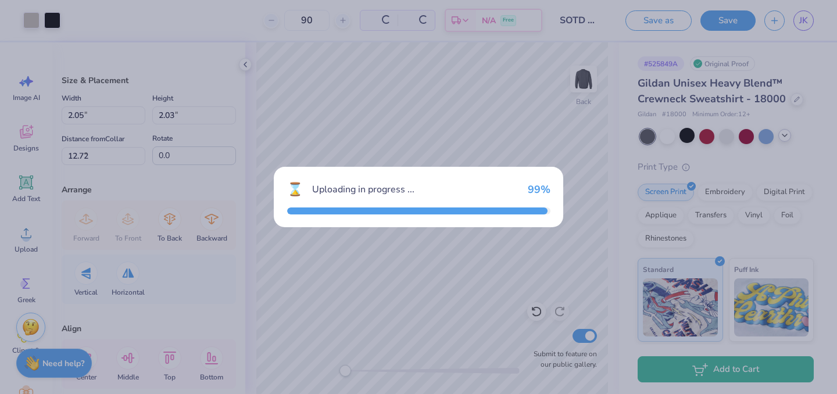
type input "4.75"
type input "5.06"
type input "9.72"
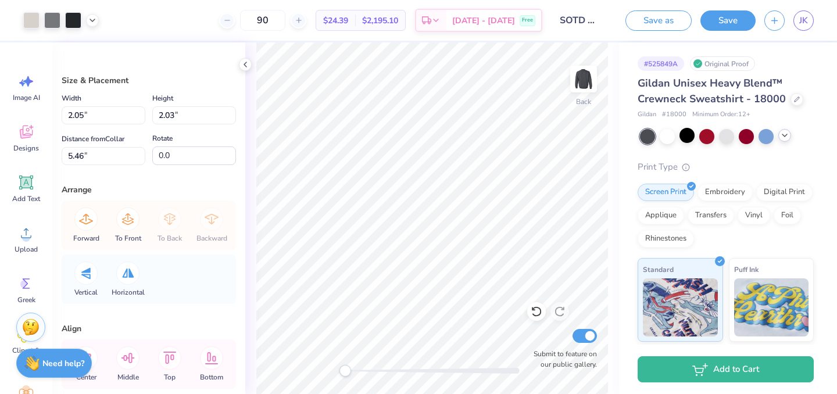
type input "2.05"
type input "2.03"
type input "5.46"
type input "2.85"
type input "2.83"
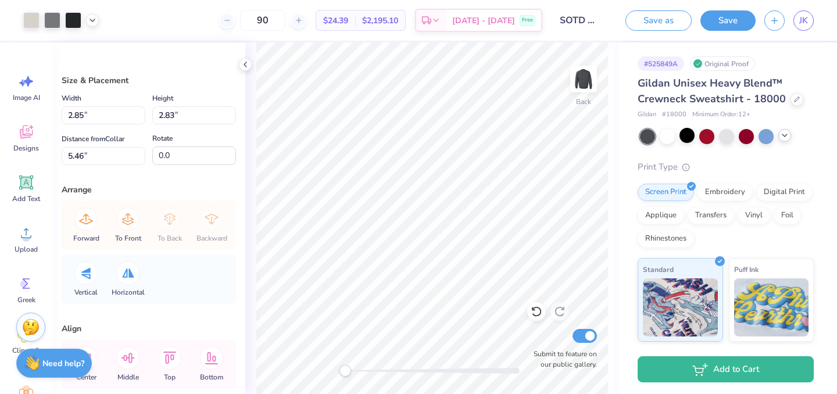
type input "-8.1"
type input "1.86"
type input "1.98"
type input "12.80"
type input "0.0"
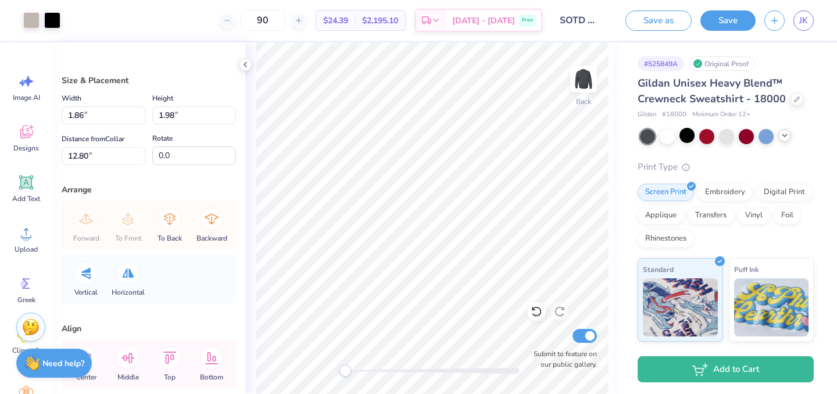
type input "2.13"
type input "2.26"
type input "12.51"
type input "9.1"
type input "2.46"
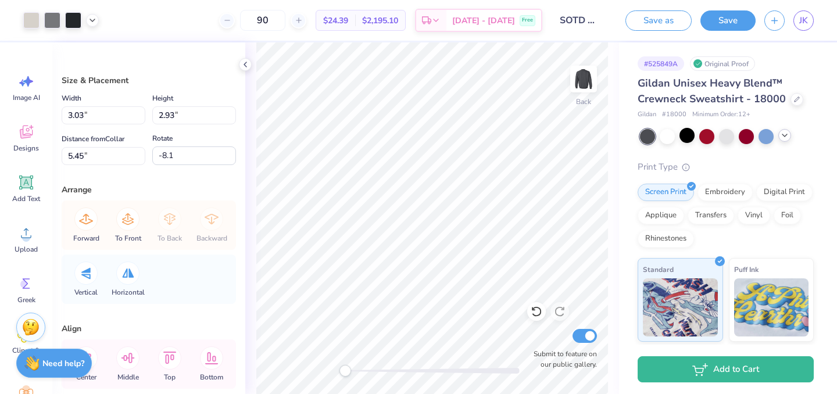
type input "2.57"
type input "5.63"
type input "9.1"
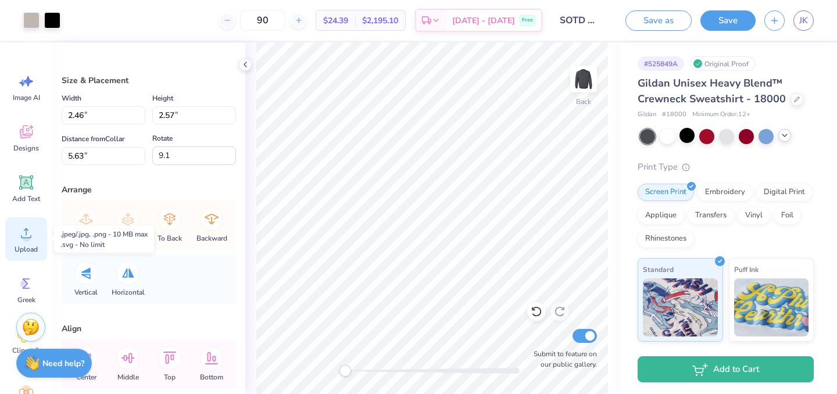
click at [24, 242] on div "Upload" at bounding box center [26, 239] width 42 height 44
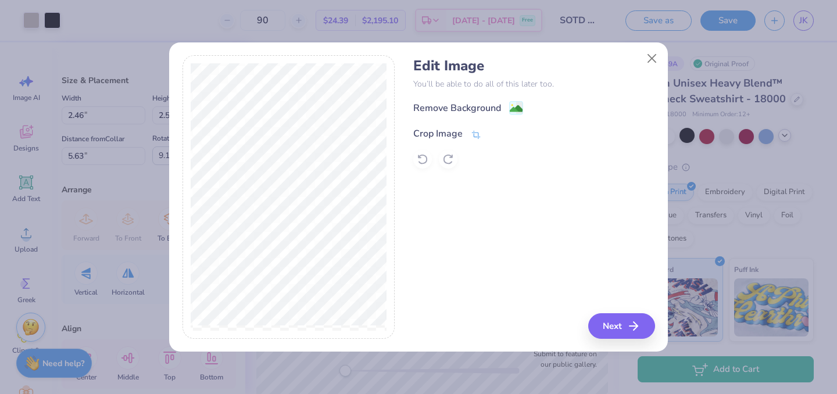
click at [449, 135] on div "Crop Image" at bounding box center [437, 134] width 49 height 14
click at [493, 133] on icon at bounding box center [495, 132] width 7 height 7
click at [475, 112] on div "Remove Background" at bounding box center [457, 109] width 88 height 14
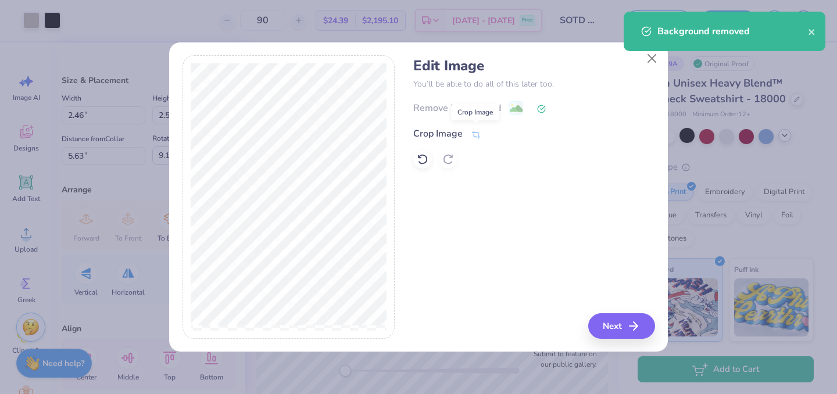
click at [471, 128] on span at bounding box center [476, 134] width 10 height 14
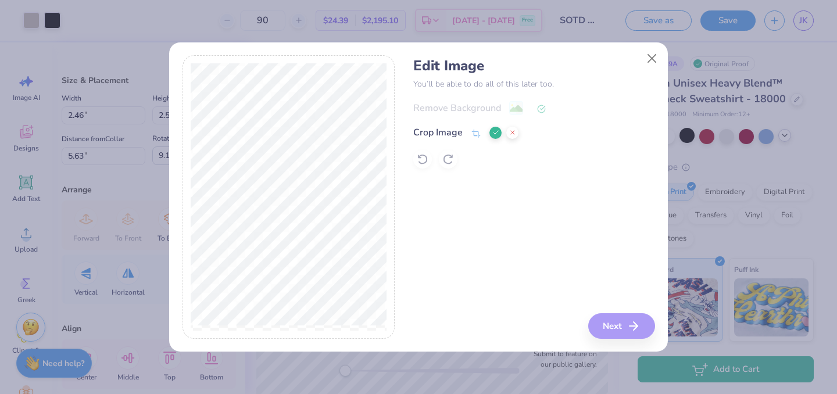
click at [622, 325] on div "Edit Image You’ll be able to do all of this later too. Remove Background Crop I…" at bounding box center [533, 197] width 241 height 284
click at [495, 142] on div "Remove Background Crop Image" at bounding box center [533, 135] width 241 height 68
click at [495, 137] on button at bounding box center [495, 133] width 12 height 12
click at [616, 328] on button "Next" at bounding box center [623, 326] width 67 height 26
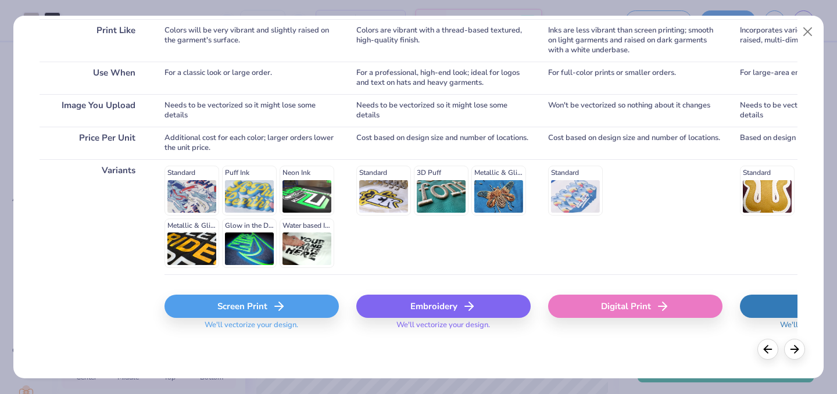
click at [274, 309] on icon at bounding box center [279, 306] width 14 height 14
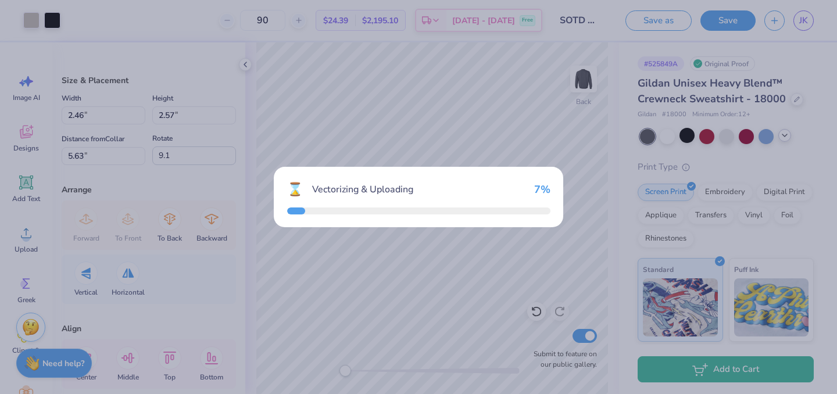
type input "4.07"
type input "5.98"
type input "9.26"
type textarea "x"
type input "0.0"
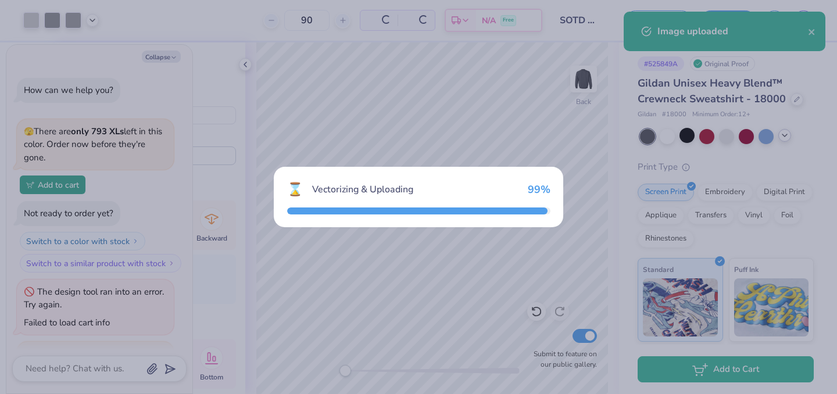
scroll to position [109, 0]
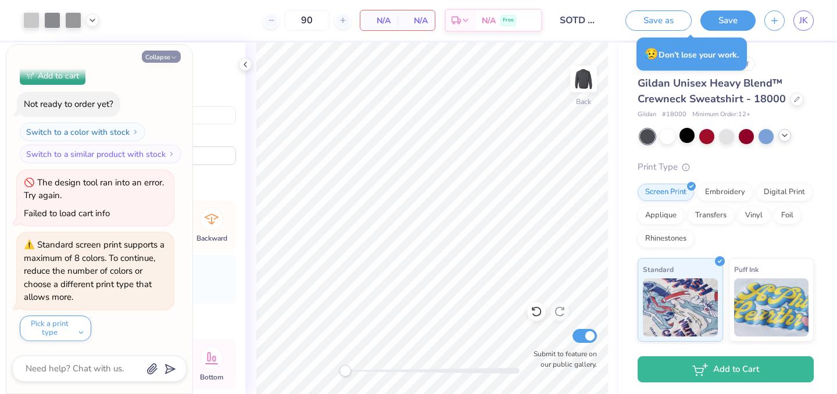
click at [157, 55] on button "Collapse" at bounding box center [161, 57] width 39 height 12
type textarea "x"
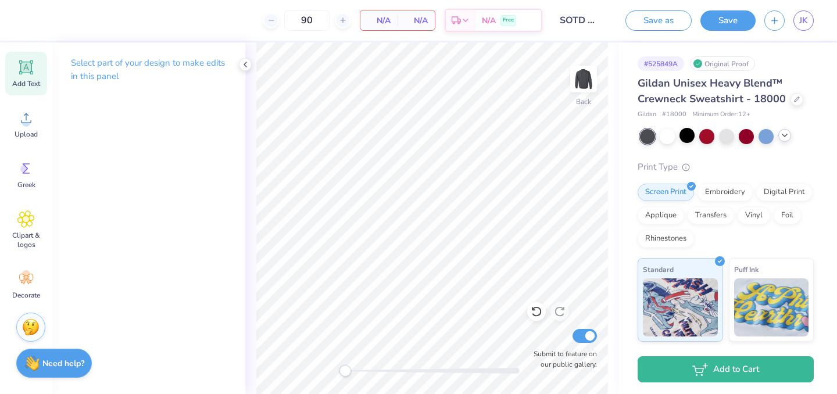
scroll to position [0, 0]
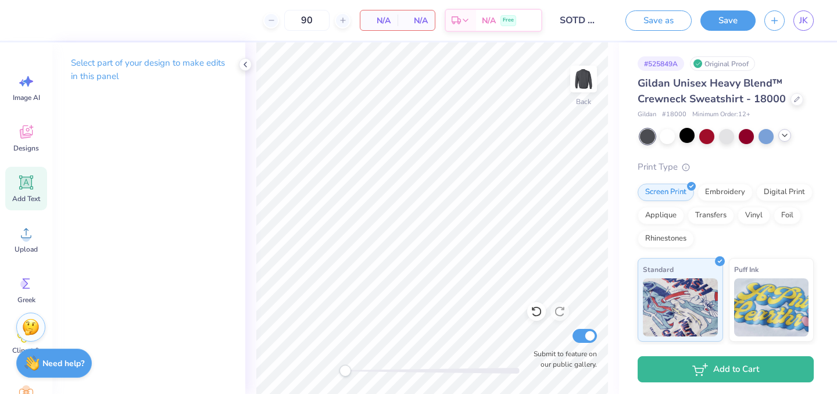
click at [34, 192] on div "Add Text" at bounding box center [26, 189] width 42 height 44
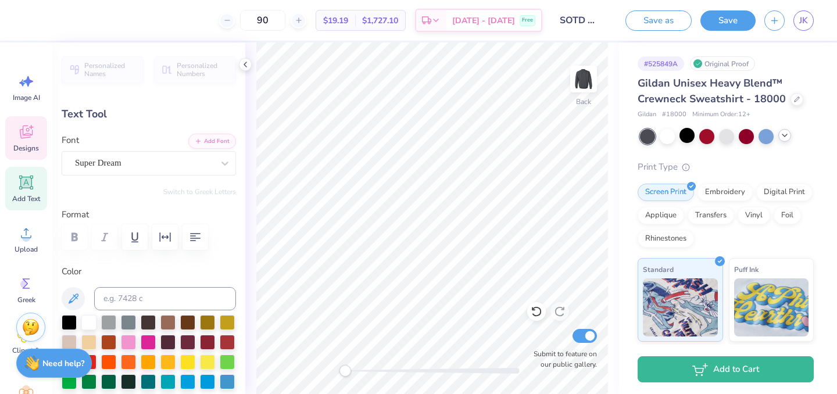
click at [34, 139] on icon at bounding box center [25, 131] width 17 height 17
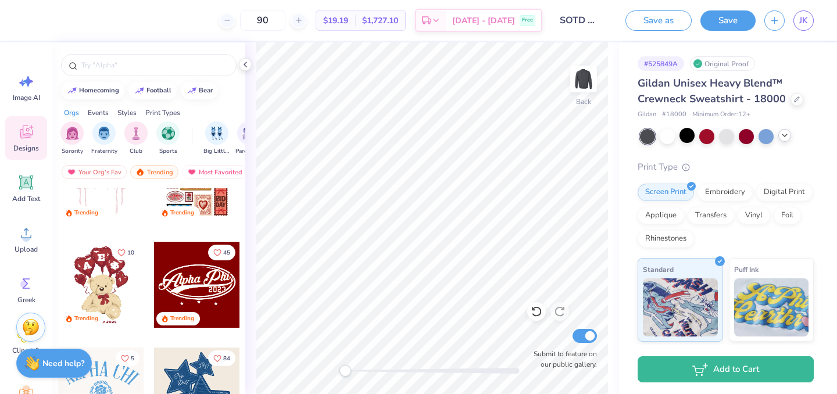
scroll to position [169, 0]
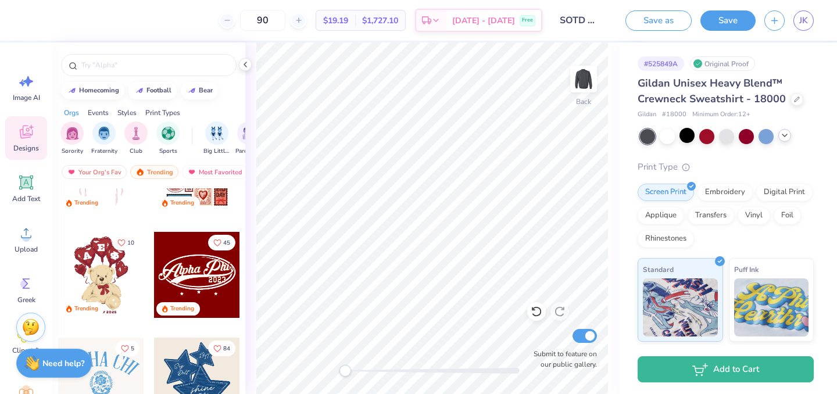
click at [128, 112] on div "Styles" at bounding box center [126, 113] width 19 height 10
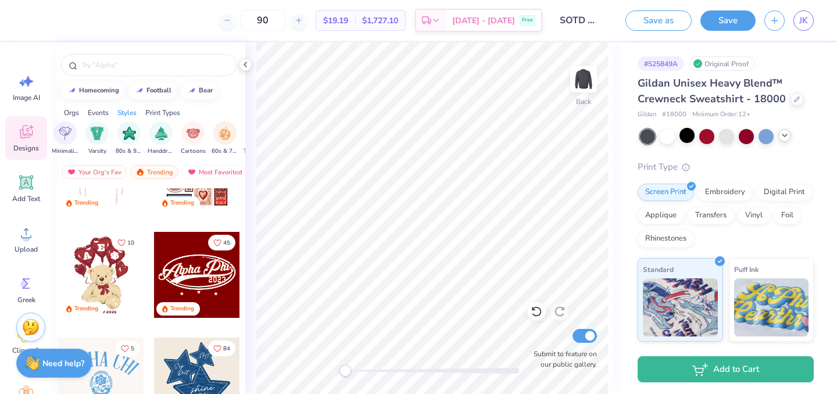
click at [110, 131] on div "Classic Y2K Minimalist Varsity 80s & 90s Handdrawn Cartoons 60s & 70s Typograph…" at bounding box center [152, 138] width 324 height 34
click at [105, 132] on div "filter for Varsity" at bounding box center [96, 131] width 23 height 23
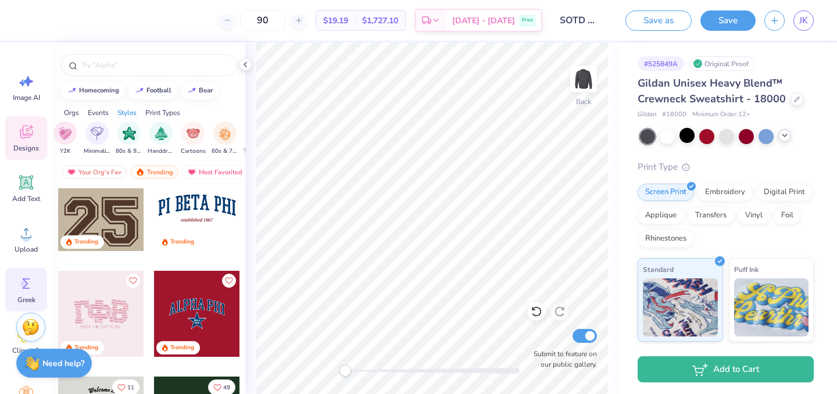
scroll to position [115, 0]
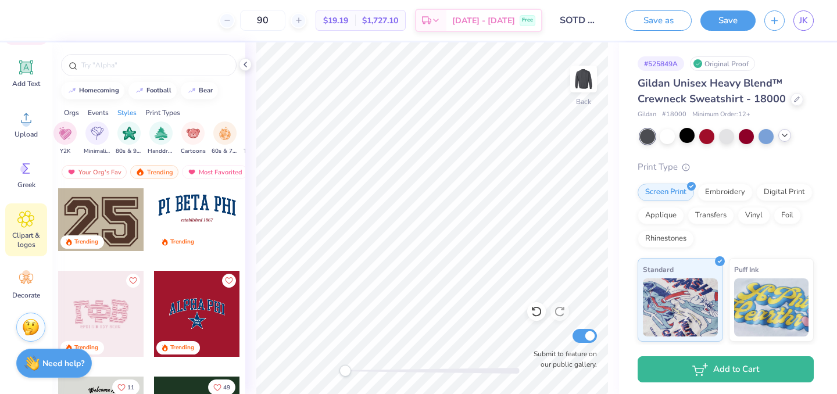
click at [22, 240] on span "Clipart & logos" at bounding box center [26, 240] width 38 height 19
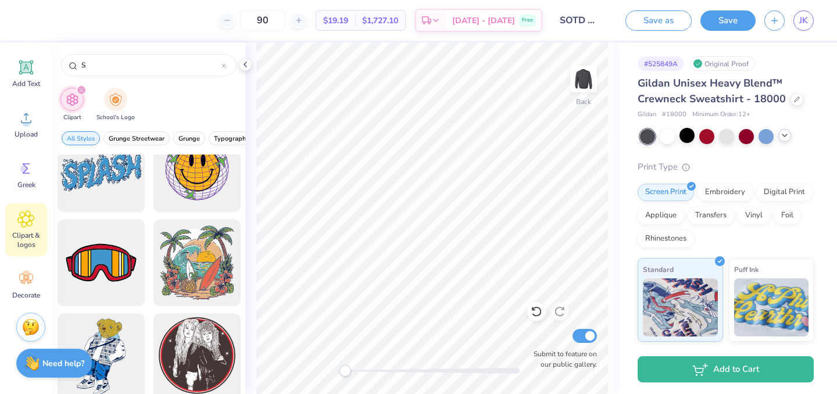
scroll to position [0, 0]
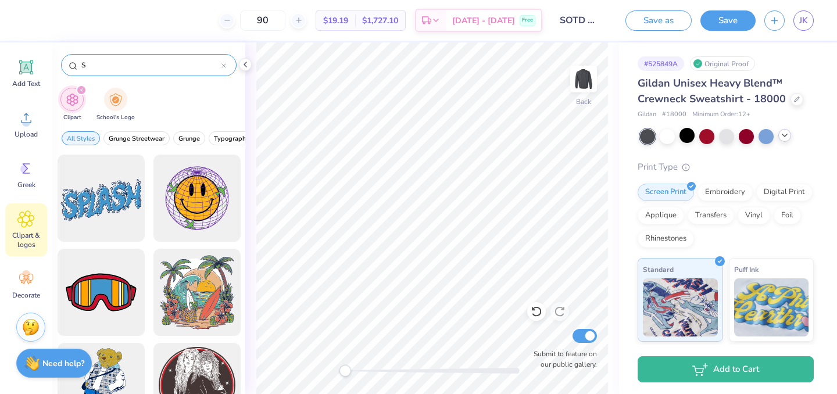
click at [188, 60] on input "S" at bounding box center [150, 65] width 141 height 12
click at [82, 91] on icon "filter for Clipart" at bounding box center [81, 90] width 5 height 5
click at [80, 88] on div "filter for Clipart" at bounding box center [81, 90] width 10 height 10
click at [109, 97] on img "filter for School's Logo" at bounding box center [115, 98] width 13 height 13
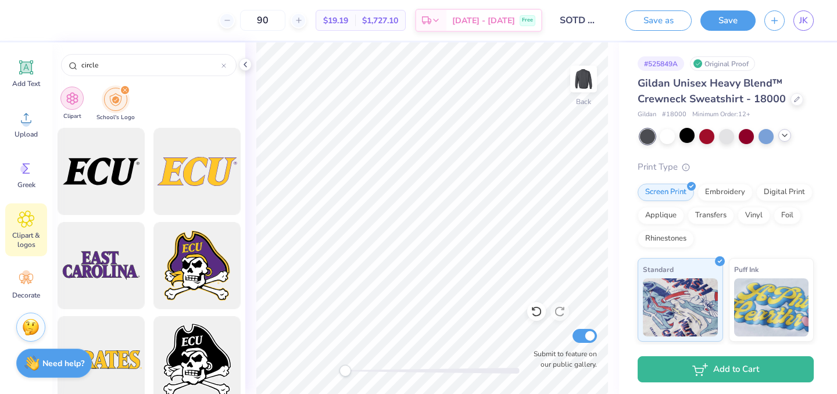
click at [77, 96] on img "filter for Clipart" at bounding box center [72, 98] width 13 height 13
type input "S"
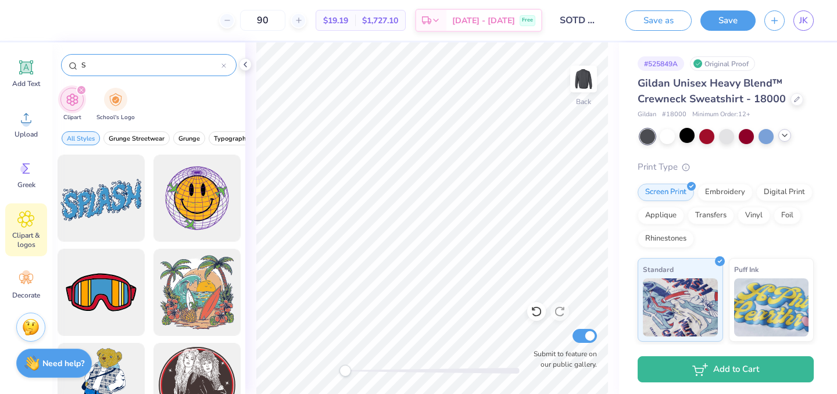
click at [144, 75] on div "S" at bounding box center [149, 65] width 176 height 22
click at [139, 66] on input "S" at bounding box center [150, 65] width 141 height 12
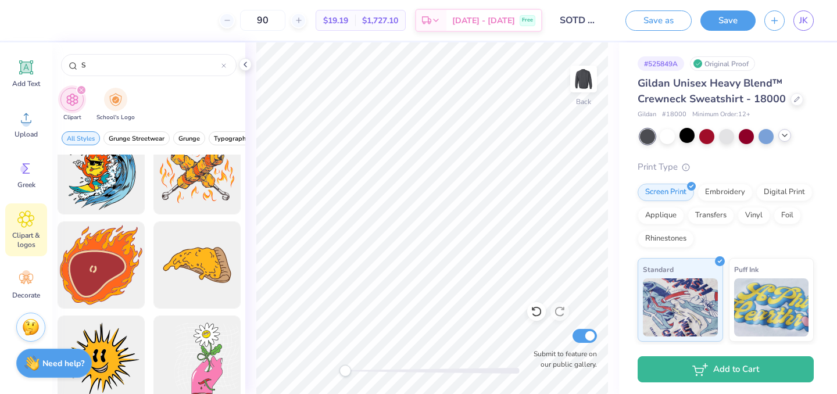
scroll to position [2768, 0]
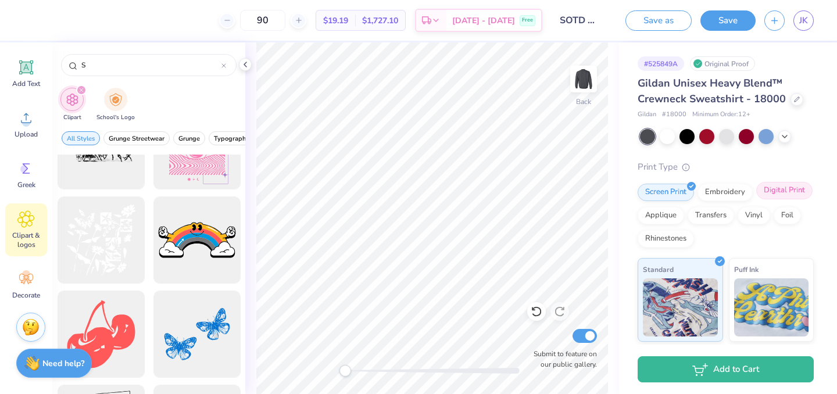
click at [779, 189] on div "Digital Print" at bounding box center [784, 190] width 56 height 17
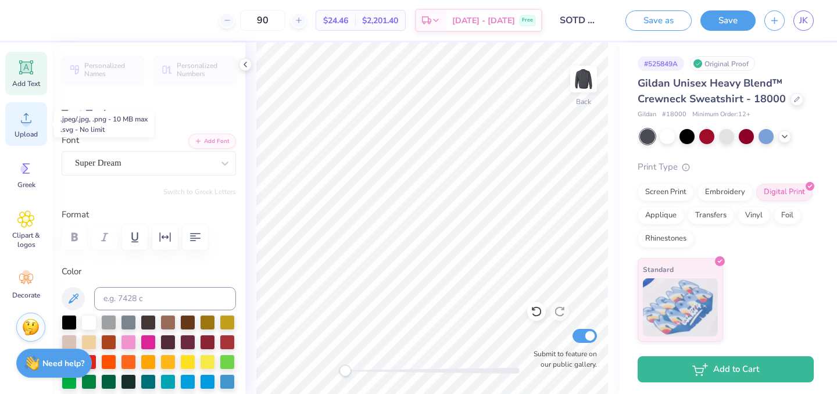
click at [35, 119] on div "Upload" at bounding box center [26, 124] width 42 height 44
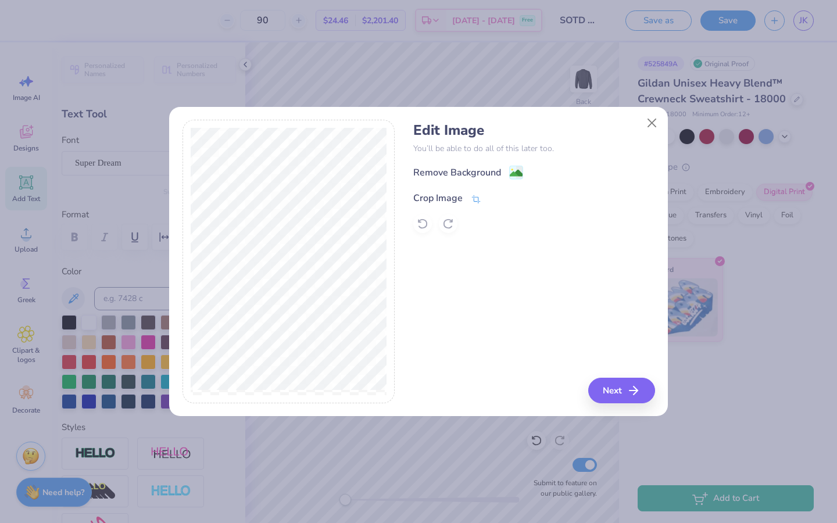
click at [459, 199] on div "Crop Image" at bounding box center [437, 198] width 49 height 14
click at [496, 194] on icon at bounding box center [495, 197] width 7 height 7
click at [480, 169] on div "Remove Background" at bounding box center [457, 174] width 88 height 14
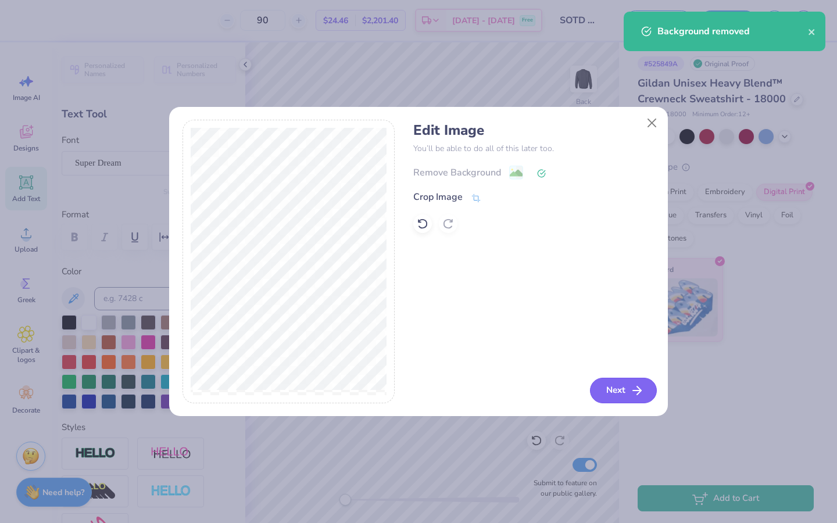
click at [614, 387] on button "Next" at bounding box center [623, 391] width 67 height 26
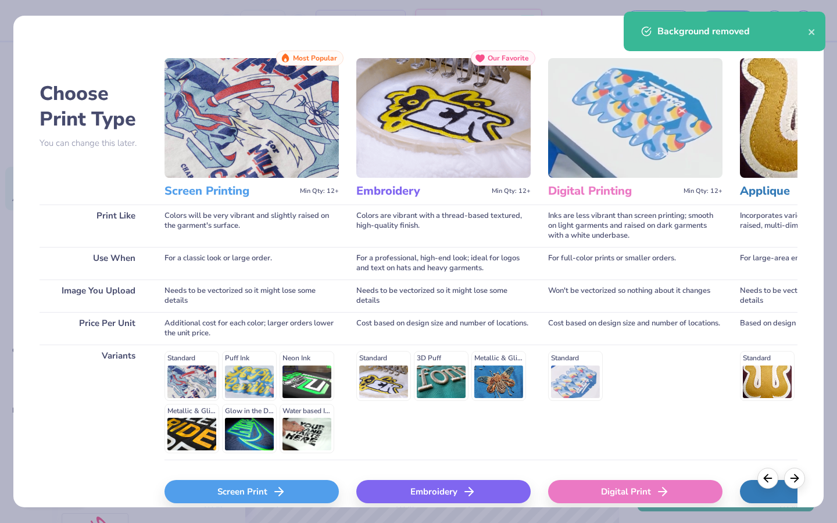
click at [249, 382] on div "Standard Puff Ink Neon Ink Metallic & Glitter Ink Glow in the Dark Ink Water ba…" at bounding box center [251, 402] width 174 height 102
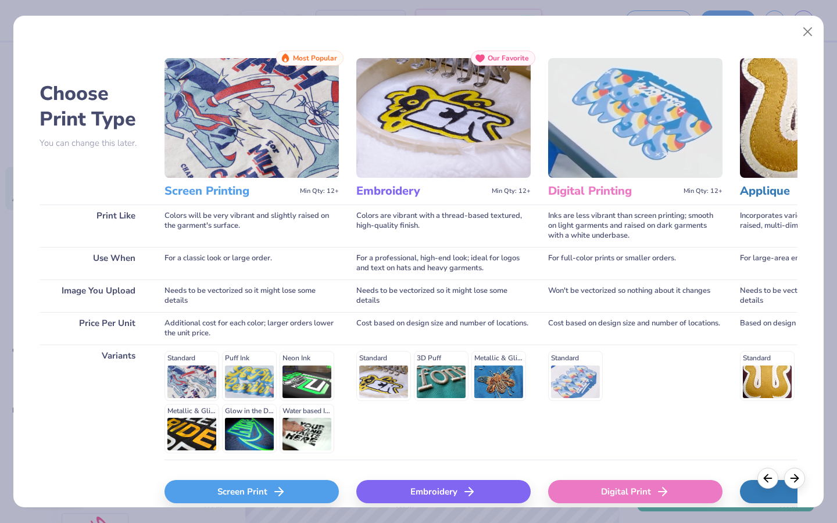
scroll to position [0, 27]
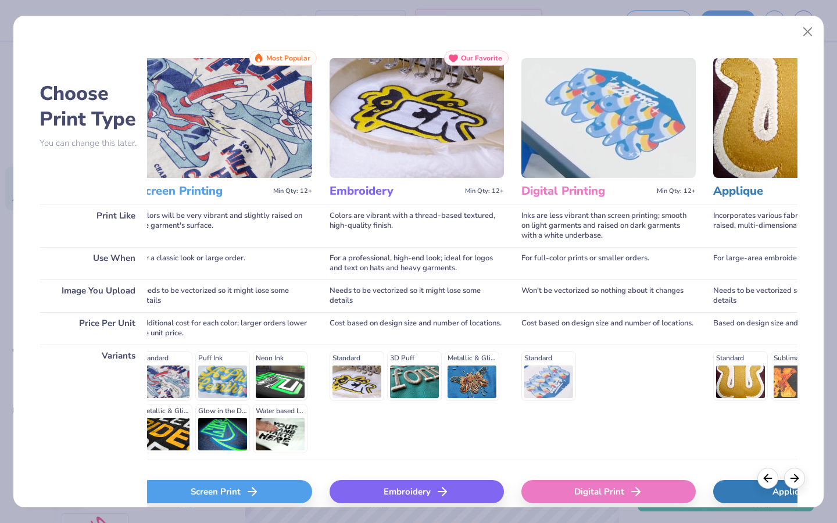
click at [586, 393] on div "Digital Print" at bounding box center [608, 491] width 174 height 23
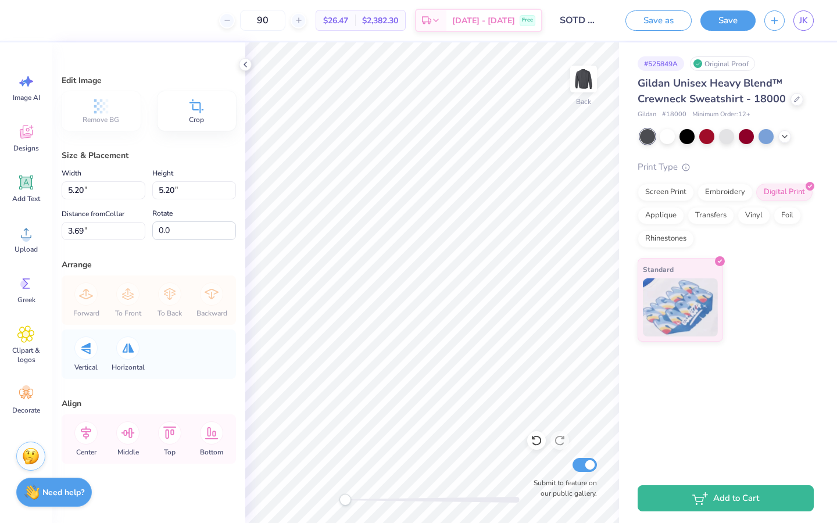
click at [201, 108] on icon at bounding box center [196, 106] width 17 height 17
click at [188, 107] on icon at bounding box center [196, 106] width 17 height 17
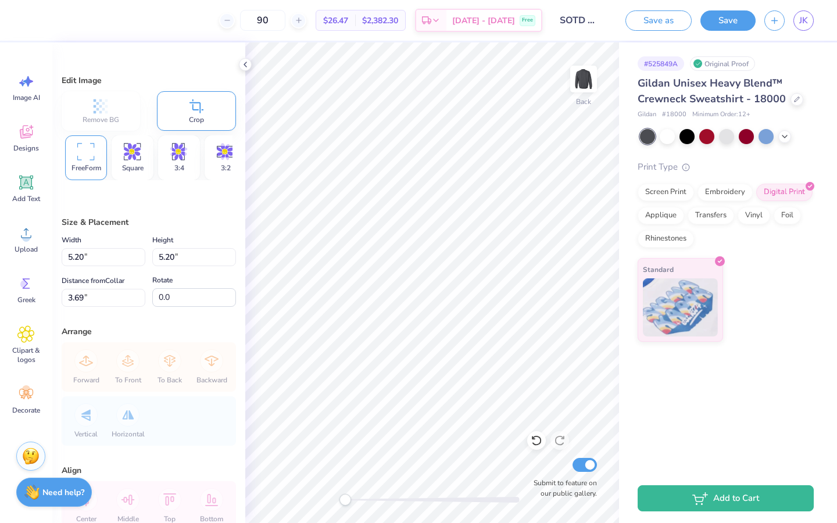
click at [216, 113] on div "Crop" at bounding box center [197, 111] width 80 height 40
click at [215, 115] on div "Crop" at bounding box center [197, 111] width 80 height 40
type input "-5.9"
type input "2.94"
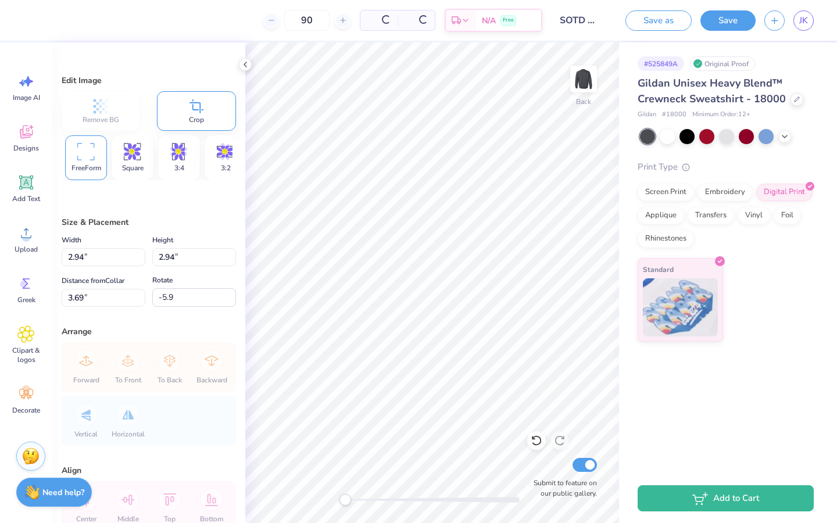
type input "0.0"
click at [221, 106] on div "Crop" at bounding box center [197, 111] width 80 height 40
click at [247, 63] on icon at bounding box center [245, 64] width 9 height 9
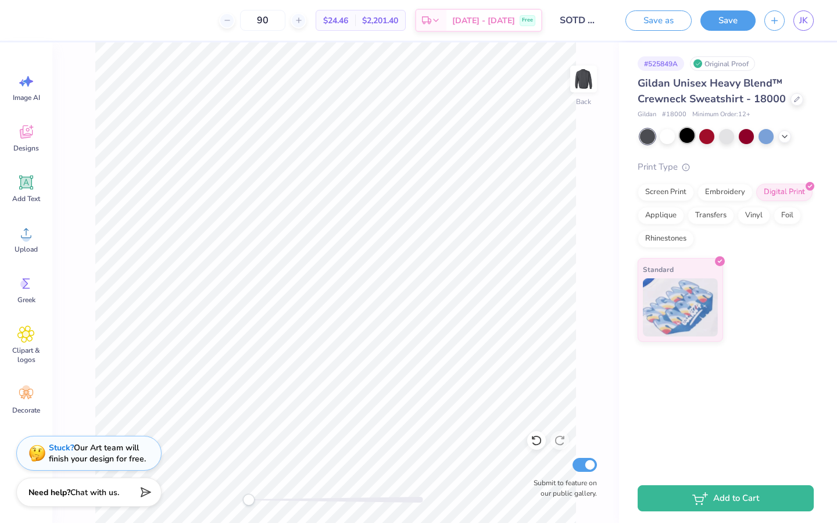
click at [686, 139] on div at bounding box center [686, 135] width 15 height 15
type input "3.06"
type input "2.92"
type input "3.76"
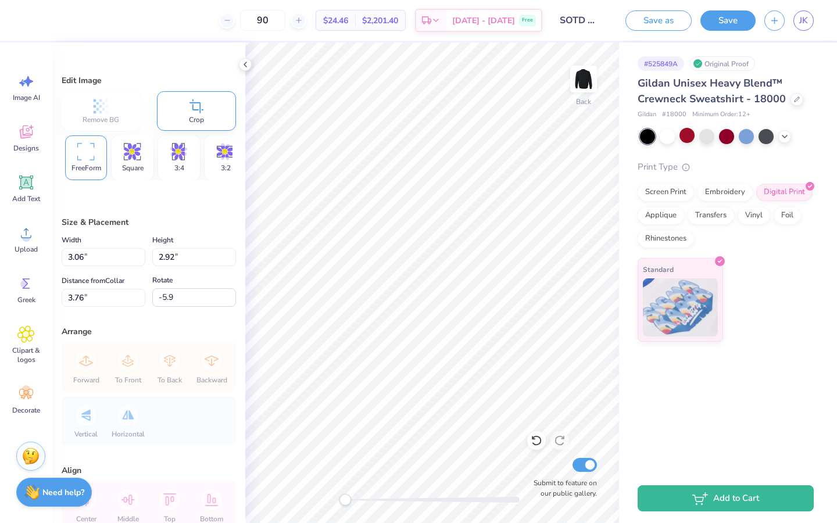
click at [203, 118] on div "Crop" at bounding box center [197, 111] width 80 height 40
click at [80, 159] on icon at bounding box center [85, 151] width 17 height 17
type input "0.0"
click at [211, 186] on icon at bounding box center [209, 188] width 7 height 7
click at [246, 65] on icon at bounding box center [245, 64] width 9 height 9
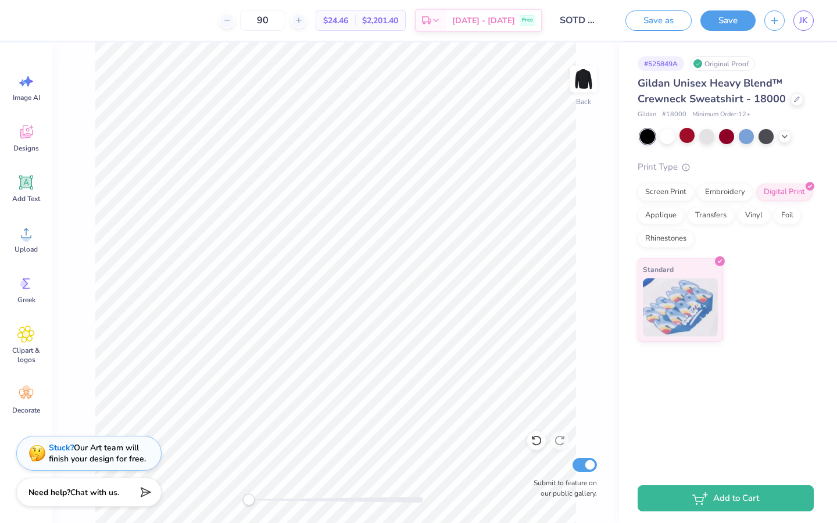
type input "2.49"
type input "3.63"
type input "-5.9"
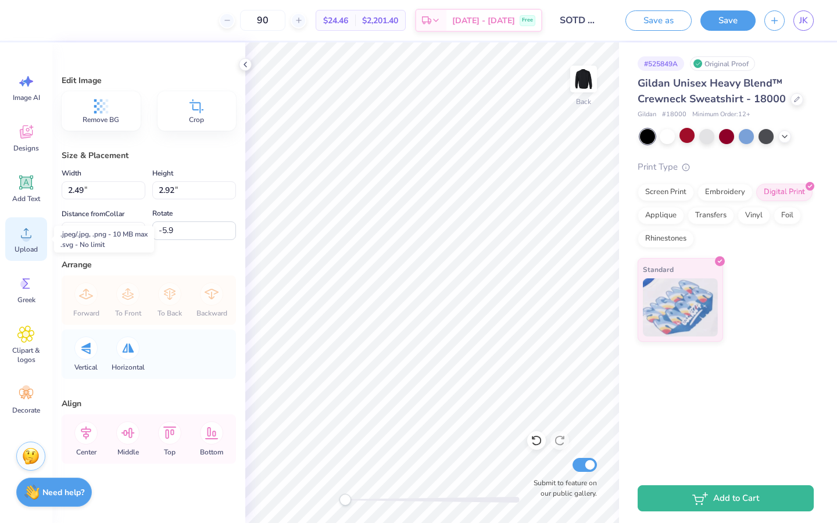
click at [24, 236] on circle at bounding box center [26, 238] width 8 height 8
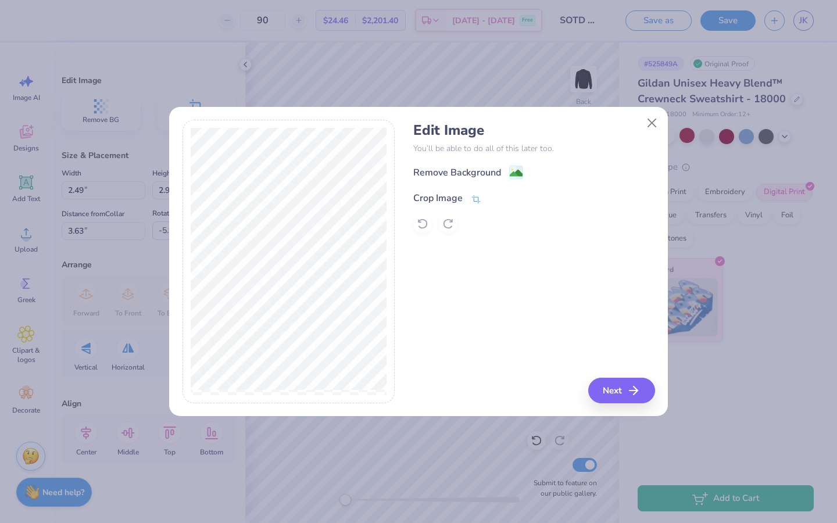
click at [461, 200] on div "Crop Image" at bounding box center [437, 198] width 49 height 14
click at [495, 199] on icon at bounding box center [495, 197] width 7 height 7
click at [495, 163] on div "Edit Image You’ll be able to do all of this later too. Remove Background Crop I…" at bounding box center [533, 177] width 241 height 111
click at [495, 167] on div "Remove Background" at bounding box center [457, 174] width 88 height 14
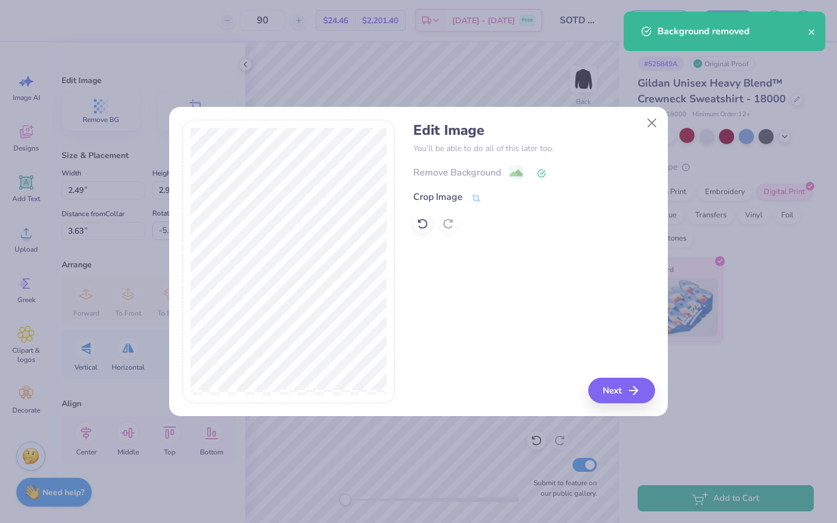
click at [520, 169] on div "Remove Background" at bounding box center [533, 172] width 241 height 15
click at [477, 193] on span at bounding box center [476, 198] width 10 height 14
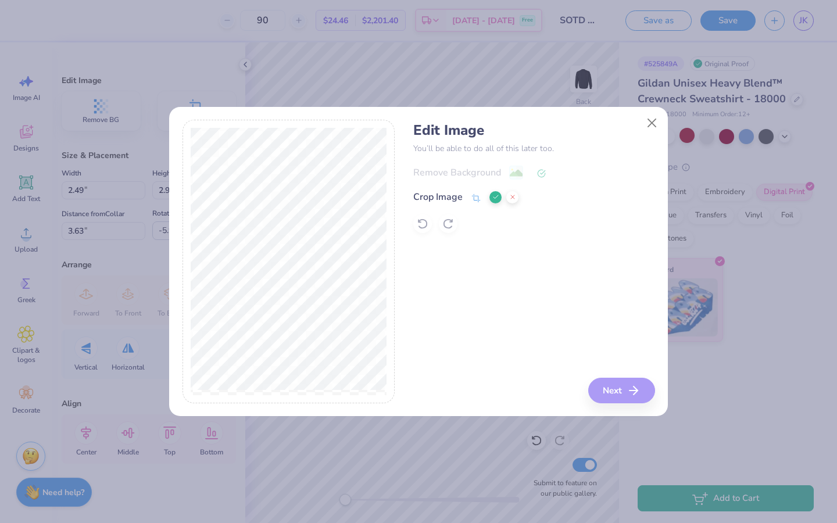
click at [417, 223] on div at bounding box center [533, 223] width 241 height 19
click at [494, 199] on icon at bounding box center [495, 197] width 7 height 7
click at [424, 224] on icon at bounding box center [423, 224] width 12 height 12
click at [463, 198] on div "Crop Image" at bounding box center [447, 198] width 68 height 14
click at [492, 196] on icon at bounding box center [495, 197] width 7 height 7
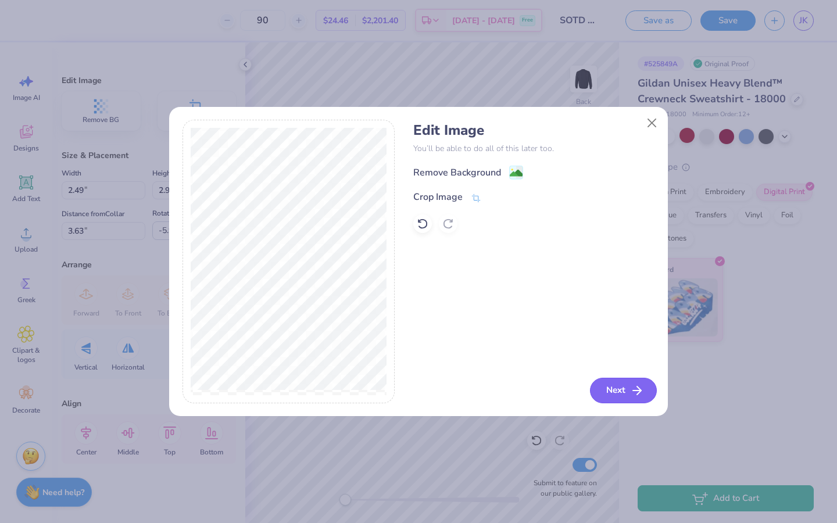
click at [607, 386] on button "Next" at bounding box center [623, 391] width 67 height 26
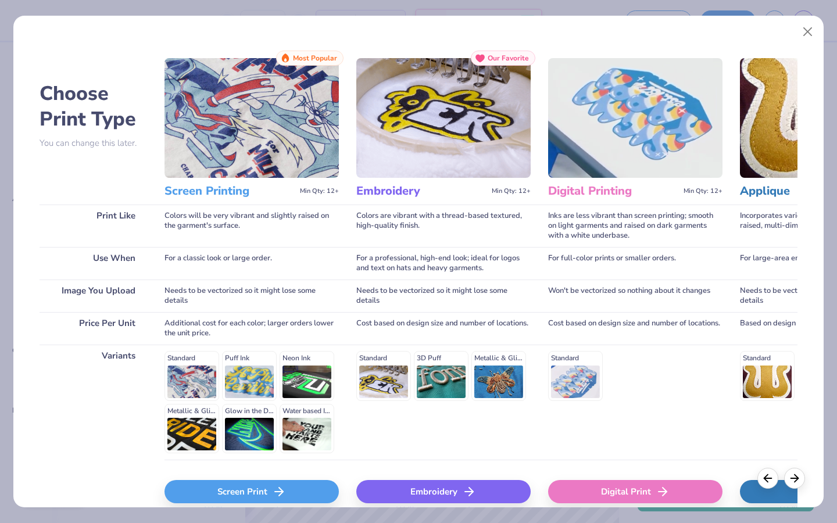
click at [633, 393] on div "Digital Print" at bounding box center [635, 491] width 174 height 23
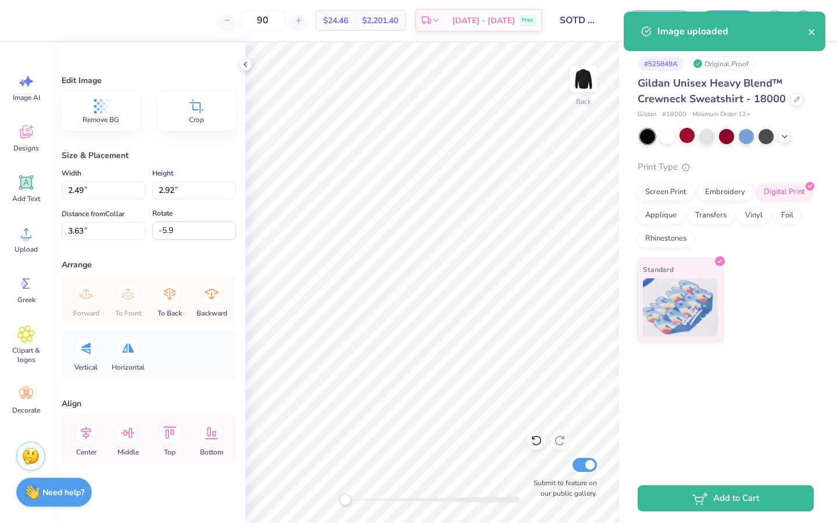
type input "4.71"
type input "4.95"
type input "9.77"
type input "0.0"
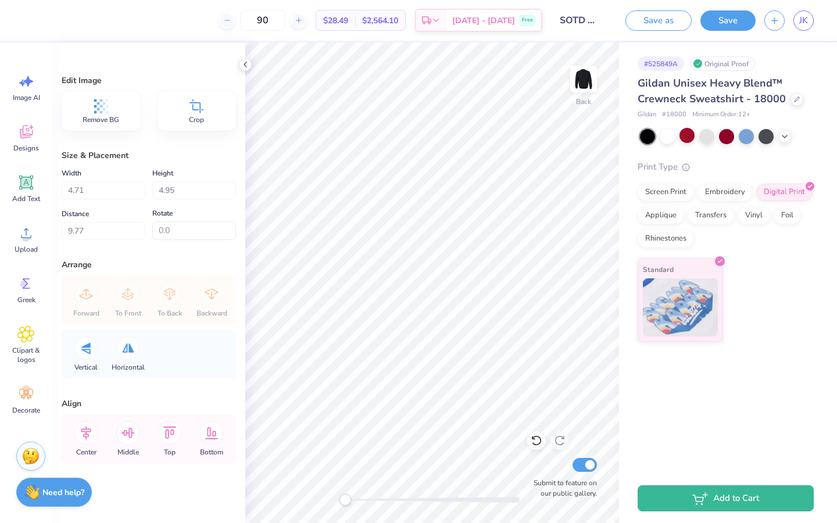
type input "3.33"
type input "3.50"
type input "11.22"
click at [411, 393] on div "Back Submit to feature on our public gallery." at bounding box center [432, 282] width 374 height 481
click at [404, 393] on div "Back Submit to feature on our public gallery." at bounding box center [432, 282] width 374 height 481
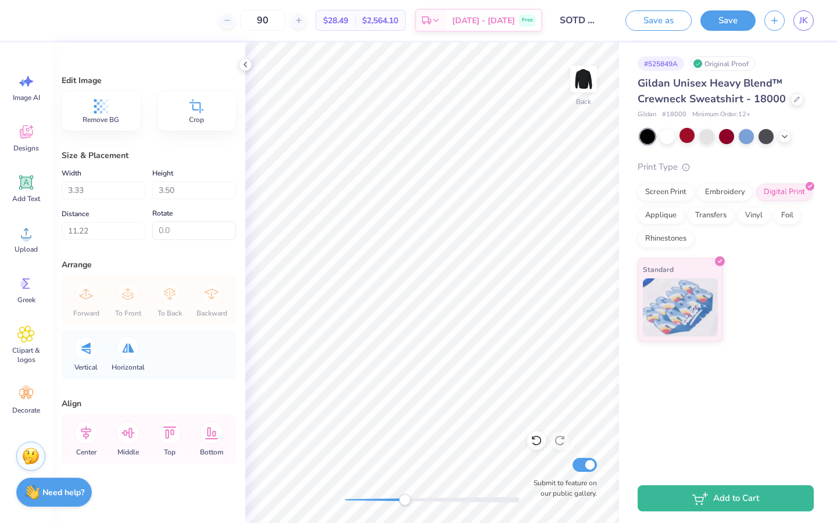
click at [202, 124] on span "Crop" at bounding box center [196, 119] width 15 height 9
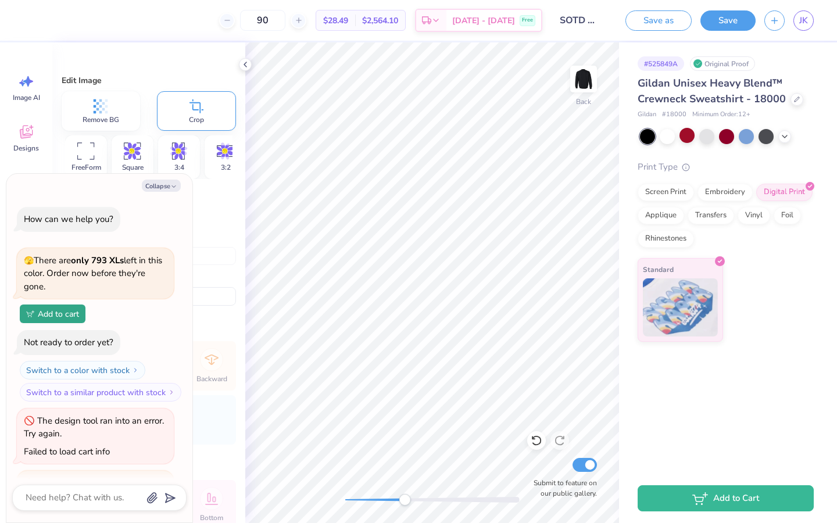
scroll to position [154, 0]
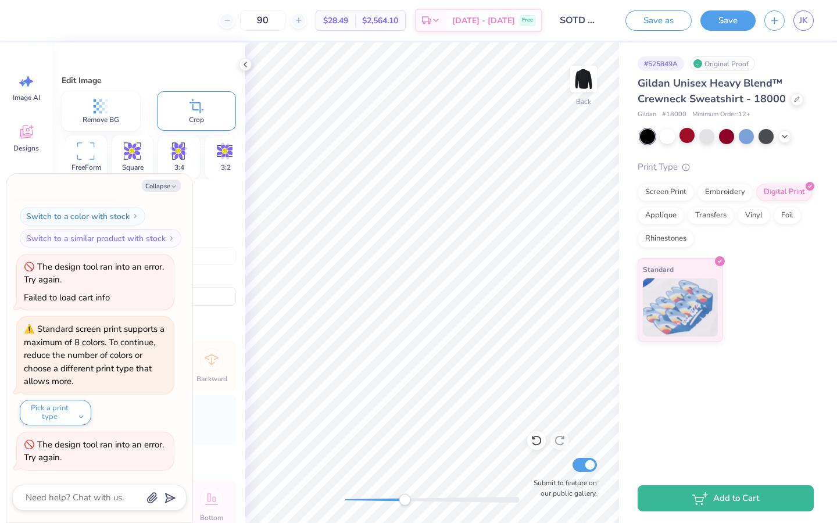
click at [93, 151] on icon at bounding box center [85, 150] width 17 height 17
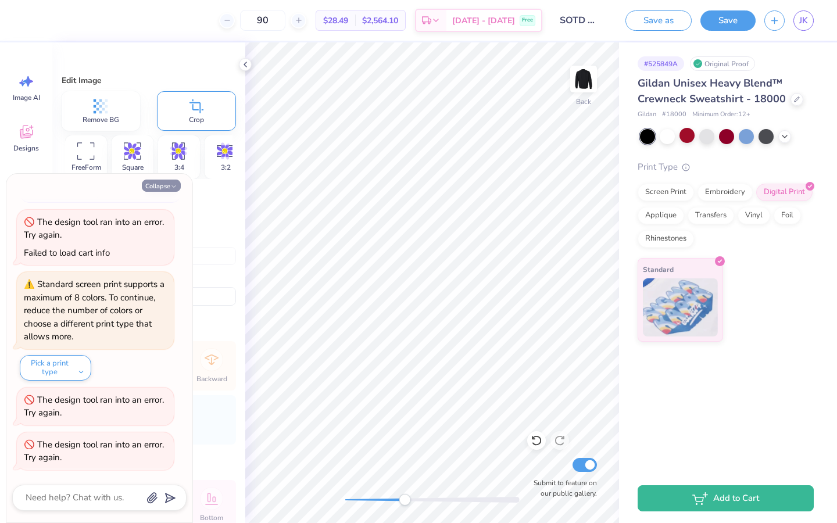
click at [148, 182] on button "Collapse" at bounding box center [161, 186] width 39 height 12
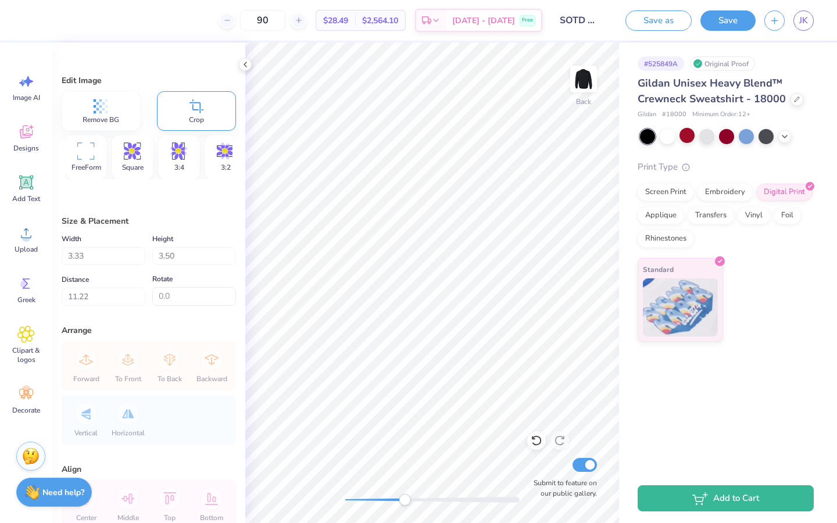
click at [95, 159] on div "FreeForm" at bounding box center [86, 157] width 42 height 44
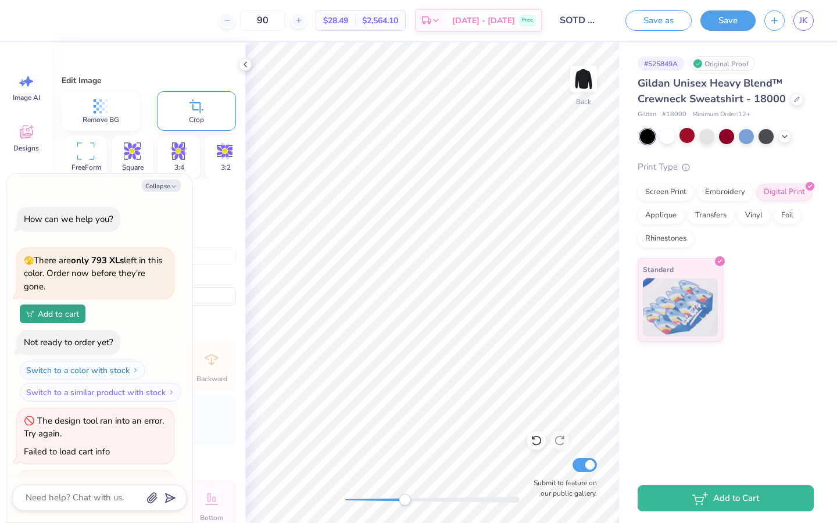
scroll to position [244, 0]
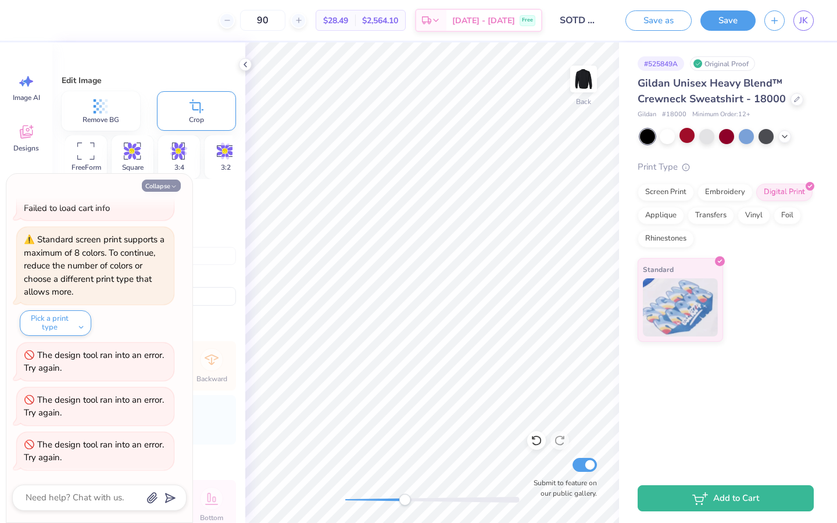
click at [165, 184] on button "Collapse" at bounding box center [161, 186] width 39 height 12
type textarea "x"
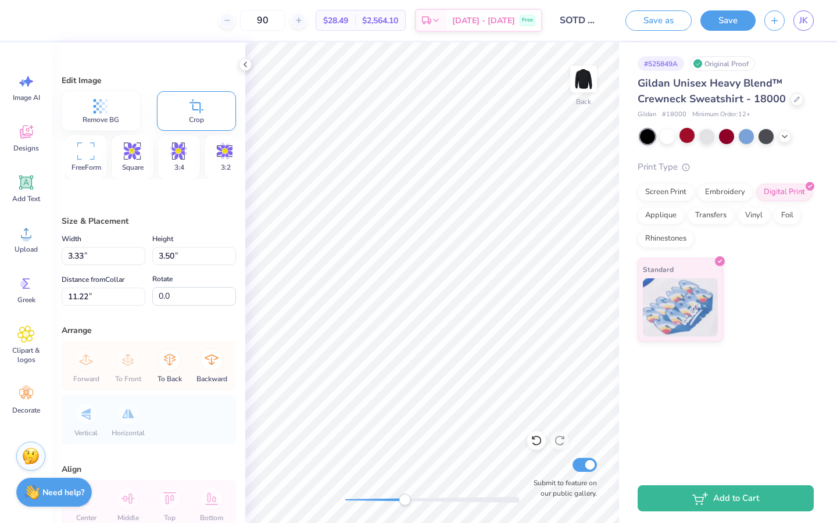
click at [87, 152] on icon at bounding box center [85, 150] width 17 height 17
click at [209, 191] on icon at bounding box center [209, 188] width 7 height 7
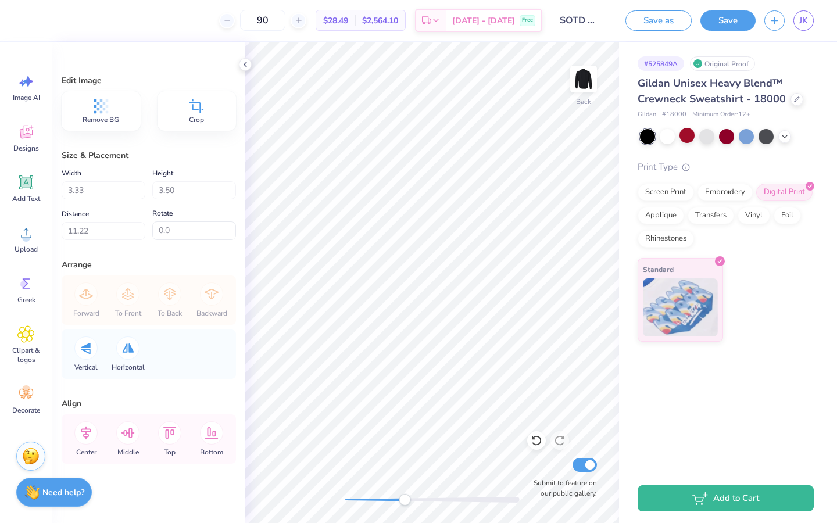
type input "3.21"
type input "3.38"
type input "11.37"
click at [211, 118] on div "Crop" at bounding box center [196, 111] width 79 height 40
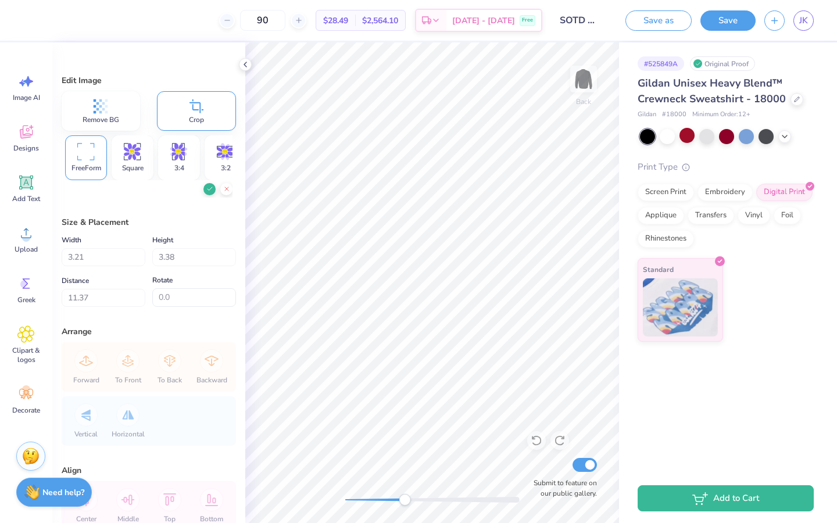
click at [73, 158] on div "FreeForm" at bounding box center [86, 157] width 42 height 45
click at [208, 192] on icon at bounding box center [209, 188] width 7 height 7
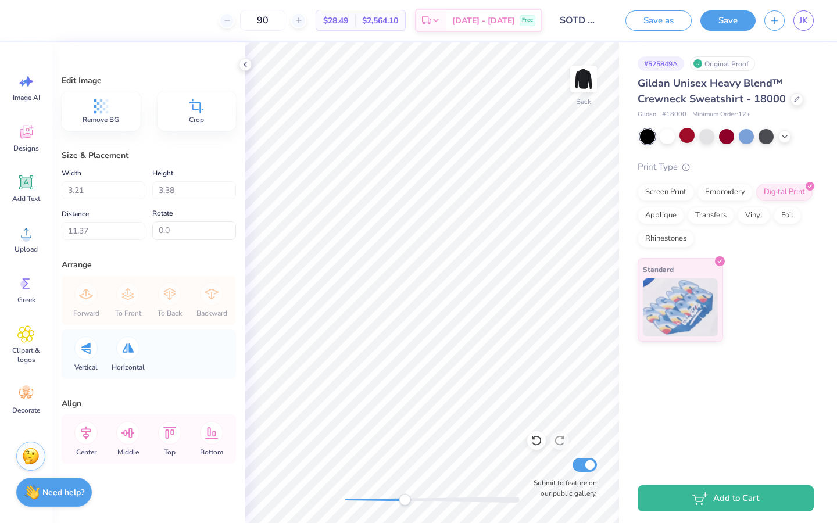
type input "3.12"
type input "3.29"
type input "11.50"
click at [207, 114] on div "Crop" at bounding box center [196, 111] width 79 height 40
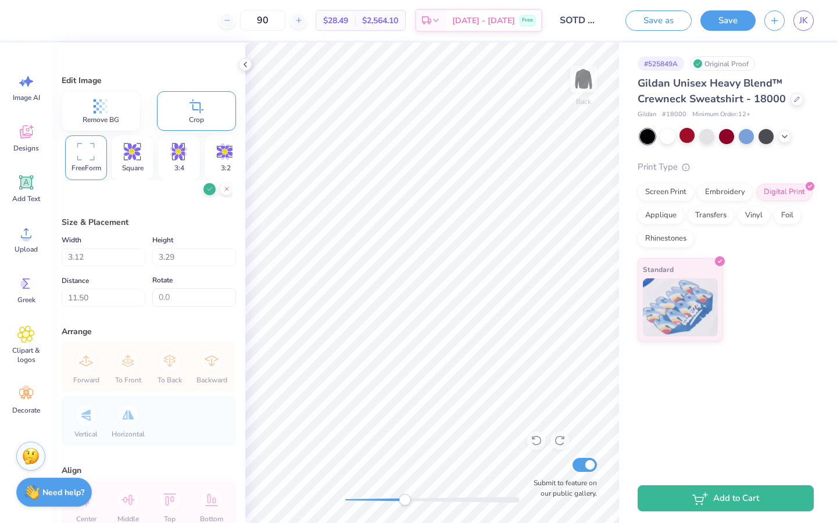
click at [206, 190] on icon at bounding box center [209, 188] width 7 height 7
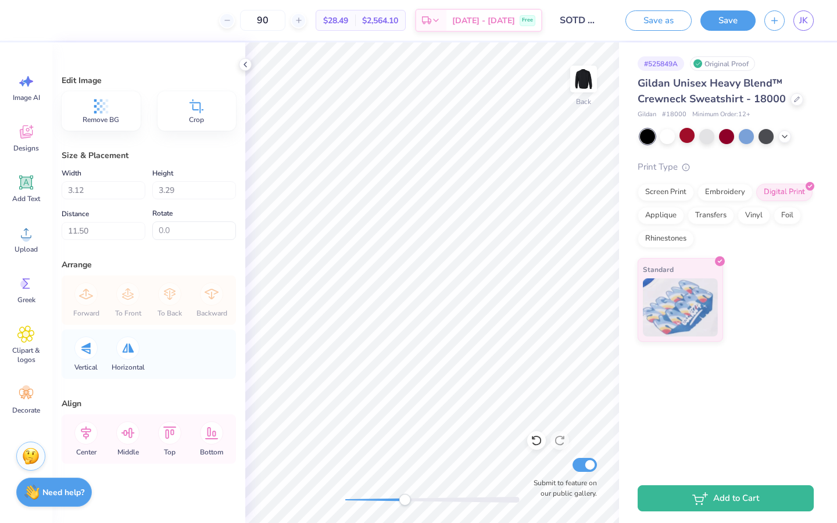
type input "3.02"
type input "11.55"
drag, startPoint x: 403, startPoint y: 502, endPoint x: 340, endPoint y: 500, distance: 62.8
click at [340, 393] on div "Accessibility label" at bounding box center [345, 500] width 12 height 12
type input "10.3"
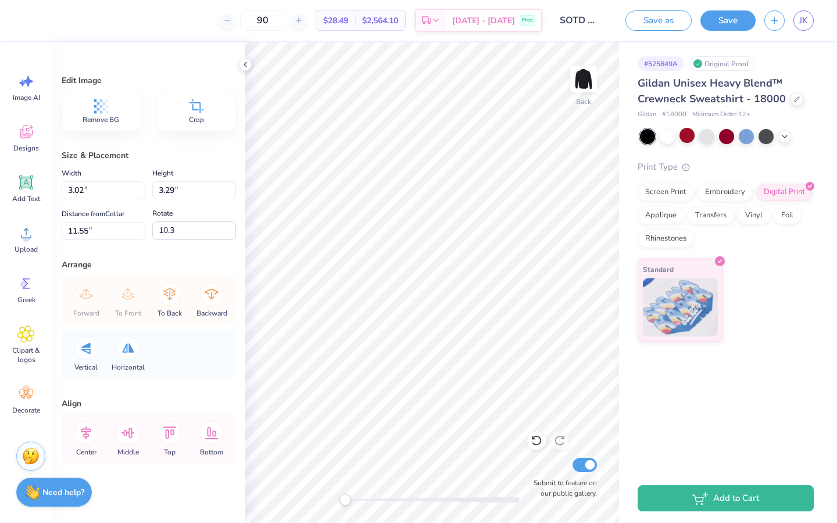
type input "2.19"
type input "2.39"
type input "12.46"
type input "7.2"
click at [32, 237] on icon at bounding box center [25, 232] width 17 height 17
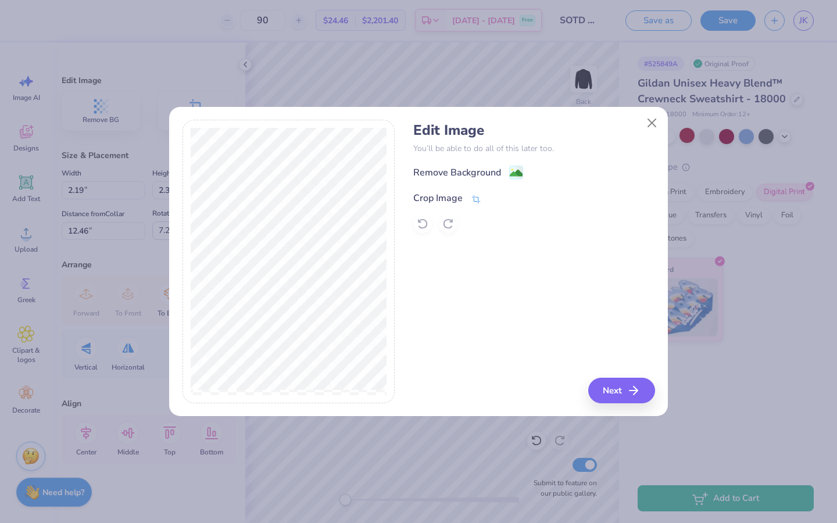
click at [470, 196] on div "Crop Image" at bounding box center [447, 198] width 68 height 14
click at [493, 198] on icon at bounding box center [495, 197] width 7 height 7
click at [492, 170] on div "Remove Background" at bounding box center [457, 174] width 88 height 14
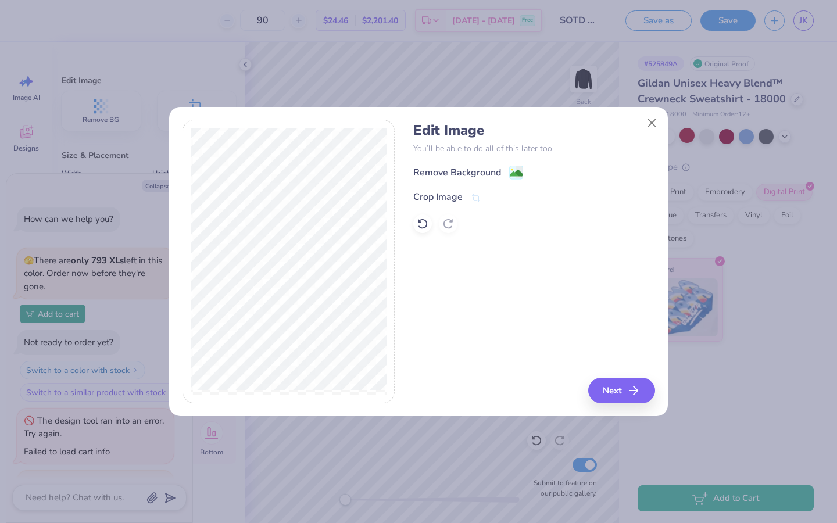
scroll to position [288, 0]
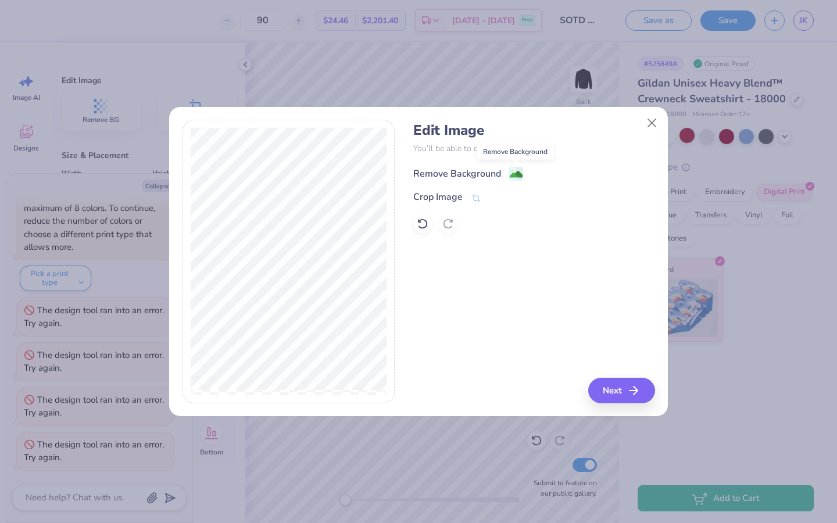
click at [510, 172] on image at bounding box center [516, 174] width 13 height 13
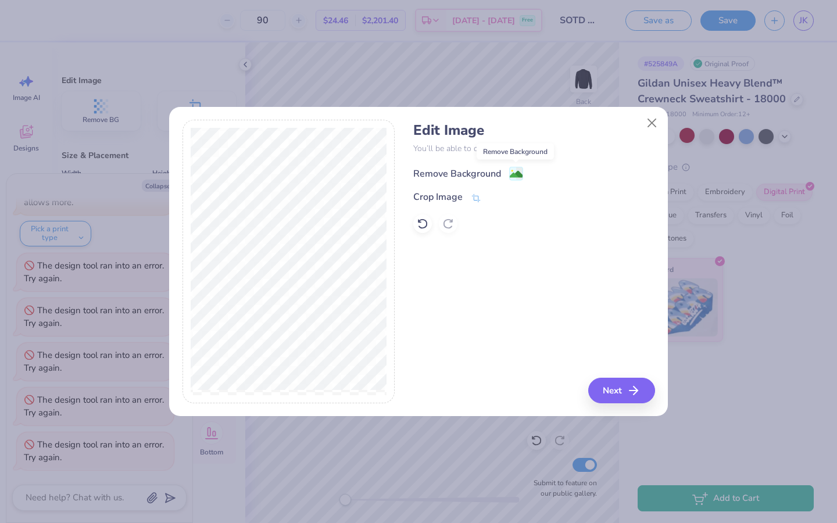
click at [510, 172] on image at bounding box center [516, 174] width 13 height 13
click at [502, 175] on div "Remove Background" at bounding box center [468, 173] width 110 height 15
click at [478, 187] on div "Remove Background Crop Image" at bounding box center [533, 199] width 241 height 68
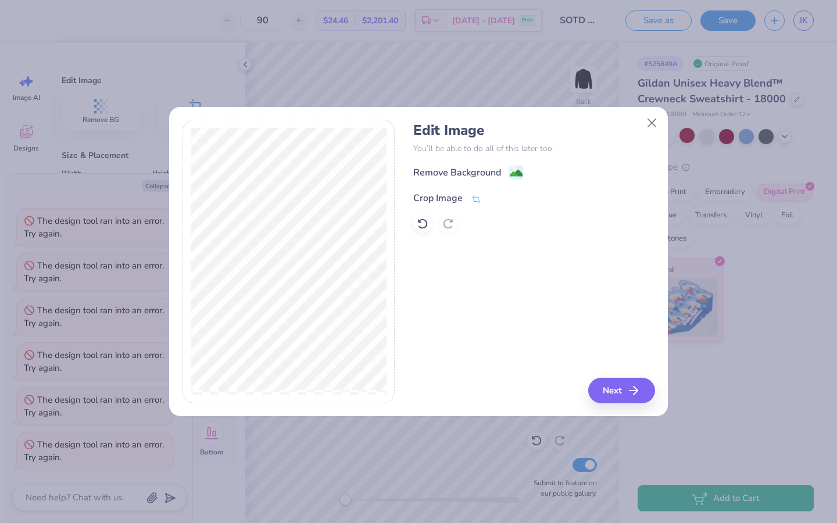
click at [478, 192] on span at bounding box center [476, 198] width 10 height 14
click at [490, 196] on button at bounding box center [495, 197] width 12 height 12
click at [497, 182] on div "Remove Background Crop Image" at bounding box center [533, 199] width 241 height 68
click at [500, 170] on div "Remove Background" at bounding box center [468, 173] width 110 height 15
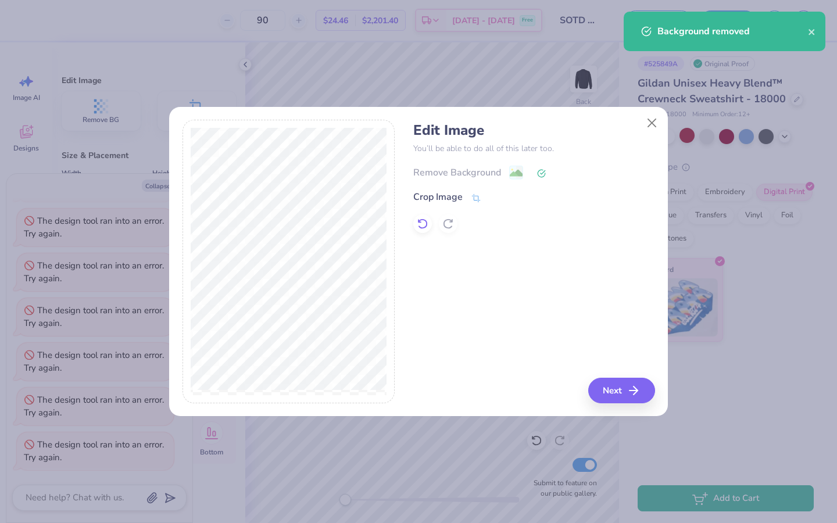
click at [414, 227] on div at bounding box center [422, 223] width 19 height 19
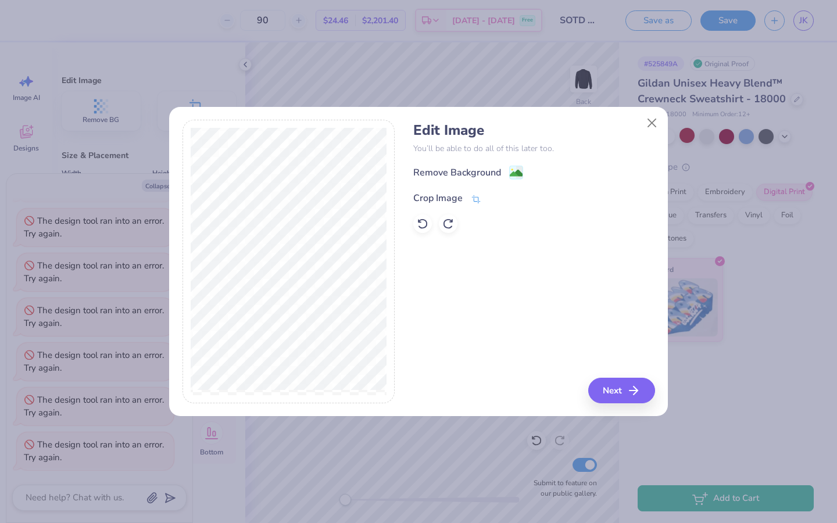
click at [473, 193] on span at bounding box center [476, 198] width 10 height 14
click at [492, 202] on button at bounding box center [495, 197] width 12 height 12
click at [625, 393] on button "Next" at bounding box center [623, 391] width 67 height 26
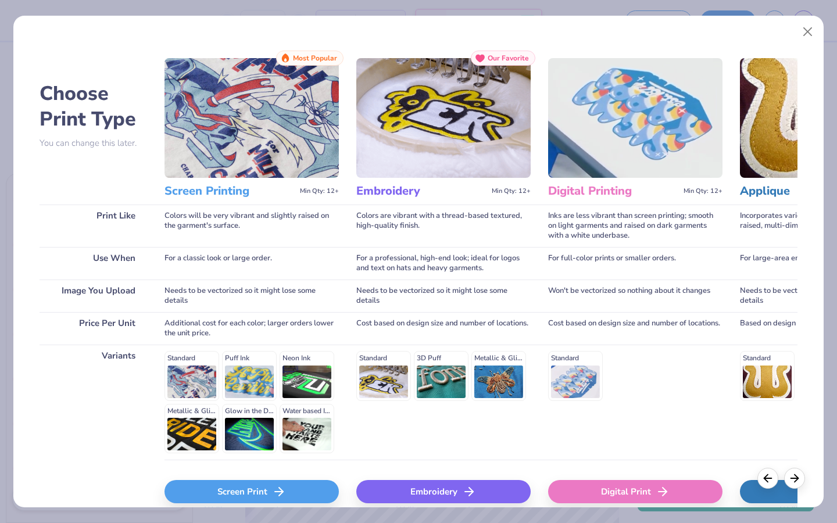
click at [628, 393] on div "Digital Print" at bounding box center [635, 491] width 174 height 23
type textarea "x"
type input "4.44"
type input "6.26"
type input "9.12"
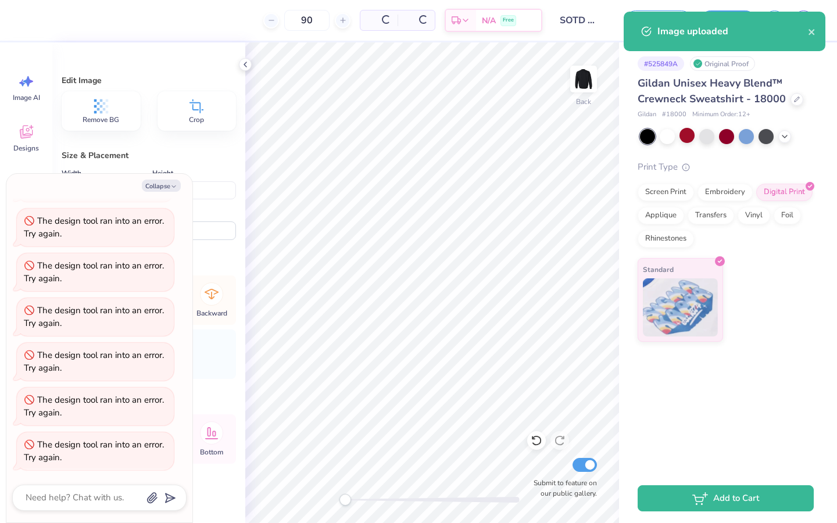
type input "0.0"
click at [195, 108] on icon at bounding box center [196, 106] width 17 height 17
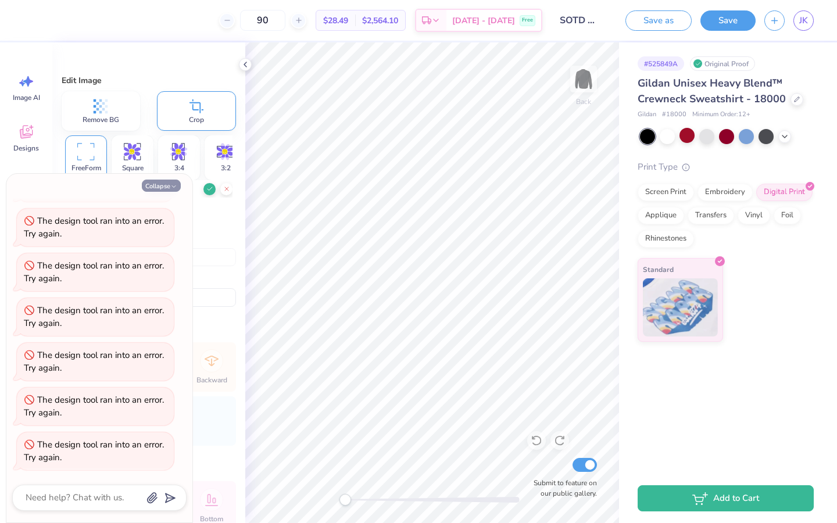
click at [169, 185] on button "Collapse" at bounding box center [161, 186] width 39 height 12
type textarea "x"
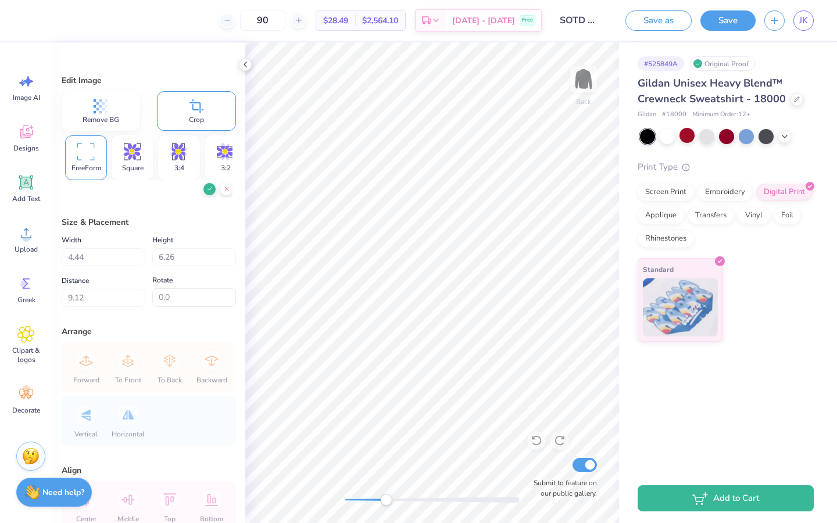
drag, startPoint x: 345, startPoint y: 502, endPoint x: 386, endPoint y: 503, distance: 41.3
click at [386, 393] on div "Accessibility label" at bounding box center [386, 500] width 12 height 12
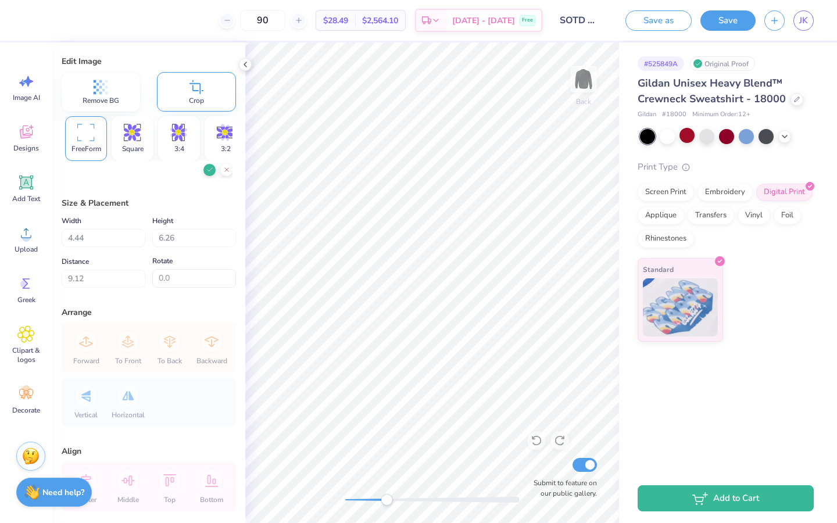
scroll to position [24, 0]
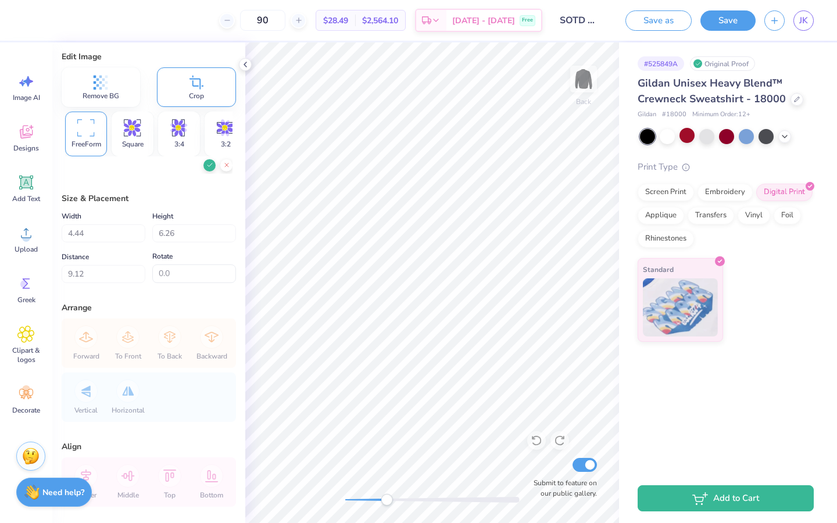
click at [205, 164] on button at bounding box center [209, 165] width 12 height 12
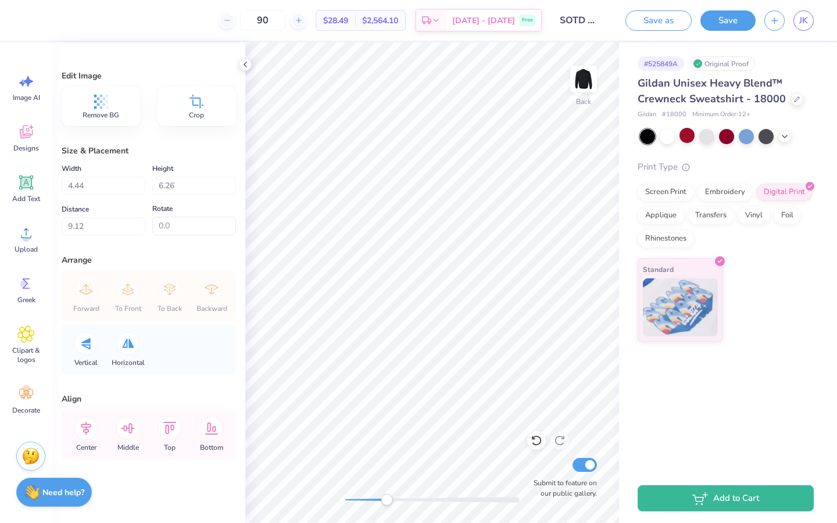
scroll to position [5, 0]
type input "2.82"
type input "5.71"
type input "9.45"
drag, startPoint x: 385, startPoint y: 499, endPoint x: 346, endPoint y: 500, distance: 39.5
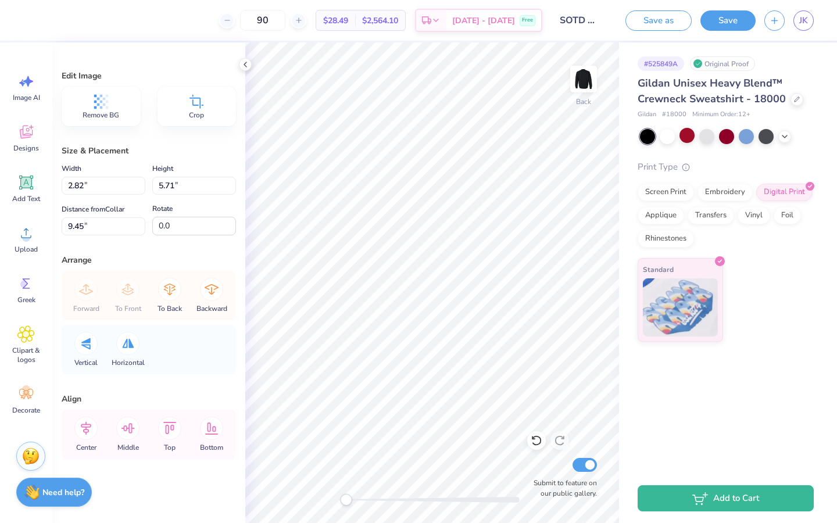
click at [346, 393] on div "Accessibility label" at bounding box center [346, 500] width 12 height 12
type input "1.83"
type input "3.70"
type input "11.46"
type input "1.59"
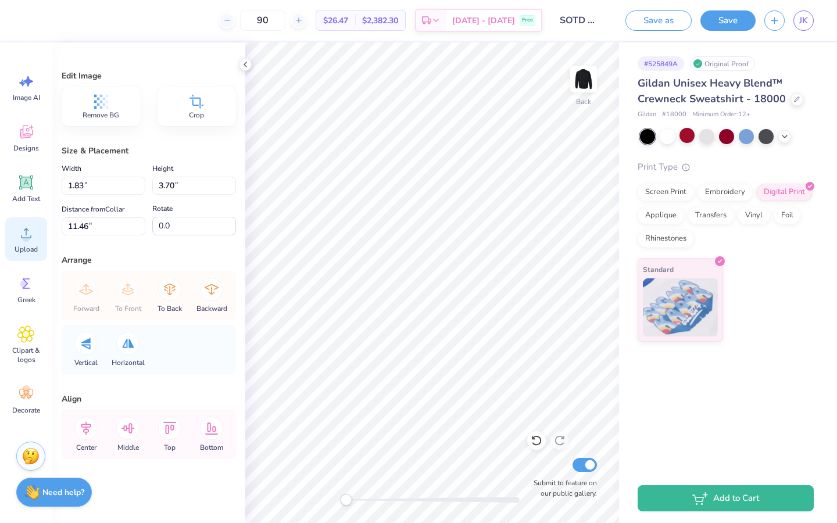
type input "3.22"
type input "3.48"
click at [27, 241] on icon at bounding box center [25, 232] width 17 height 17
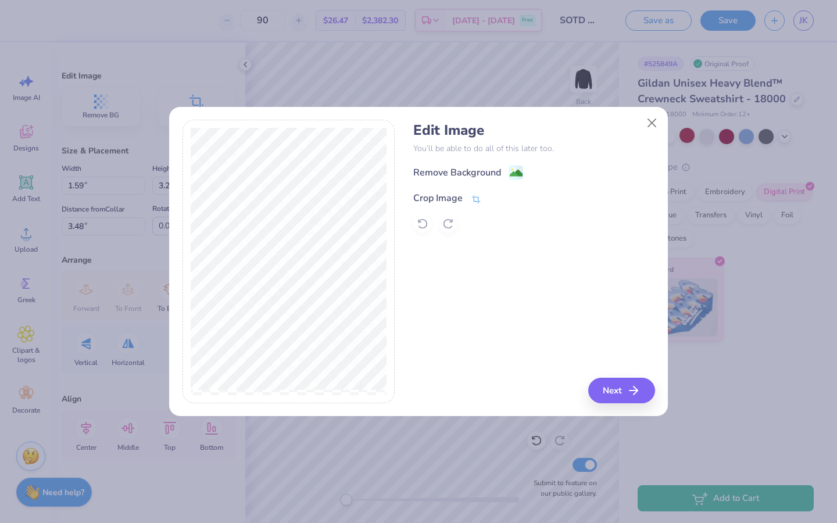
click at [443, 196] on div "Crop Image" at bounding box center [437, 198] width 49 height 14
click at [499, 197] on button at bounding box center [495, 197] width 12 height 12
click at [622, 385] on button "Next" at bounding box center [623, 391] width 67 height 26
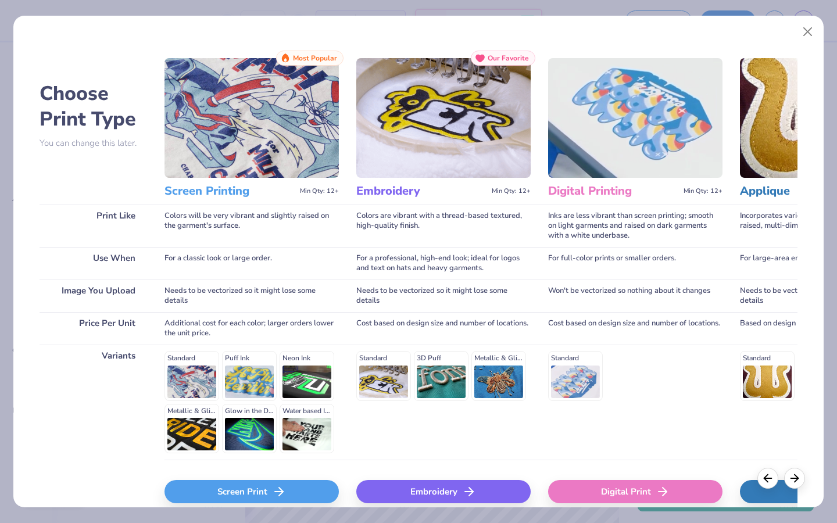
click at [608, 393] on div "Digital Print" at bounding box center [635, 491] width 174 height 23
type input "5.26"
type input "5.37"
type input "9.57"
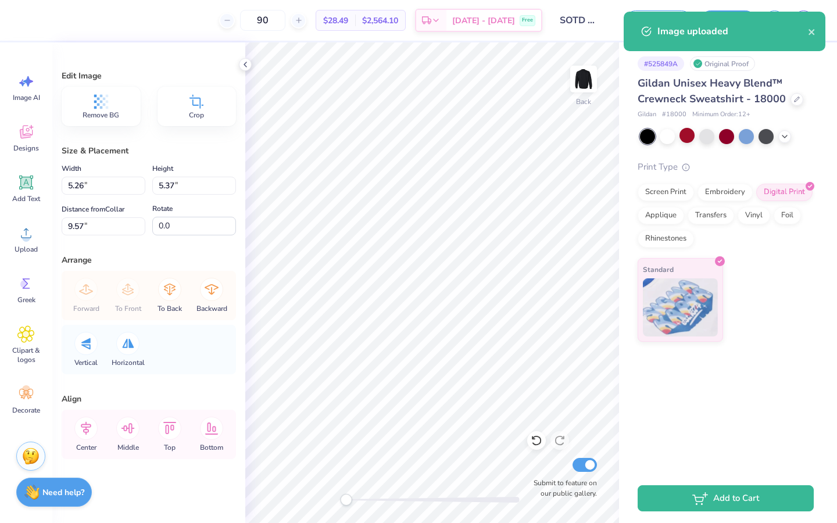
click at [215, 101] on div "Crop" at bounding box center [196, 107] width 79 height 40
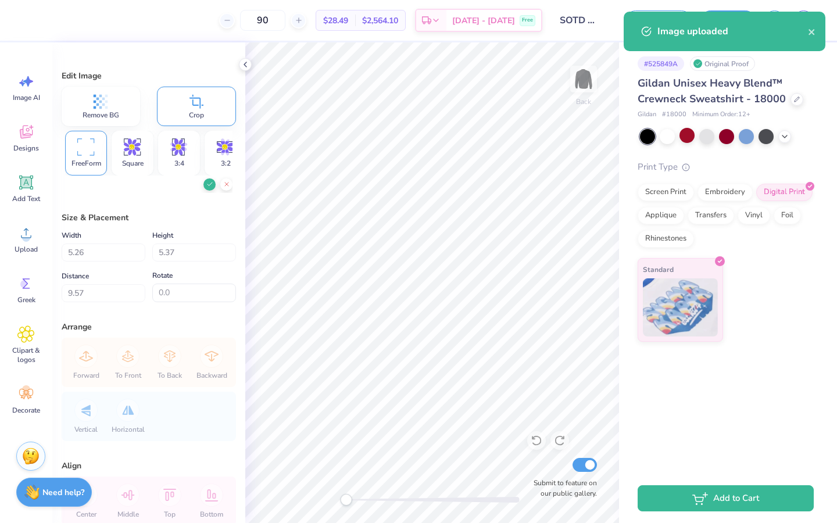
scroll to position [24, 0]
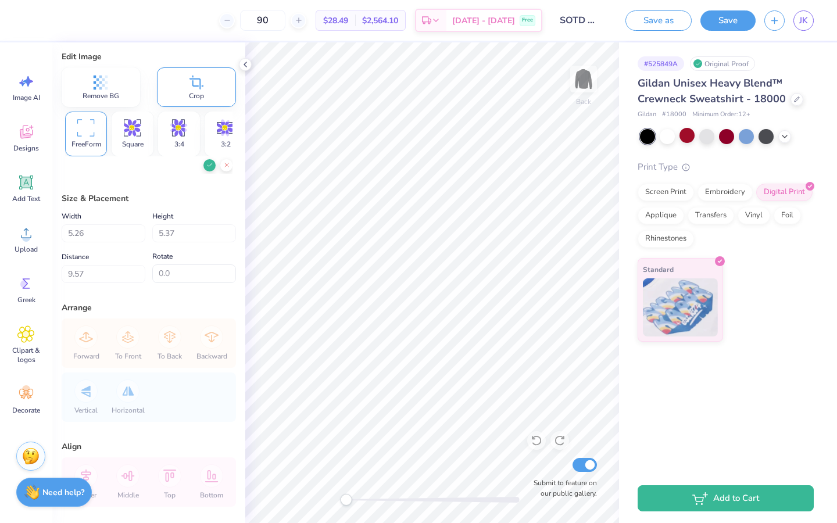
click at [101, 130] on div "FreeForm" at bounding box center [86, 134] width 42 height 45
click at [208, 166] on icon at bounding box center [209, 165] width 7 height 7
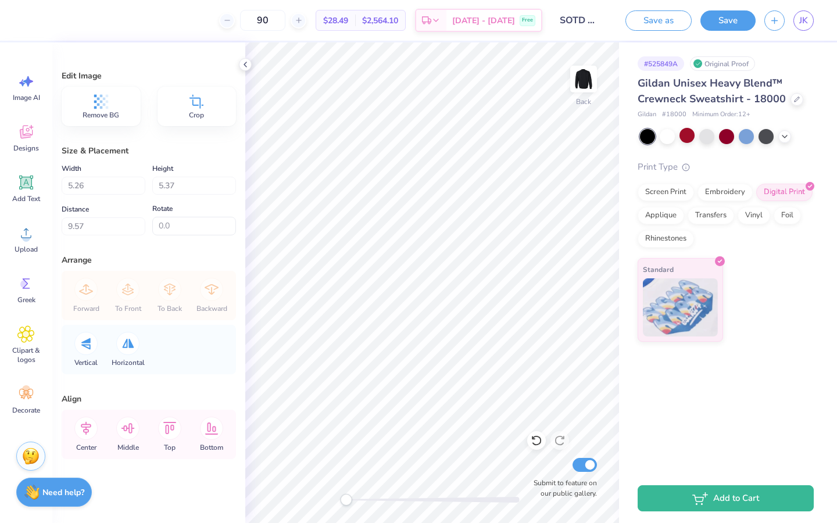
scroll to position [5, 0]
type input "5.09"
type input "4.85"
type input "9.76"
type input "-10.5"
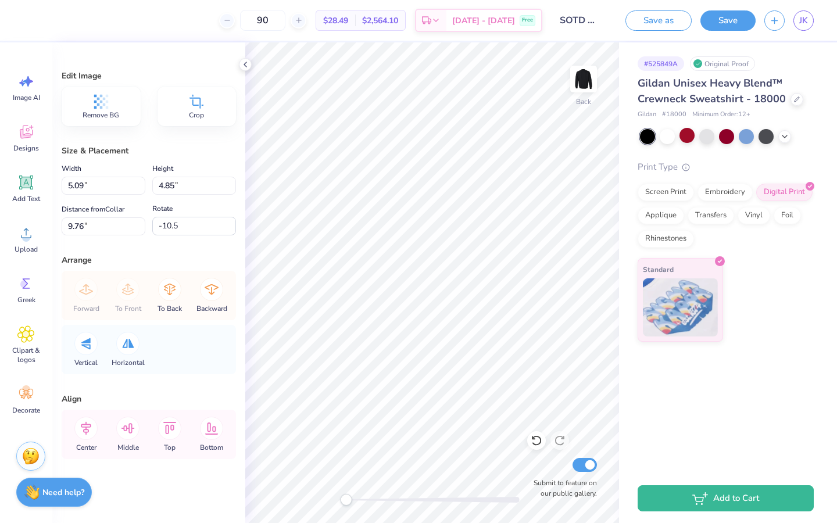
type input "2.25"
type input "2.14"
type input "12.48"
type input "-5.3"
type input "2.91"
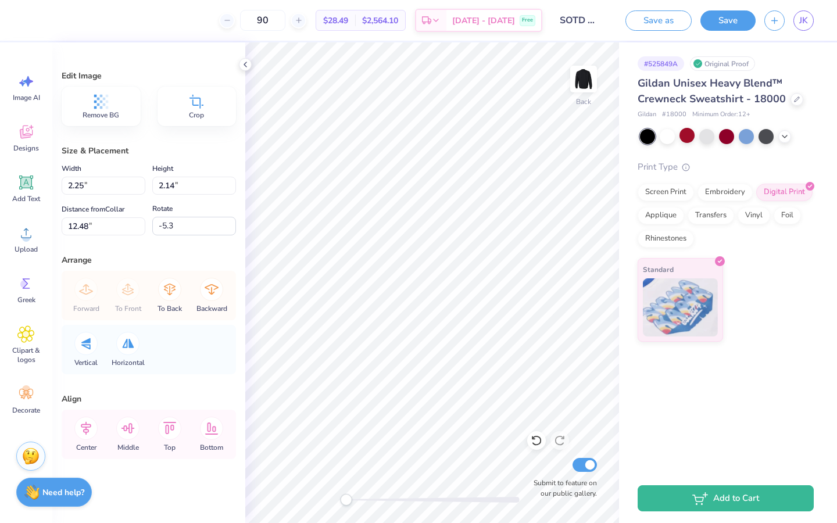
type input "2.80"
type input "11.92"
type input "0.0"
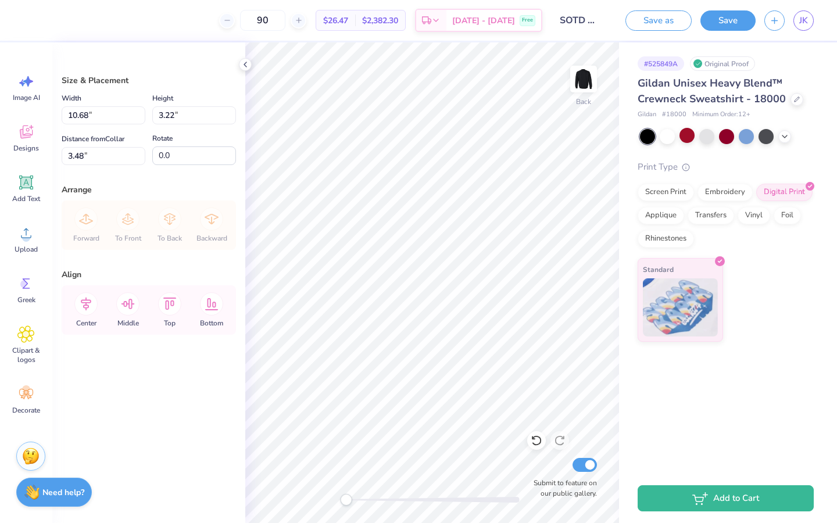
type input "3.43"
click at [89, 310] on icon at bounding box center [85, 303] width 23 height 23
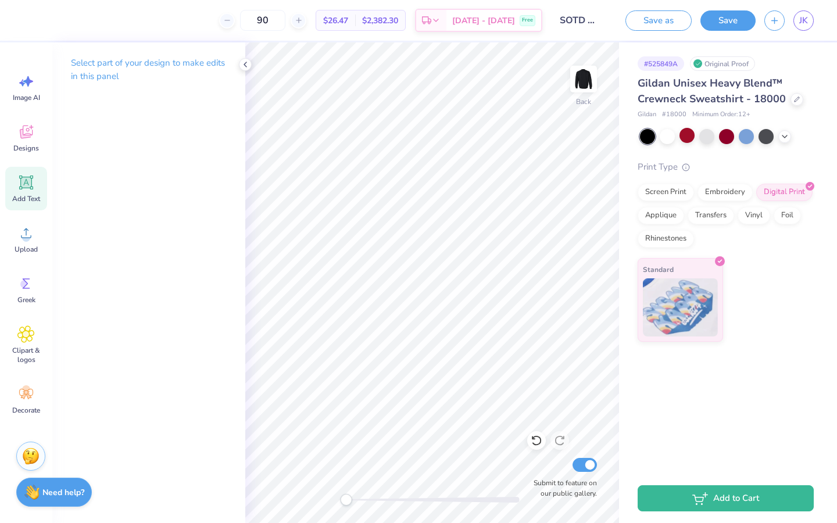
click at [30, 174] on icon at bounding box center [25, 182] width 17 height 17
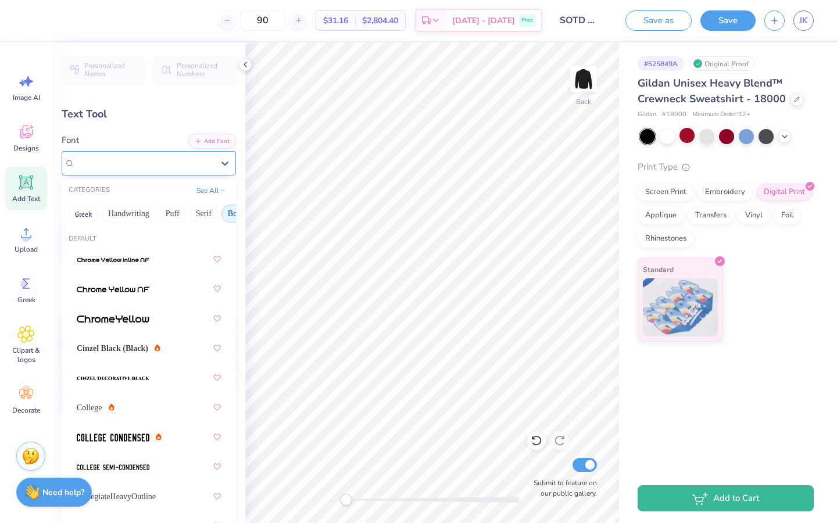
click at [129, 162] on div "Super Dream" at bounding box center [144, 163] width 141 height 18
click at [142, 378] on img at bounding box center [113, 378] width 73 height 8
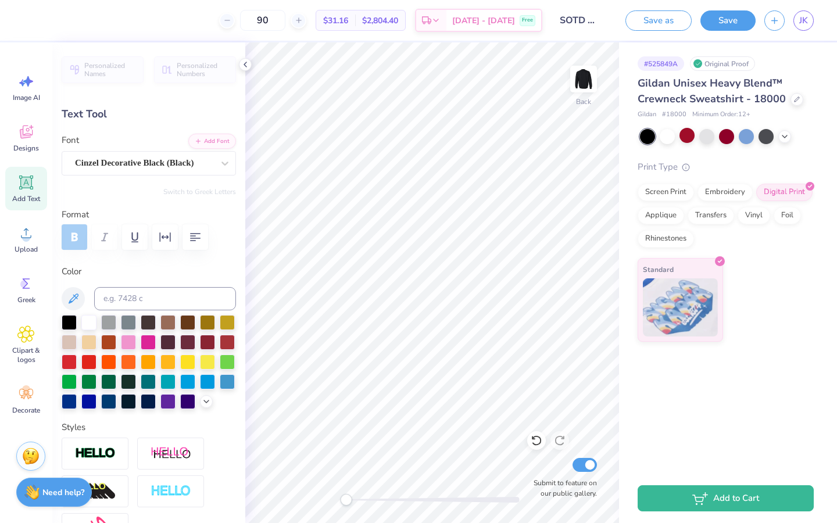
scroll to position [0, 0]
type textarea "School"
type input "10.95"
type input "2.14"
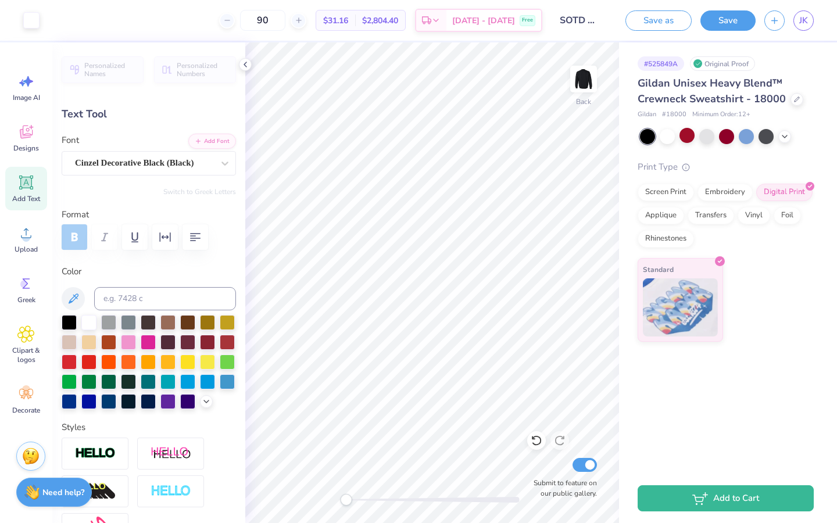
type input "11.18"
type textarea "School of theatre & dance"
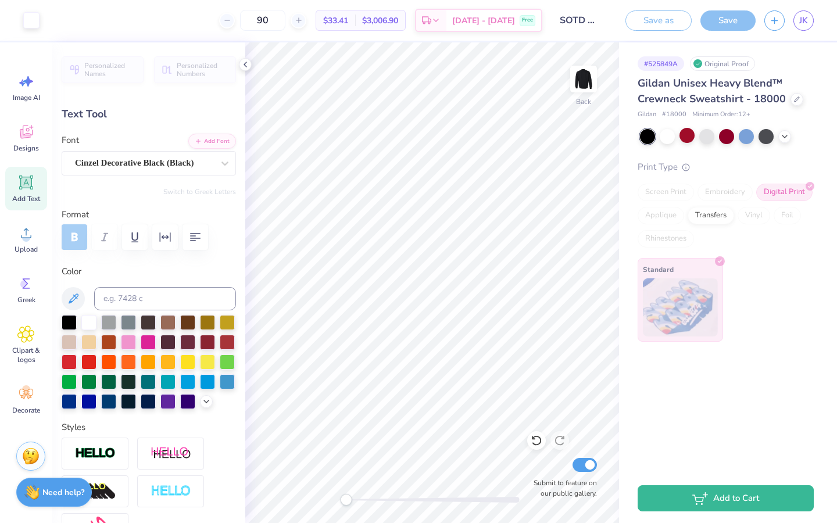
type input "16.96"
type input "1.01"
type input "11.75"
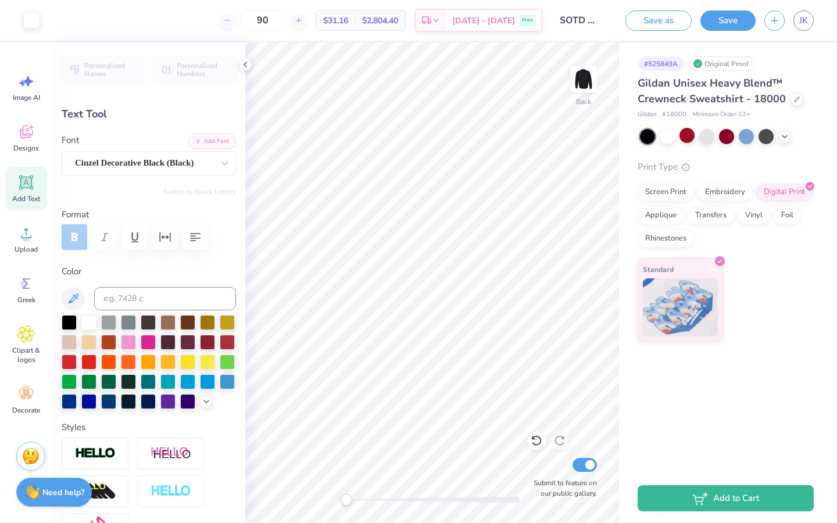
type input "11.04"
type input "0.65"
type input "7.78"
type input "0.46"
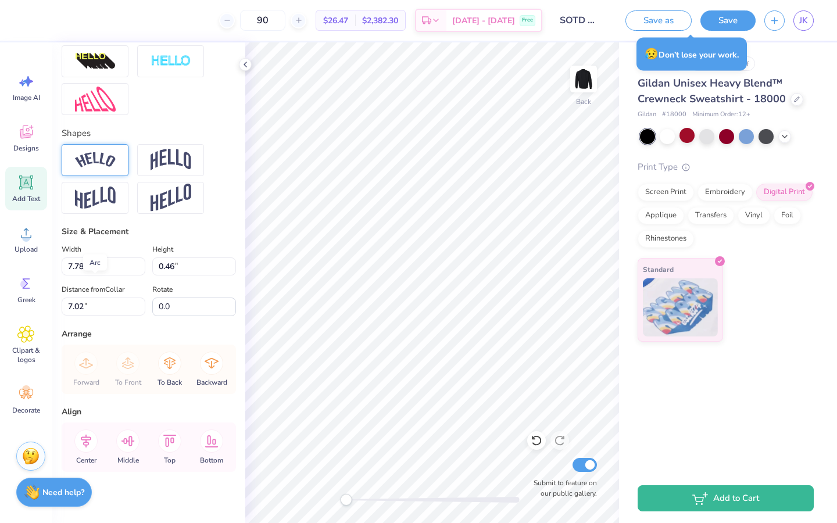
scroll to position [436, 0]
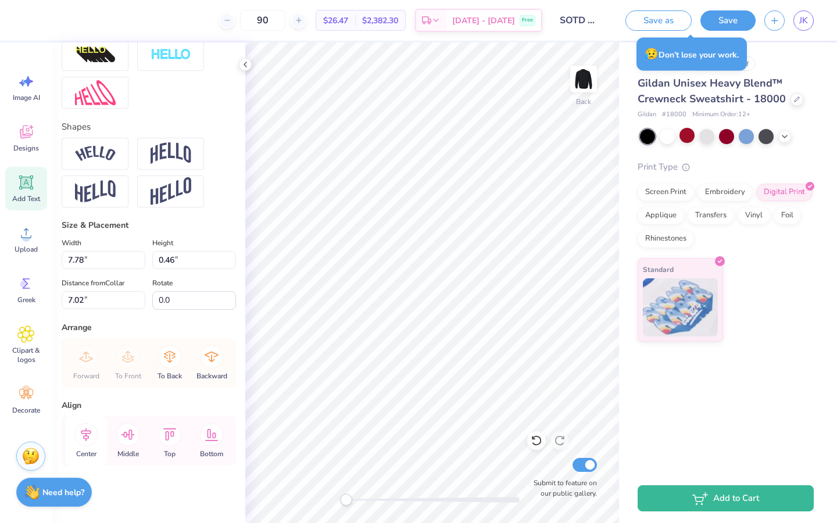
click at [85, 393] on icon at bounding box center [85, 434] width 23 height 23
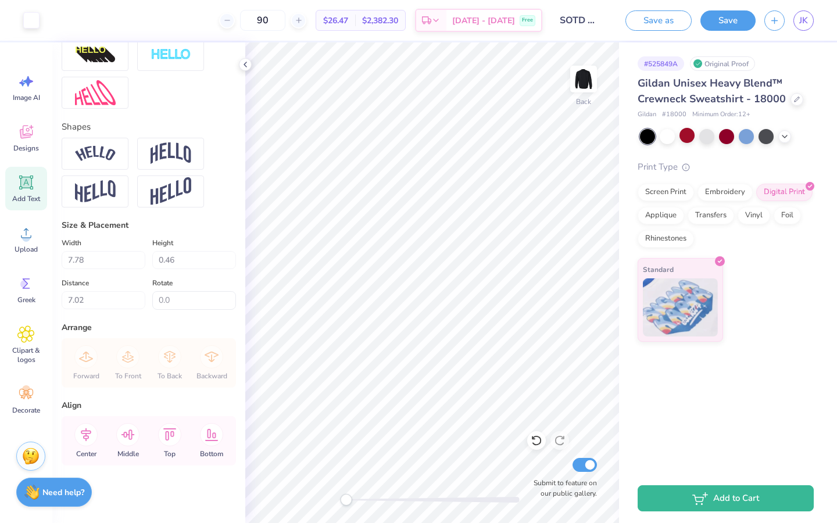
type input "6.93"
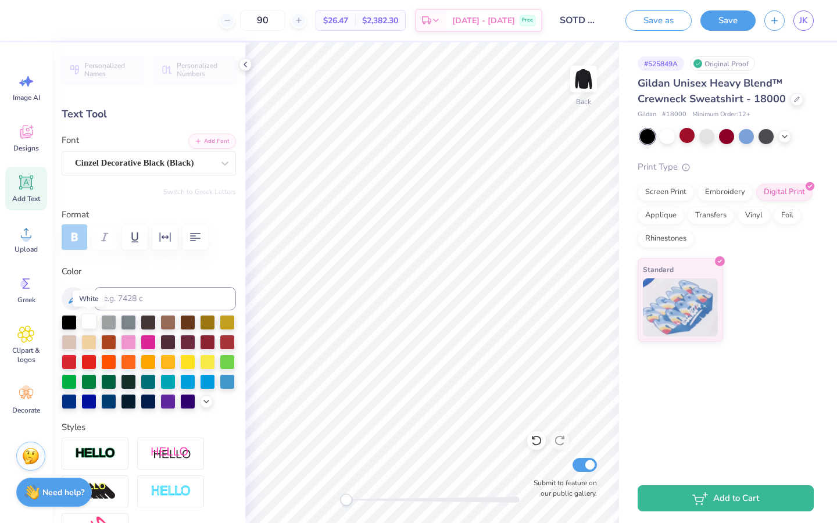
click at [86, 316] on div at bounding box center [88, 321] width 15 height 15
click at [77, 295] on icon at bounding box center [73, 299] width 14 height 14
click at [671, 135] on div at bounding box center [667, 135] width 15 height 15
click at [147, 320] on div at bounding box center [148, 321] width 15 height 15
click at [783, 134] on icon at bounding box center [784, 135] width 9 height 9
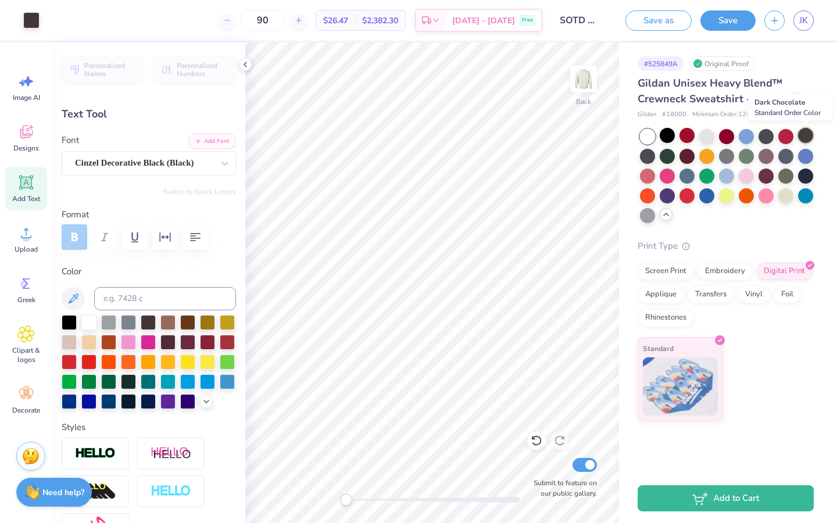
click at [800, 135] on div at bounding box center [805, 135] width 15 height 15
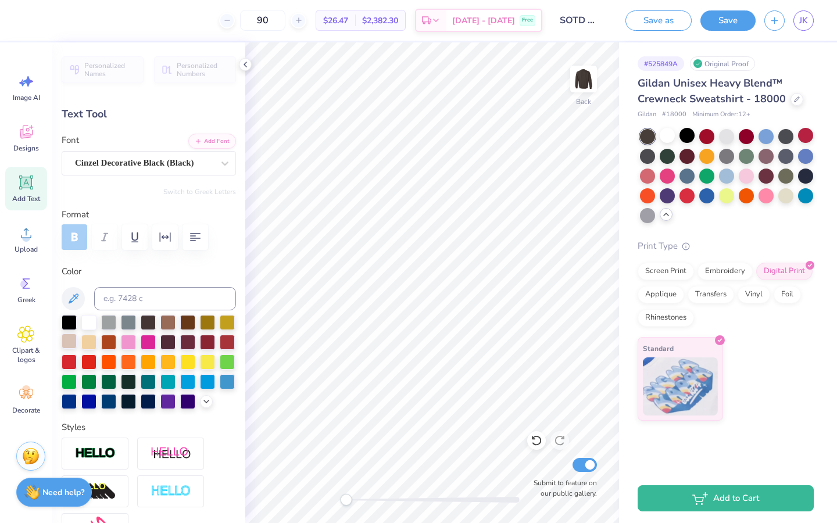
click at [69, 341] on div at bounding box center [69, 341] width 15 height 15
click at [67, 301] on icon at bounding box center [73, 299] width 14 height 14
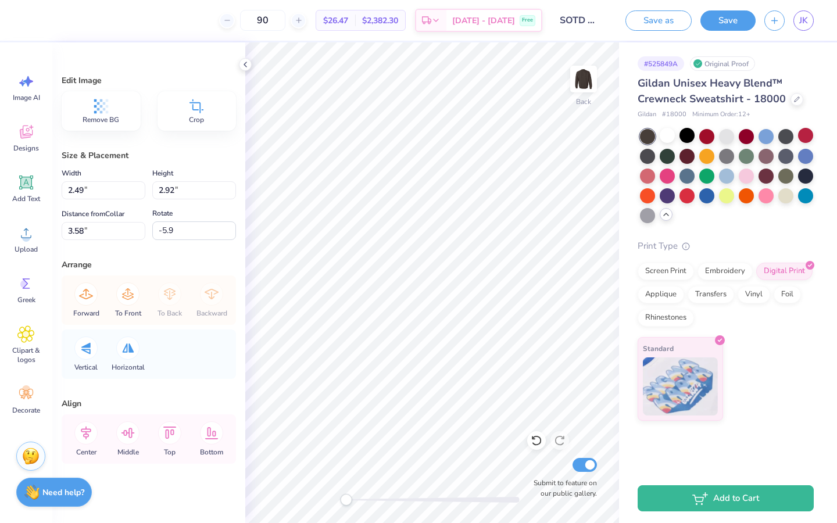
type input "2.46"
type input "2.64"
type input "7.2"
type input "1.59"
type input "3.22"
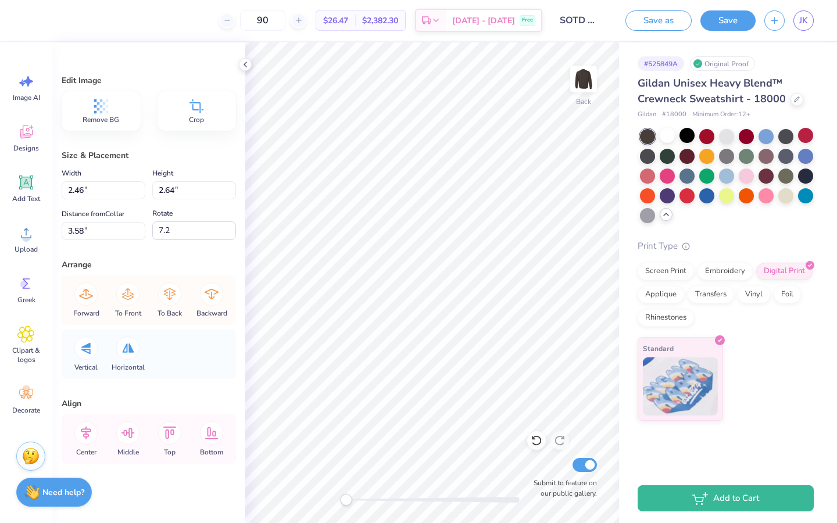
type input "3.43"
type input "0.0"
type input "2.91"
type input "2.80"
type input "3.64"
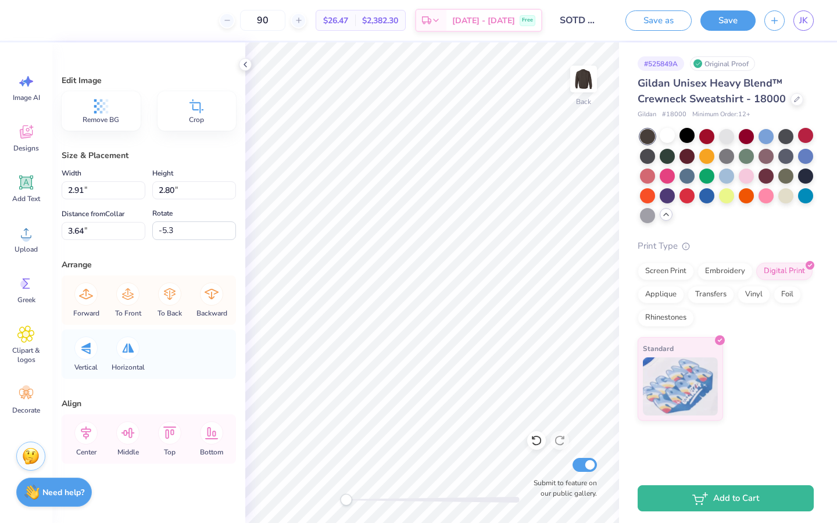
type input "0.0"
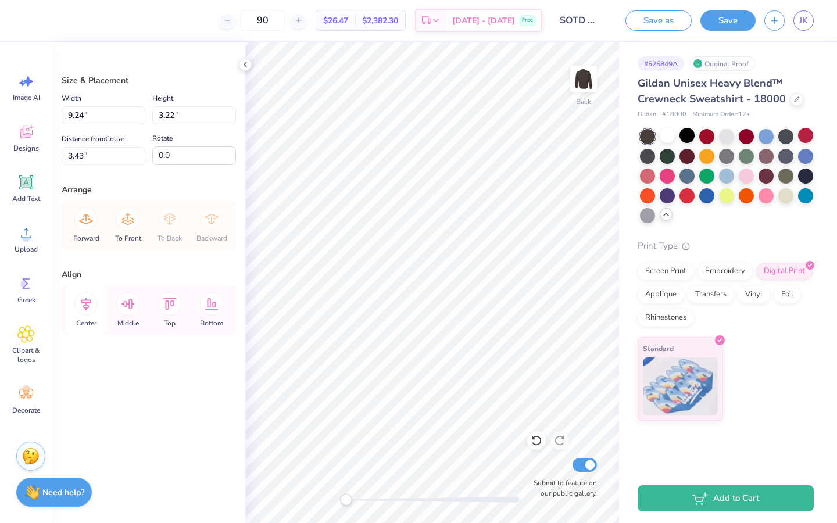
click at [89, 310] on icon at bounding box center [85, 303] width 23 height 23
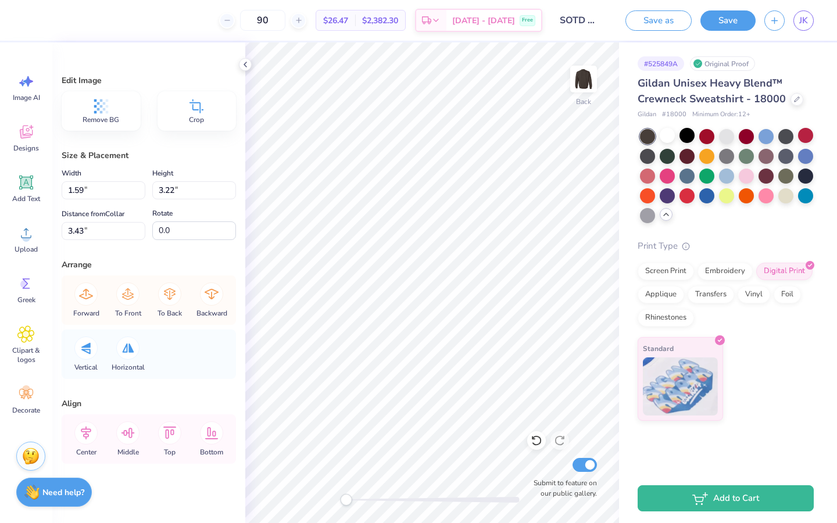
click at [200, 112] on icon at bounding box center [196, 106] width 14 height 14
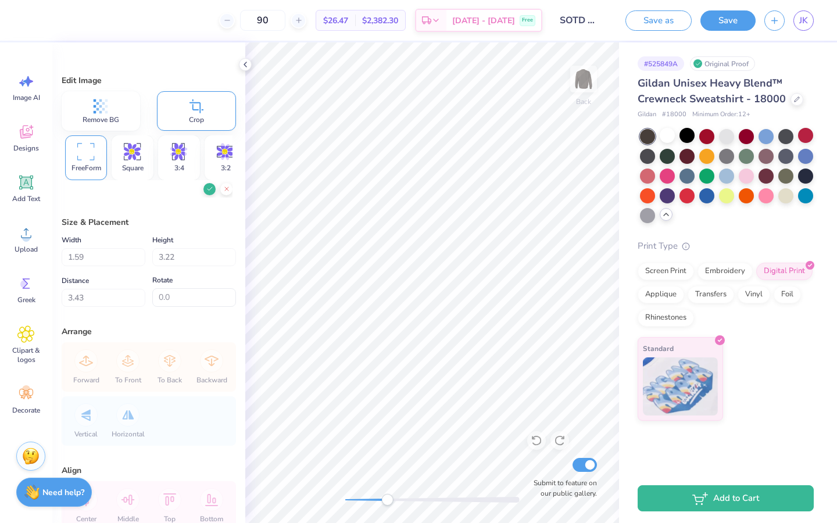
drag, startPoint x: 347, startPoint y: 502, endPoint x: 387, endPoint y: 502, distance: 40.1
click at [387, 393] on div "Accessibility label" at bounding box center [387, 500] width 12 height 12
click at [210, 188] on polyline at bounding box center [209, 188] width 5 height 3
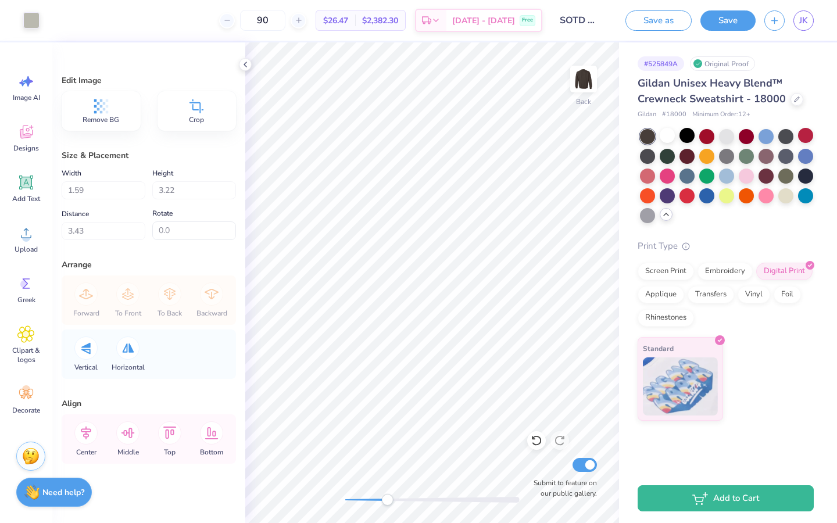
type input "3.08"
type input "3.61"
type input "2.91"
type input "2.80"
type input "3.64"
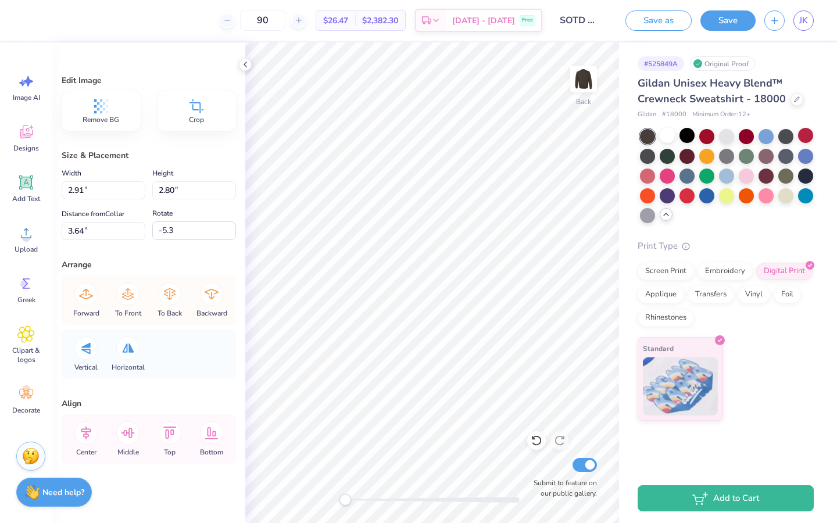
click at [338, 393] on div "Back Submit to feature on our public gallery." at bounding box center [432, 282] width 374 height 481
type input "-5.3"
type input "2.53"
type input "2.44"
type input "3.67"
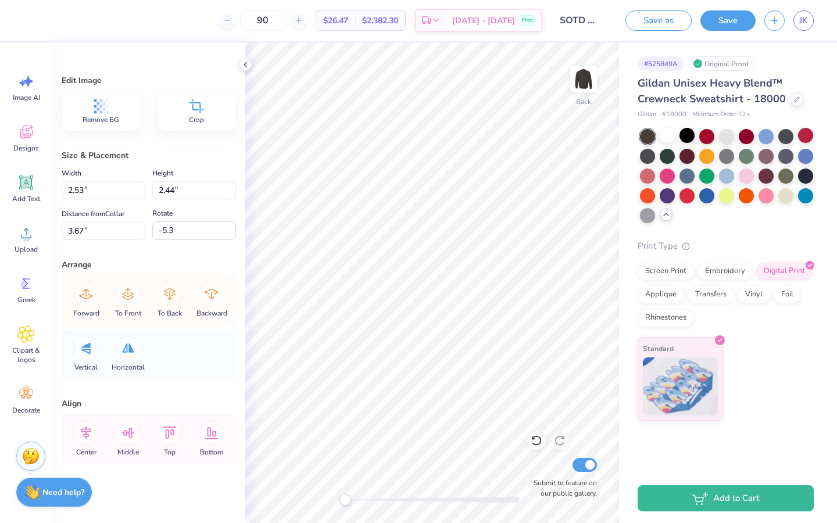
type input "0.0"
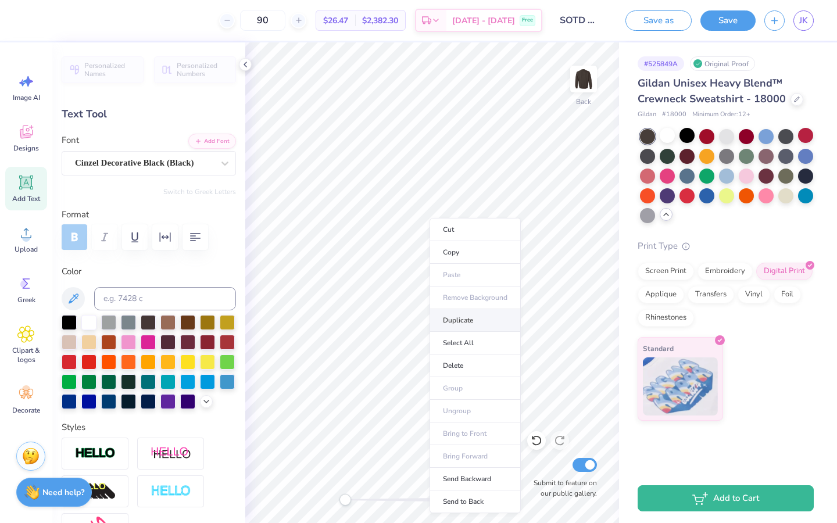
click at [478, 328] on li "Duplicate" at bounding box center [474, 320] width 91 height 23
type input "7.93"
type textarea "east carolina university"
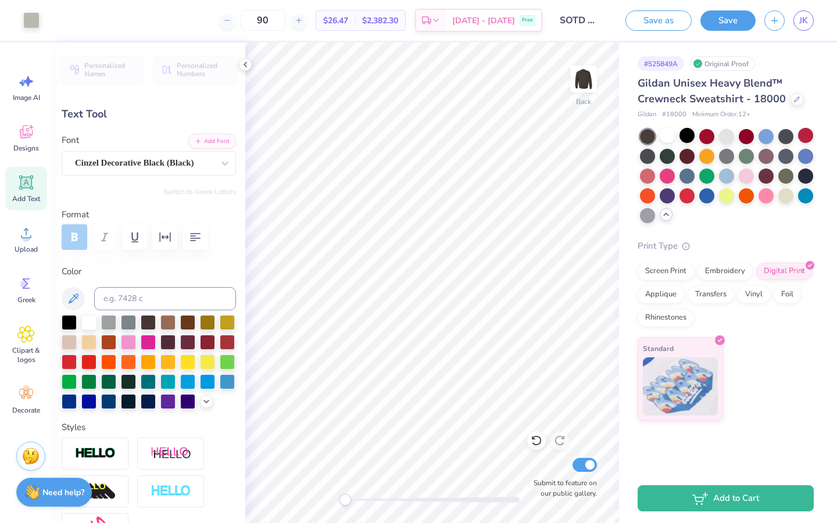
type input "7.70"
type input "0.36"
type input "7.98"
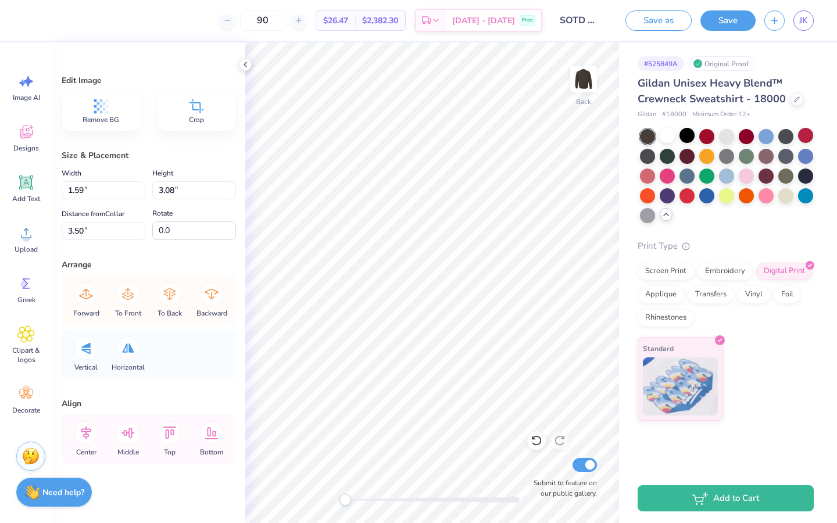
type input "2.53"
type input "2.44"
type input "3.82"
type input "0.0"
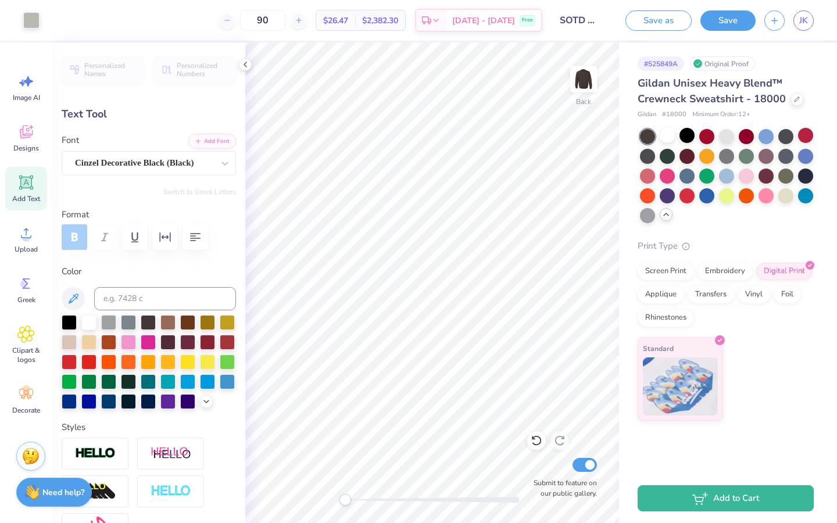
type input "6.85"
type input "0.32"
type input "3.00"
type input "7.78"
type input "0.46"
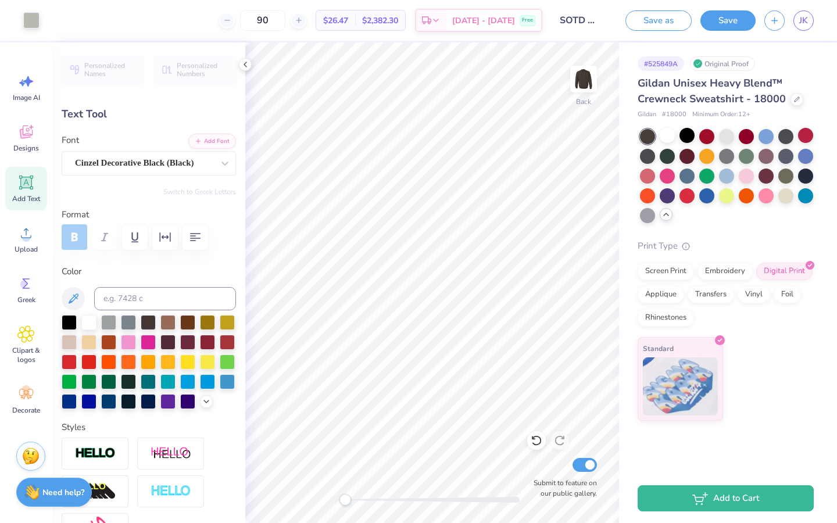
type input "7.15"
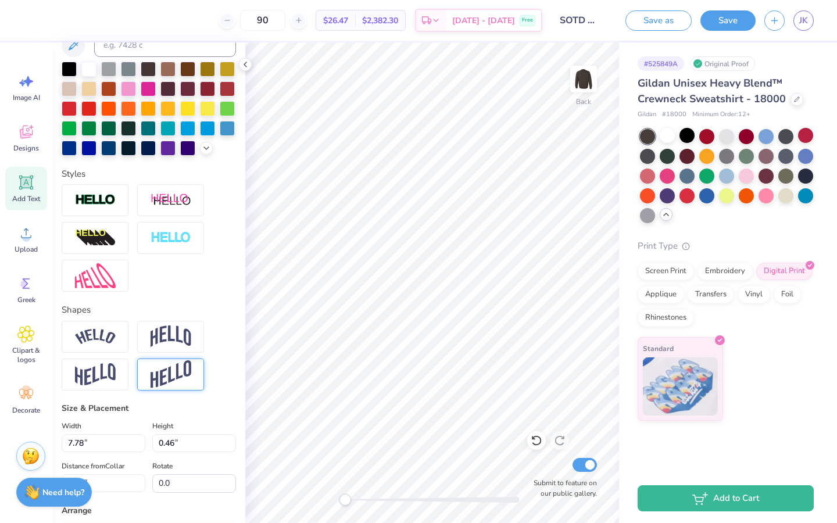
scroll to position [436, 0]
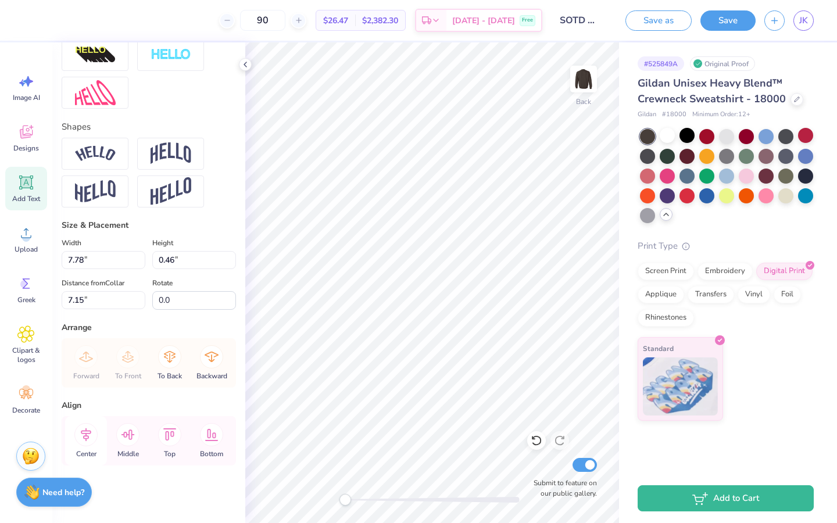
click at [86, 393] on icon at bounding box center [85, 434] width 23 height 23
click at [94, 393] on icon at bounding box center [85, 434] width 23 height 23
click at [84, 393] on icon at bounding box center [86, 434] width 10 height 13
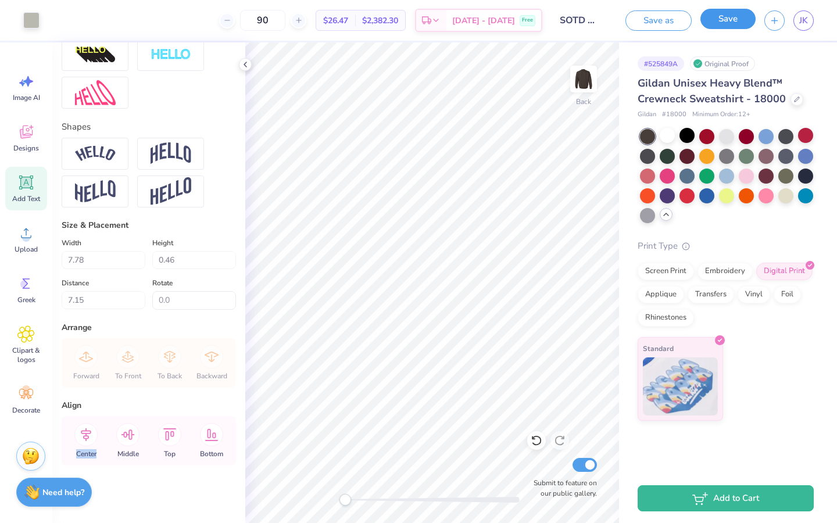
click at [708, 24] on button "Save" at bounding box center [727, 19] width 55 height 20
click at [769, 24] on button "button" at bounding box center [774, 19] width 20 height 20
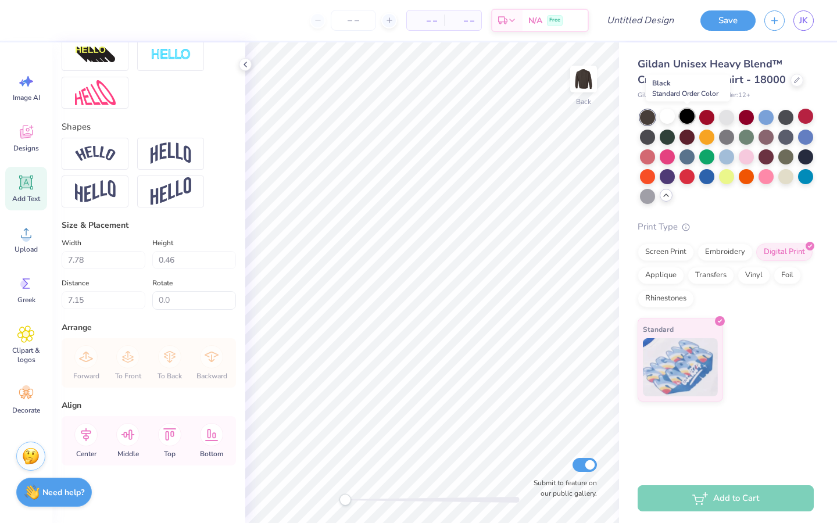
click at [684, 117] on div at bounding box center [686, 116] width 15 height 15
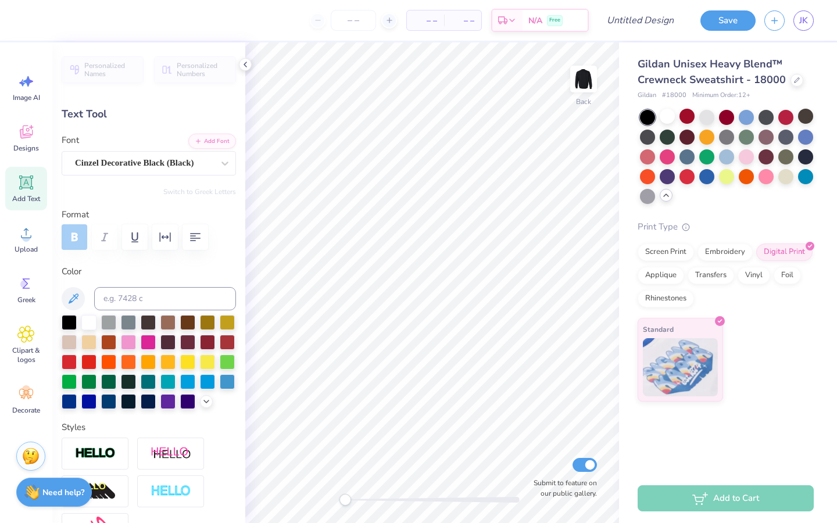
click at [21, 182] on icon at bounding box center [26, 182] width 11 height 11
type input "6.33"
type input "1.83"
type input "11.33"
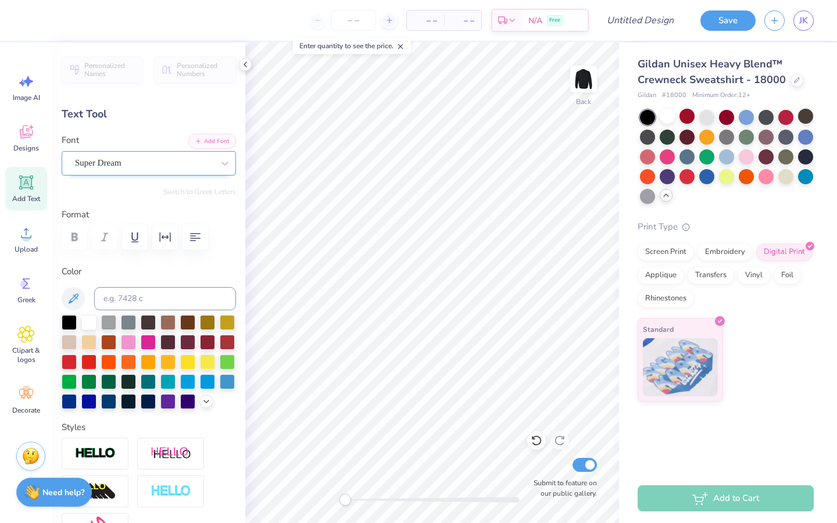
click at [155, 161] on div "Super Dream" at bounding box center [144, 163] width 141 height 18
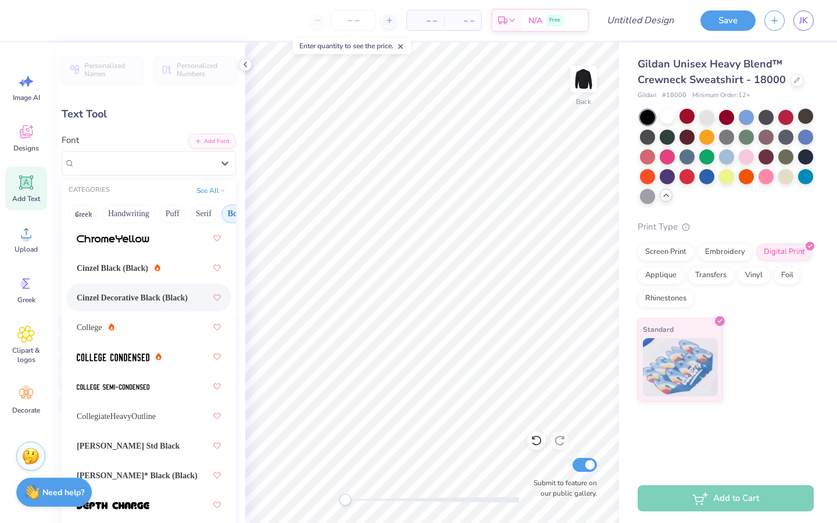
scroll to position [87, 0]
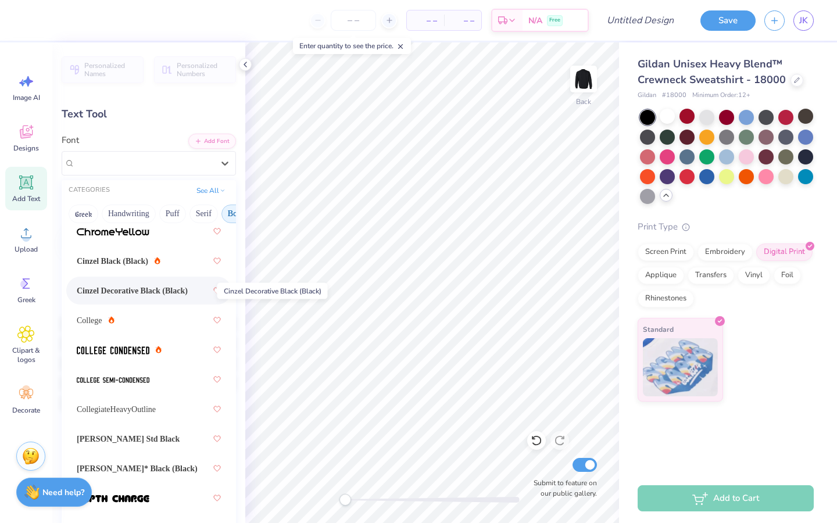
click at [156, 295] on span "Cinzel Decorative Black (Black)" at bounding box center [132, 291] width 111 height 12
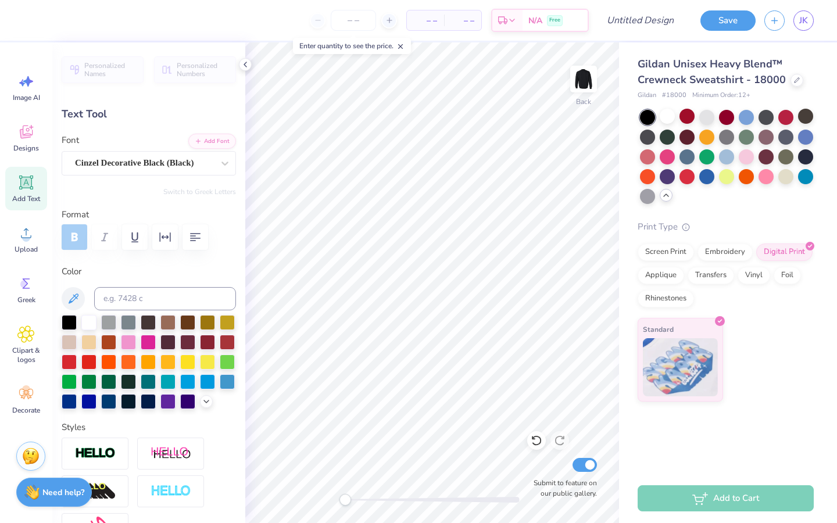
type textarea "East carolina universoty"
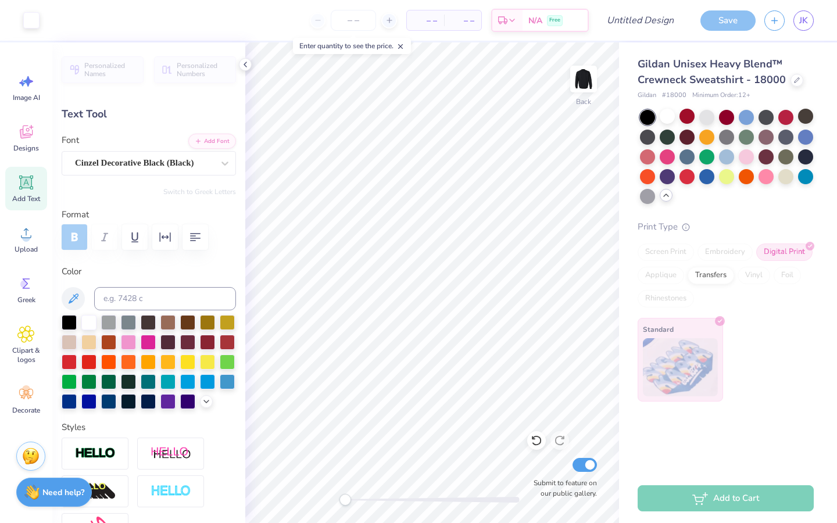
type input "16.96"
type input "0.77"
type input "11.86"
type textarea "East carolina university"
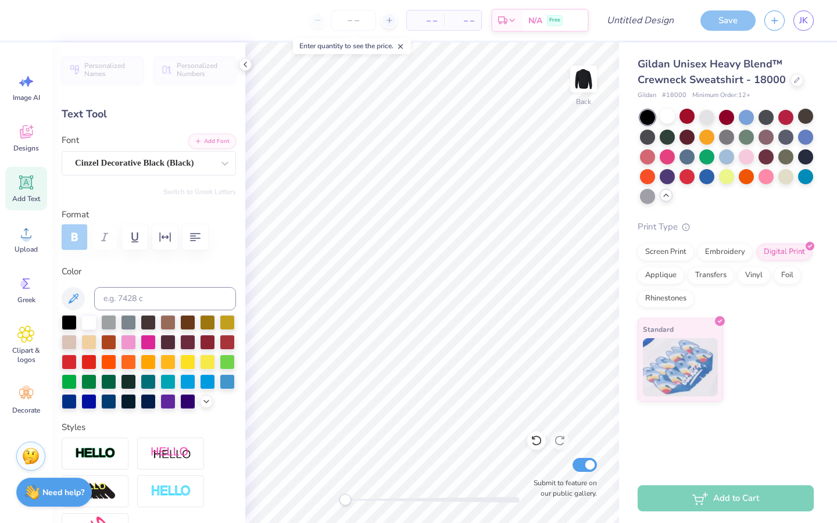
type input "11.99"
type input "0.56"
click at [128, 159] on div "Cinzel Decorative Black (Black)" at bounding box center [144, 163] width 141 height 18
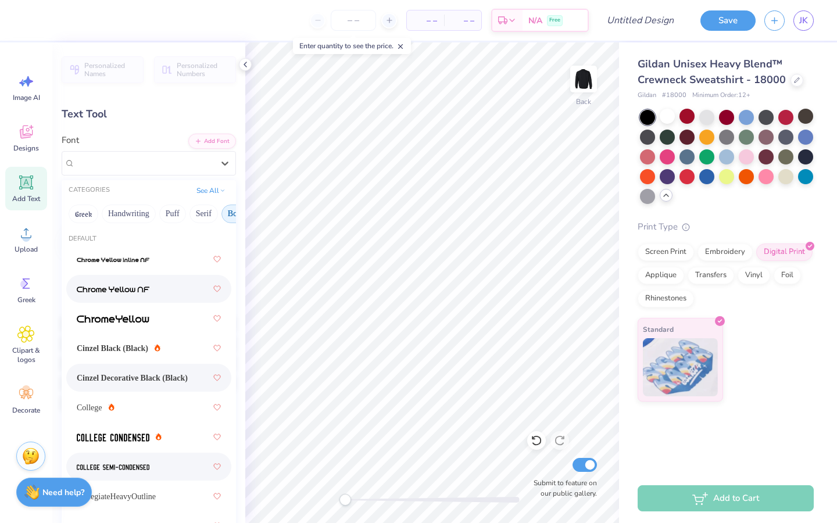
scroll to position [50, 0]
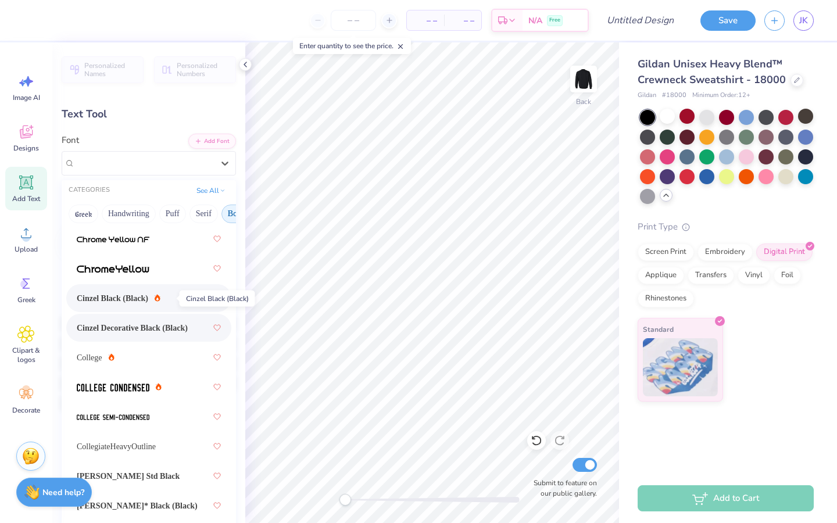
click at [148, 298] on span "Cinzel Black (Black)" at bounding box center [112, 298] width 71 height 12
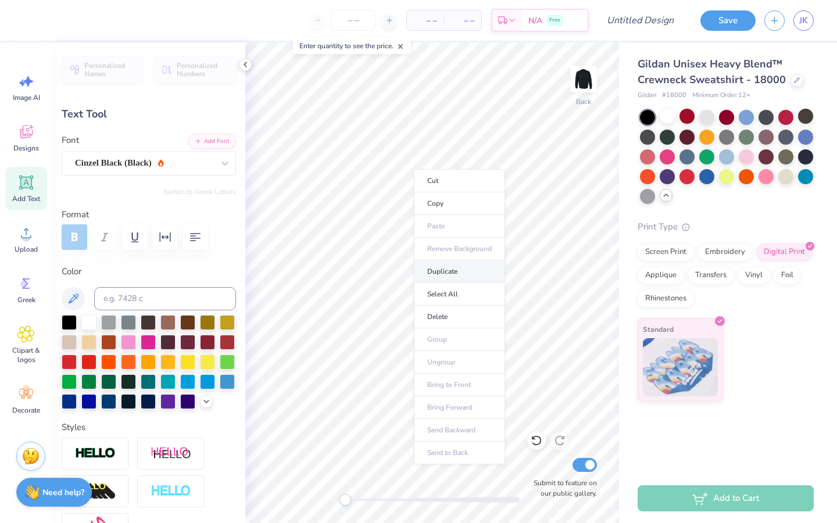
click at [462, 279] on li "Duplicate" at bounding box center [459, 271] width 91 height 23
type input "10.51"
type input "0.55"
type input "4.23"
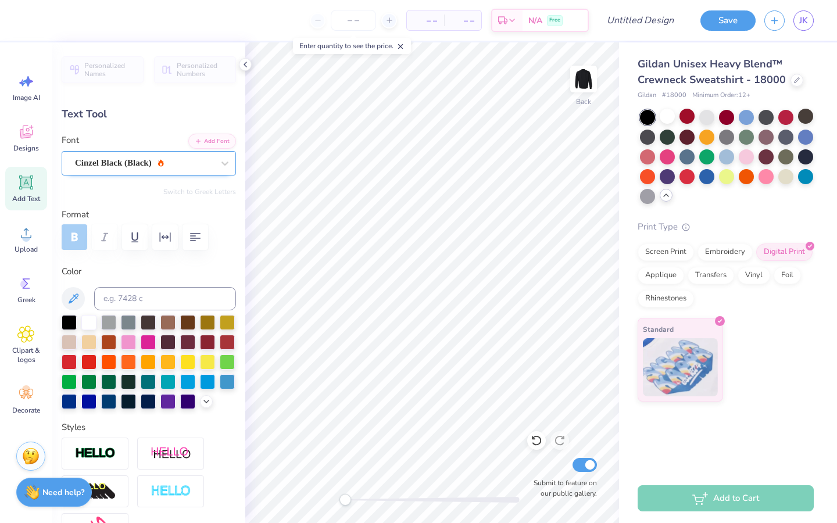
click at [201, 169] on div "Cinzel Black (Black)" at bounding box center [144, 163] width 141 height 18
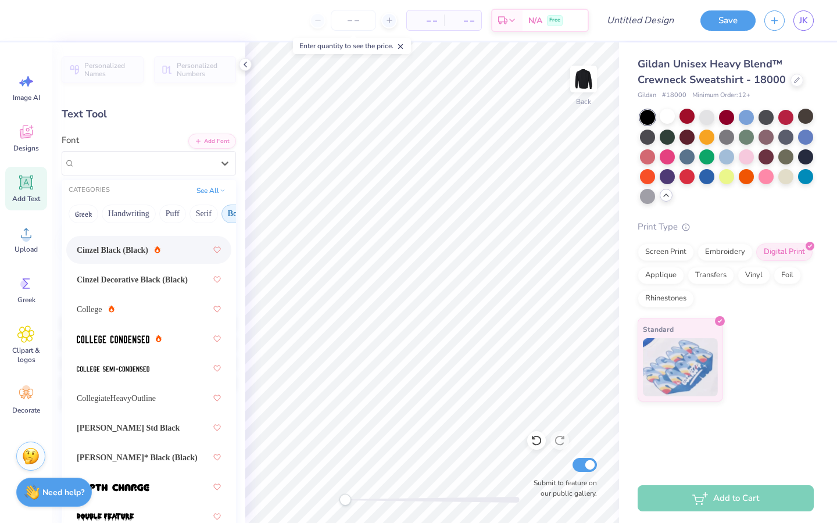
scroll to position [106, 0]
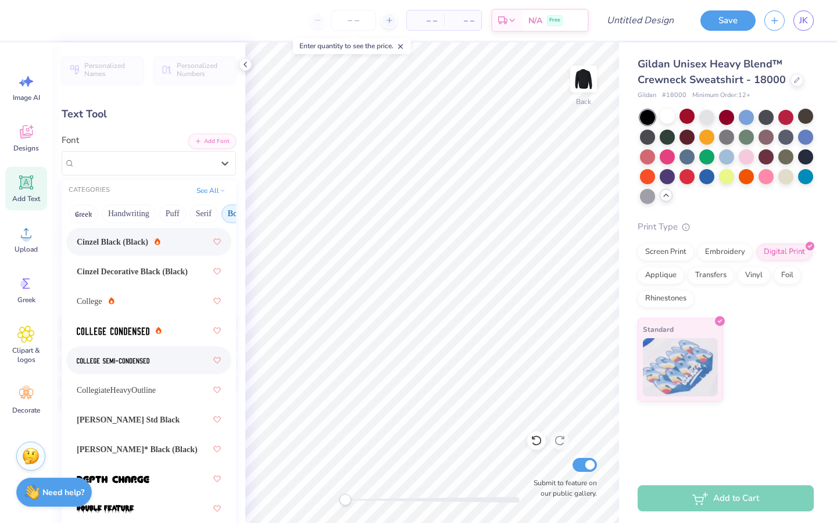
click at [175, 371] on div at bounding box center [148, 360] width 165 height 28
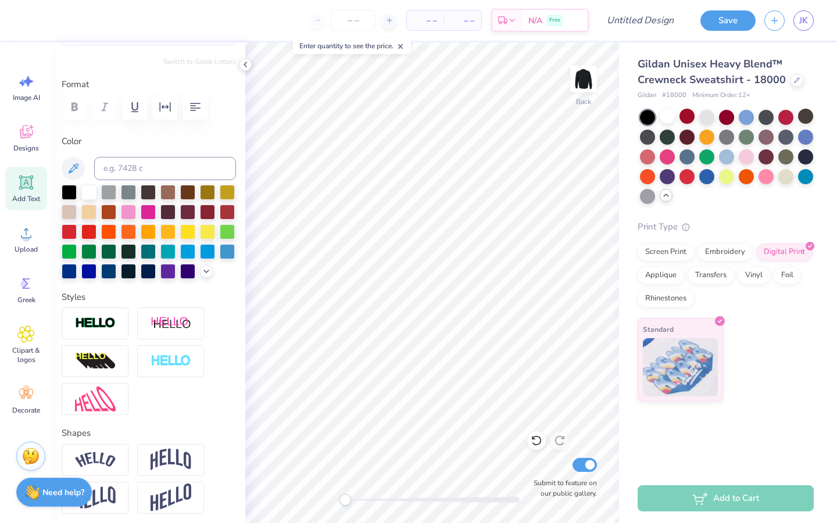
scroll to position [0, 0]
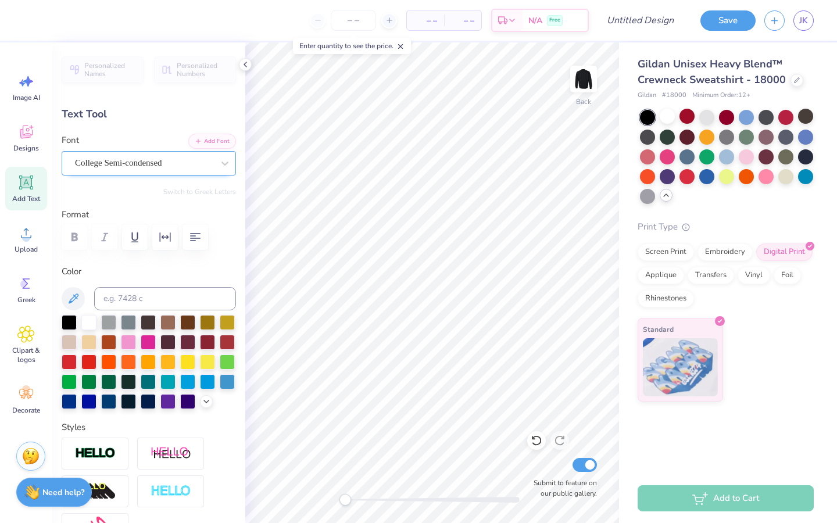
click at [144, 171] on div "College Semi-condensed" at bounding box center [149, 163] width 174 height 24
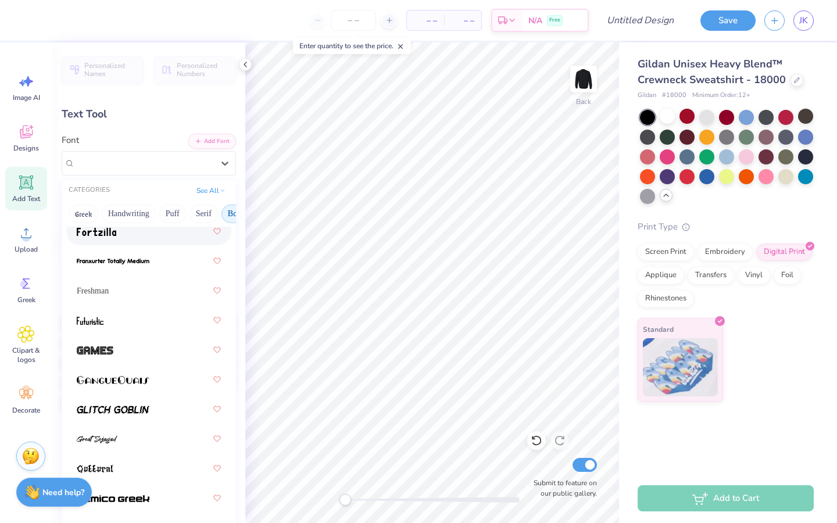
scroll to position [563, 0]
click at [167, 271] on div at bounding box center [148, 260] width 165 height 28
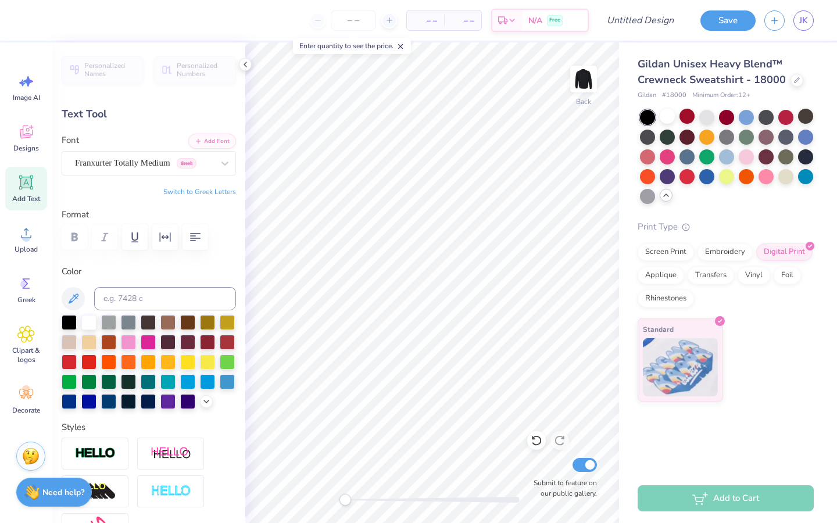
scroll to position [0, 5]
type textarea "School of Theatre & Dance"
type input "7.46"
type input "0.46"
type input "4.12"
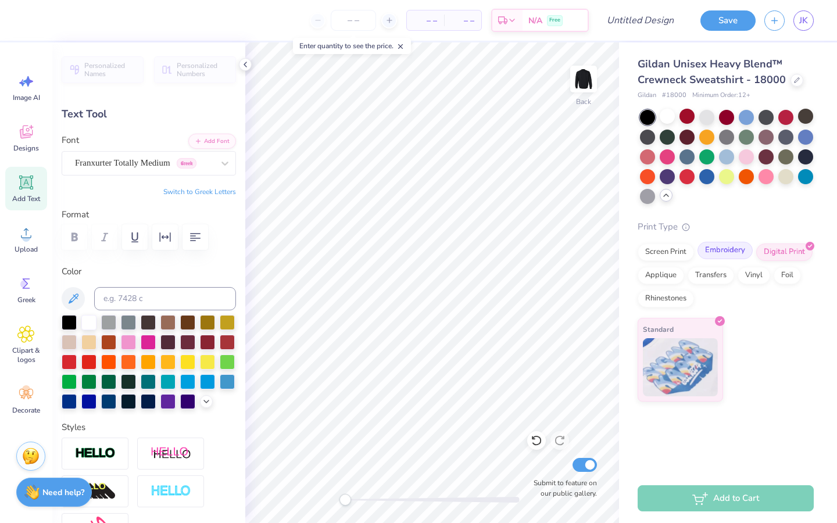
click at [725, 253] on div "Embroidery" at bounding box center [724, 250] width 55 height 17
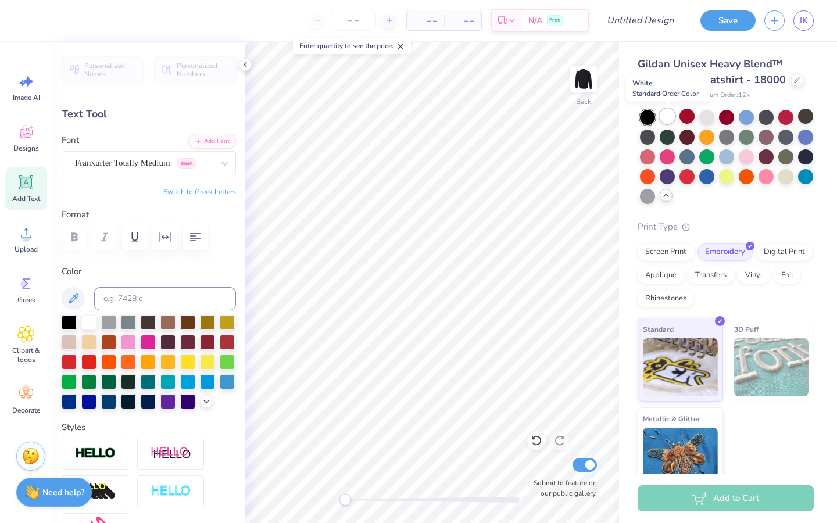
click at [667, 115] on div at bounding box center [667, 116] width 15 height 15
type input "10.51"
type input "0.55"
type input "3.23"
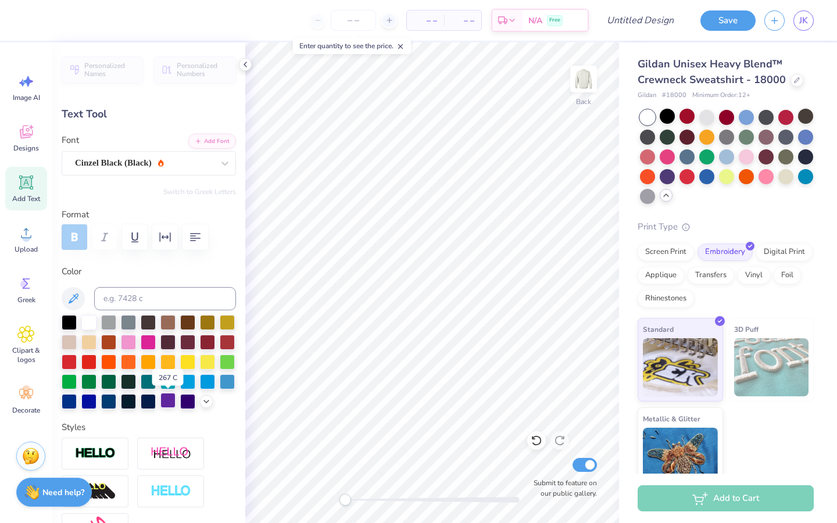
click at [173, 393] on div at bounding box center [167, 400] width 15 height 15
type input "7.46"
type input "0.46"
type input "4.12"
click at [66, 325] on div at bounding box center [69, 321] width 15 height 15
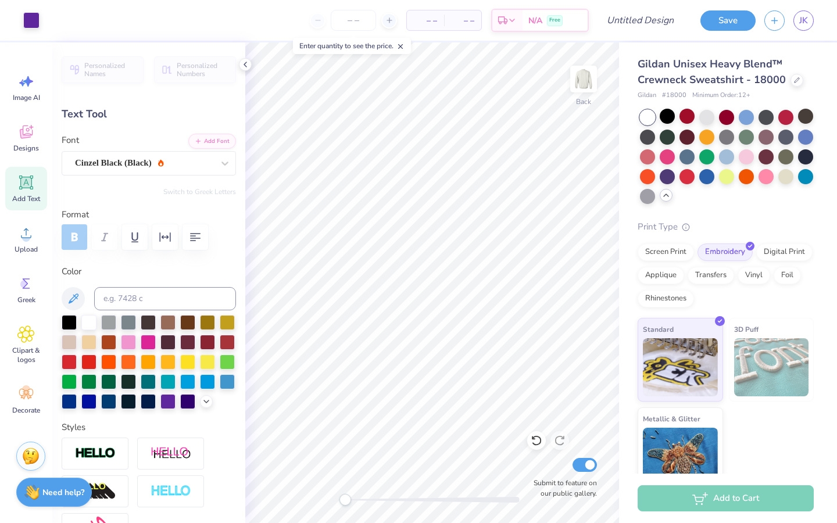
type input "10.51"
type input "0.55"
type input "3.23"
type input "7.46"
type input "0.46"
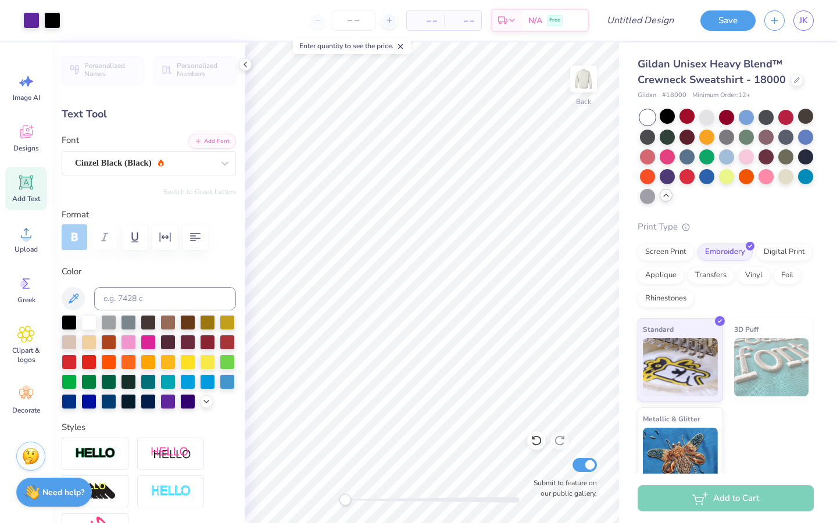
type input "4.12"
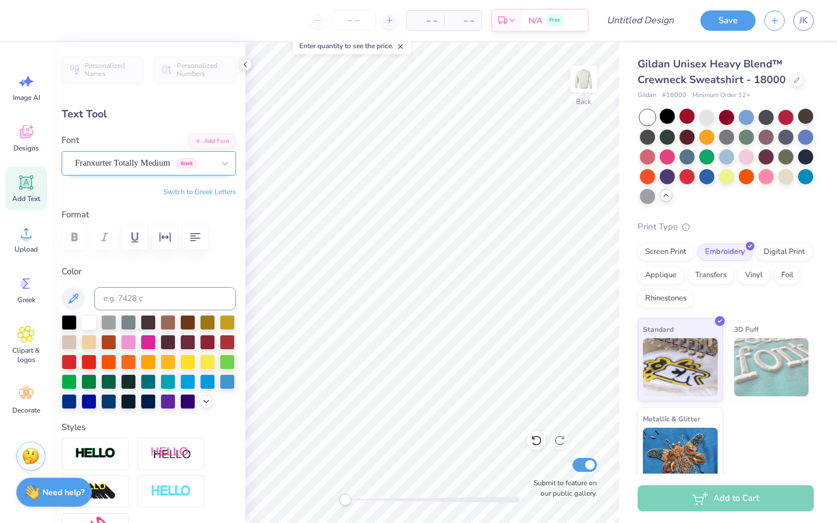
click at [203, 159] on div "Franxurter Totally Medium Greek" at bounding box center [144, 163] width 141 height 18
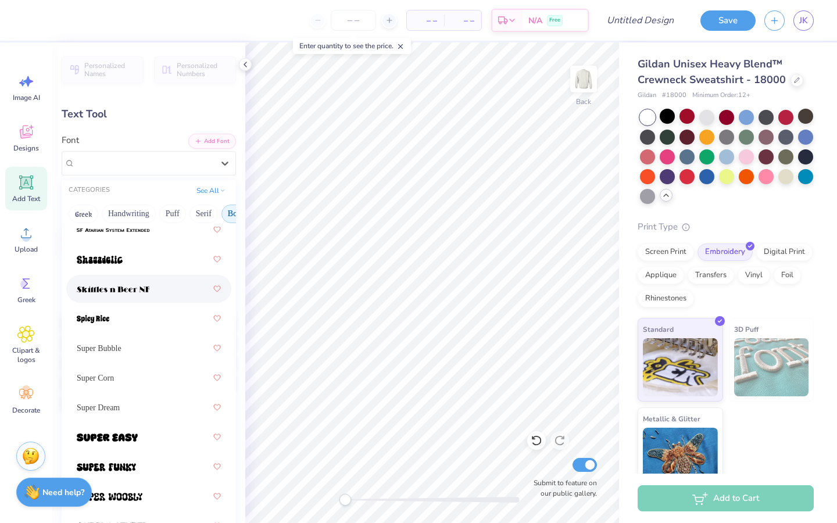
scroll to position [1692, 0]
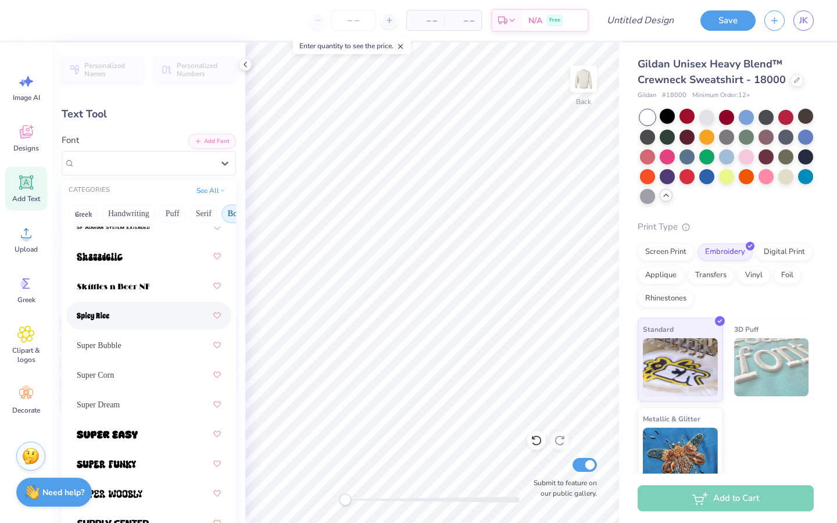
click at [133, 311] on div at bounding box center [149, 315] width 144 height 21
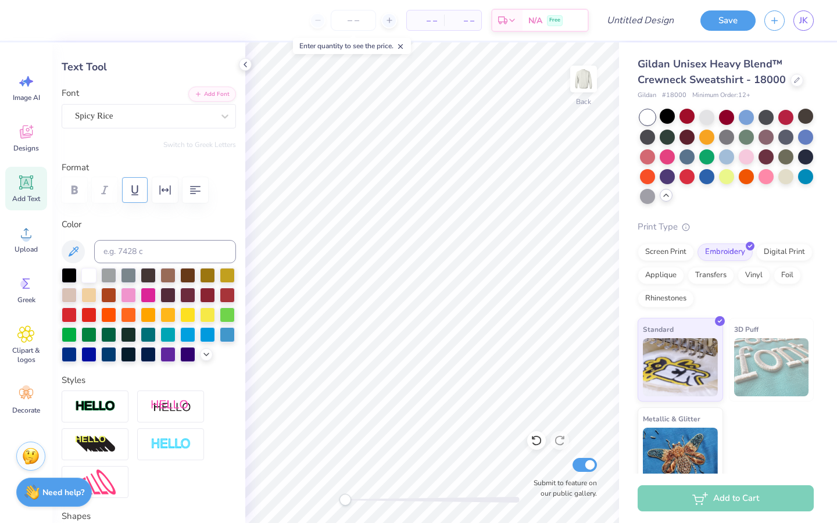
scroll to position [0, 0]
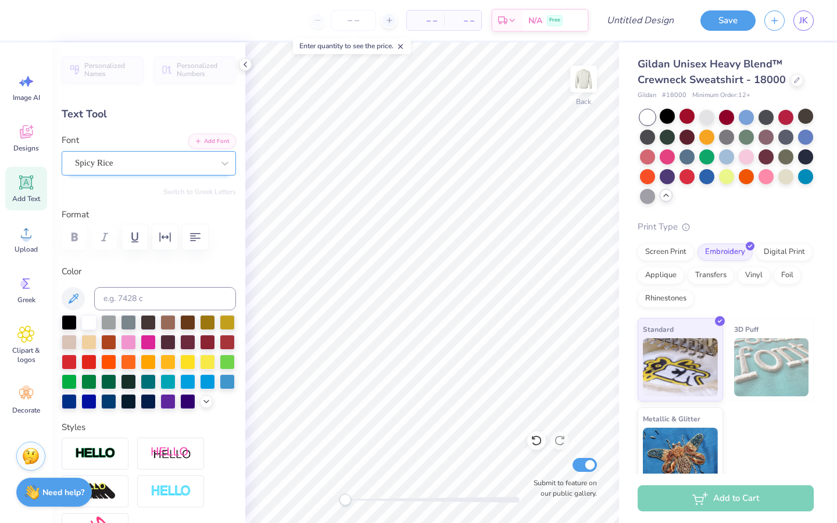
click at [144, 171] on div "Spicy Rice" at bounding box center [144, 163] width 141 height 18
click at [203, 138] on button "Add Font" at bounding box center [212, 140] width 48 height 15
click at [194, 175] on div "Personalized Names Personalized Numbers Text Tool Add Font Font Spicy Rice Swit…" at bounding box center [148, 282] width 193 height 481
click at [216, 156] on div at bounding box center [224, 163] width 21 height 21
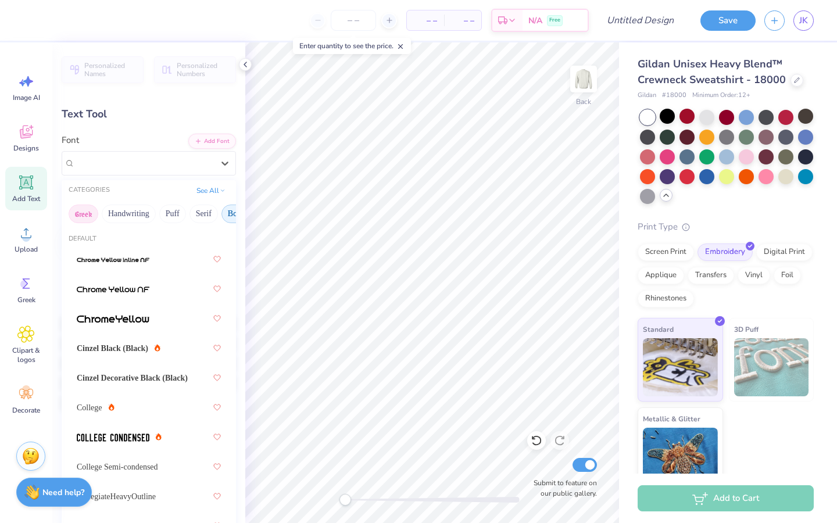
click at [84, 210] on button "Greek" at bounding box center [84, 214] width 30 height 19
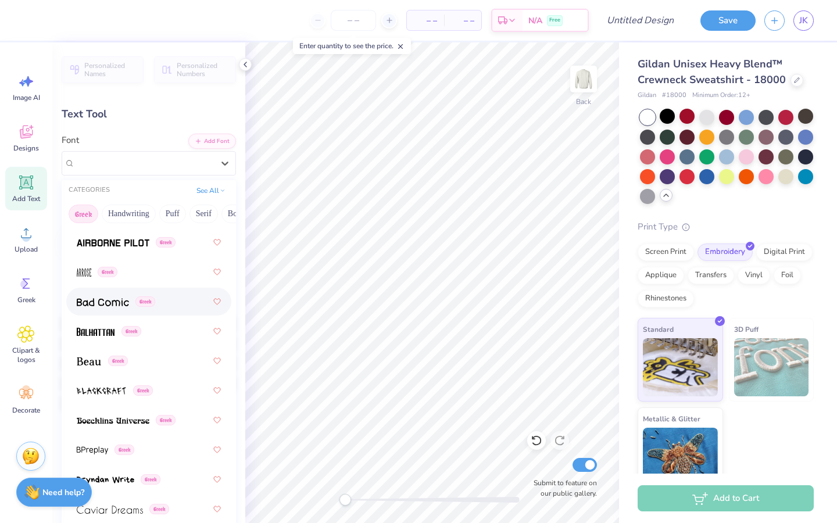
scroll to position [17, 0]
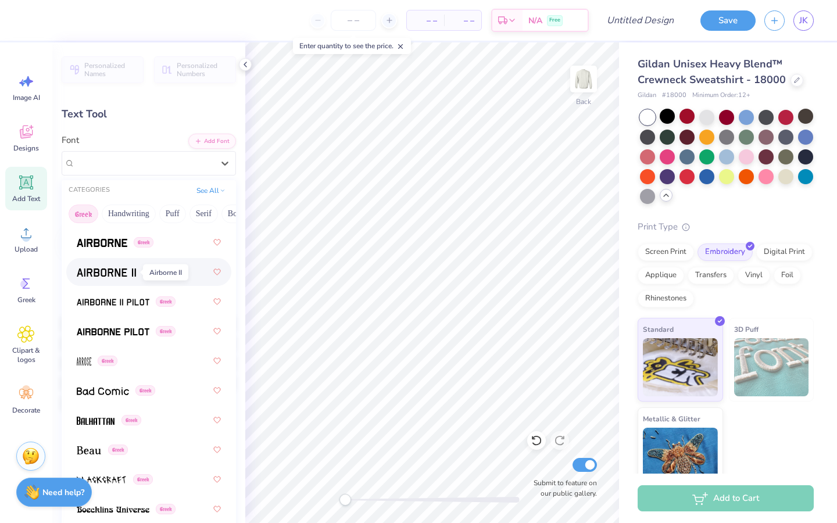
click at [124, 268] on img at bounding box center [106, 272] width 59 height 8
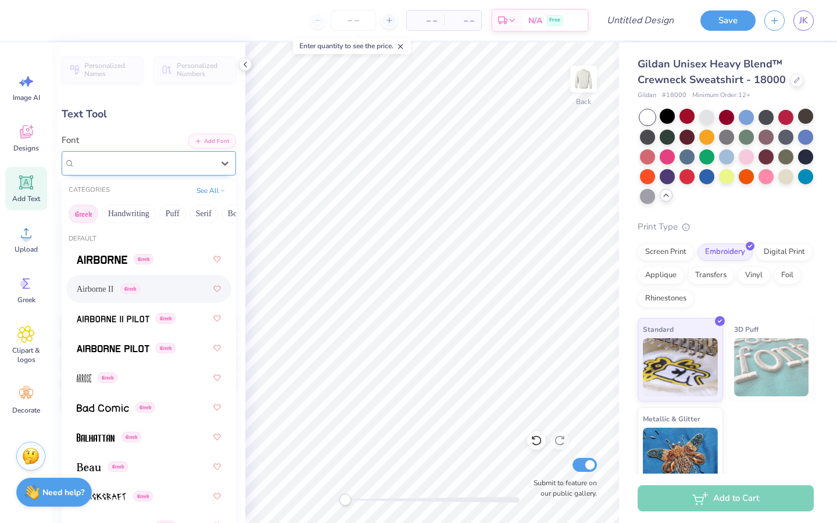
click at [196, 170] on div "Airborne II Greek" at bounding box center [144, 163] width 141 height 18
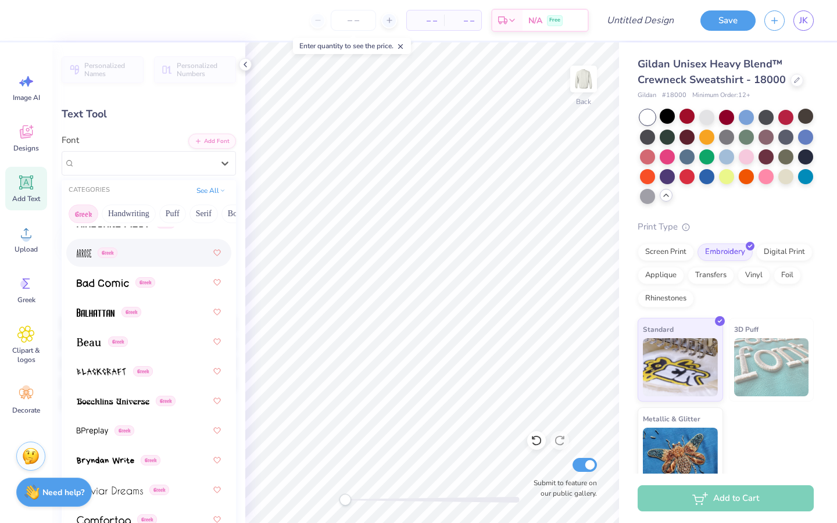
scroll to position [131, 0]
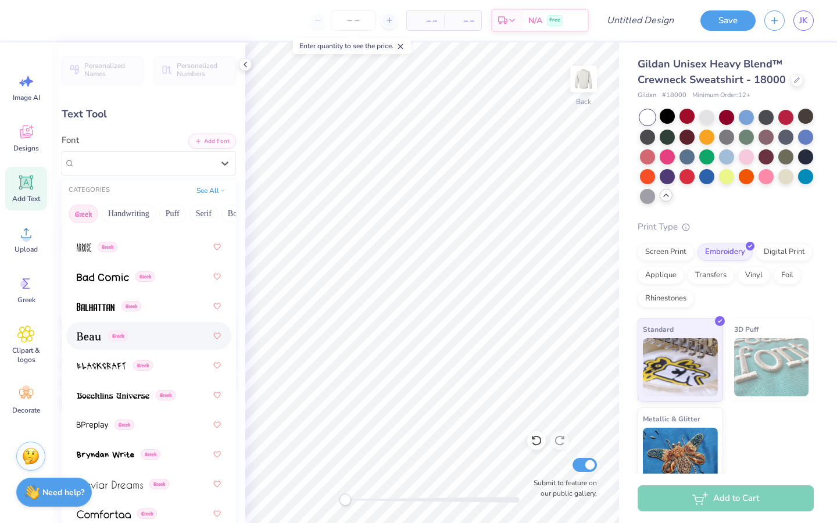
click at [112, 342] on div "Greek" at bounding box center [102, 336] width 51 height 12
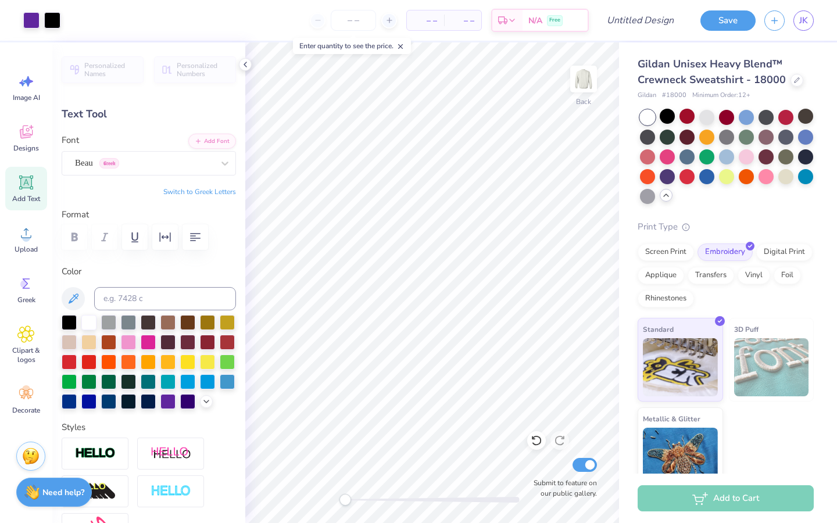
type input "8.50"
type input "0.59"
type input "4.05"
type input "7.70"
type input "0.53"
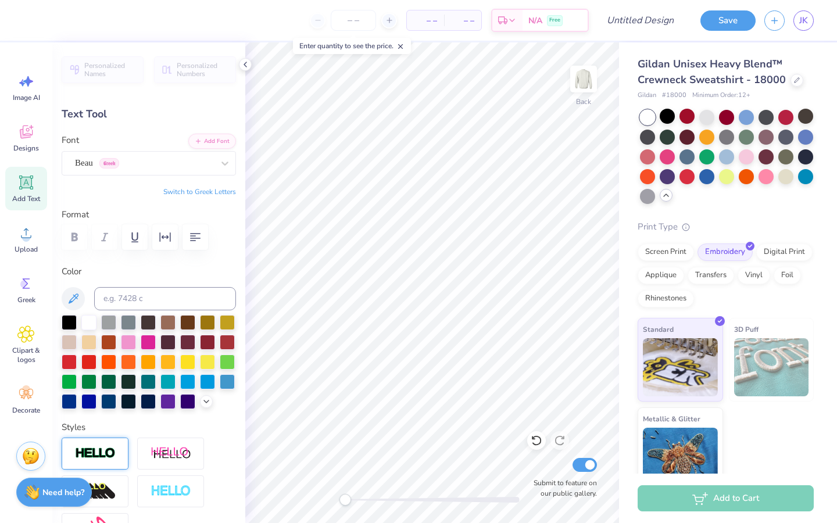
scroll to position [436, 0]
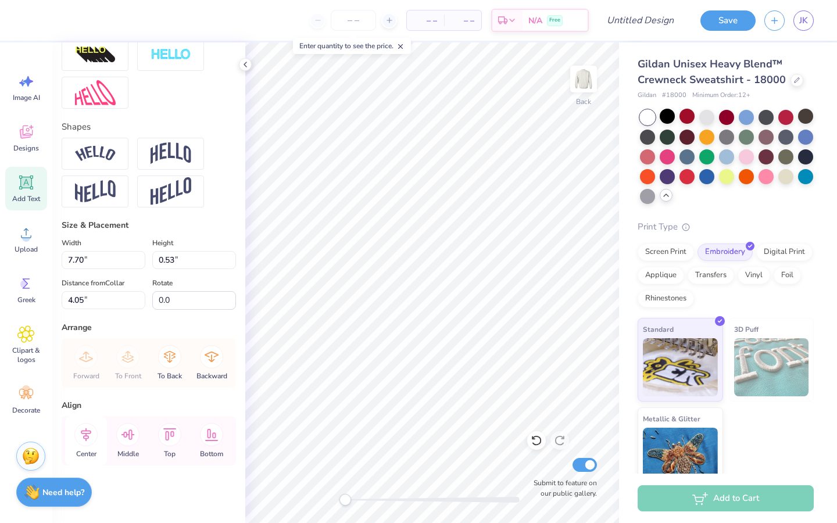
click at [84, 393] on icon at bounding box center [85, 434] width 23 height 23
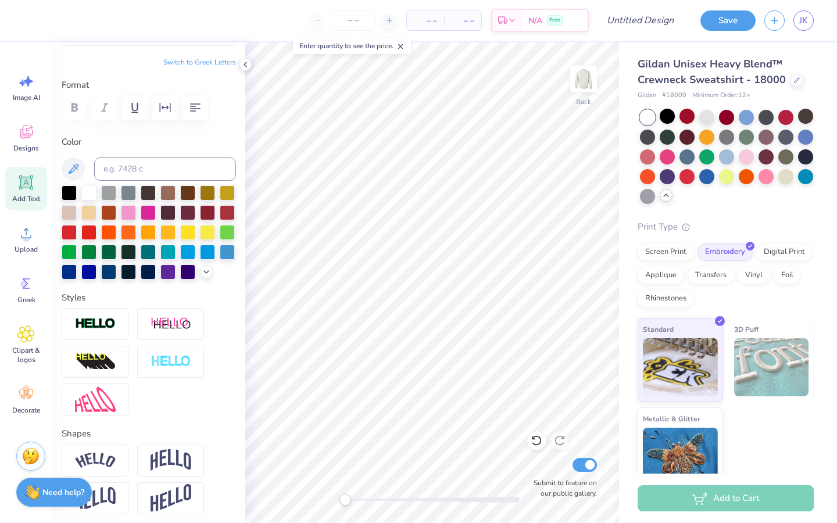
scroll to position [0, 0]
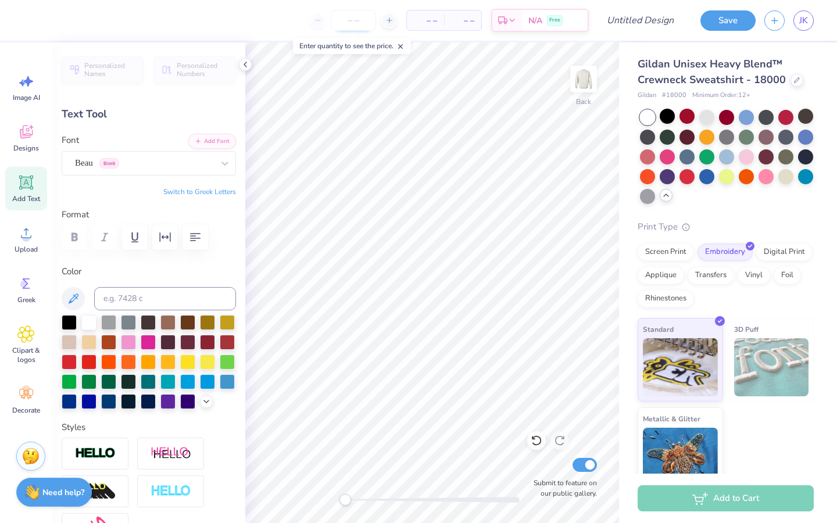
click at [373, 15] on input "number" at bounding box center [353, 20] width 45 height 21
click at [389, 19] on icon at bounding box center [389, 20] width 8 height 8
type input "12"
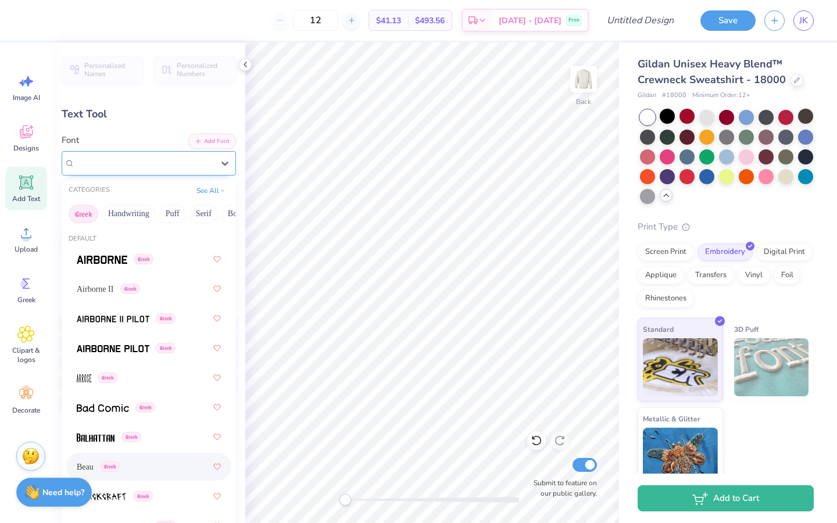
click at [202, 155] on div "Beau Greek" at bounding box center [144, 163] width 141 height 18
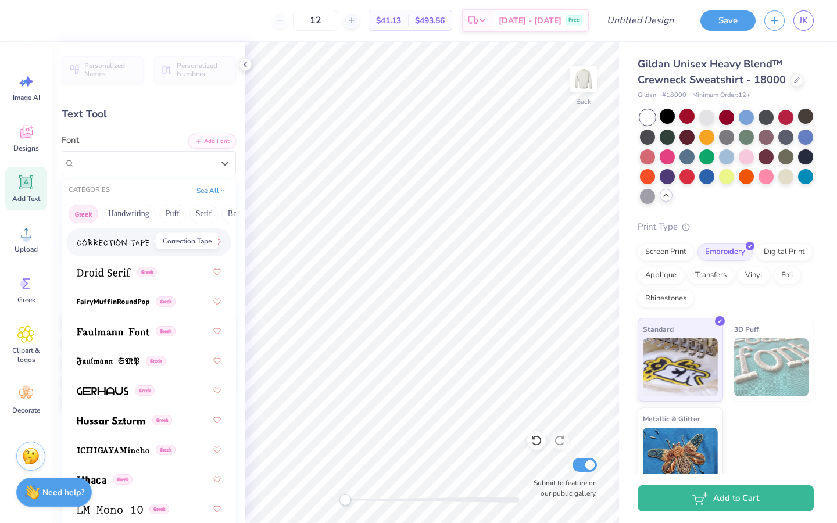
scroll to position [463, 0]
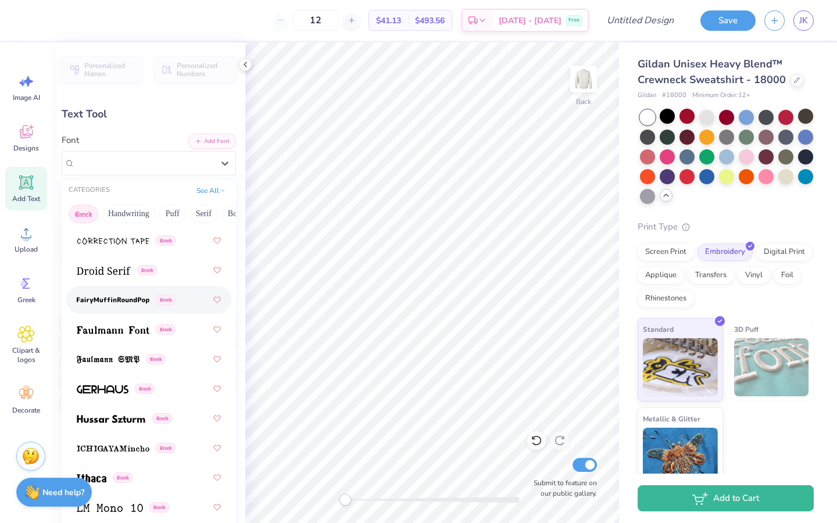
click at [130, 302] on img at bounding box center [113, 300] width 73 height 8
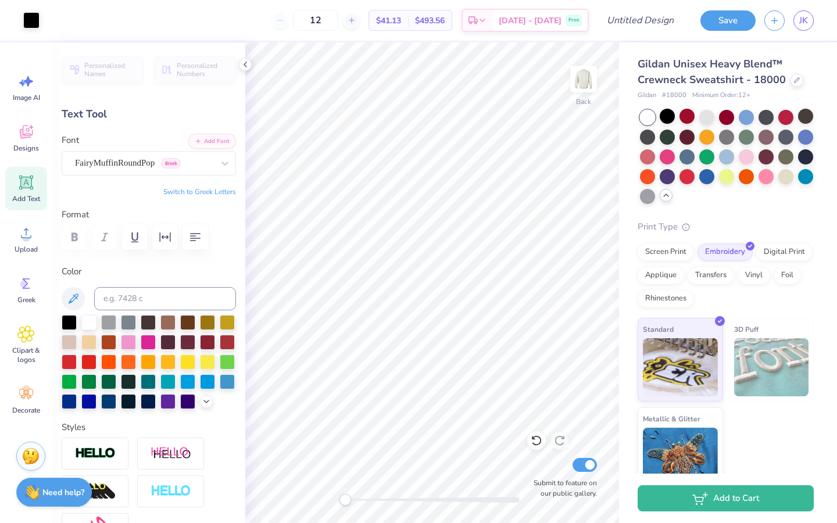
type input "9.50"
type input "0.50"
type input "4.07"
click at [171, 393] on div at bounding box center [167, 400] width 15 height 15
click at [185, 393] on div at bounding box center [187, 400] width 15 height 15
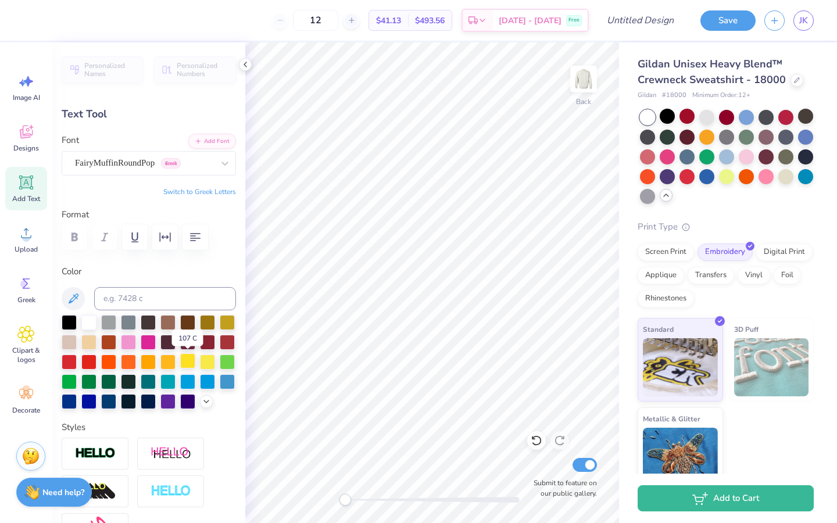
click at [194, 360] on div at bounding box center [187, 360] width 15 height 15
click at [665, 117] on div at bounding box center [667, 116] width 15 height 15
click at [187, 359] on div at bounding box center [187, 360] width 15 height 15
click at [228, 320] on div at bounding box center [227, 321] width 15 height 15
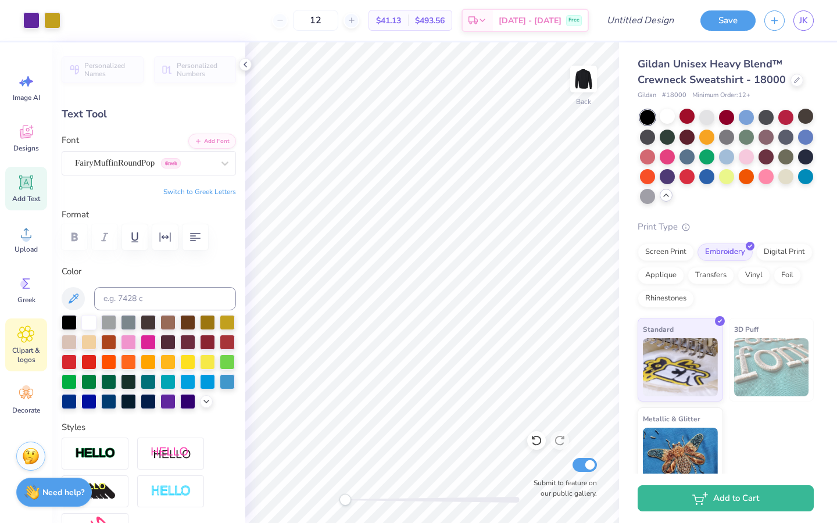
click at [29, 332] on icon at bounding box center [26, 334] width 7 height 7
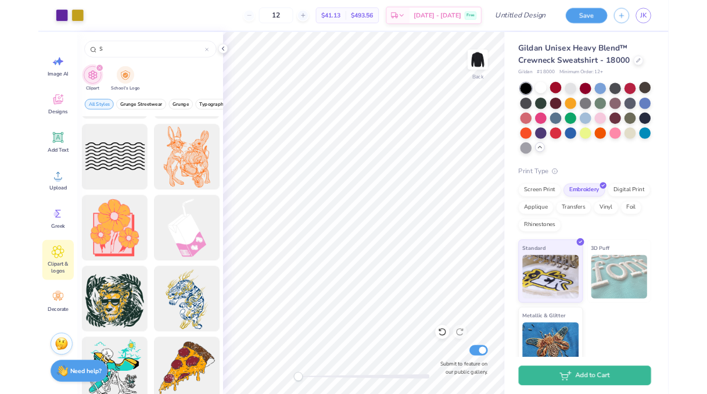
scroll to position [482, 0]
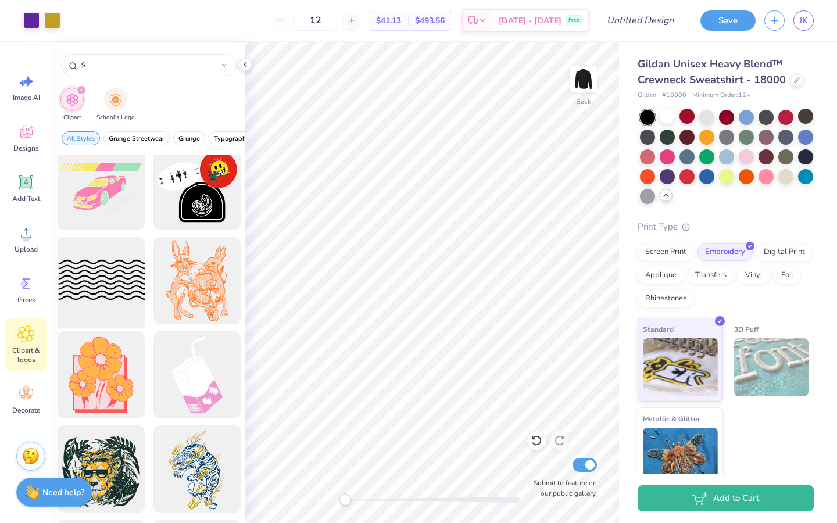
click at [114, 268] on div at bounding box center [101, 281] width 96 height 96
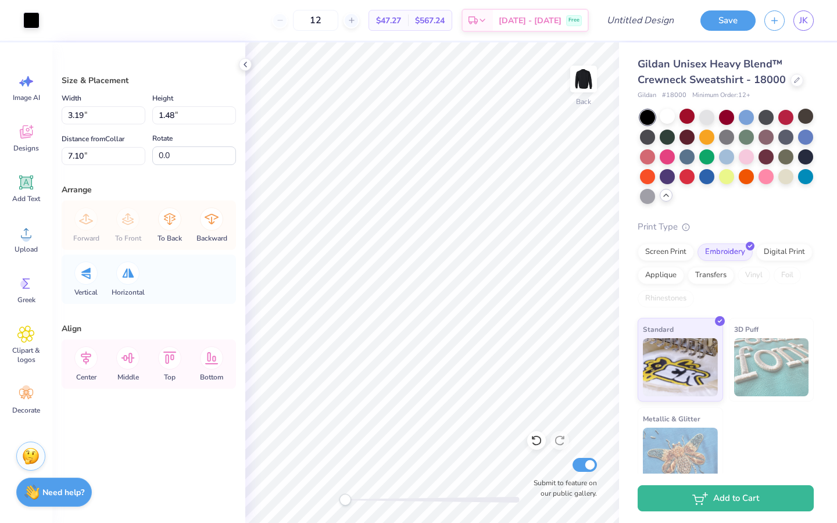
type input "3.19"
type input "1.48"
type input "7.10"
click at [34, 23] on div at bounding box center [31, 19] width 16 height 16
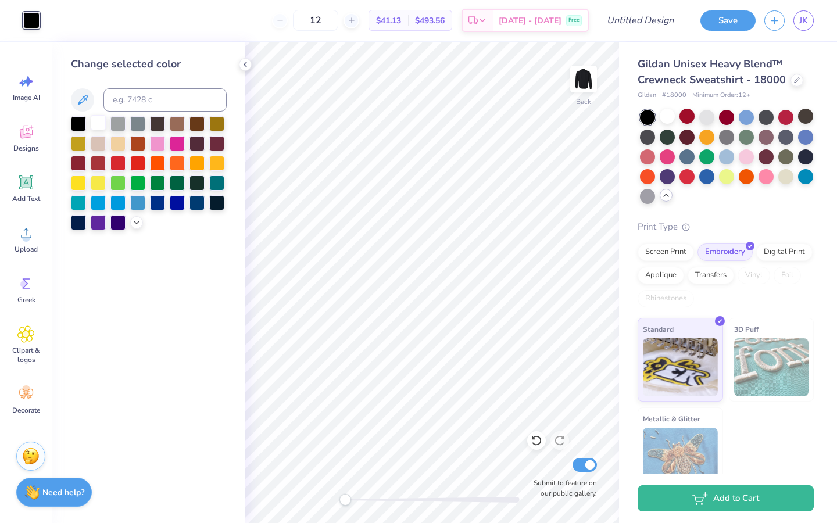
click at [98, 119] on div at bounding box center [98, 122] width 15 height 15
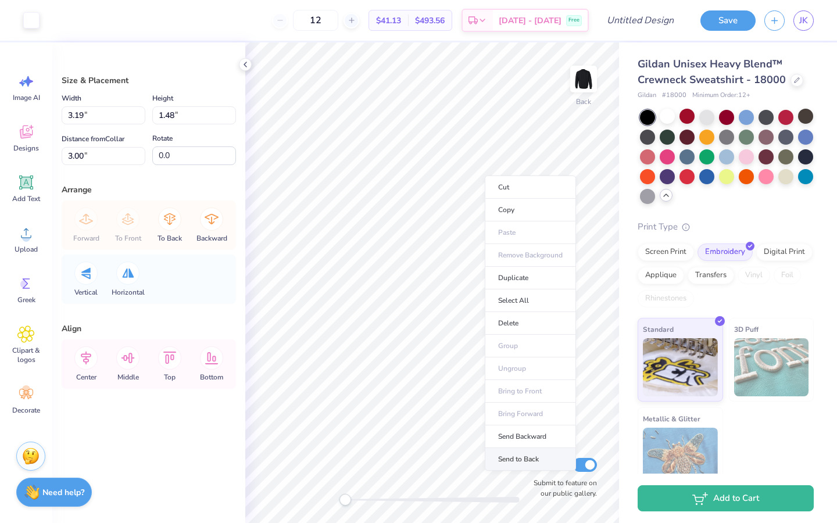
click at [545, 393] on li "Send to Back" at bounding box center [530, 459] width 91 height 23
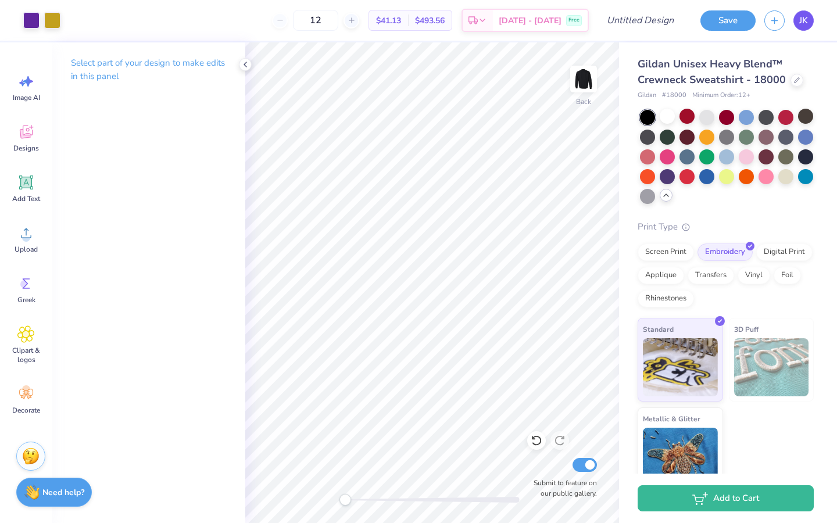
click at [803, 26] on span "JK" at bounding box center [803, 20] width 9 height 13
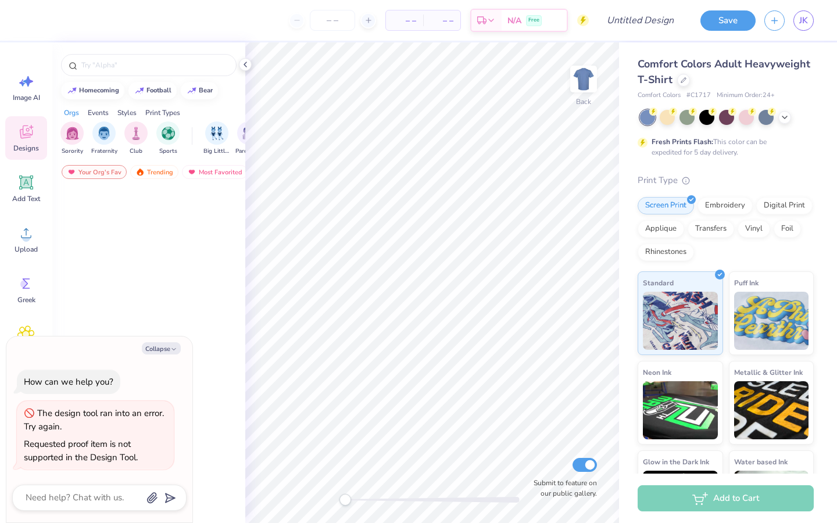
type textarea "x"
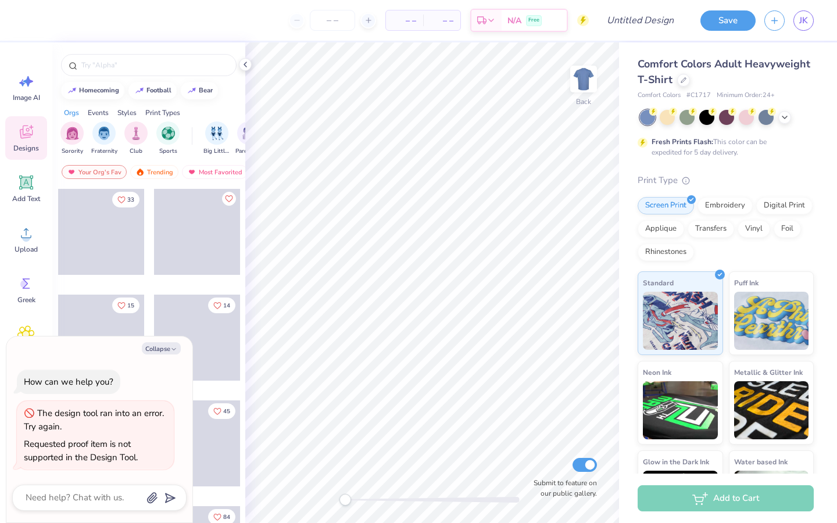
click at [801, 31] on div "Save JK" at bounding box center [764, 20] width 145 height 41
click at [802, 25] on span "JK" at bounding box center [803, 20] width 9 height 13
